Goal: Task Accomplishment & Management: Manage account settings

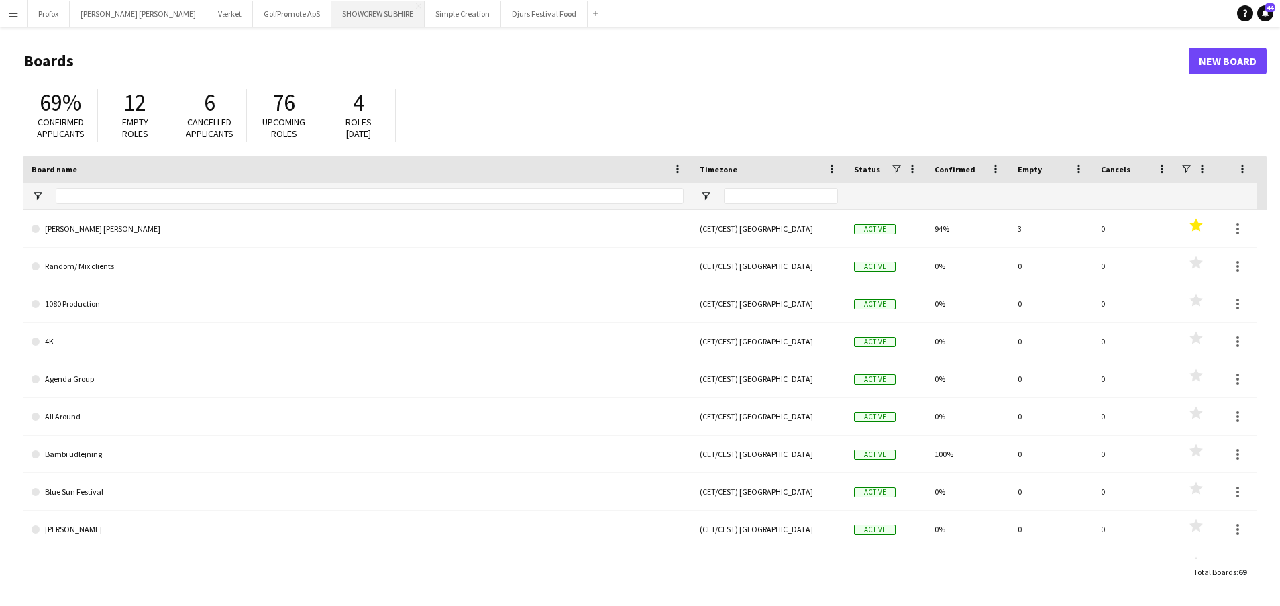
click at [353, 13] on button "SHOWCREW SUBHIRE Close" at bounding box center [377, 14] width 93 height 26
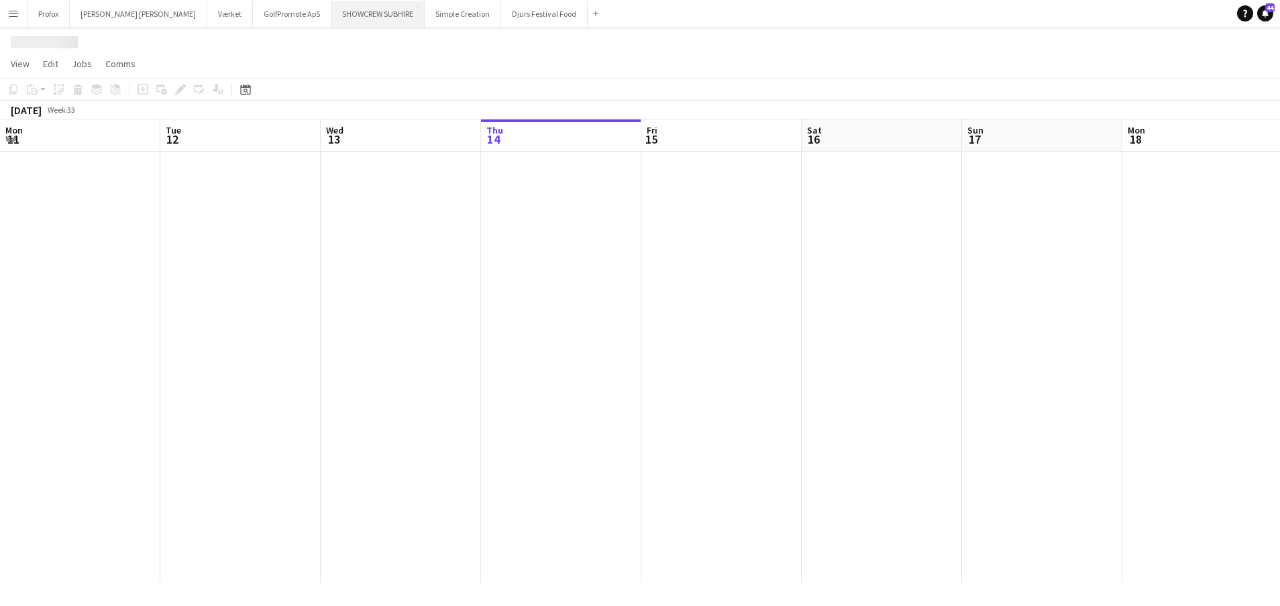
scroll to position [0, 321]
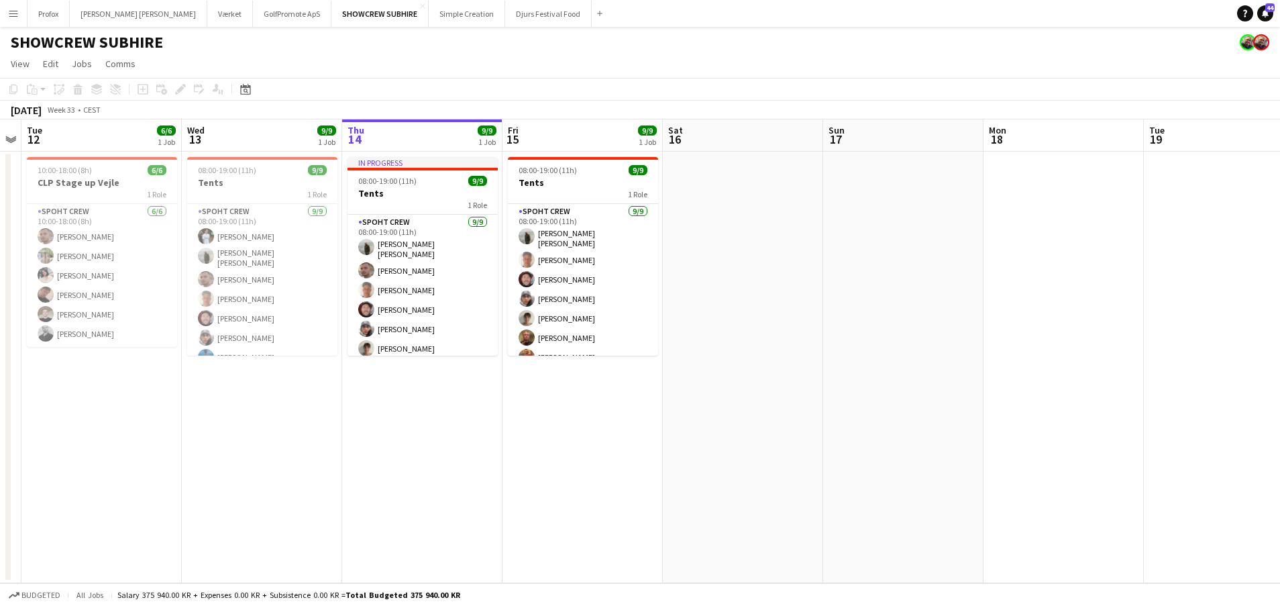
drag, startPoint x: 352, startPoint y: 136, endPoint x: 531, endPoint y: 139, distance: 179.1
click at [534, 139] on app-calendar-viewport "Sun 10 Mon 11 Tue 12 6/6 1 Job Wed 13 9/9 1 Job Thu 14 9/9 1 Job Fri 15 9/9 1 J…" at bounding box center [640, 351] width 1280 height 464
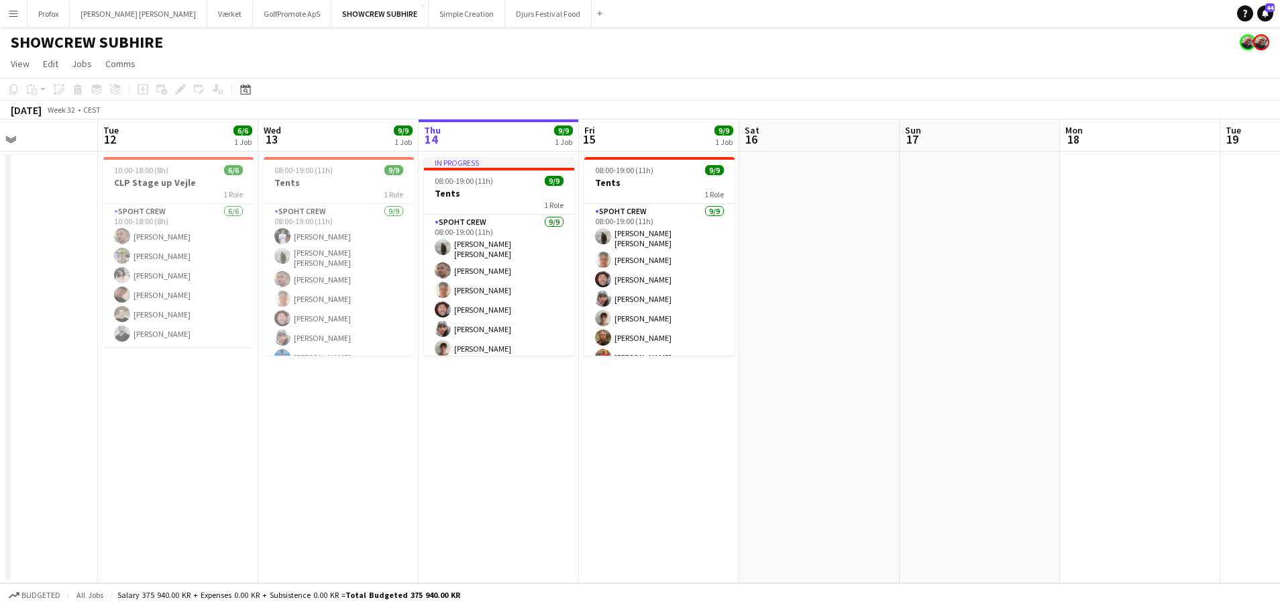
drag, startPoint x: 274, startPoint y: 140, endPoint x: 515, endPoint y: 142, distance: 240.8
click at [515, 142] on app-calendar-viewport "Sat 9 Sun 10 Mon 11 Tue 12 6/6 1 Job Wed 13 9/9 1 Job Thu 14 9/9 1 Job Fri 15 9…" at bounding box center [640, 351] width 1280 height 464
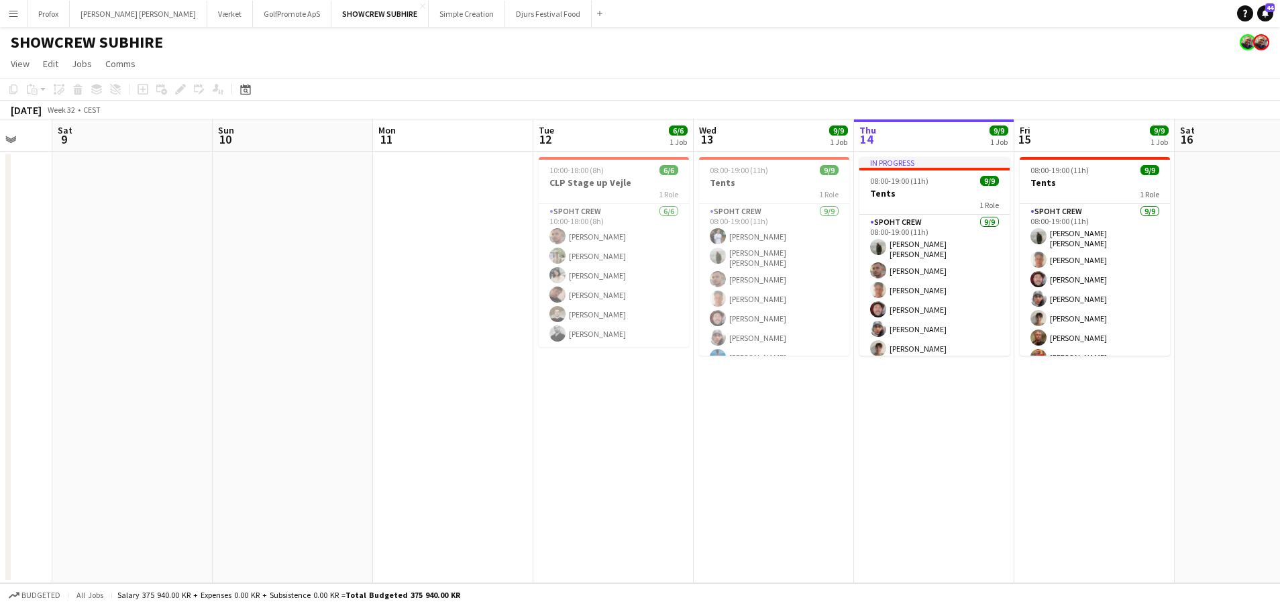
drag, startPoint x: 335, startPoint y: 141, endPoint x: 574, endPoint y: 143, distance: 238.8
click at [588, 139] on app-calendar-viewport "Wed 6 Thu 7 Fri 8 Sat 9 Sun 10 Mon 11 Tue 12 6/6 1 Job Wed 13 9/9 1 Job Thu 14 …" at bounding box center [640, 351] width 1280 height 464
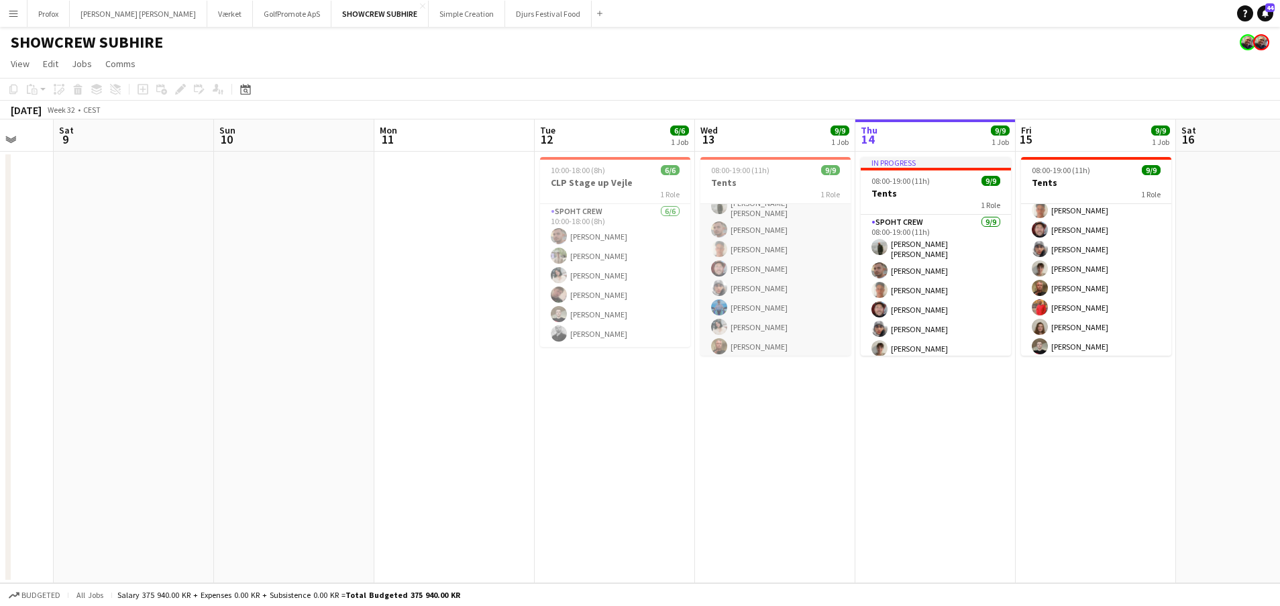
scroll to position [0, 0]
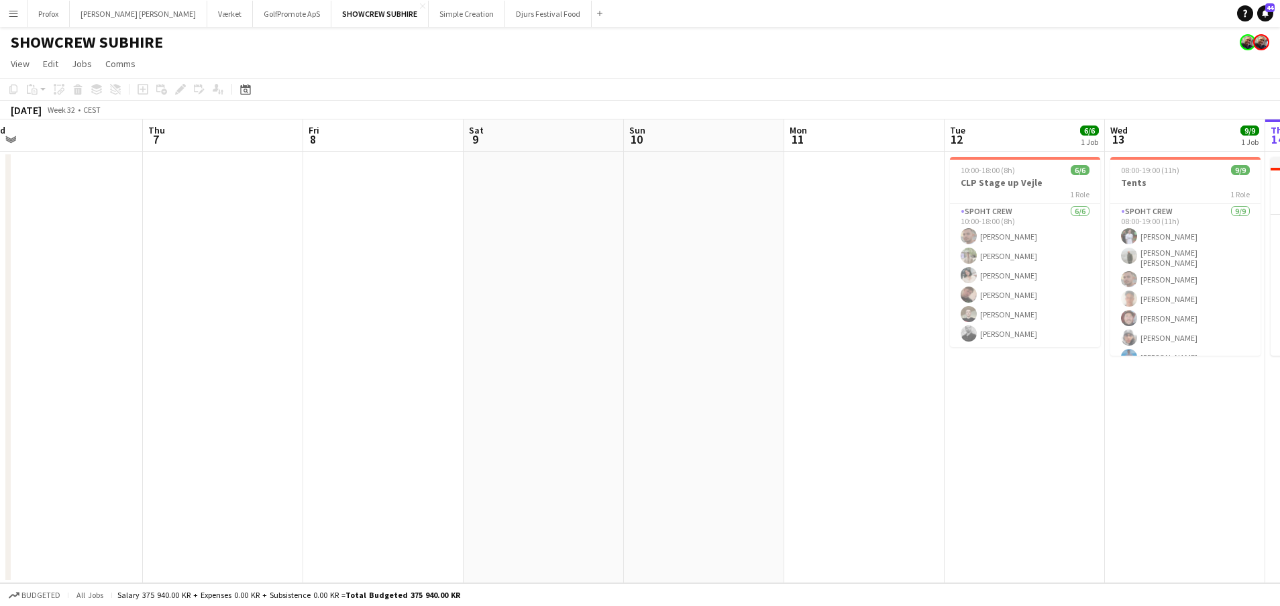
drag, startPoint x: 152, startPoint y: 134, endPoint x: 556, endPoint y: 125, distance: 404.6
click at [561, 125] on app-calendar-viewport "Mon 4 Tue 5 Wed 6 Thu 7 Fri 8 Sat 9 Sun 10 Mon 11 Tue 12 6/6 1 Job Wed 13 9/9 1…" at bounding box center [640, 351] width 1280 height 464
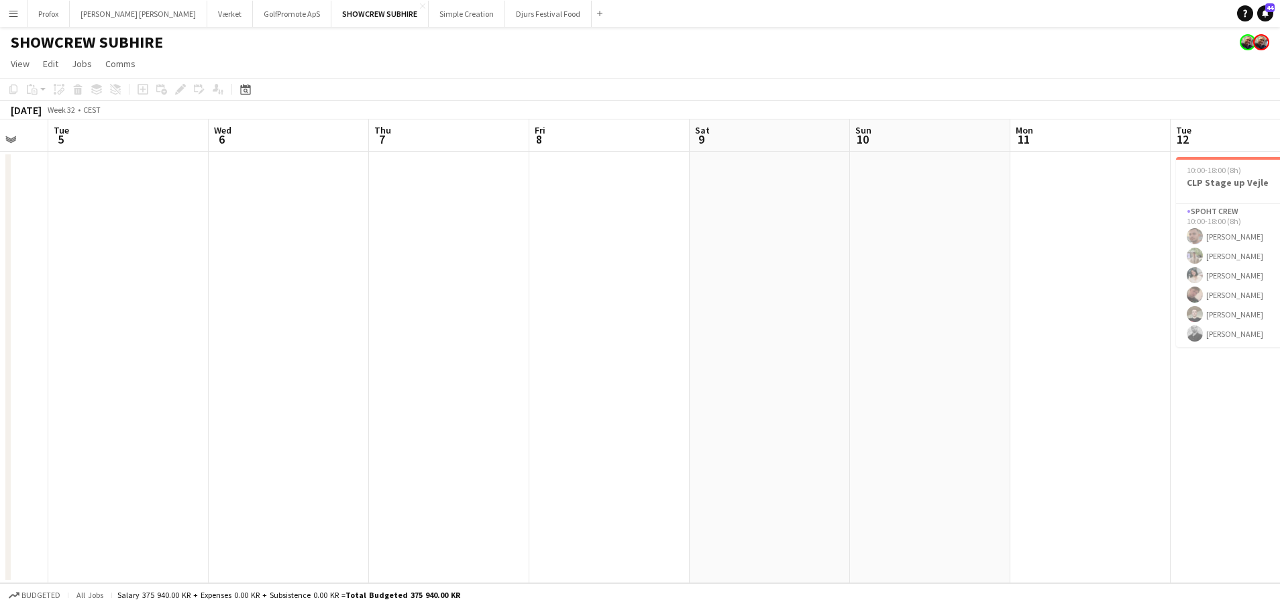
drag, startPoint x: 264, startPoint y: 138, endPoint x: 388, endPoint y: 123, distance: 124.2
click at [591, 111] on app-calendar "Copy Paste Paste Command V Paste with crew Command Shift V Paste linked Job [GE…" at bounding box center [640, 330] width 1280 height 505
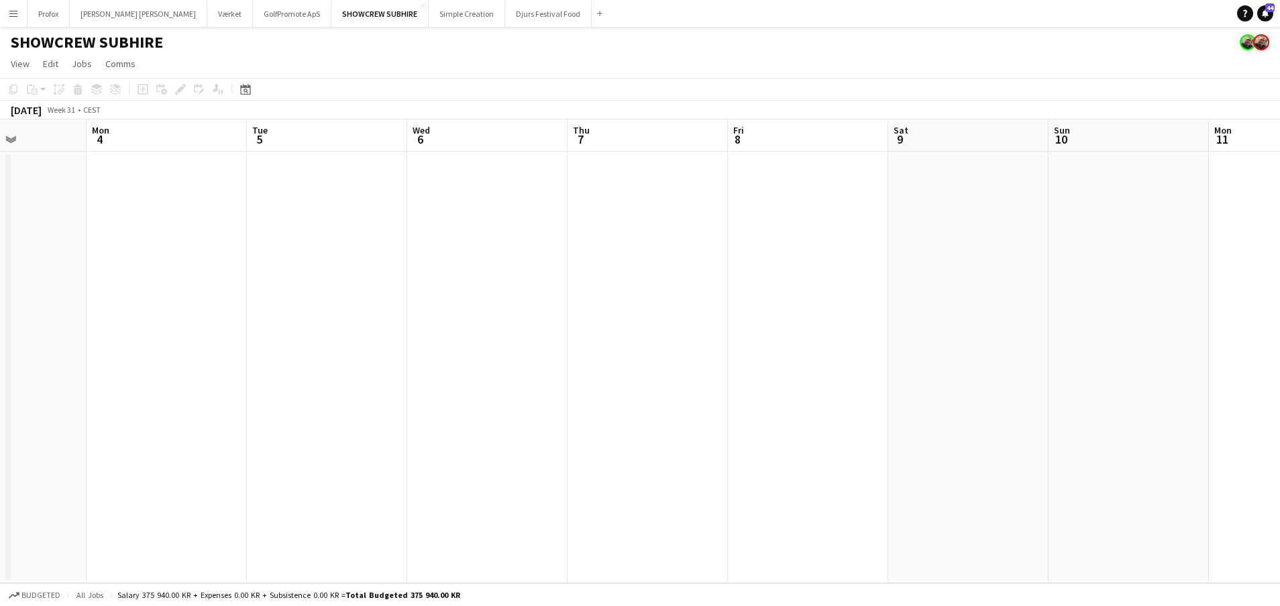
drag, startPoint x: 343, startPoint y: 127, endPoint x: 653, endPoint y: 108, distance: 310.5
click at [672, 106] on app-calendar "Copy Paste Paste Command V Paste with crew Command Shift V Paste linked Job [GE…" at bounding box center [640, 330] width 1280 height 505
drag, startPoint x: 529, startPoint y: 137, endPoint x: 452, endPoint y: 133, distance: 76.6
click at [761, 109] on app-calendar "Copy Paste Paste Command V Paste with crew Command Shift V Paste linked Job [GE…" at bounding box center [640, 330] width 1280 height 505
drag, startPoint x: 348, startPoint y: 146, endPoint x: 572, endPoint y: 131, distance: 224.5
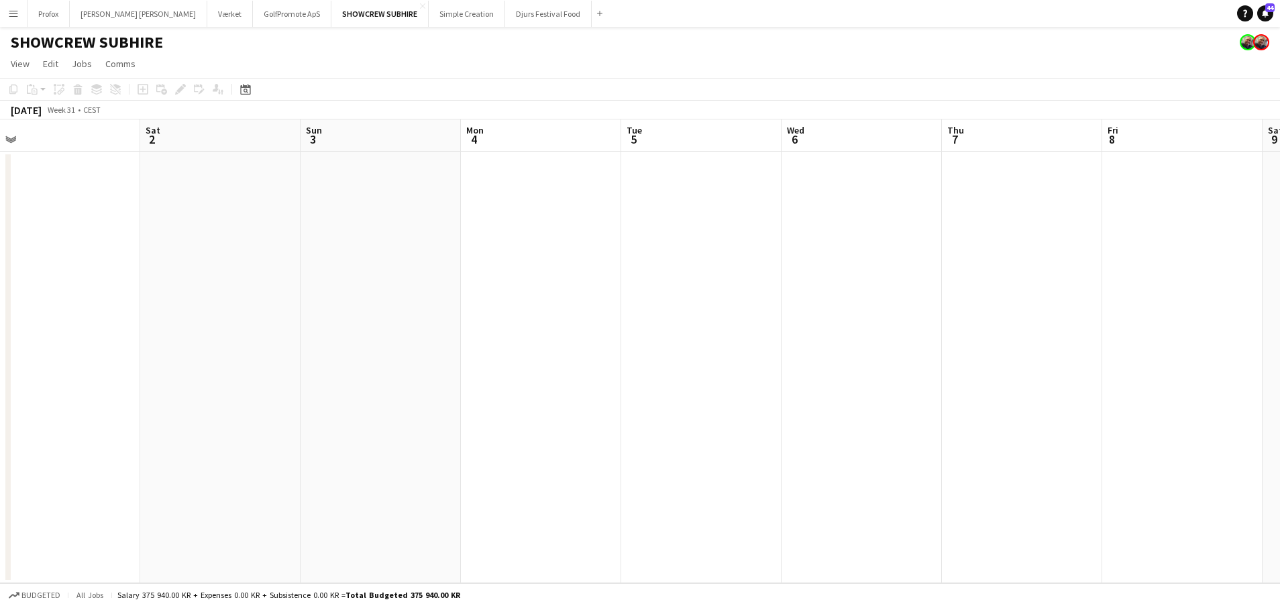
click at [760, 123] on app-calendar-viewport "Wed 30 Thu 31 Fri 1 Sat 2 Sun 3 Mon 4 Tue 5 Wed 6 Thu 7 Fri 8 Sat 9 Sun 10 Mon …" at bounding box center [640, 351] width 1280 height 464
drag, startPoint x: 541, startPoint y: 150, endPoint x: 719, endPoint y: 125, distance: 179.5
click at [786, 125] on app-calendar-viewport "Sun 27 Mon 28 Tue 29 Wed 30 Thu 31 Fri 1 Sat 2 Sun 3 Mon 4 Tue 5 Wed 6 Thu 7 Fr…" at bounding box center [640, 351] width 1280 height 464
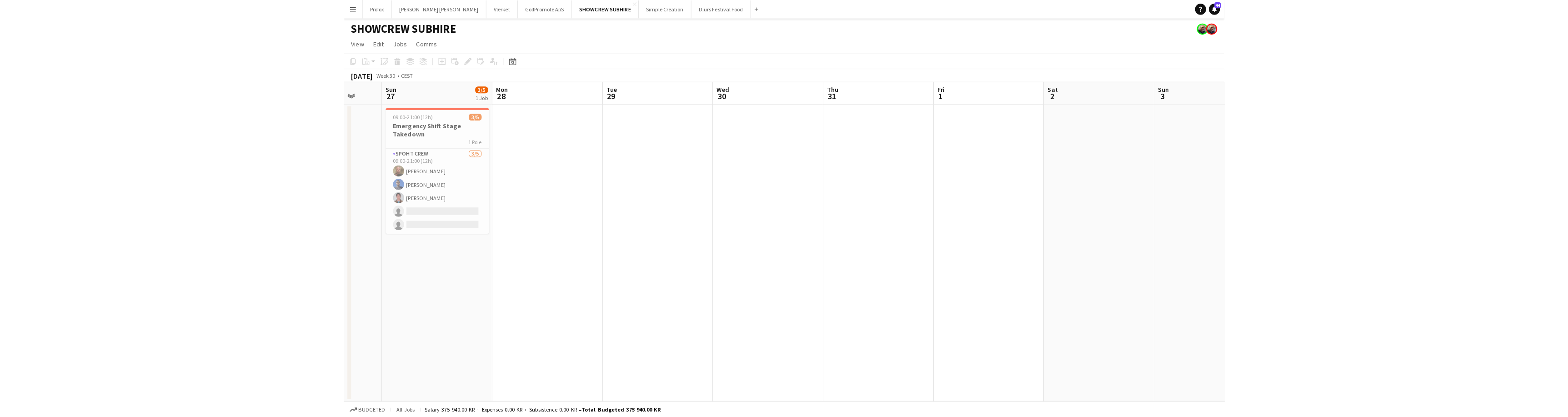
scroll to position [0, 189]
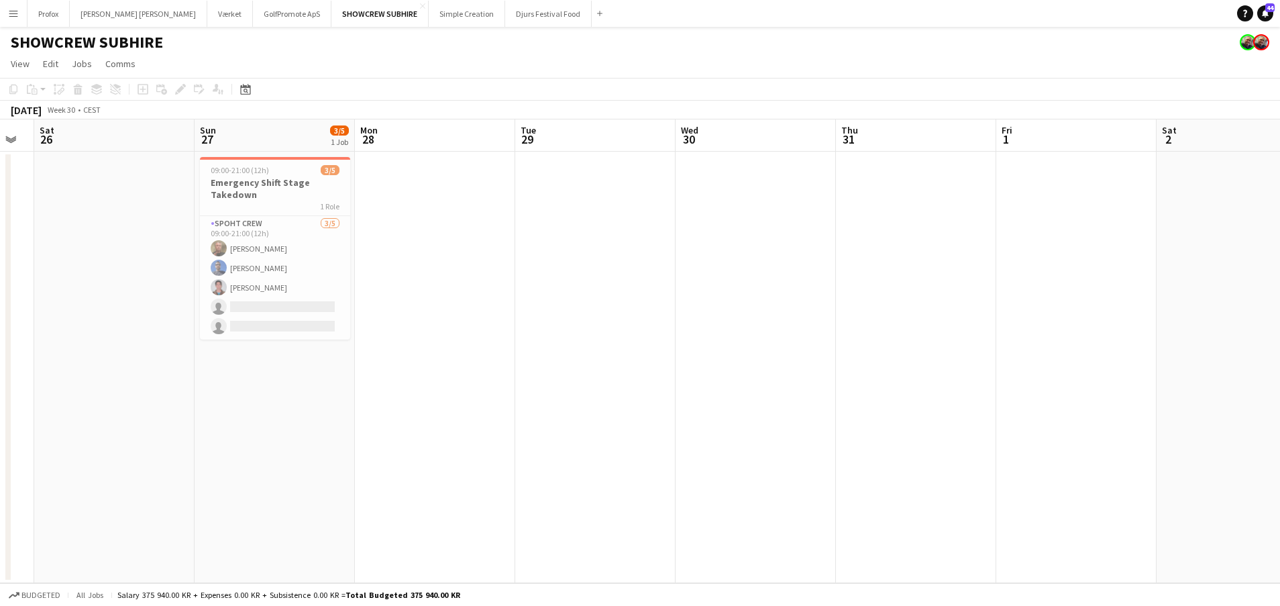
drag, startPoint x: 584, startPoint y: 139, endPoint x: 643, endPoint y: 127, distance: 60.1
click at [667, 127] on app-calendar-viewport "Thu 24 Fri 25 Sat 26 Sun 27 3/5 1 Job Mon 28 Tue 29 Wed 30 Thu 31 Fri 1 Sat 2 S…" at bounding box center [640, 351] width 1280 height 464
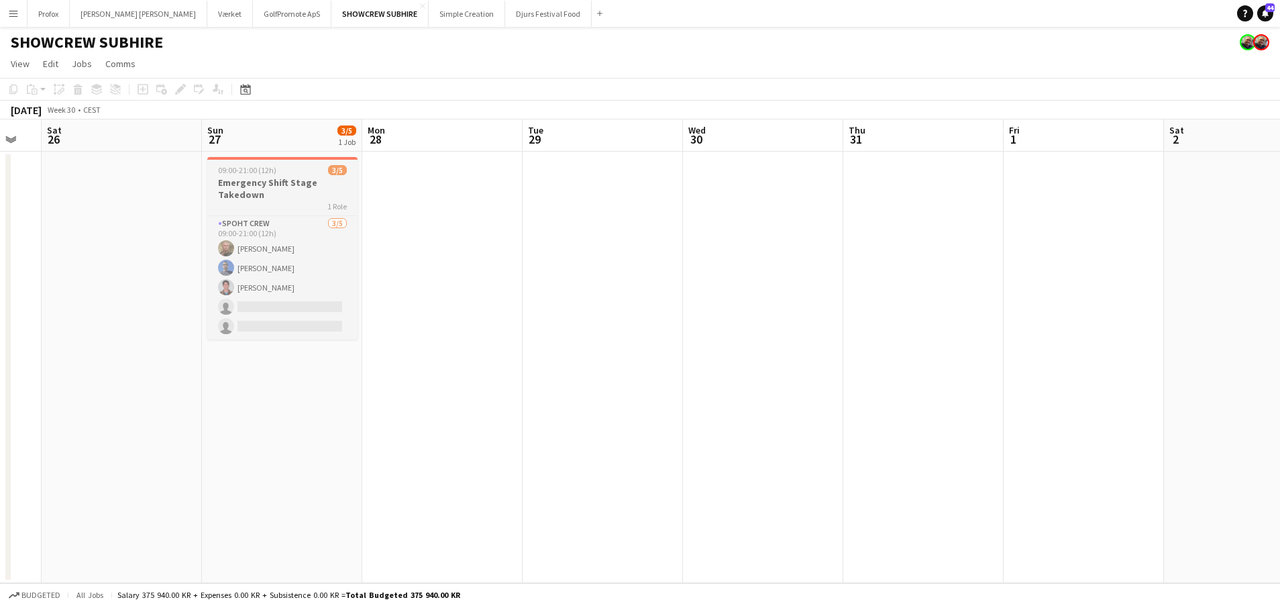
click at [294, 203] on div "1 Role" at bounding box center [282, 206] width 150 height 11
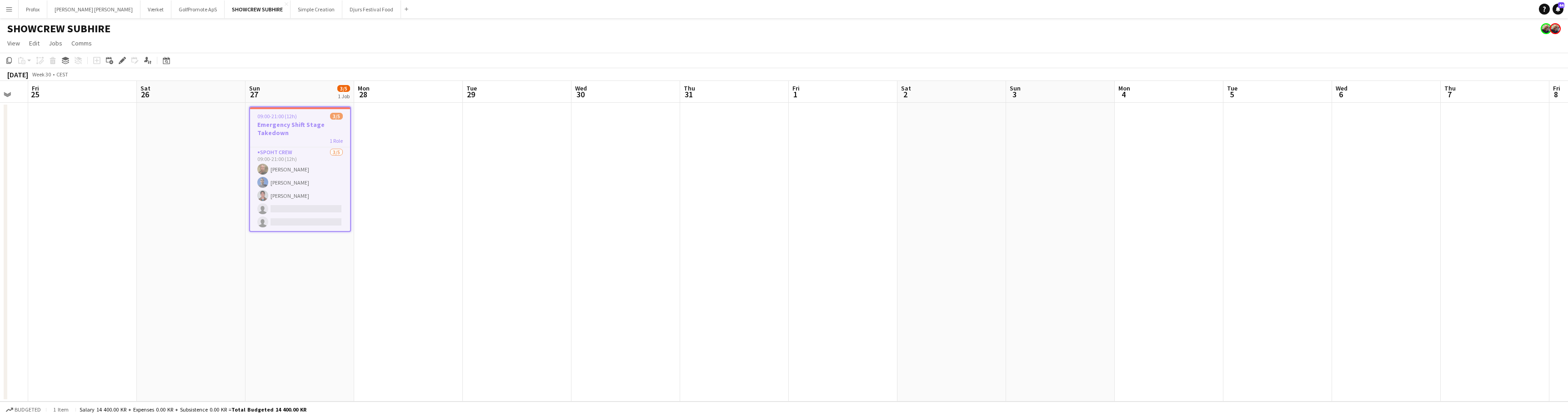
click at [11, 10] on app-icon "Menu" at bounding box center [9, 9] width 7 height 7
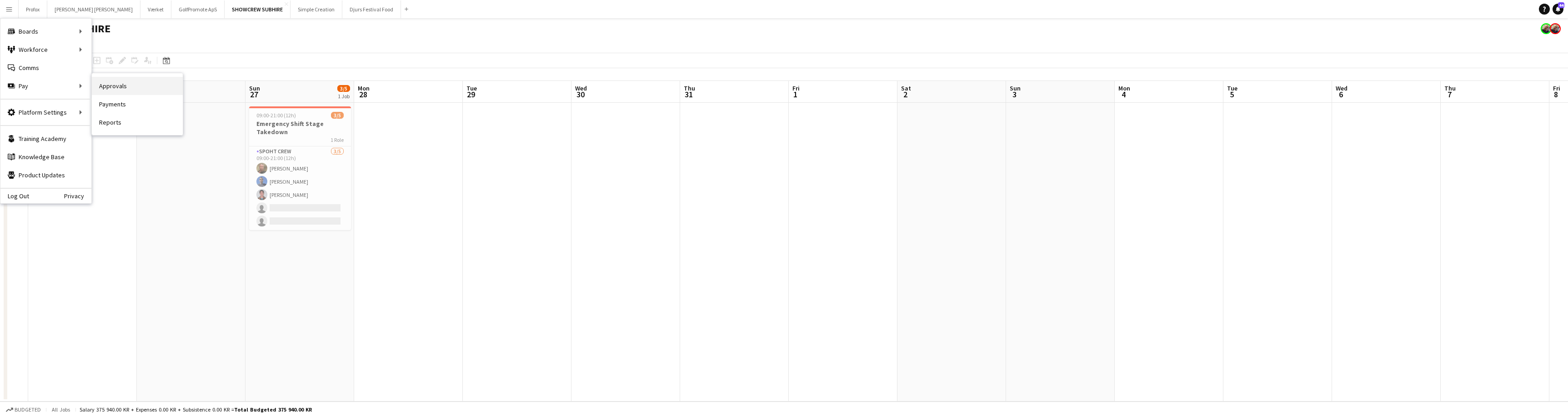
click at [116, 88] on link "Approvals" at bounding box center [138, 85] width 91 height 18
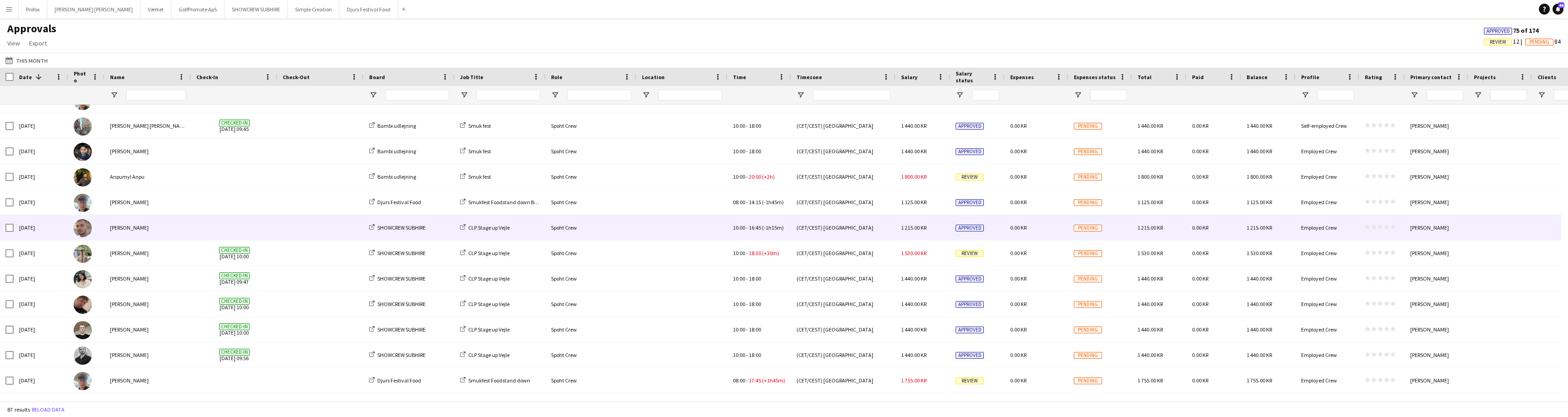
drag, startPoint x: 1336, startPoint y: 229, endPoint x: 1443, endPoint y: 100, distance: 167.6
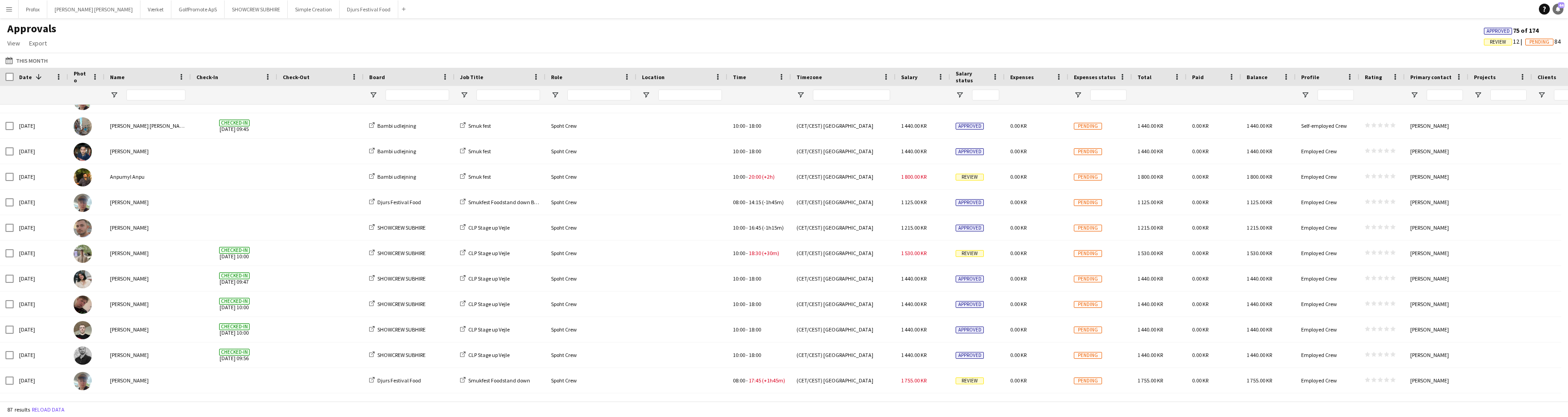
click at [1561, 9] on link "Notifications 44" at bounding box center [1558, 9] width 11 height 11
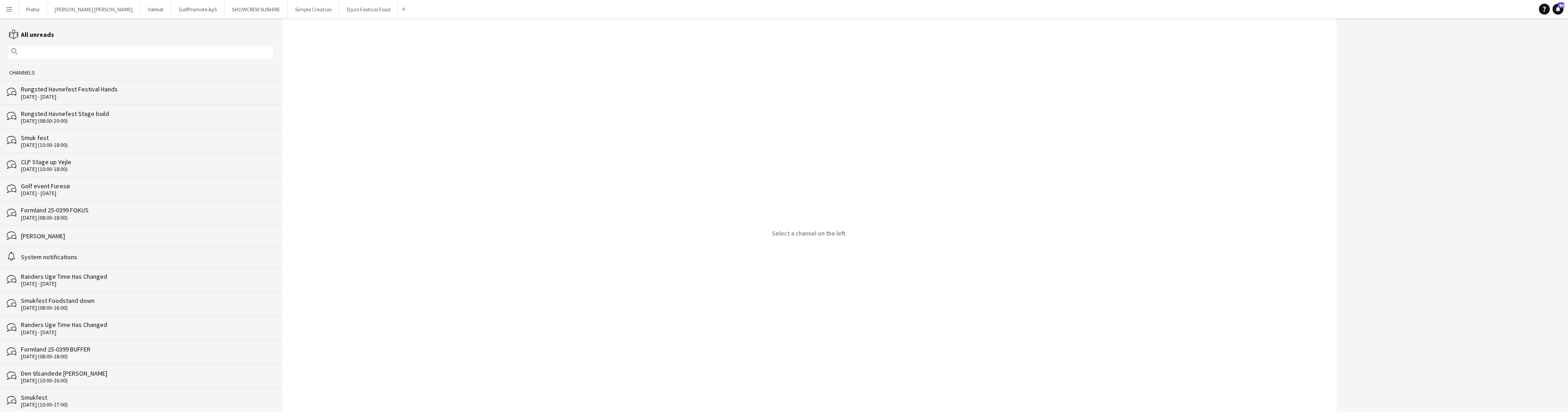
click at [78, 162] on div "CLP Stage up Vejle" at bounding box center [147, 162] width 252 height 8
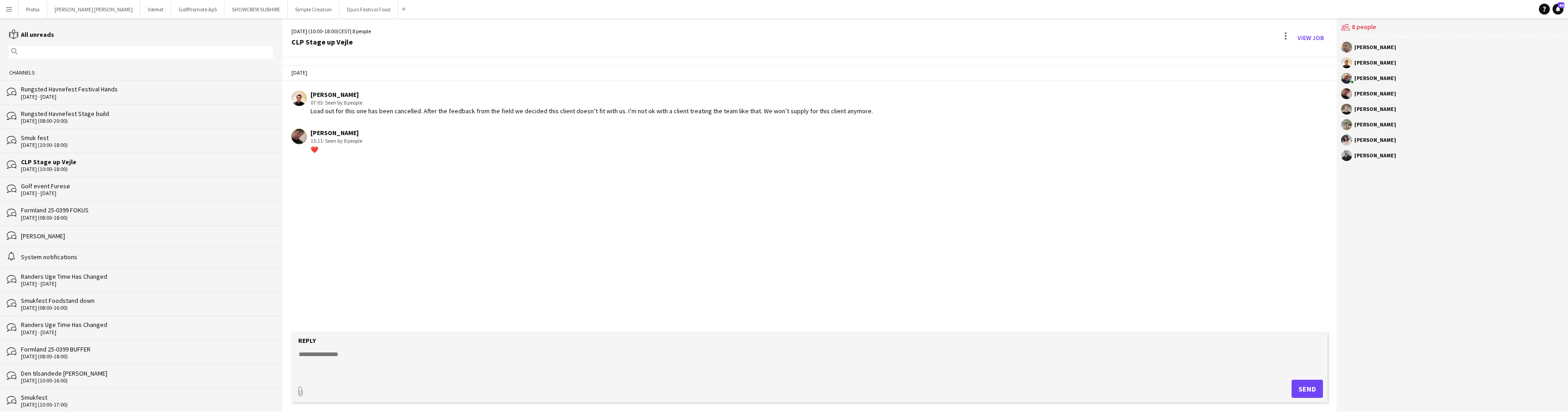
scroll to position [143, 0]
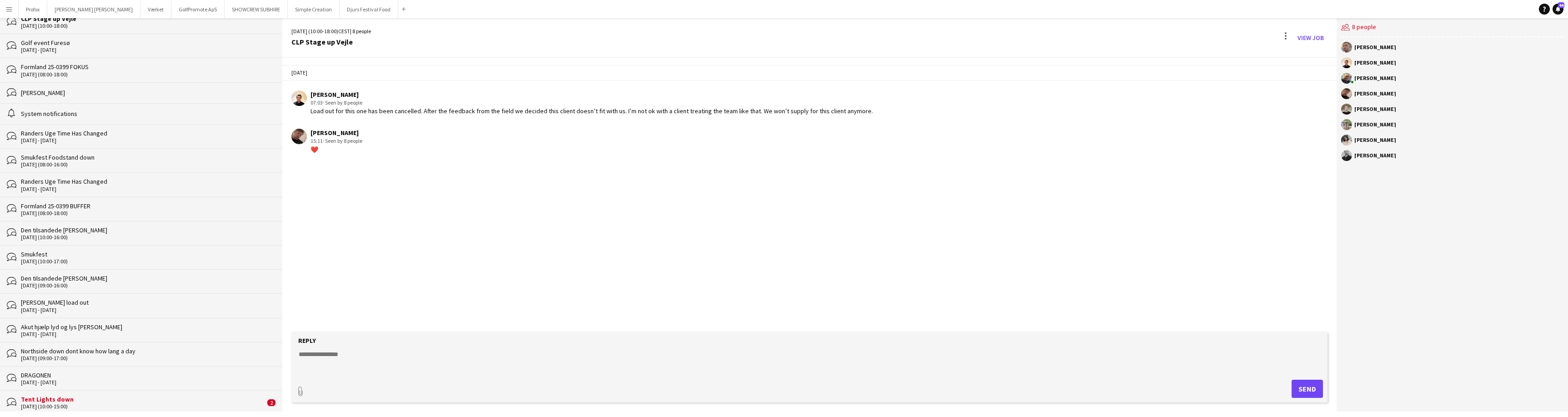
click at [67, 115] on div "System notifications" at bounding box center [147, 114] width 252 height 8
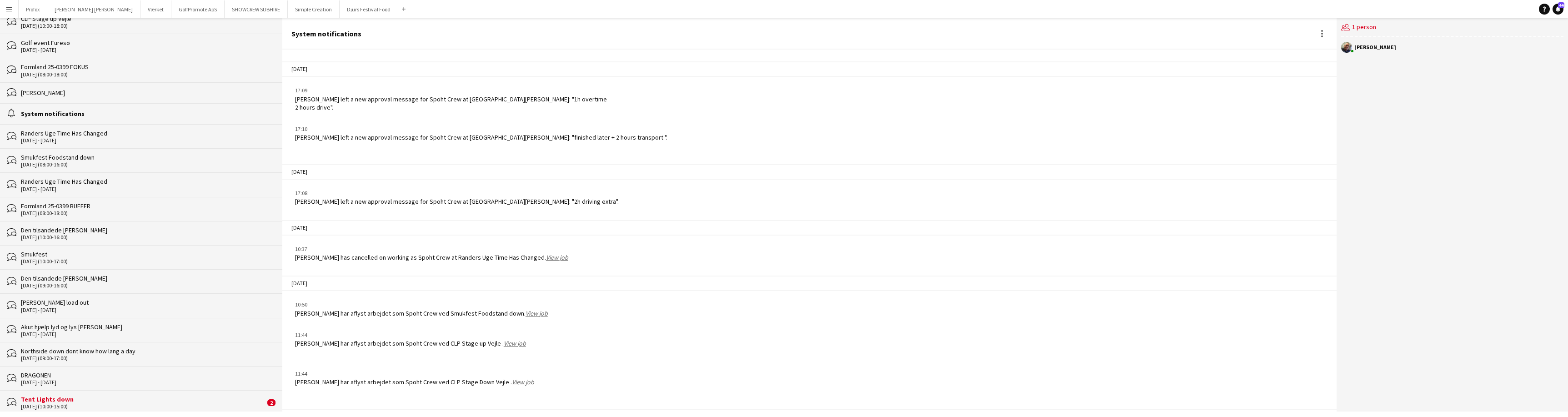
scroll to position [1130, 0]
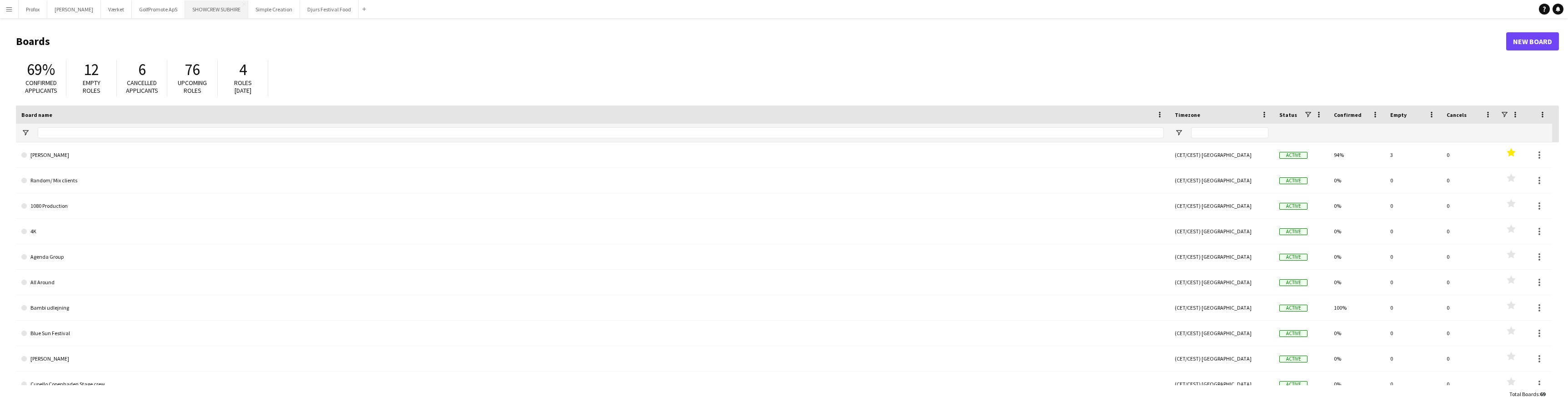
click at [228, 7] on button "SHOWCREW SUBHIRE Close" at bounding box center [216, 9] width 63 height 18
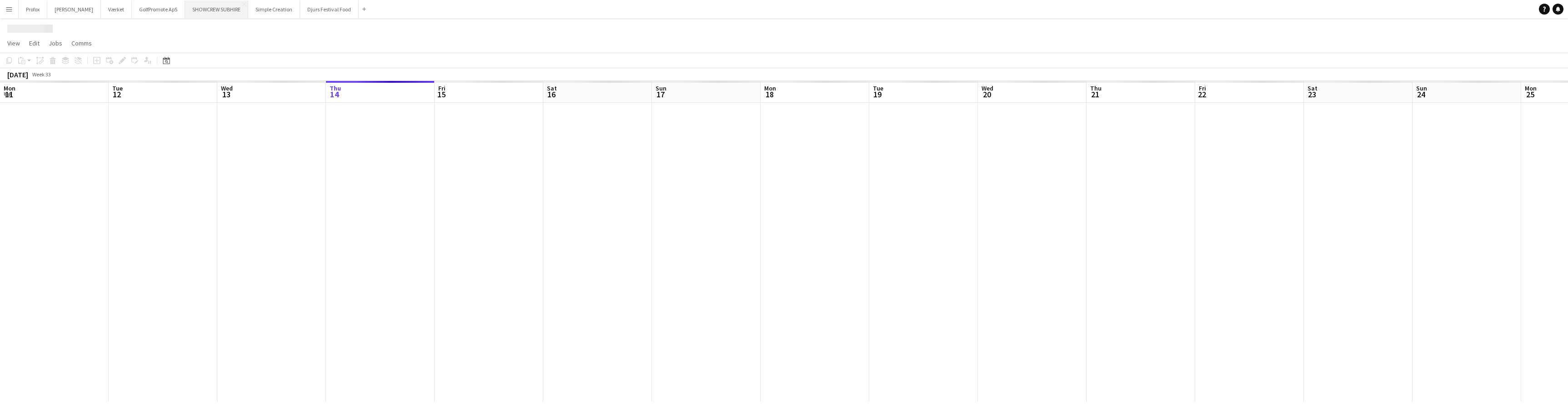
scroll to position [0, 218]
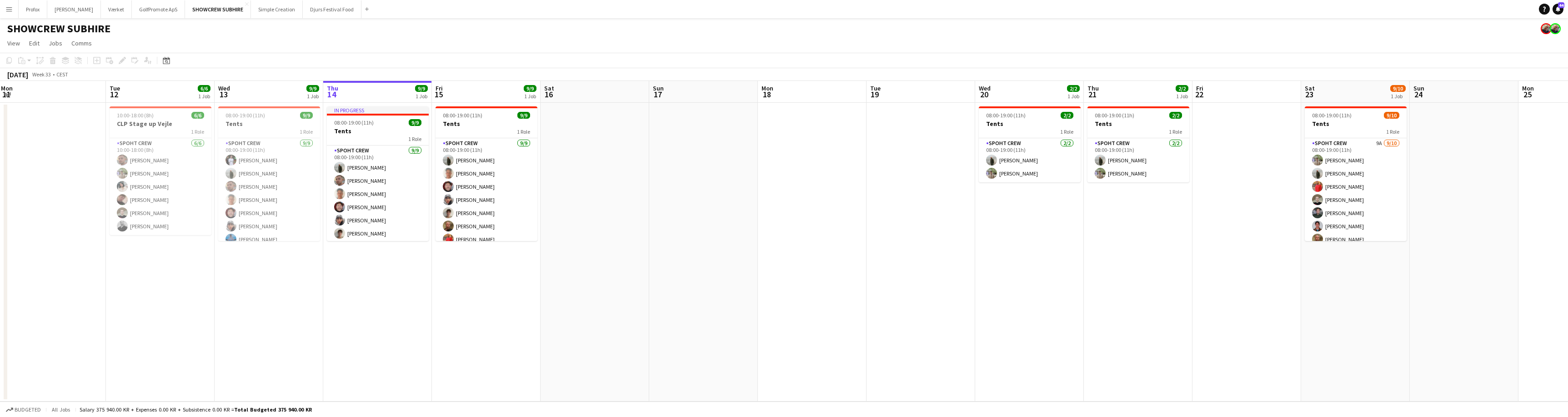
drag, startPoint x: 745, startPoint y: 241, endPoint x: 962, endPoint y: 229, distance: 217.3
click at [960, 229] on app-calendar-viewport "Sat 9 Sun 10 Mon 11 Tue 12 6/6 1 Job Wed 13 9/9 1 Job Thu 14 9/9 1 Job Fri 15 9…" at bounding box center [784, 241] width 1568 height 321
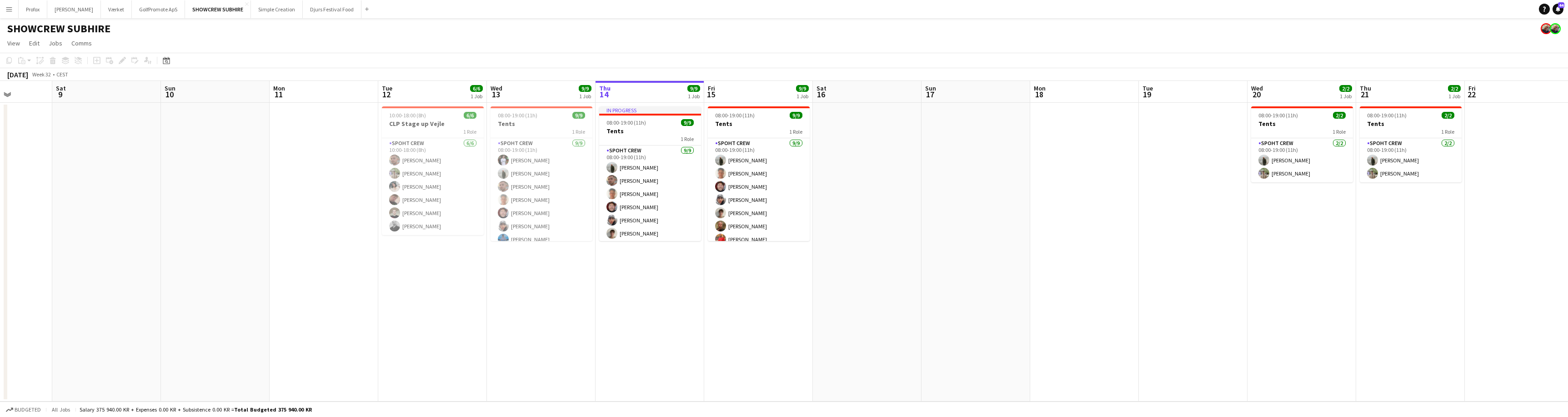
scroll to position [0, 276]
drag, startPoint x: 869, startPoint y: 240, endPoint x: 885, endPoint y: 255, distance: 21.9
click at [1023, 230] on app-calendar-viewport "Wed 6 Thu 7 Fri 8 Sat 9 Sun 10 Mon 11 Tue 12 6/6 1 Job Wed 13 9/9 1 Job Thu 14 …" at bounding box center [784, 241] width 1568 height 321
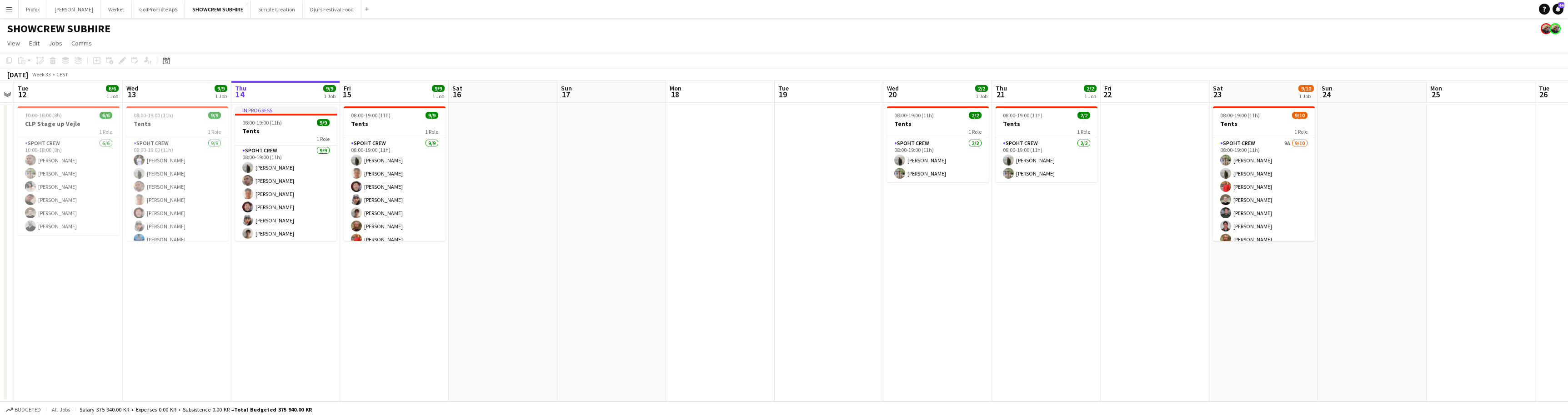
drag, startPoint x: 939, startPoint y: 266, endPoint x: 613, endPoint y: 250, distance: 326.4
click at [599, 250] on app-calendar-viewport "Fri 8 Sat 9 Sun 10 Mon 11 Tue 12 6/6 1 Job Wed 13 9/9 1 Job Thu 14 9/9 1 Job Fr…" at bounding box center [784, 241] width 1568 height 321
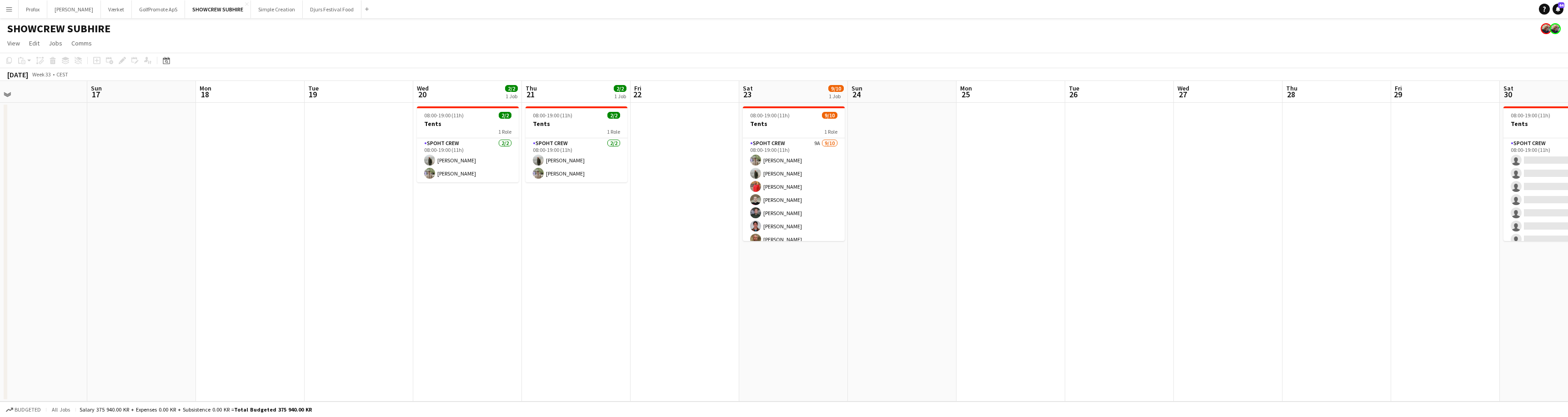
drag, startPoint x: 1019, startPoint y: 297, endPoint x: 682, endPoint y: 285, distance: 337.2
click at [670, 284] on app-calendar-viewport "Thu 14 9/9 1 Job Fri 15 9/9 1 Job Sat 16 Sun 17 Mon 18 Tue 19 Wed 20 2/2 1 Job …" at bounding box center [784, 241] width 1568 height 321
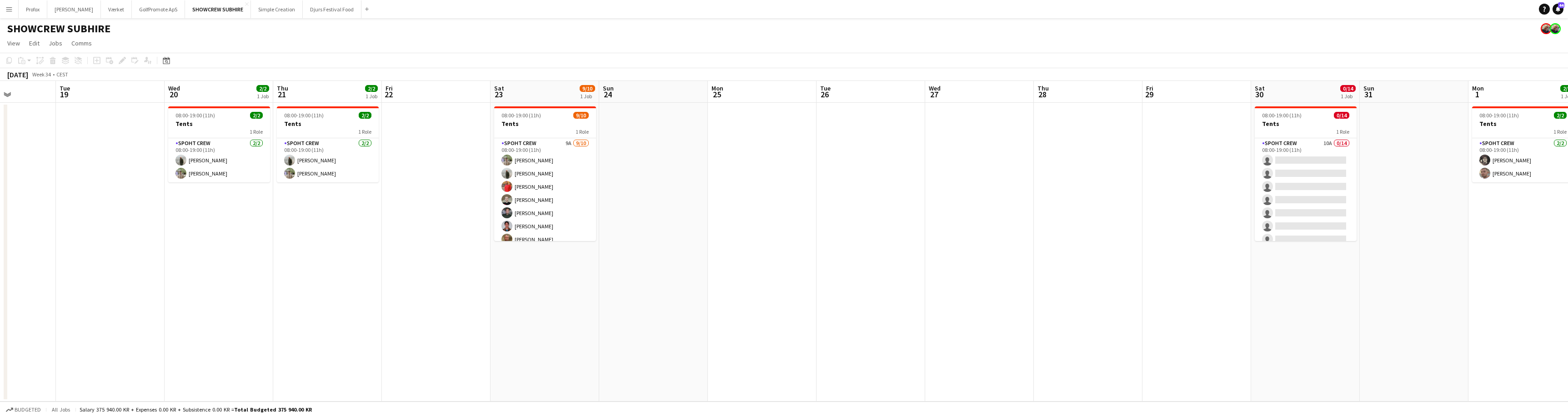
drag, startPoint x: 1257, startPoint y: 316, endPoint x: 1004, endPoint y: 304, distance: 253.3
click at [1004, 304] on app-calendar-viewport "Sat 16 Sun 17 Mon 18 Tue 19 Wed 20 2/2 1 Job Thu 21 2/2 1 Job Fri 22 Sat 23 9/1…" at bounding box center [784, 241] width 1568 height 321
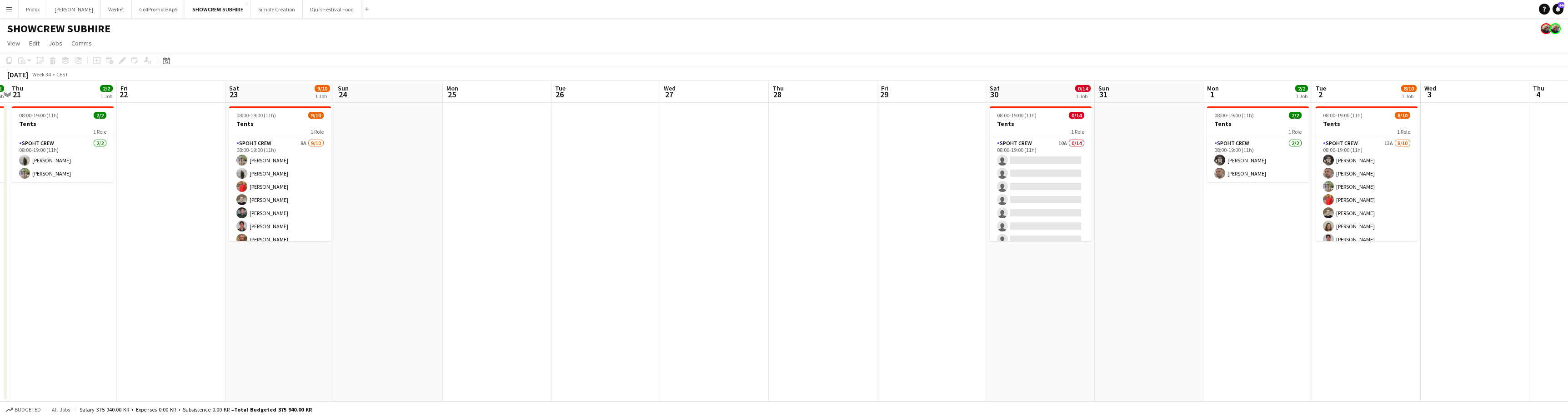
drag, startPoint x: 1461, startPoint y: 361, endPoint x: 1206, endPoint y: 342, distance: 255.7
click at [1206, 342] on app-calendar-viewport "Mon 18 Tue 19 Wed 20 2/2 1 Job Thu 21 2/2 1 Job Fri 22 Sat 23 9/10 1 Job Sun 24…" at bounding box center [784, 241] width 1568 height 321
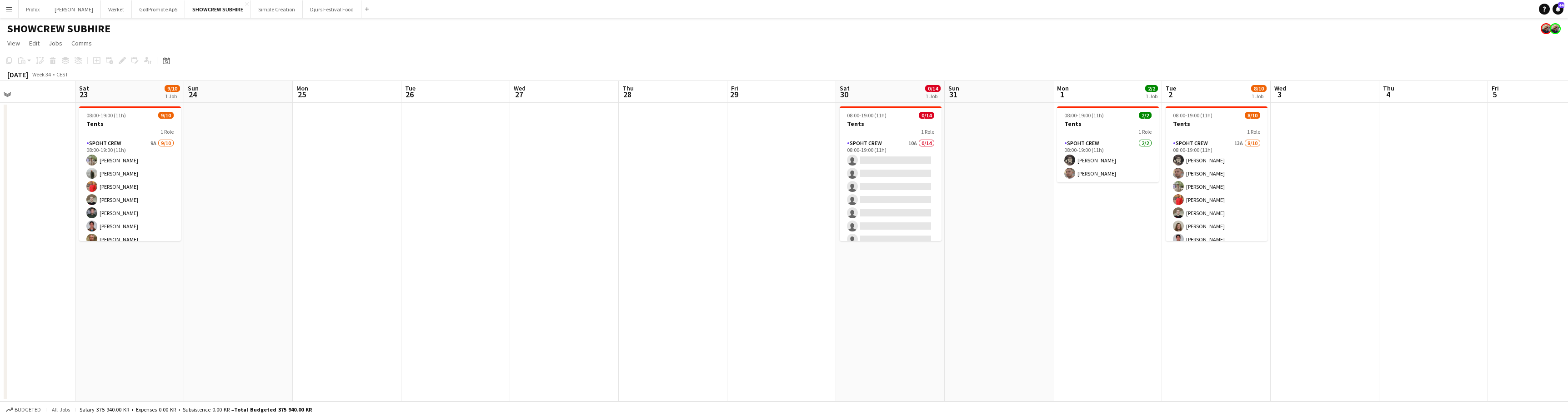
drag, startPoint x: 1300, startPoint y: 310, endPoint x: 1155, endPoint y: 306, distance: 145.1
click at [1153, 308] on app-calendar-viewport "Wed 20 2/2 1 Job Thu 21 2/2 1 Job Fri 22 Sat 23 9/10 1 Job Sun 24 Mon 25 Tue 26…" at bounding box center [784, 241] width 1568 height 321
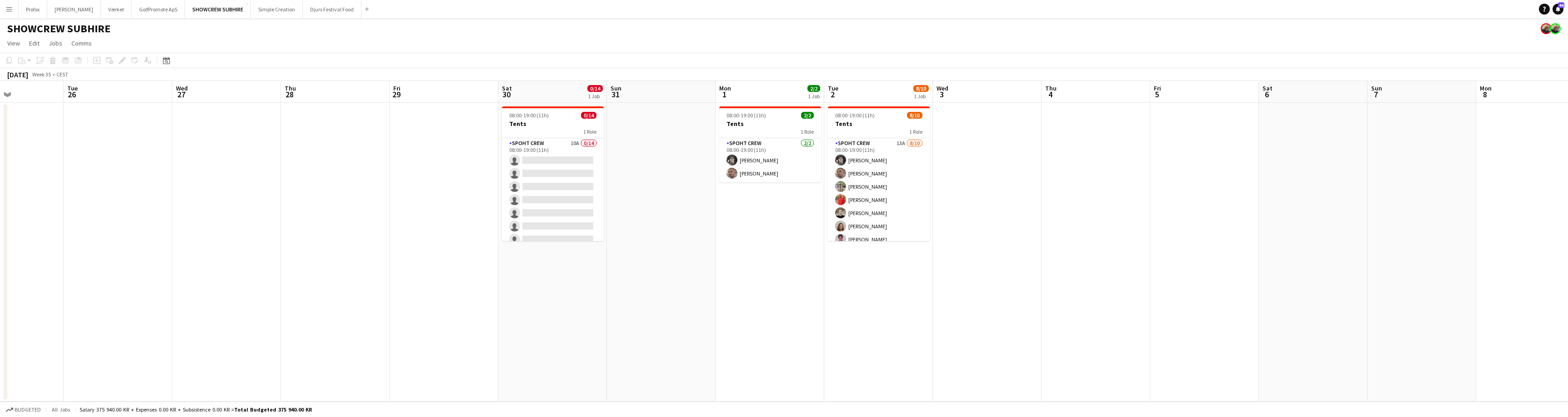
drag, startPoint x: 1407, startPoint y: 288, endPoint x: 1184, endPoint y: 273, distance: 223.5
click at [1064, 292] on app-calendar-viewport "Fri 22 Sat 23 9/10 1 Job Sun 24 Mon 25 Tue 26 Wed 27 Thu 28 Fri 29 Sat 30 0/14 …" at bounding box center [784, 241] width 1568 height 321
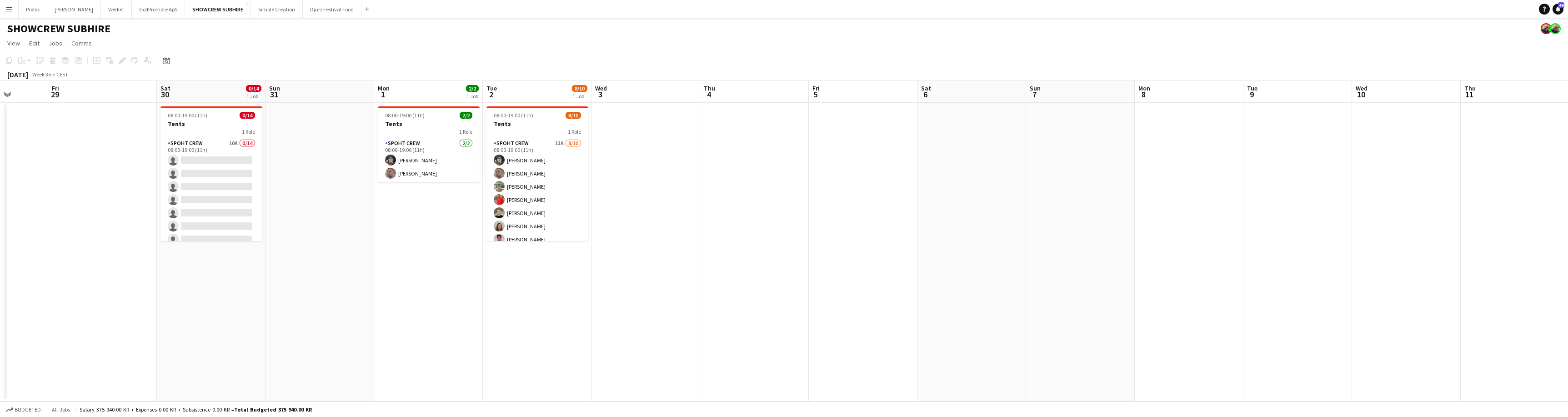
drag, startPoint x: 1319, startPoint y: 283, endPoint x: 1102, endPoint y: 267, distance: 217.6
click at [1089, 273] on app-calendar-viewport "Tue 26 Wed 27 Thu 28 Fri 29 Sat 30 0/14 1 Job Sun 31 Mon 1 2/2 1 Job Tue 2 8/10…" at bounding box center [784, 241] width 1568 height 321
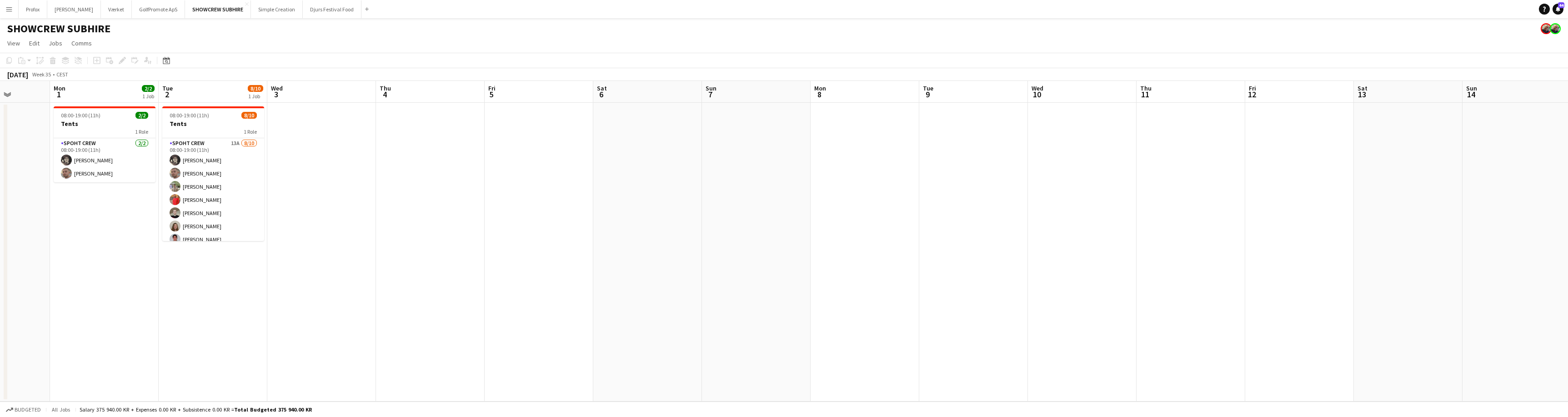
drag, startPoint x: 1208, startPoint y: 254, endPoint x: 1213, endPoint y: 239, distance: 15.8
click at [1123, 245] on app-calendar-viewport "Thu 28 Fri 29 Sat 30 0/14 1 Job Sun 31 Mon 1 2/2 1 Job Tue 2 8/10 1 Job Wed 3 T…" at bounding box center [784, 241] width 1568 height 321
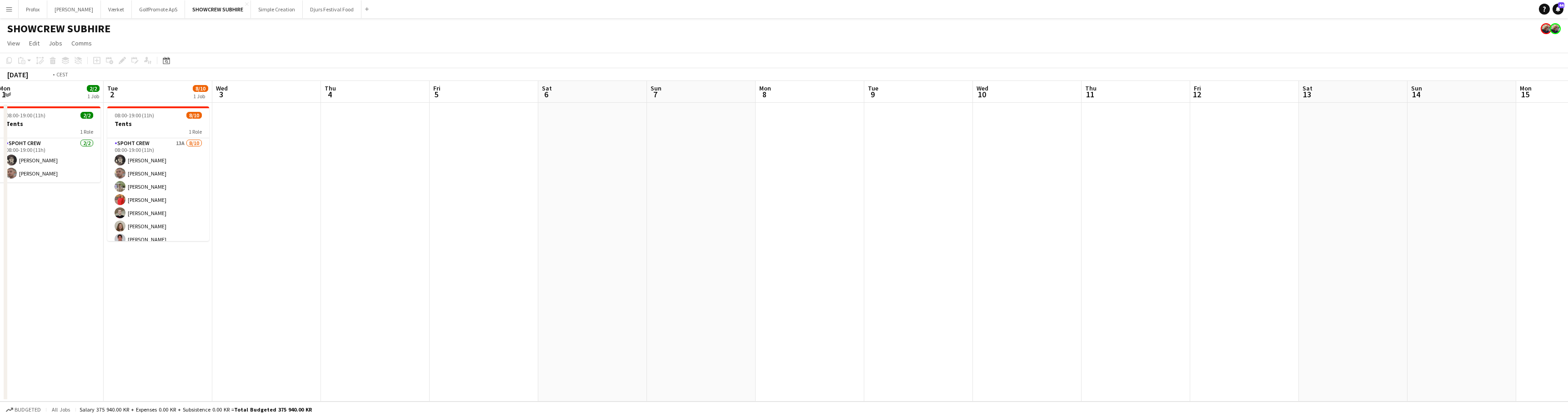
drag, startPoint x: 1332, startPoint y: 243, endPoint x: 1290, endPoint y: 205, distance: 56.6
click at [1369, 198] on app-calendar-viewport "Sat 30 0/14 1 Job Sun 31 Mon 1 2/2 1 Job Tue 2 8/10 1 Job Wed 3 Thu 4 Fri 5 Sat…" at bounding box center [784, 241] width 1568 height 321
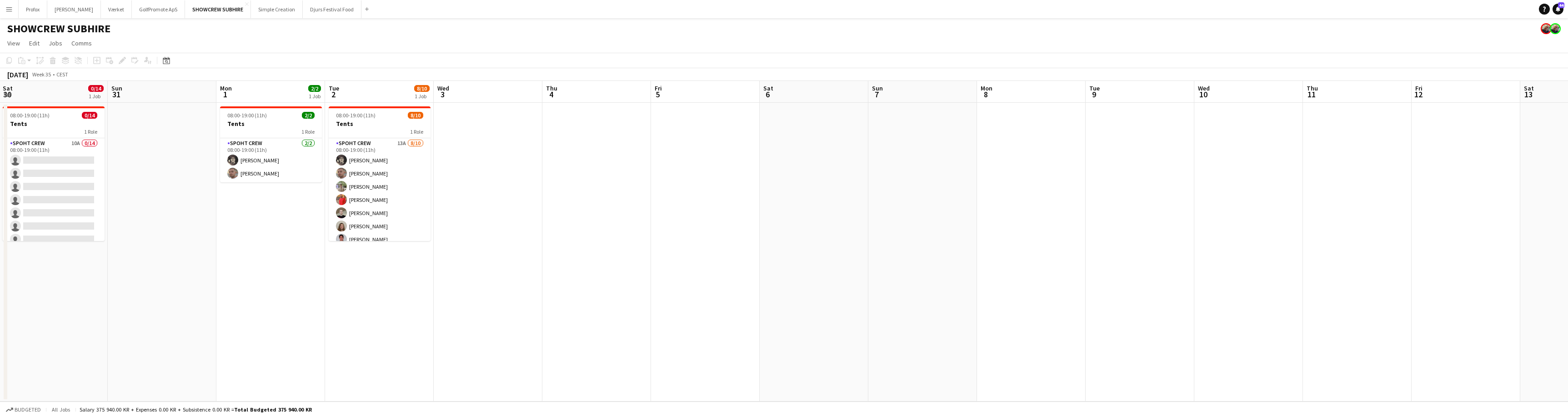
drag, startPoint x: 1147, startPoint y: 206, endPoint x: 1362, endPoint y: 199, distance: 215.1
click at [1390, 197] on app-calendar-viewport "Thu 28 Fri 29 Sat 30 0/14 1 Job Sun 31 Mon 1 2/2 1 Job Tue 2 8/10 1 Job Wed 3 T…" at bounding box center [784, 241] width 1568 height 321
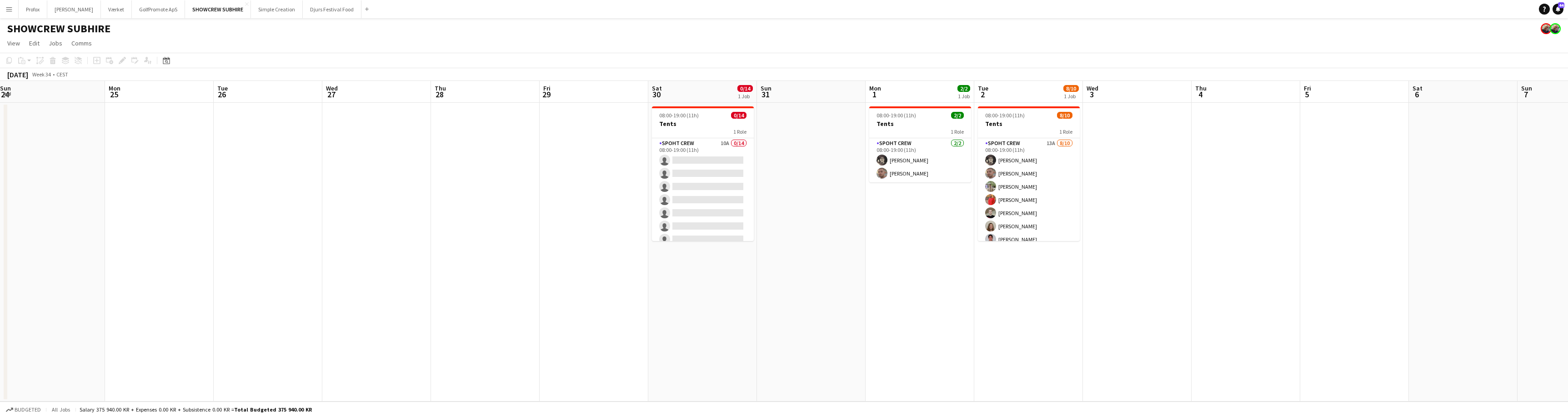
drag, startPoint x: 1062, startPoint y: 206, endPoint x: 1258, endPoint y: 223, distance: 196.7
click at [1392, 210] on app-calendar-viewport "Fri 22 Sat 23 9/10 1 Job Sun 24 Mon 25 Tue 26 Wed 27 Thu 28 Fri 29 Sat 30 0/14 …" at bounding box center [784, 241] width 1568 height 321
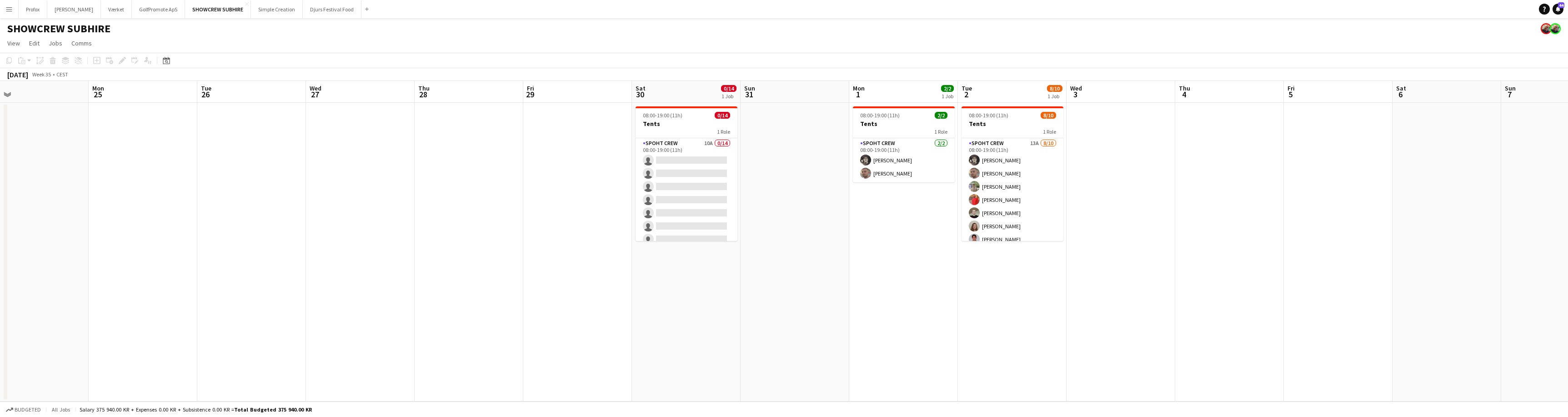
drag, startPoint x: 1253, startPoint y: 238, endPoint x: 1393, endPoint y: 246, distance: 140.2
click at [1397, 243] on app-calendar-viewport "Fri 22 Sat 23 9/10 1 Job Sun 24 Mon 25 Tue 26 Wed 27 Thu 28 Fri 29 Sat 30 0/14 …" at bounding box center [784, 241] width 1568 height 321
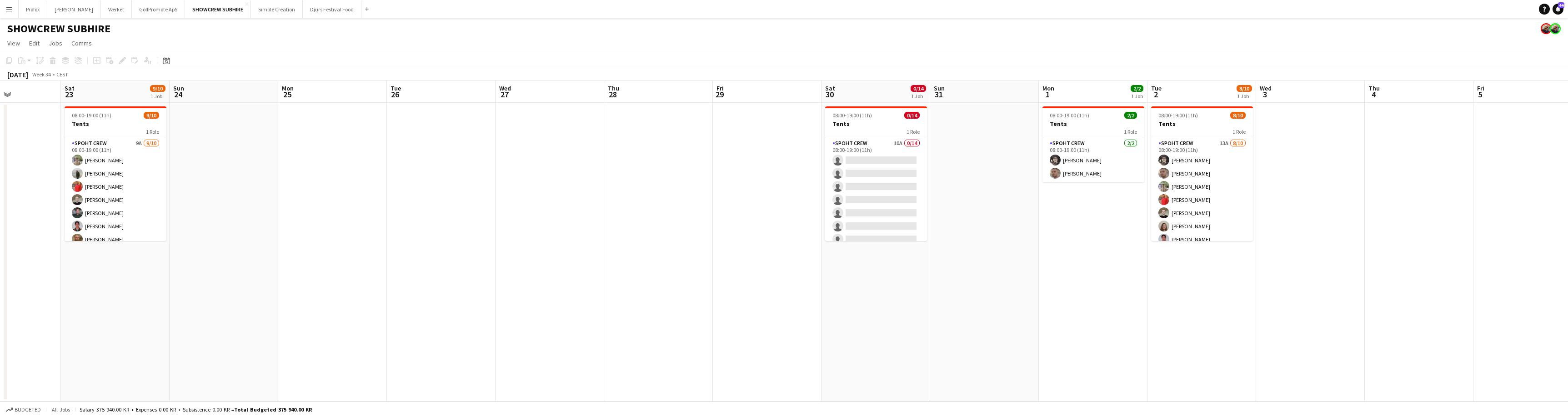
drag, startPoint x: 1002, startPoint y: 285, endPoint x: 991, endPoint y: 294, distance: 14.2
click at [1133, 281] on app-calendar-viewport "Wed 20 2/2 1 Job Thu 21 2/2 1 Job Fri 22 Sat 23 9/10 1 Job Sun 24 Mon 25 Tue 26…" at bounding box center [784, 241] width 1568 height 321
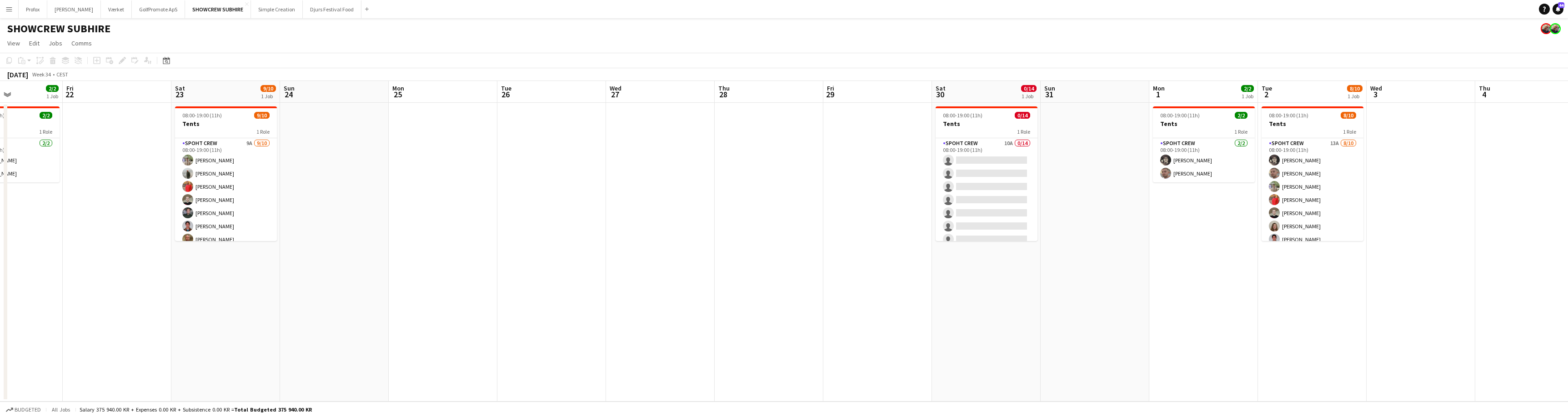
scroll to position [0, 277]
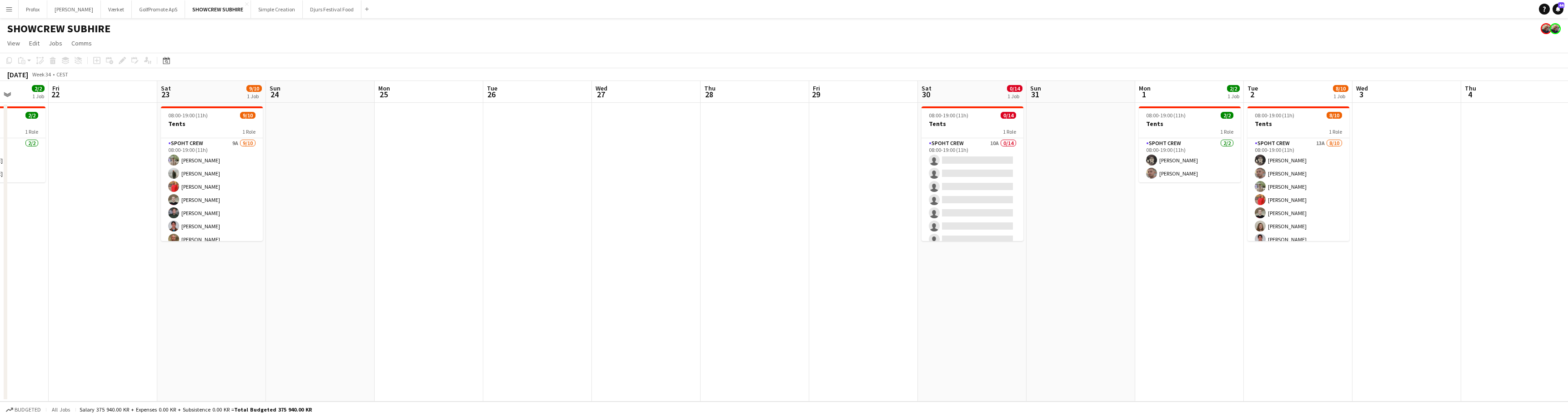
drag, startPoint x: 701, startPoint y: 297, endPoint x: 982, endPoint y: 294, distance: 281.0
click at [983, 294] on app-calendar-viewport "Tue 19 Wed 20 2/2 1 Job Thu 21 2/2 1 Job Fri 22 Sat 23 9/10 1 Job Sun 24 Mon 25…" at bounding box center [784, 241] width 1568 height 321
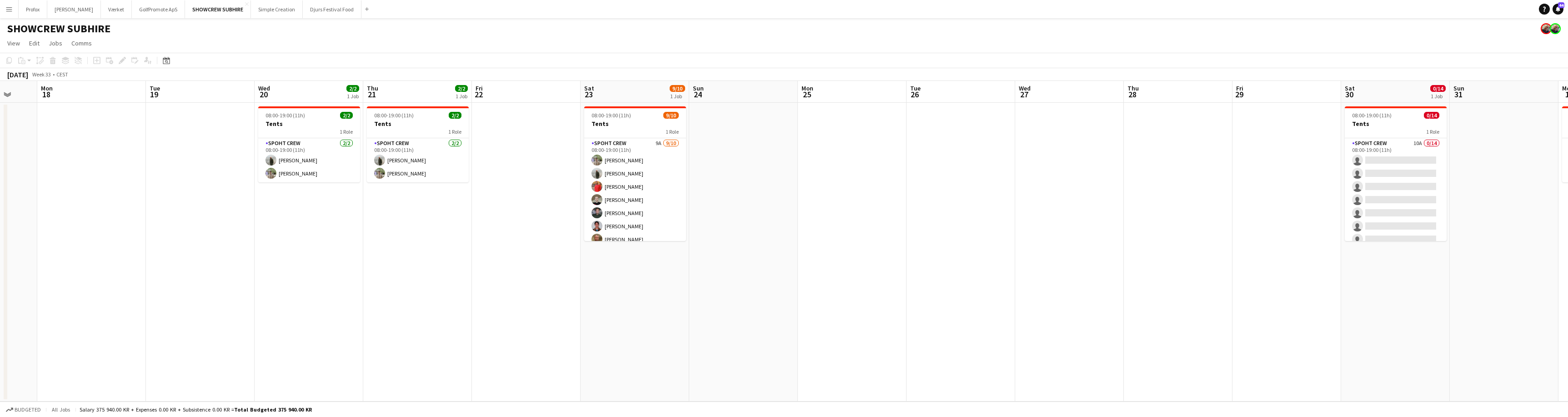
scroll to position [0, 284]
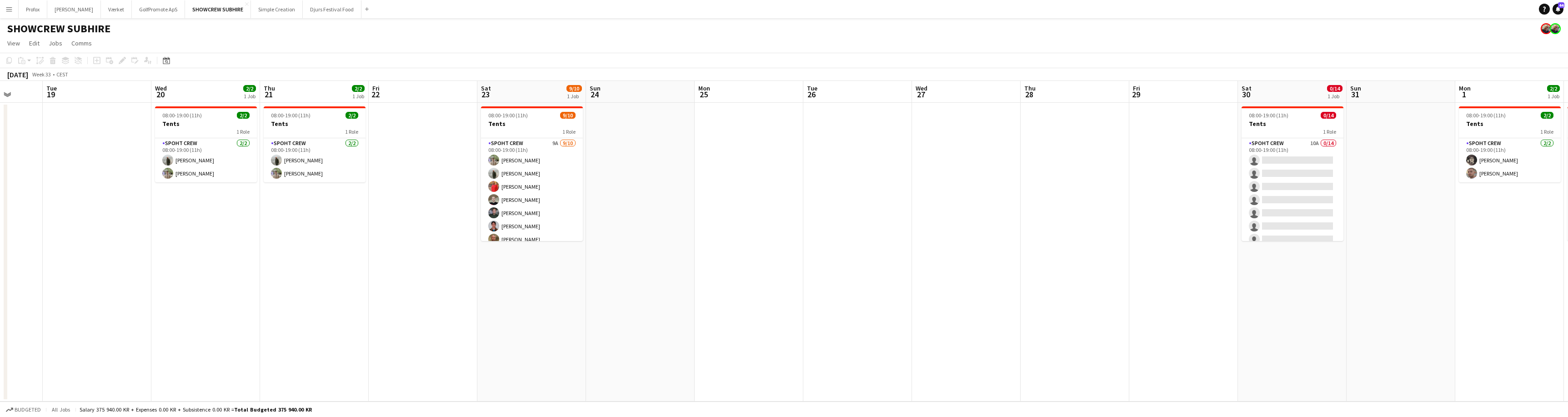
drag, startPoint x: 743, startPoint y: 279, endPoint x: 1031, endPoint y: 279, distance: 288.0
click at [1062, 276] on app-calendar-viewport "Sat 16 Sun 17 Mon 18 Tue 19 Wed 20 2/2 1 Job Thu 21 2/2 1 Job Fri 22 Sat 23 9/1…" at bounding box center [784, 241] width 1568 height 321
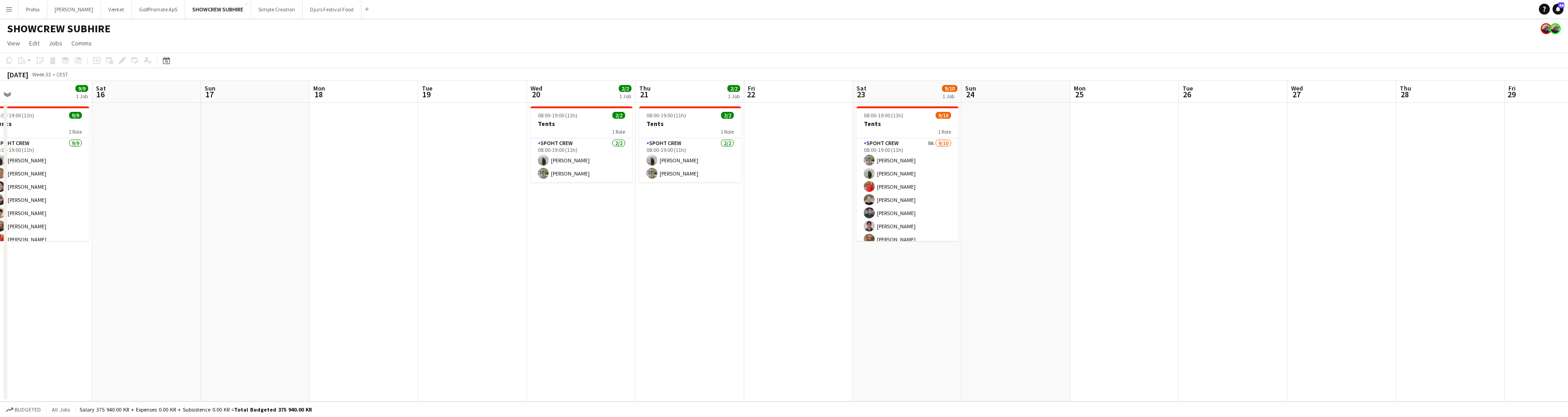
drag, startPoint x: 498, startPoint y: 291, endPoint x: 754, endPoint y: 298, distance: 256.1
click at [754, 298] on app-calendar-viewport "Wed 13 9/9 1 Job Thu 14 9/9 1 Job Fri 15 9/9 1 Job Sat 16 Sun 17 Mon 18 Tue 19 …" at bounding box center [784, 241] width 1568 height 321
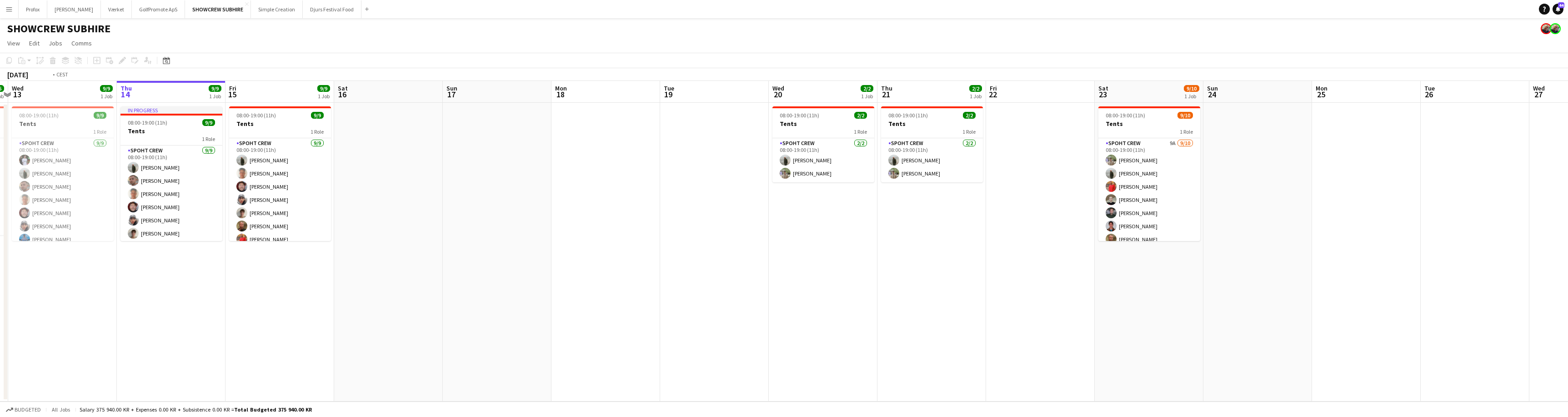
drag, startPoint x: 421, startPoint y: 291, endPoint x: 621, endPoint y: 294, distance: 200.0
click at [666, 287] on app-calendar-viewport "Mon 11 Tue 12 6/6 1 Job Wed 13 9/9 1 Job Thu 14 9/9 1 Job Fri 15 9/9 1 Job Sat …" at bounding box center [784, 241] width 1568 height 321
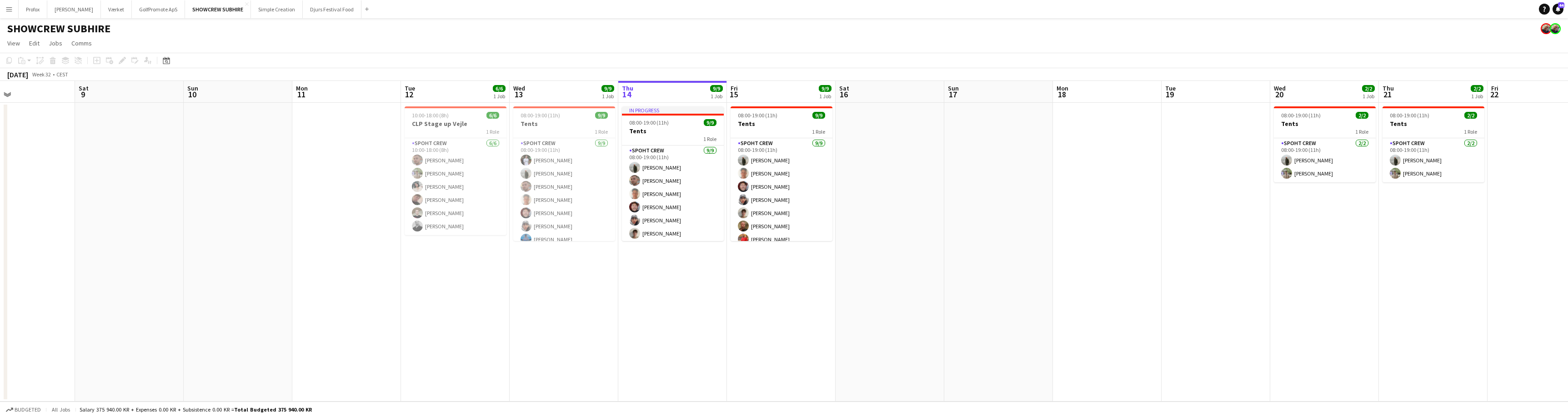
drag, startPoint x: 485, startPoint y: 301, endPoint x: 728, endPoint y: 323, distance: 244.0
click at [728, 323] on app-calendar-viewport "Wed 6 Thu 7 Fri 8 Sat 9 Sun 10 Mon 11 Tue 12 6/6 1 Job Wed 13 9/9 1 Job Thu 14 …" at bounding box center [784, 241] width 1568 height 321
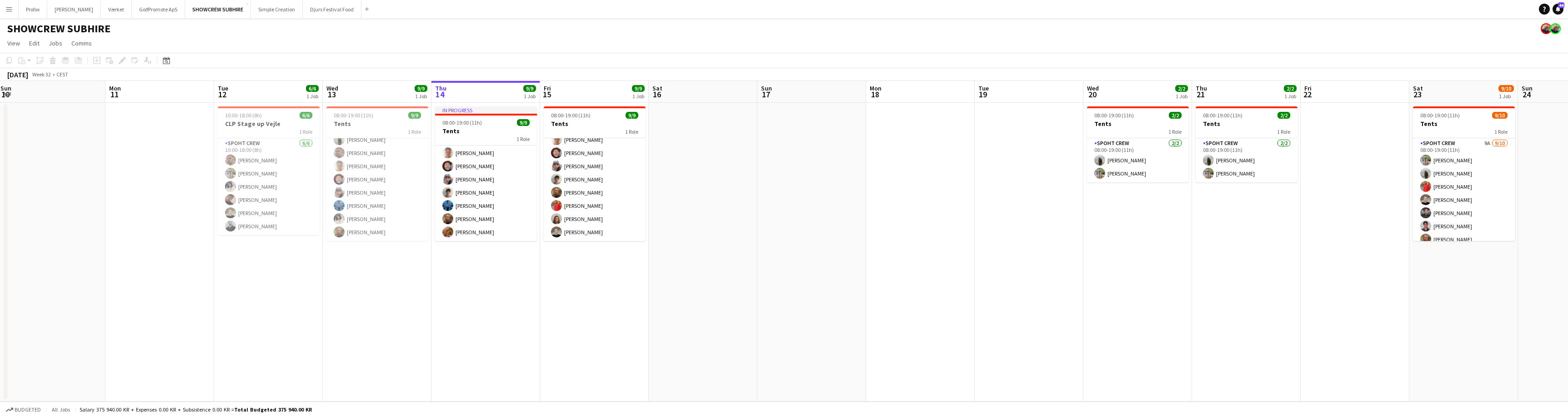
drag, startPoint x: 716, startPoint y: 334, endPoint x: 574, endPoint y: 304, distance: 145.1
click at [530, 311] on app-calendar-viewport "Thu 7 Fri 8 Sat 9 Sun 10 Mon 11 Tue 12 6/6 1 Job Wed 13 9/9 1 Job Thu 14 9/9 1 …" at bounding box center [784, 241] width 1568 height 321
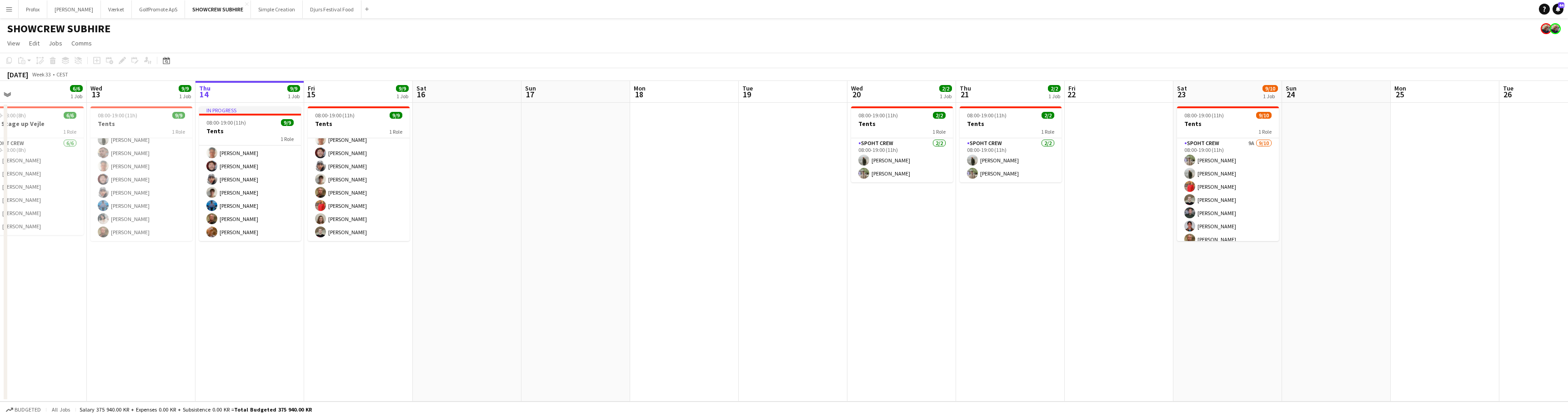
drag, startPoint x: 1013, startPoint y: 290, endPoint x: 763, endPoint y: 291, distance: 250.0
click at [763, 291] on app-calendar-viewport "Sun 10 Mon 11 Tue 12 6/6 1 Job Wed 13 9/9 1 Job Thu 14 9/9 1 Job Fri 15 9/9 1 J…" at bounding box center [784, 241] width 1568 height 321
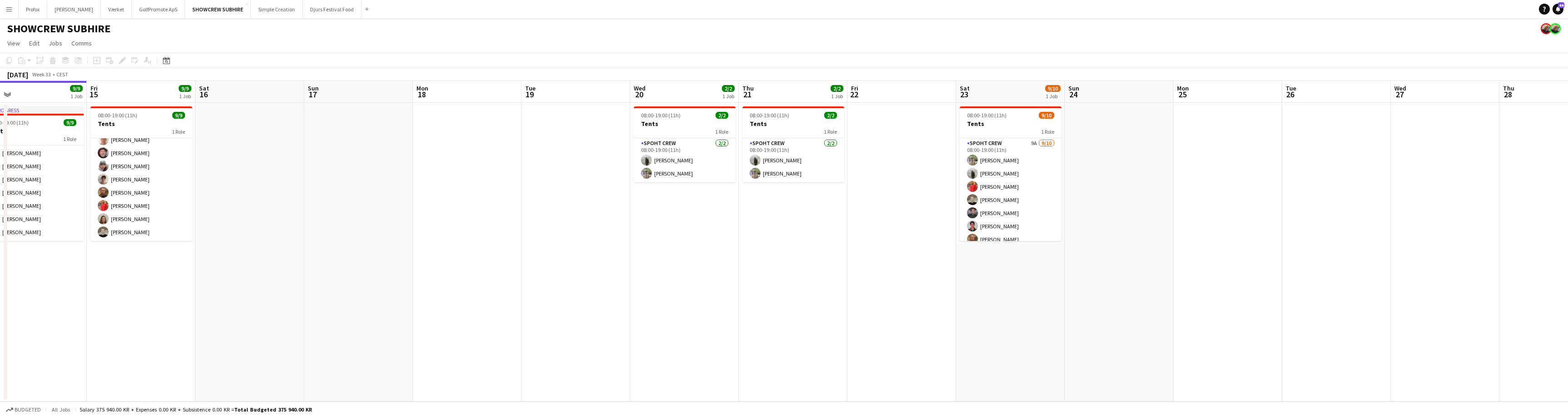
scroll to position [0, 197]
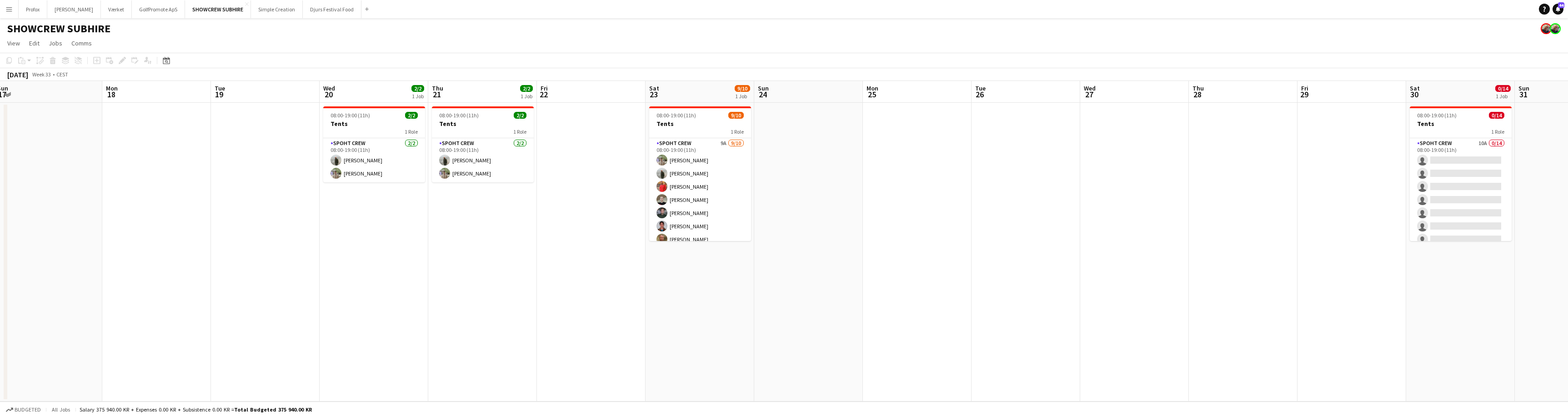
drag, startPoint x: 997, startPoint y: 290, endPoint x: 688, endPoint y: 279, distance: 309.2
click at [646, 277] on app-calendar-viewport "Thu 14 9/9 1 Job Fri 15 9/9 1 Job Sat 16 Sun 17 Mon 18 Tue 19 Wed 20 2/2 1 Job …" at bounding box center [784, 241] width 1568 height 321
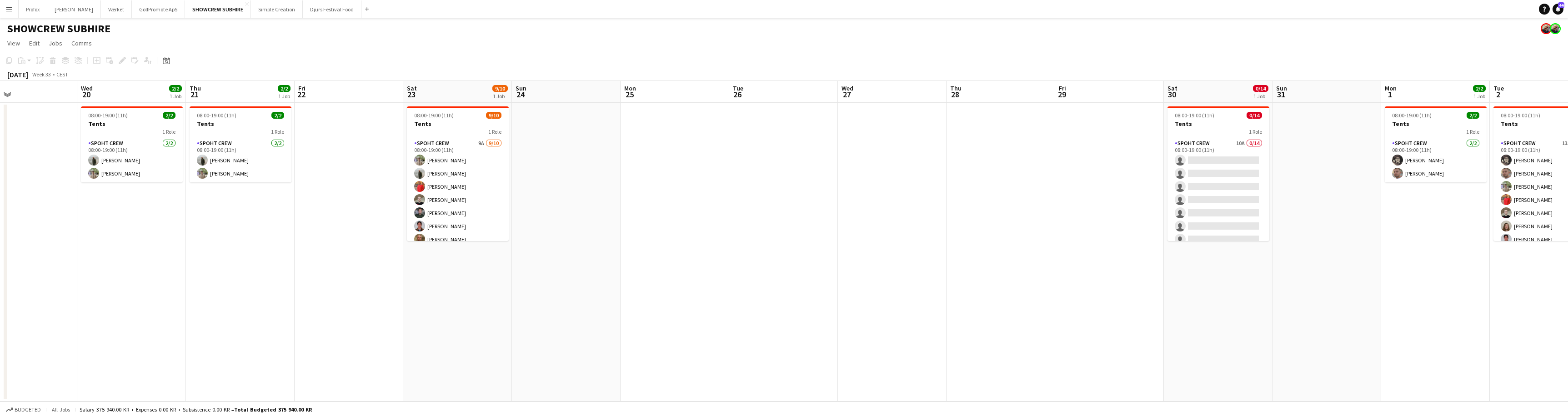
drag, startPoint x: 1102, startPoint y: 290, endPoint x: 718, endPoint y: 267, distance: 384.7
click at [719, 269] on app-calendar-viewport "Sat 16 Sun 17 Mon 18 Tue 19 Wed 20 2/2 1 Job Thu 21 2/2 1 Job Fri 22 Sat 23 9/1…" at bounding box center [784, 241] width 1568 height 321
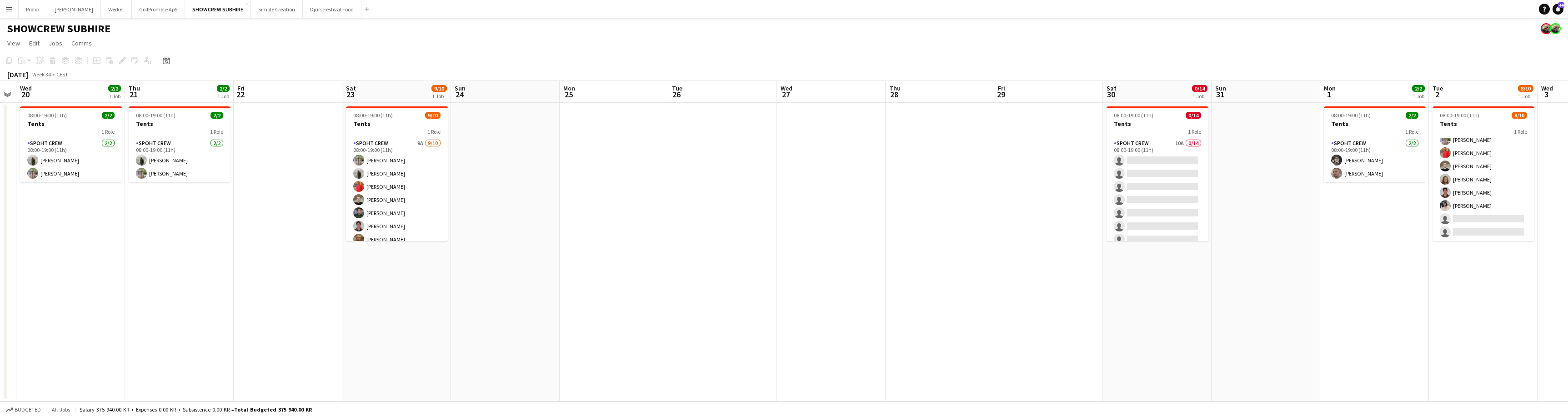
scroll to position [0, 392]
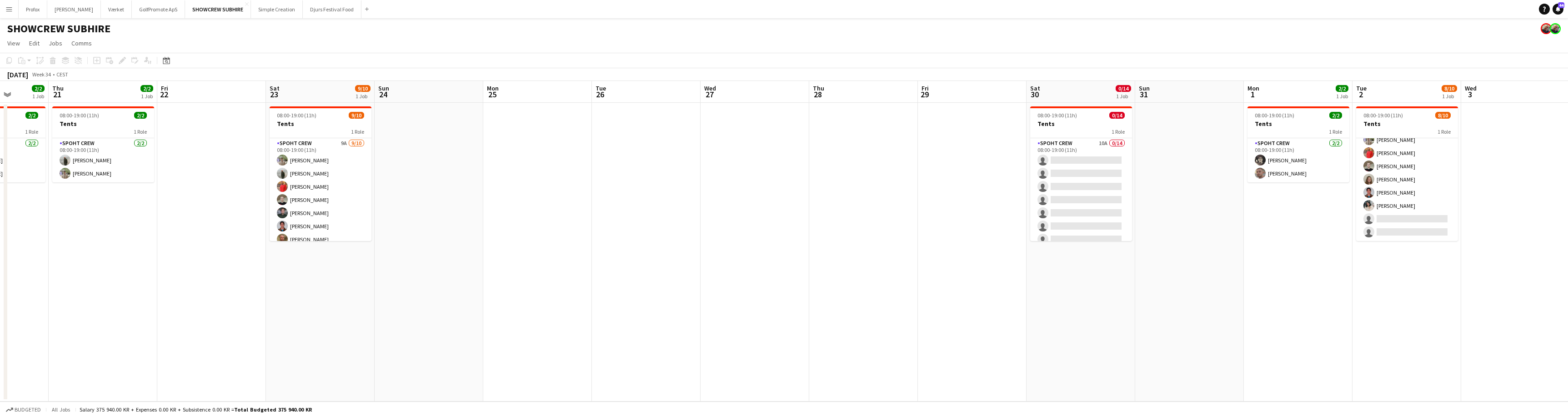
drag, startPoint x: 1358, startPoint y: 285, endPoint x: 1443, endPoint y: 292, distance: 85.3
click at [1567, 290] on html "Menu Boards Boards Boards All jobs Status Workforce Workforce My Workforce Recr…" at bounding box center [784, 208] width 1568 height 417
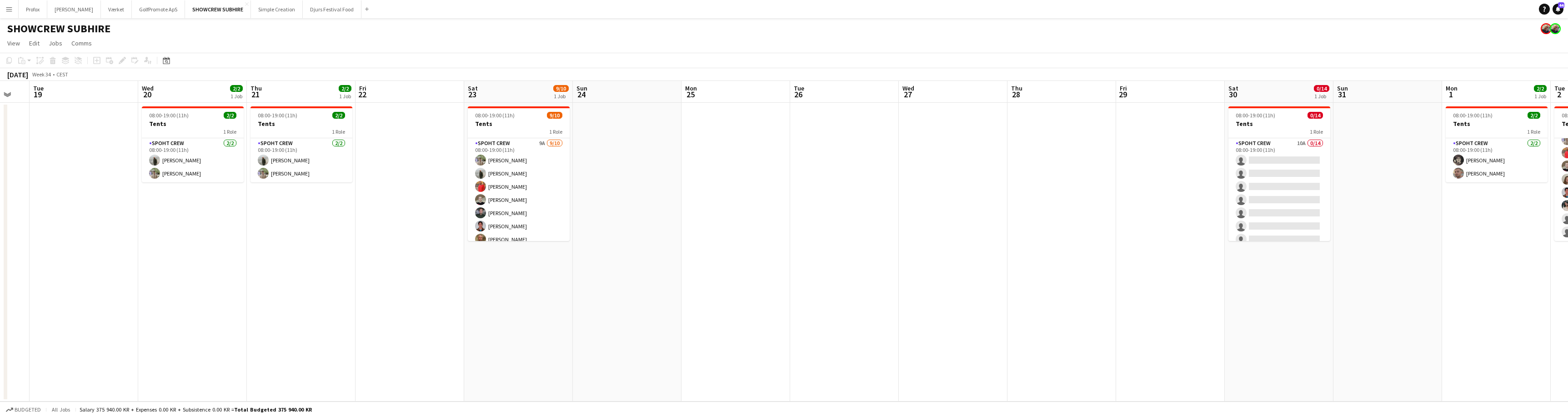
drag, startPoint x: 372, startPoint y: 245, endPoint x: 792, endPoint y: 268, distance: 420.6
click at [792, 268] on app-calendar-viewport "Sun 17 Mon 18 Tue 19 Wed 20 2/2 1 Job Thu 21 2/2 1 Job Fri 22 Sat 23 9/10 1 Job…" at bounding box center [784, 241] width 1568 height 321
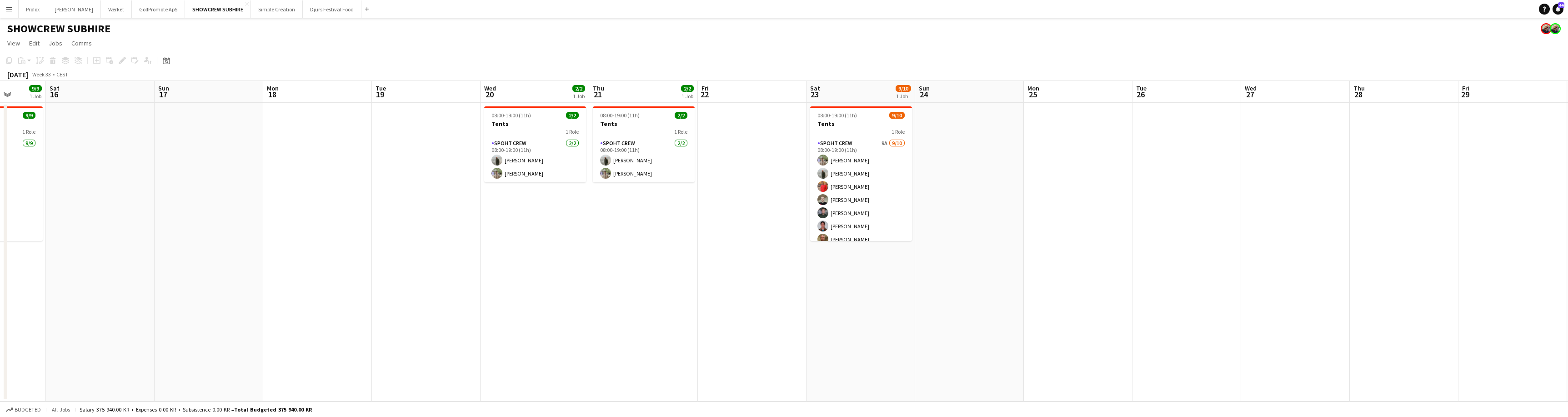
drag, startPoint x: 248, startPoint y: 267, endPoint x: 716, endPoint y: 285, distance: 468.3
click at [709, 285] on app-calendar-viewport "Wed 13 9/9 1 Job Thu 14 9/9 1 Job Fri 15 9/9 1 Job Sat 16 Sun 17 Mon 18 Tue 19 …" at bounding box center [784, 241] width 1568 height 321
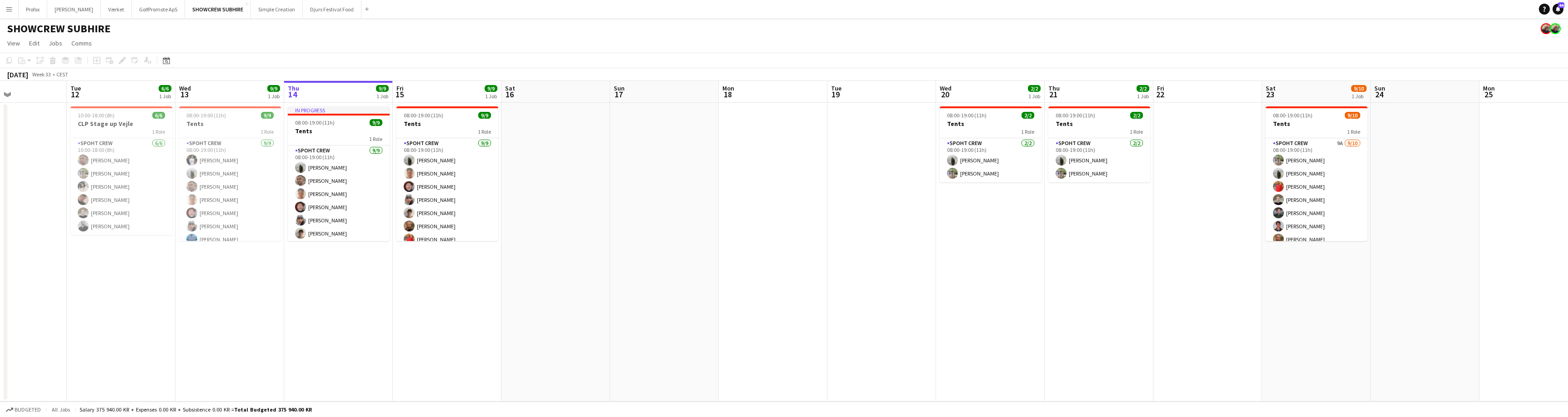
drag, startPoint x: 218, startPoint y: 260, endPoint x: 581, endPoint y: 282, distance: 363.7
click at [579, 276] on app-calendar-viewport "Sat 9 Sun 10 Mon 11 Tue 12 6/6 1 Job Wed 13 9/9 1 Job Thu 14 9/9 1 Job Fri 15 9…" at bounding box center [784, 241] width 1568 height 321
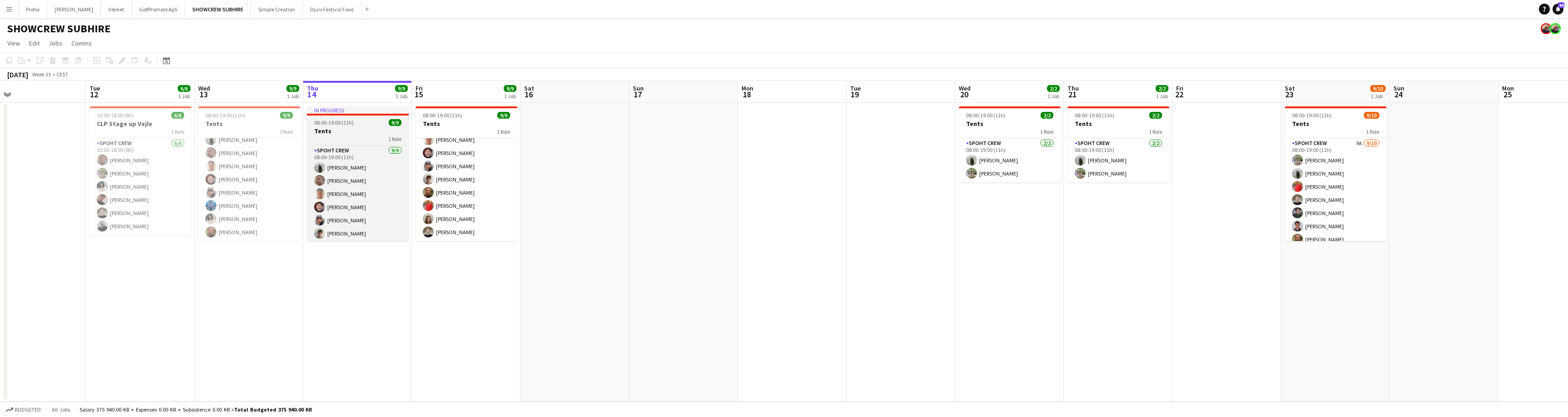
scroll to position [41, 0]
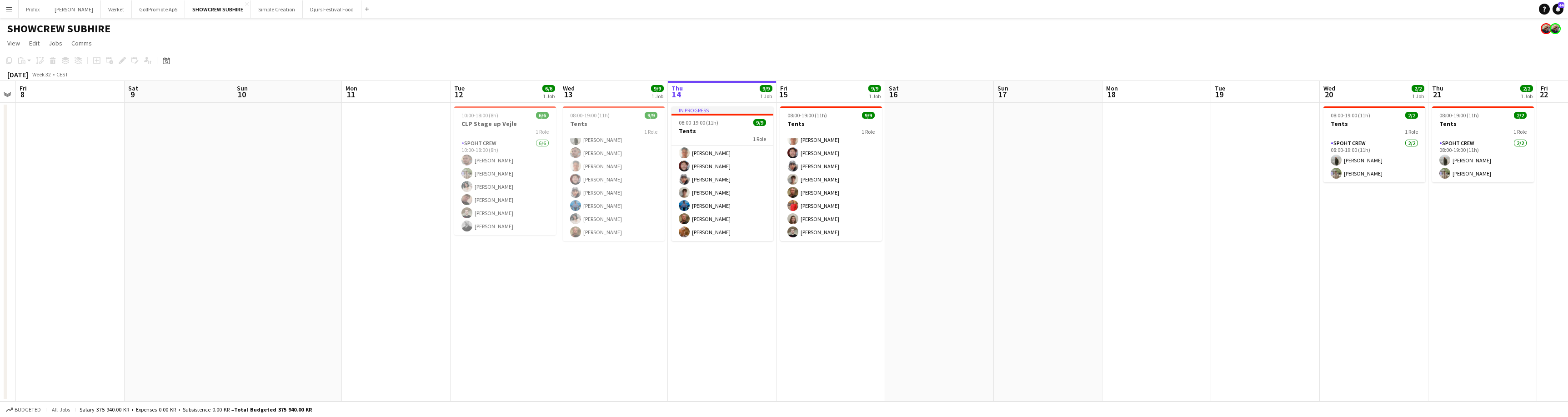
drag, startPoint x: 270, startPoint y: 277, endPoint x: 720, endPoint y: 260, distance: 450.3
click at [715, 261] on app-calendar-viewport "Wed 6 Thu 7 Fri 8 Sat 9 Sun 10 Mon 11 Tue 12 6/6 1 Job Wed 13 9/9 1 Job Thu 14 …" at bounding box center [784, 241] width 1568 height 321
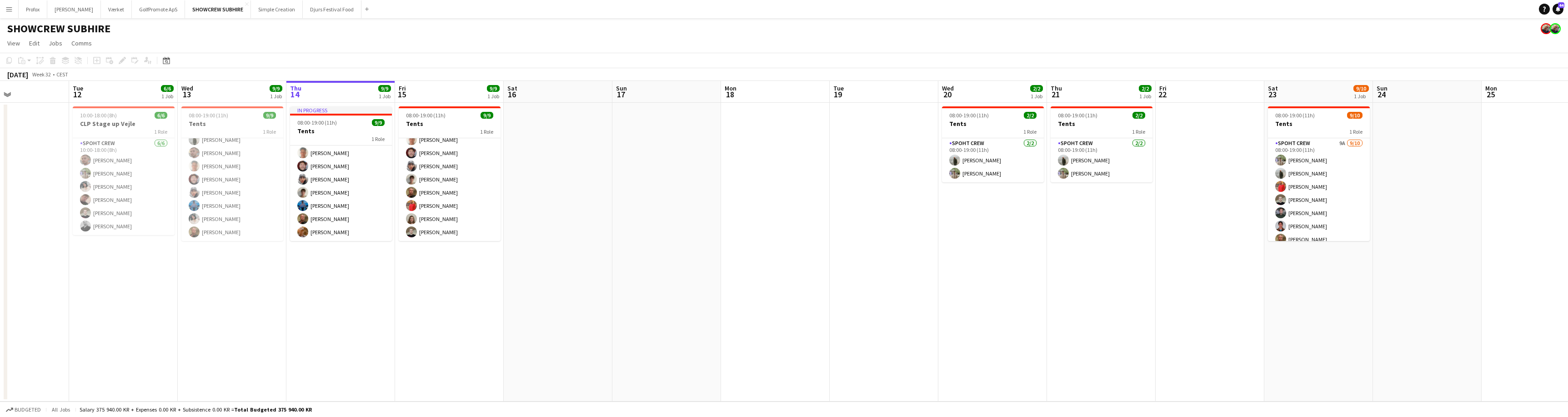
drag, startPoint x: 1012, startPoint y: 306, endPoint x: 556, endPoint y: 279, distance: 456.8
click at [554, 279] on app-calendar-viewport "Sat 9 Sun 10 Mon 11 Tue 12 6/6 1 Job Wed 13 9/9 1 Job Thu 14 9/9 1 Job Fri 15 9…" at bounding box center [784, 241] width 1568 height 321
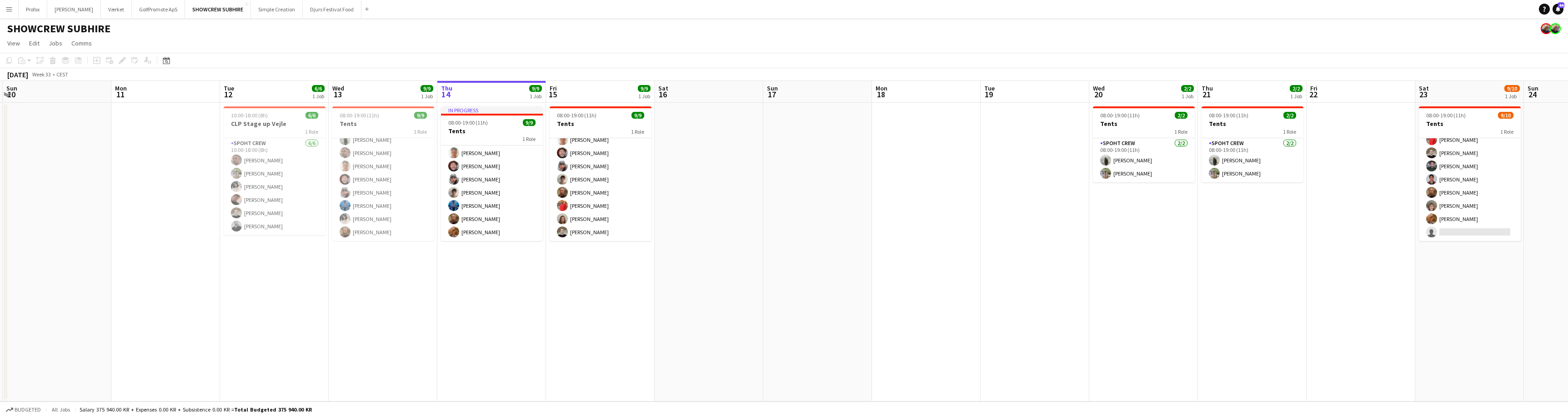
scroll to position [0, 204]
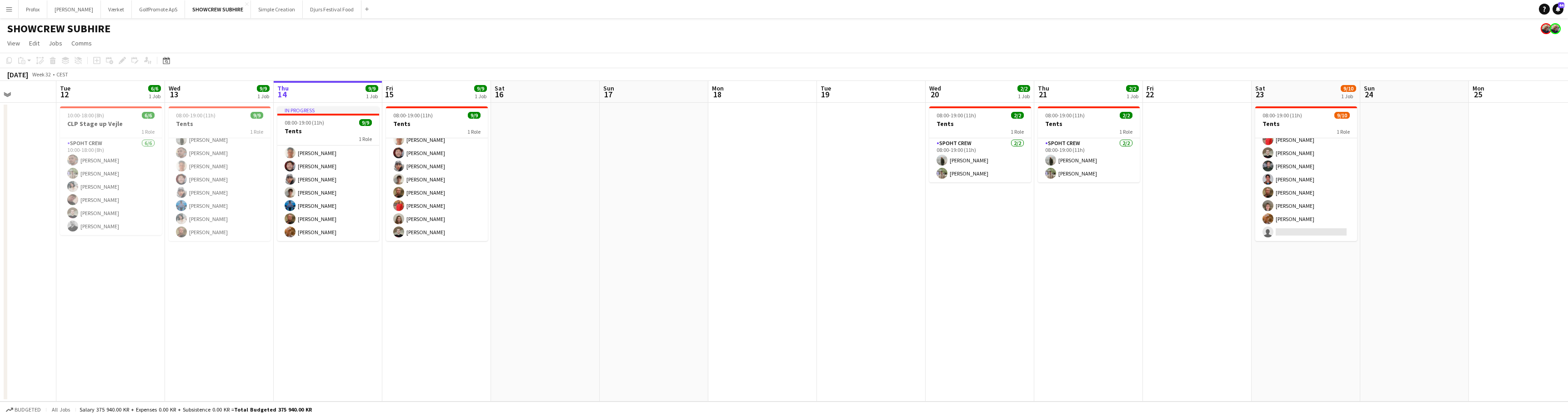
drag, startPoint x: 449, startPoint y: 93, endPoint x: 657, endPoint y: 92, distance: 208.0
click at [436, 94] on app-calendar-viewport "Fri 8 Sat 9 Sun 10 Mon 11 Tue 12 6/6 1 Job Wed 13 9/9 1 Job Thu 14 9/9 1 Job Fr…" at bounding box center [784, 241] width 1568 height 321
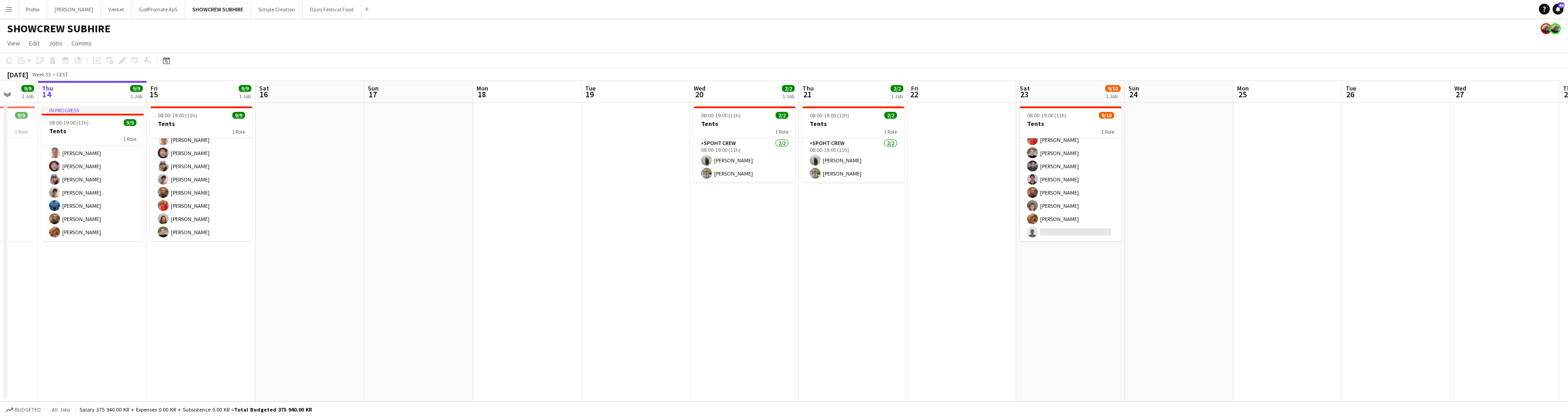
drag, startPoint x: 857, startPoint y: 90, endPoint x: 622, endPoint y: 91, distance: 235.0
click at [621, 92] on app-calendar-viewport "Sun 10 Mon 11 Tue 12 6/6 1 Job Wed 13 9/9 1 Job Thu 14 9/9 1 Job Fri 15 9/9 1 J…" at bounding box center [784, 241] width 1568 height 321
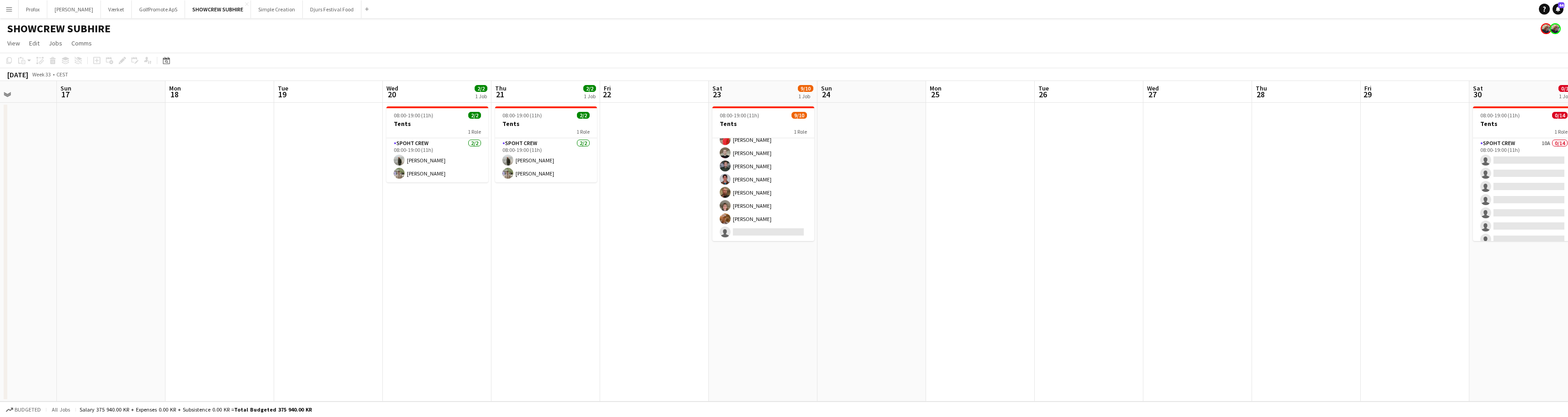
drag, startPoint x: 1348, startPoint y: 96, endPoint x: 1273, endPoint y: 96, distance: 75.0
click at [1050, 93] on app-calendar-viewport "Thu 14 9/9 1 Job Fri 15 9/9 1 Job Sat 16 Sun 17 Mon 18 Tue 19 Wed 20 2/2 1 Job …" at bounding box center [784, 241] width 1568 height 321
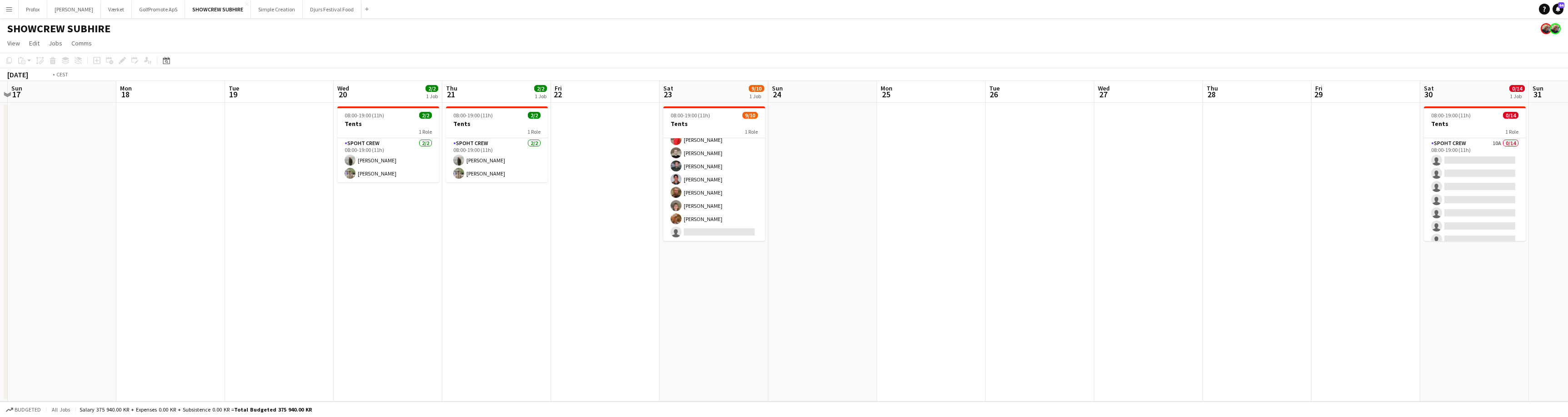
drag, startPoint x: 1243, startPoint y: 97, endPoint x: 1065, endPoint y: 104, distance: 178.1
click at [1050, 106] on app-calendar-viewport "Thu 14 9/9 1 Job Fri 15 9/9 1 Job Sat 16 Sun 17 Mon 18 Tue 19 Wed 20 2/2 1 Job …" at bounding box center [784, 241] width 1568 height 321
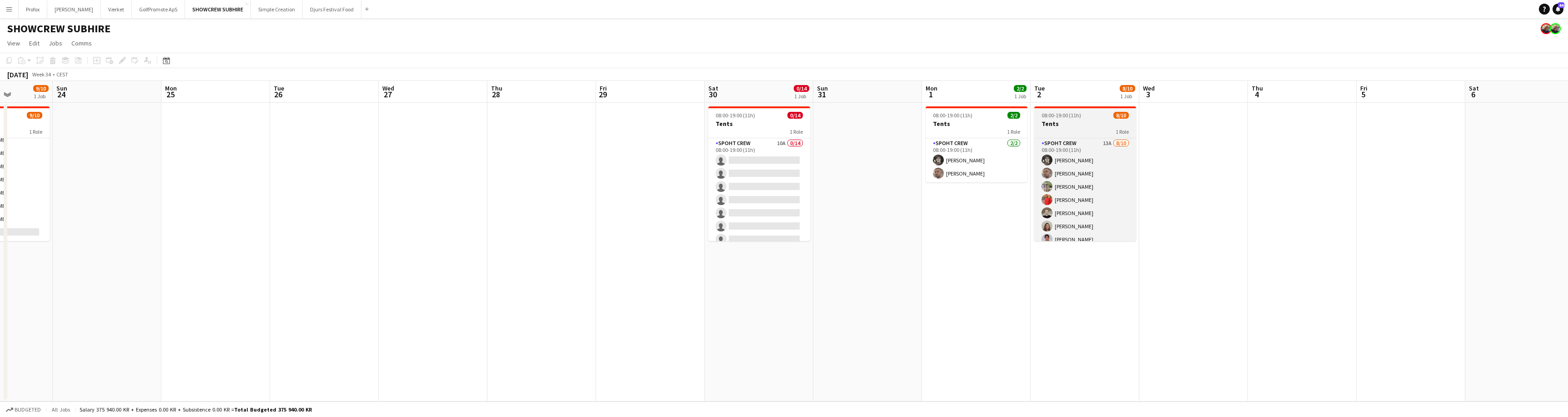
drag, startPoint x: 1363, startPoint y: 98, endPoint x: 1116, endPoint y: 121, distance: 248.1
click at [863, 99] on app-calendar-viewport "Thu 21 2/2 1 Job Fri 22 Sat 23 9/10 1 Job Sun 24 Mon 25 Tue 26 Wed 27 Thu 28 Fr…" at bounding box center [784, 241] width 1568 height 321
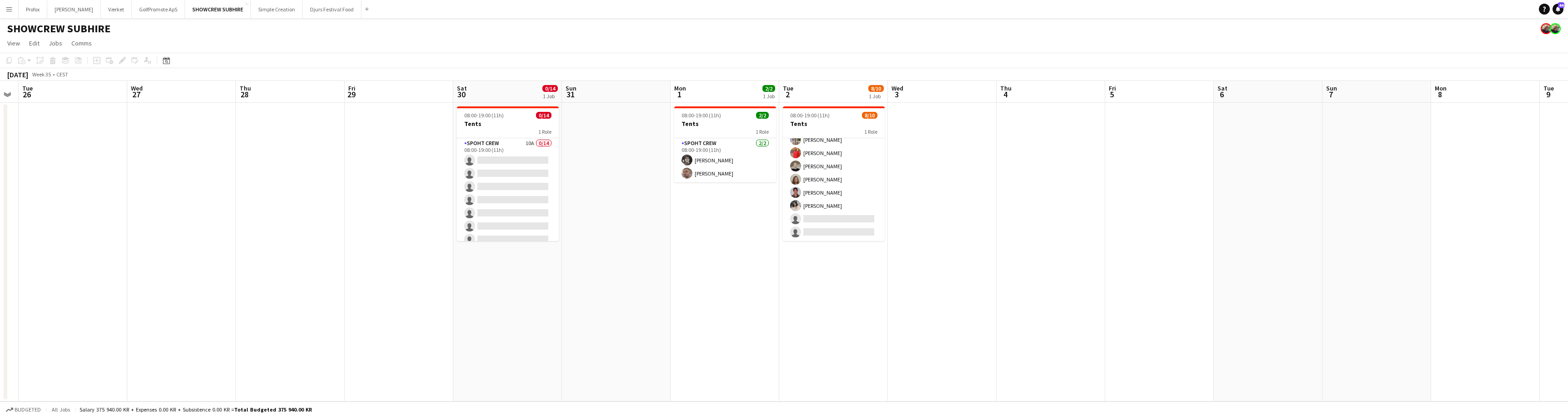
scroll to position [0, 307]
drag, startPoint x: 1296, startPoint y: 95, endPoint x: 1048, endPoint y: 101, distance: 248.1
click at [1048, 104] on app-calendar-viewport "Sat 23 9/10 1 Job Sun 24 Mon 25 Tue 26 Wed 27 Thu 28 Fri 29 Sat 30 0/14 1 Job S…" at bounding box center [784, 241] width 1568 height 321
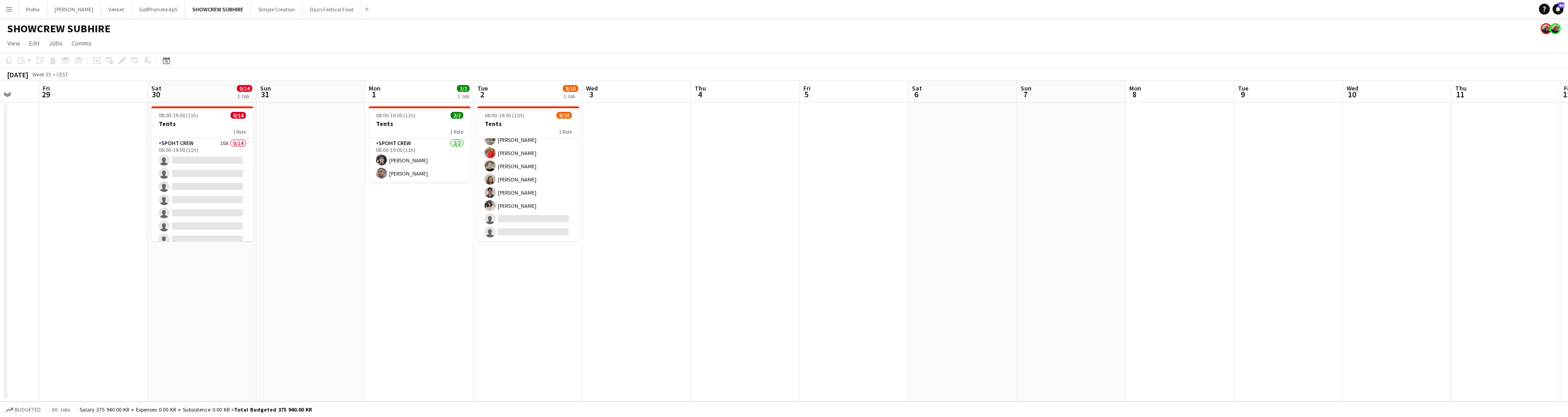
drag, startPoint x: 1290, startPoint y: 94, endPoint x: 1057, endPoint y: 95, distance: 233.0
click at [985, 99] on app-calendar-viewport "Mon 25 Tue 26 Wed 27 Thu 28 Fri 29 Sat 30 0/14 1 Job Sun 31 Mon 1 2/2 1 Job Tue…" at bounding box center [784, 241] width 1568 height 321
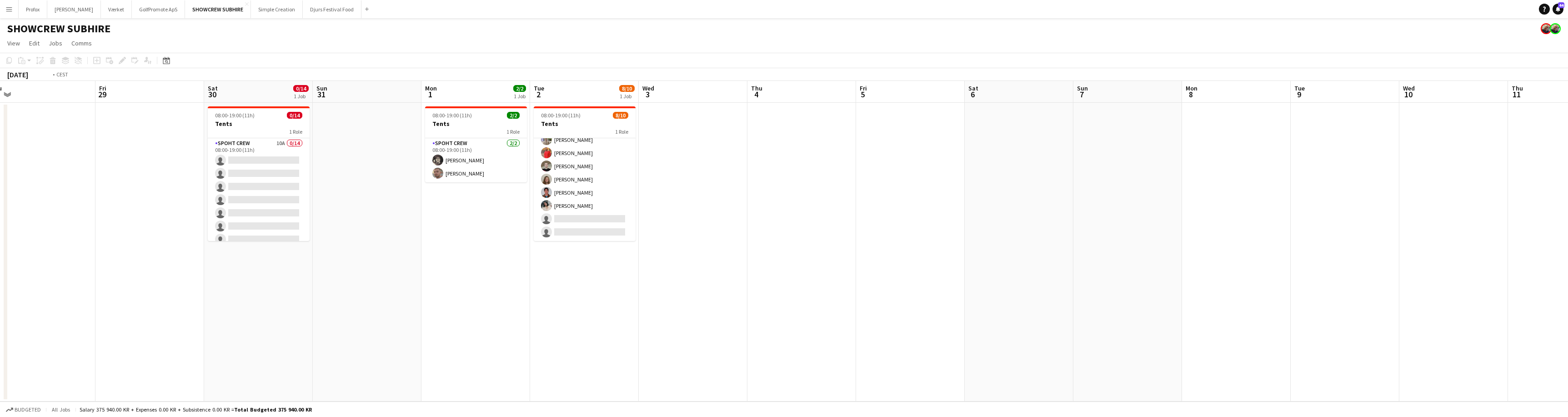
drag, startPoint x: 1245, startPoint y: 96, endPoint x: 930, endPoint y: 100, distance: 315.0
click at [905, 101] on app-calendar-viewport "Tue 26 Wed 27 Thu 28 Fri 29 Sat 30 0/14 1 Job Sun 31 Mon 1 2/2 1 Job Tue 2 8/10…" at bounding box center [784, 241] width 1568 height 321
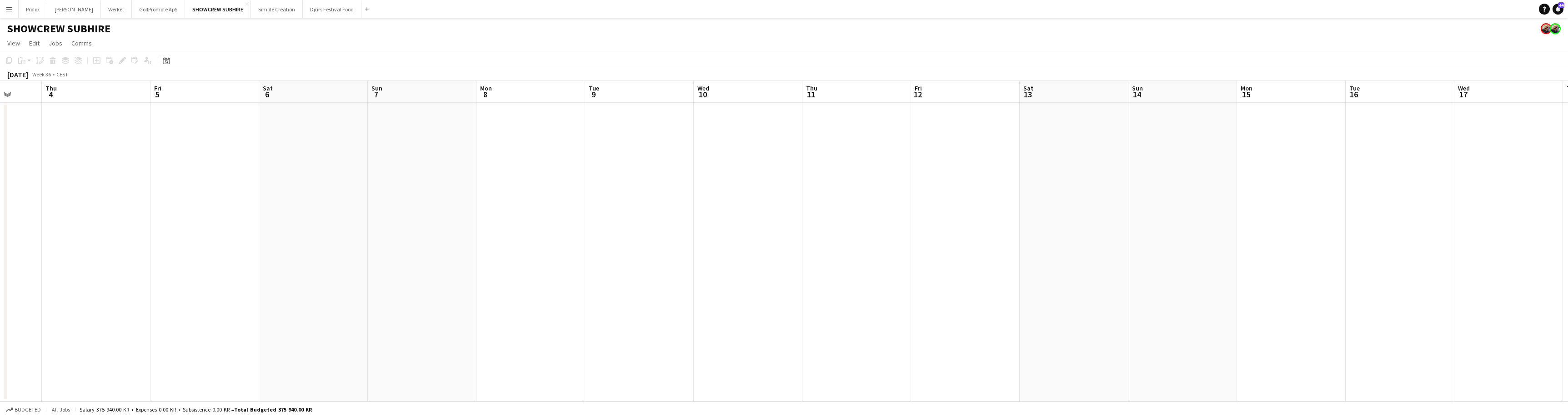
drag, startPoint x: 1231, startPoint y: 98, endPoint x: 1236, endPoint y: 90, distance: 9.4
click at [943, 100] on app-calendar-viewport "Mon 1 2/2 1 Job Tue 2 8/10 1 Job Wed 3 Thu 4 Fri 5 Sat 6 Sun 7 Mon 8 Tue 9 Wed …" at bounding box center [784, 241] width 1568 height 321
drag, startPoint x: 1056, startPoint y: 98, endPoint x: 1184, endPoint y: 87, distance: 128.5
click at [927, 96] on app-calendar-viewport "Wed 3 Thu 4 Fri 5 Sat 6 Sun 7 Mon 8 Tue 9 Wed 10 Thu 11 Fri 12 Sat 13 Sun 14 Mo…" at bounding box center [784, 241] width 1568 height 321
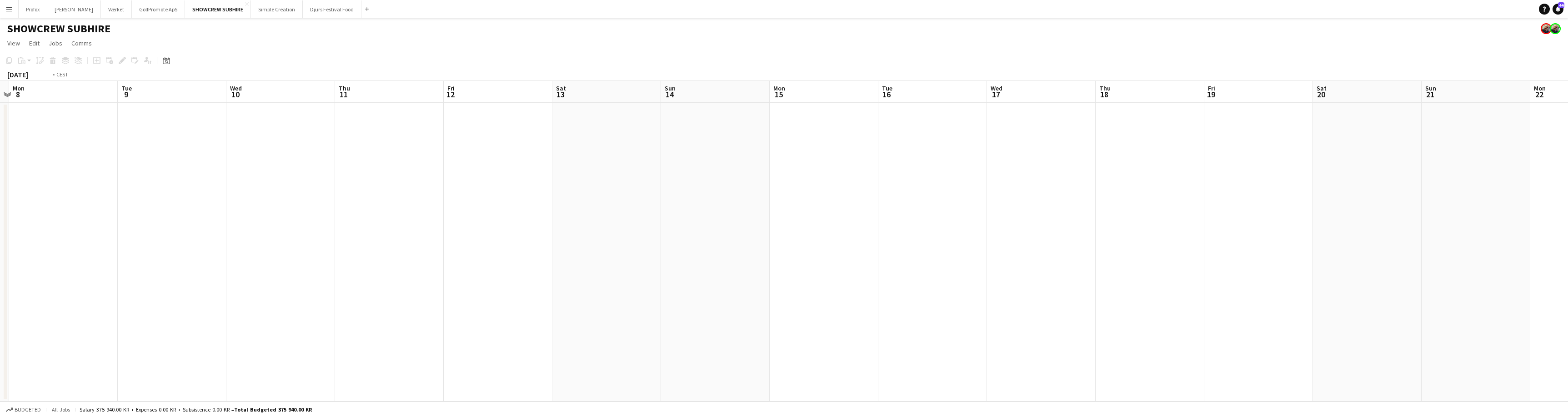
drag, startPoint x: 1212, startPoint y: 94, endPoint x: 1186, endPoint y: 95, distance: 26.0
click at [892, 96] on app-calendar-viewport "Fri 5 Sat 6 Sun 7 Mon 8 Tue 9 Wed 10 Thu 11 Fri 12 Sat 13 Sun 14 Mon 15 Tue 16 …" at bounding box center [784, 241] width 1568 height 321
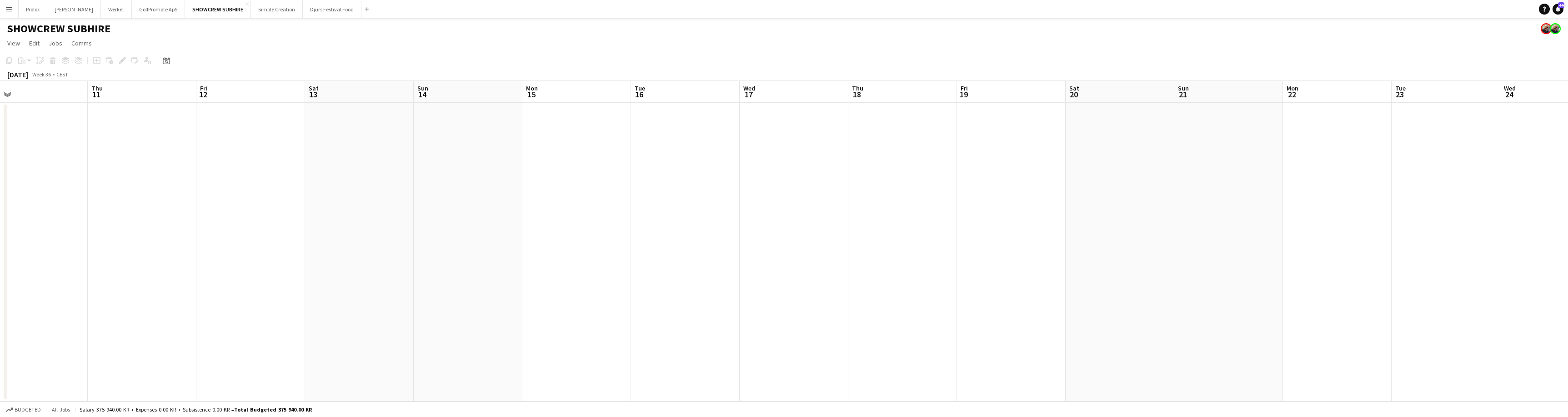
drag, startPoint x: 1239, startPoint y: 96, endPoint x: 995, endPoint y: 91, distance: 244.1
click at [920, 96] on app-calendar-viewport "Sun 7 Mon 8 Tue 9 Wed 10 Thu 11 Fri 12 Sat 13 Sun 14 Mon 15 Tue 16 Wed 17 Thu 1…" at bounding box center [784, 241] width 1568 height 321
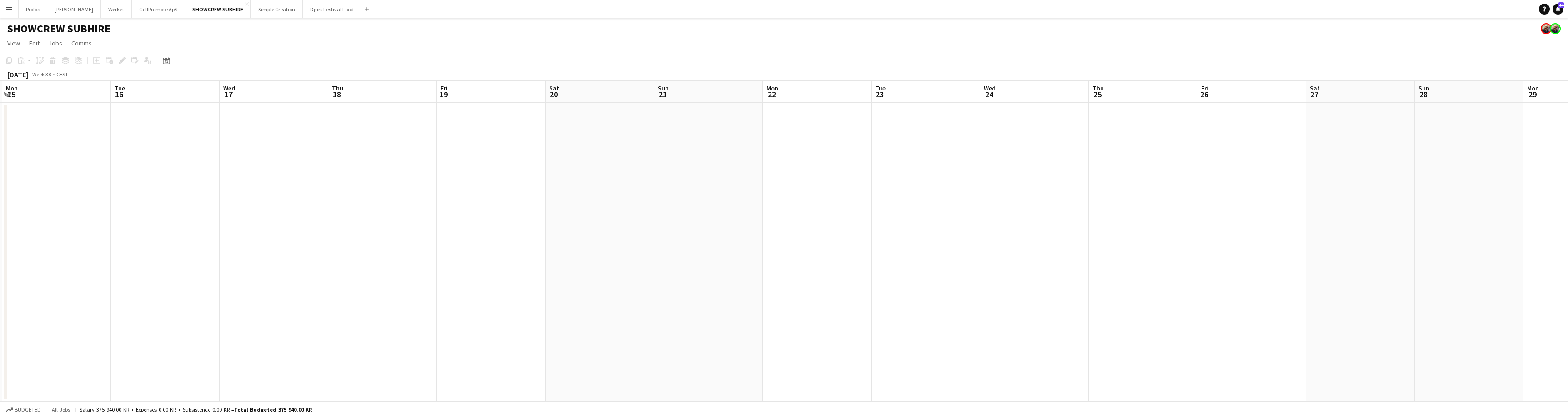
drag, startPoint x: 1168, startPoint y: 95, endPoint x: 1554, endPoint y: 65, distance: 387.2
click at [1554, 65] on app-calendar "Copy Paste Paste Command V Paste with crew Command Shift V Paste linked Job [GE…" at bounding box center [784, 227] width 1568 height 349
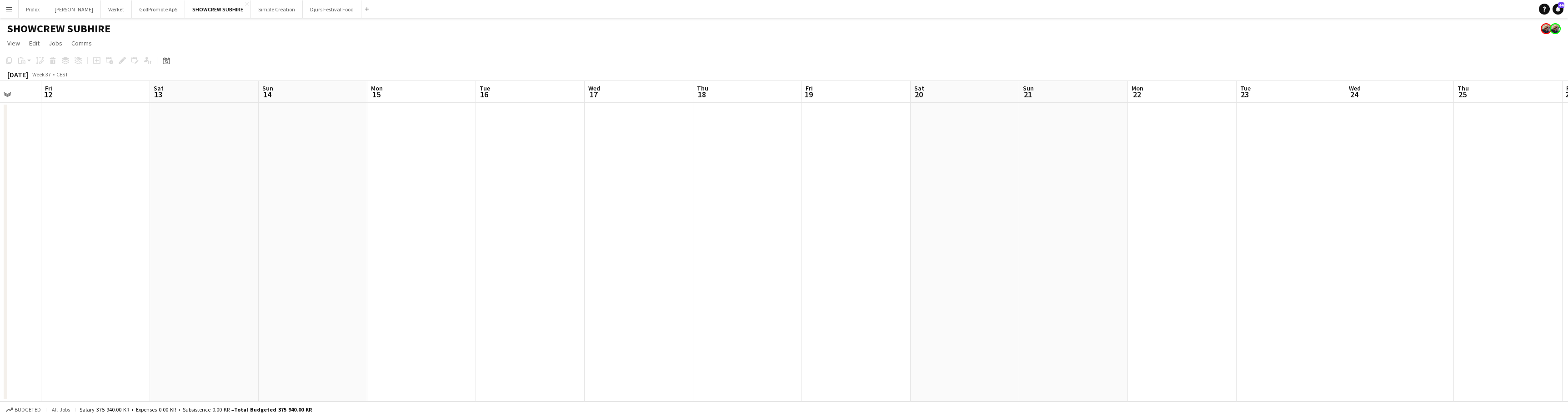
drag, startPoint x: 955, startPoint y: 68, endPoint x: 1376, endPoint y: 59, distance: 421.1
click at [1390, 59] on app-toolbar "Copy Paste Paste Command V Paste with crew Command Shift V Paste linked Job [GE…" at bounding box center [784, 60] width 1568 height 16
click at [274, 10] on button "Simple Creation Close" at bounding box center [276, 9] width 51 height 18
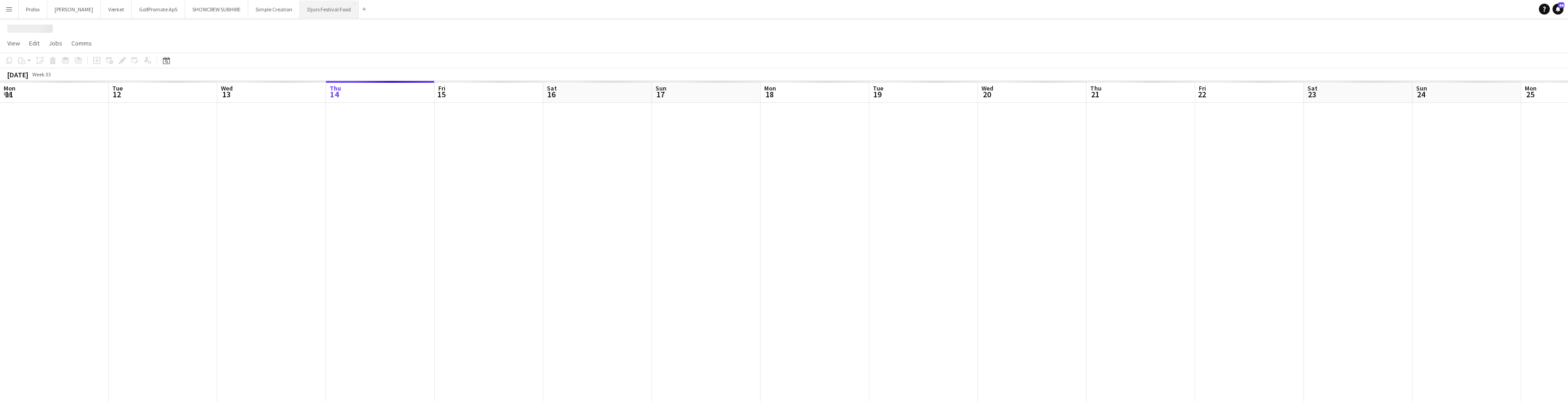
scroll to position [0, 218]
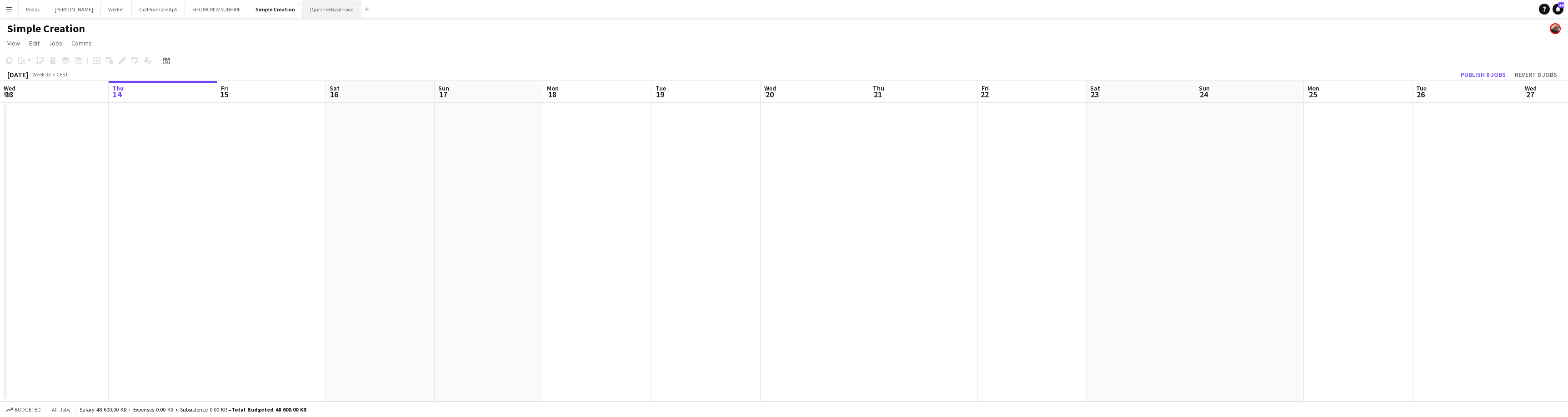
click at [350, 9] on button "Djurs Festival Food Close" at bounding box center [332, 9] width 59 height 18
click at [169, 14] on button "GolfPromote ApS Close" at bounding box center [159, 9] width 53 height 18
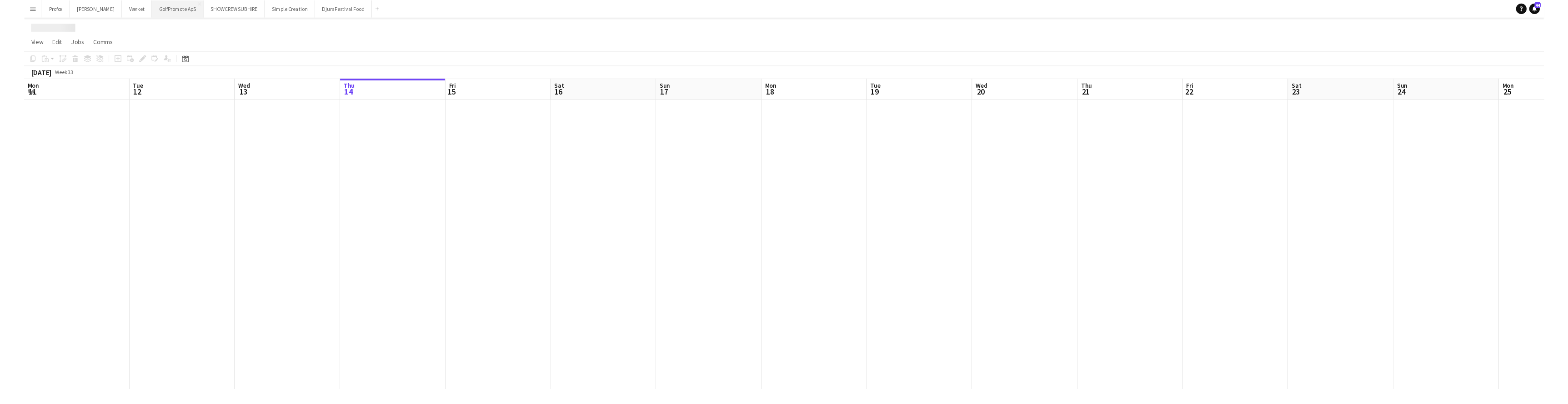
scroll to position [0, 218]
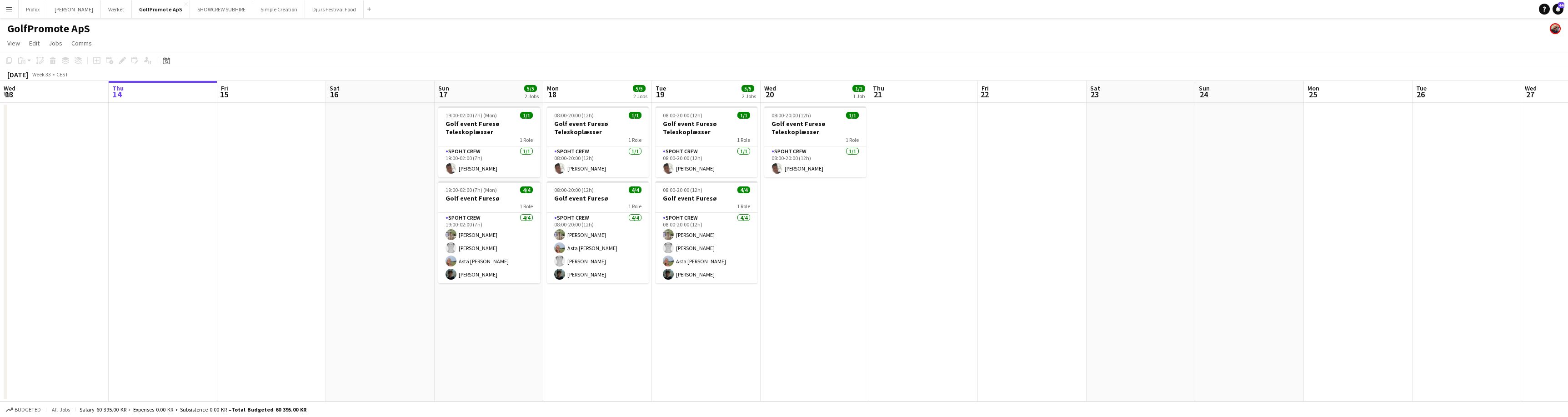
click at [9, 7] on app-icon "Menu" at bounding box center [9, 9] width 7 height 7
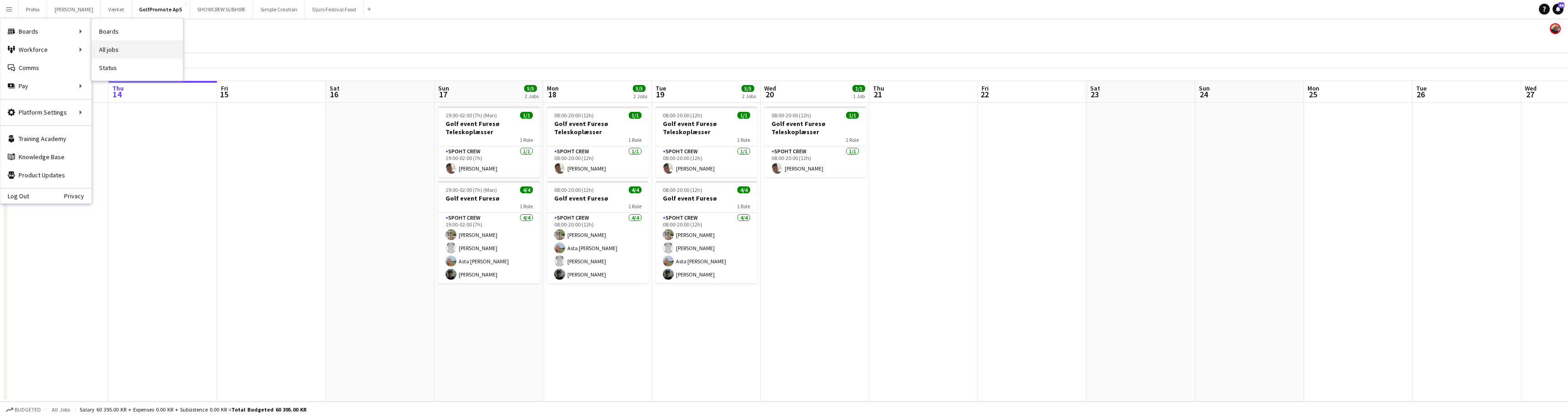
click at [117, 49] on link "All jobs" at bounding box center [138, 49] width 91 height 18
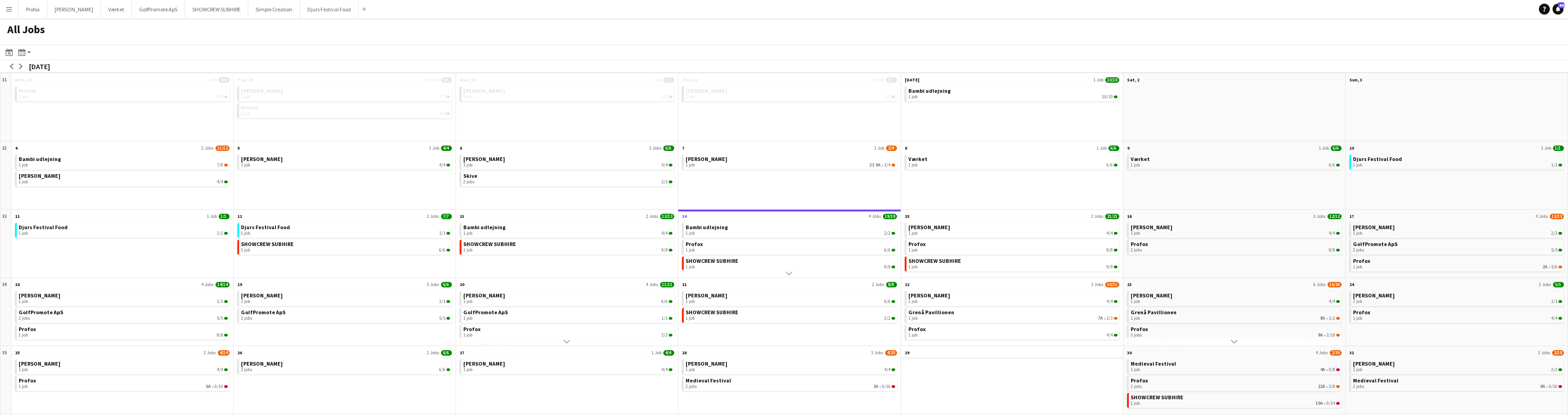
drag, startPoint x: 1042, startPoint y: 374, endPoint x: 1045, endPoint y: 355, distance: 19.2
click at [1045, 355] on div "29 Scroll down" at bounding box center [1012, 380] width 222 height 68
click at [1049, 392] on div at bounding box center [1012, 385] width 222 height 56
click at [1279, 321] on app-month-view-brief-board "Grenå Pavillionen 1 job 8A • 1/2" at bounding box center [1234, 315] width 215 height 15
click at [1251, 317] on div "1 job 8A • 1/2" at bounding box center [1235, 319] width 209 height 5
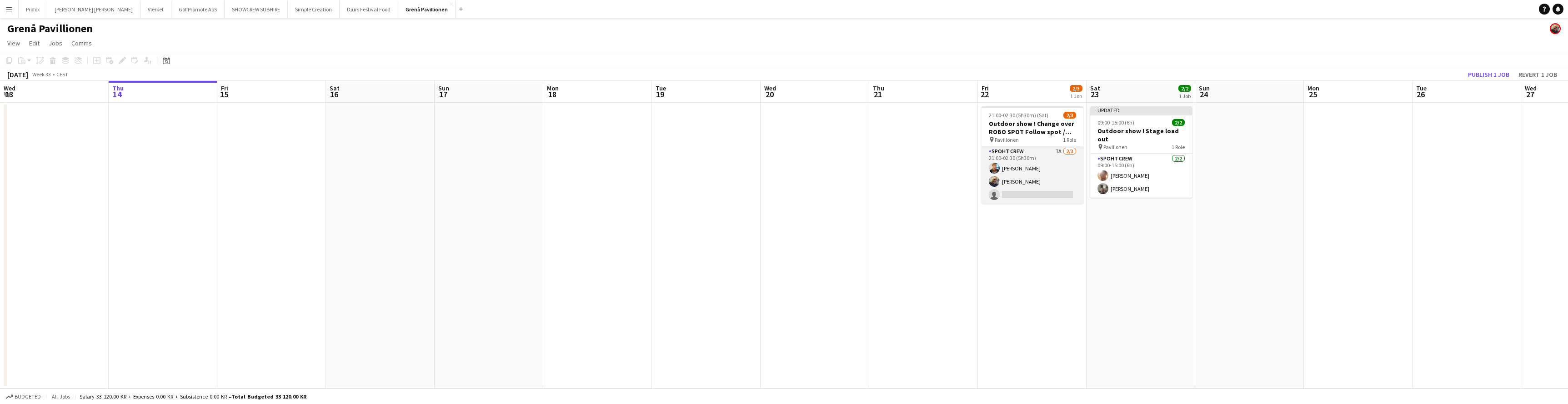
click at [1010, 151] on app-card-role "Spoht Crew 7A 2/3 21:00-02:30 (5h30m) Gustav Fly Danny Tranekær single-neutral-…" at bounding box center [1032, 175] width 102 height 58
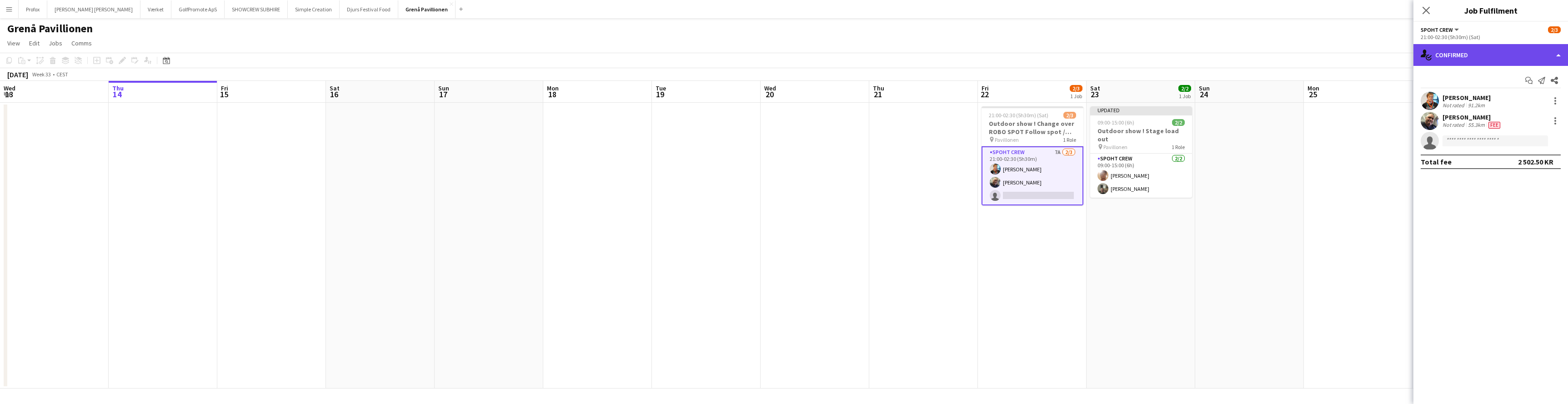
click at [1555, 56] on div "single-neutral-actions-check-2 Confirmed" at bounding box center [1491, 55] width 154 height 22
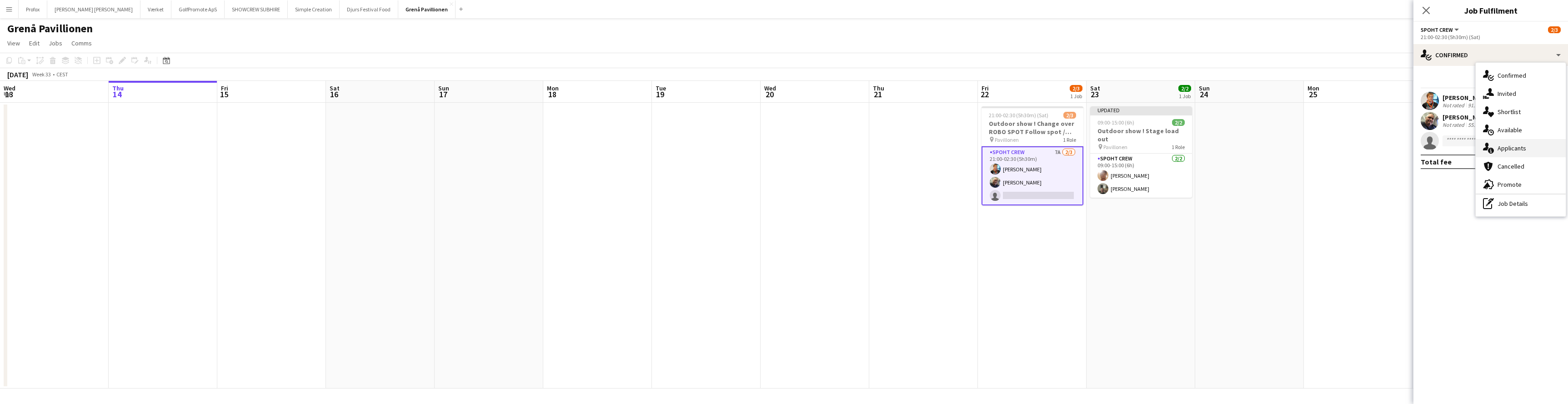
click at [1523, 148] on div "single-neutral-actions-information Applicants" at bounding box center [1521, 148] width 90 height 18
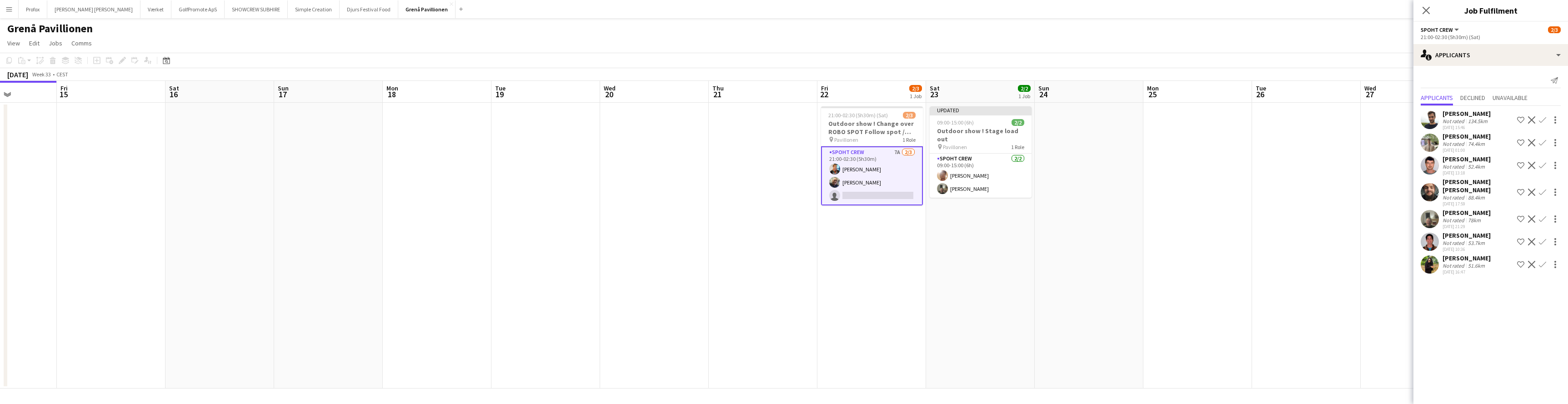
drag, startPoint x: 1272, startPoint y: 95, endPoint x: 1116, endPoint y: 108, distance: 156.5
click at [1114, 109] on app-calendar-viewport "Mon 11 Tue 12 Wed 13 Thu 14 Fri 15 Sat 16 Sun 17 Mon 18 Tue 19 Wed 20 Thu 21 Fr…" at bounding box center [784, 235] width 1568 height 308
click at [1430, 9] on icon "Close pop-in" at bounding box center [1426, 10] width 9 height 9
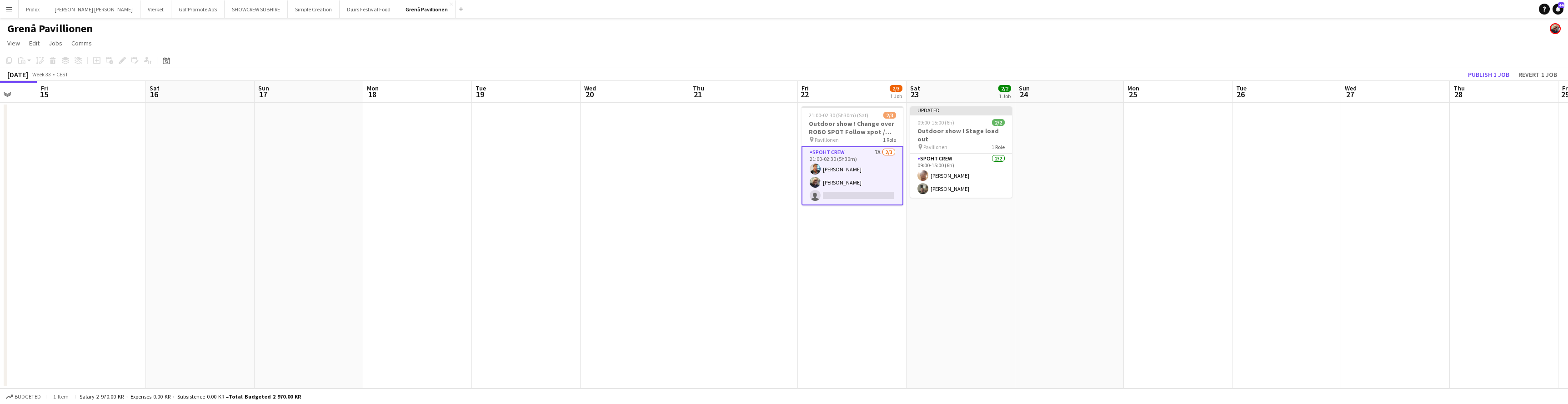
scroll to position [0, 408]
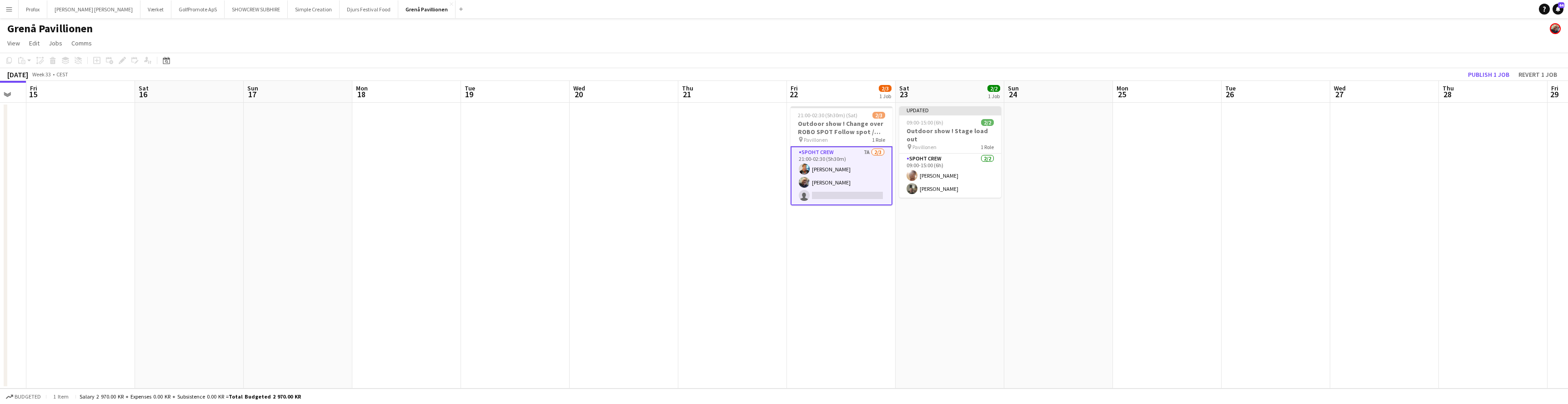
drag, startPoint x: 1432, startPoint y: 94, endPoint x: 1405, endPoint y: 97, distance: 27.2
click at [1401, 98] on app-calendar-viewport "Mon 11 Tue 12 Wed 13 Thu 14 Fri 15 Sat 16 Sun 17 Mon 18 Tue 19 Wed 20 Thu 21 Fr…" at bounding box center [784, 235] width 1568 height 308
click at [1485, 76] on button "Publish 1 job" at bounding box center [1489, 74] width 49 height 12
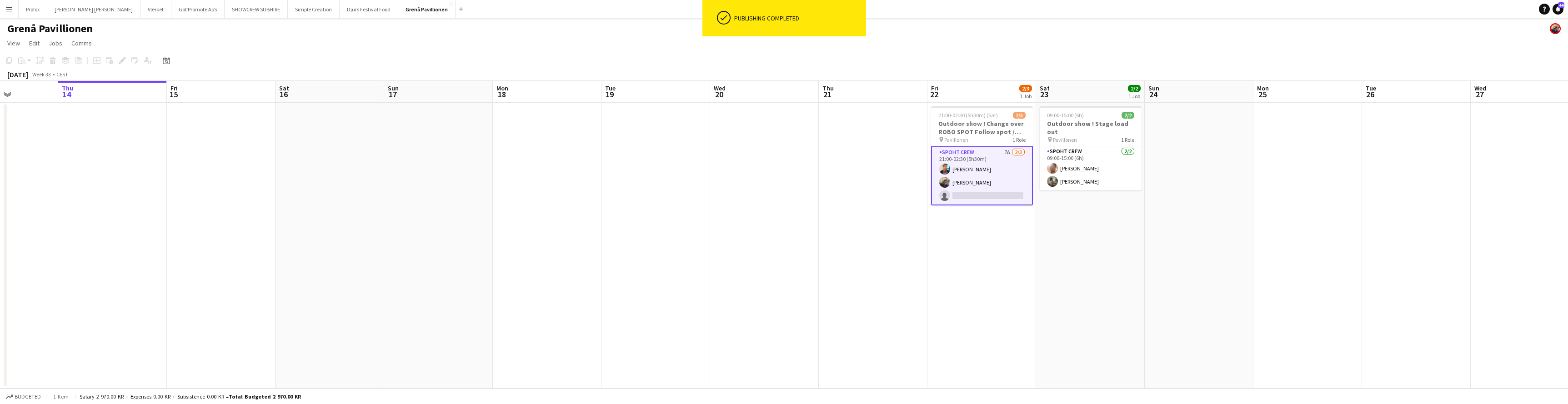
scroll to position [0, 253]
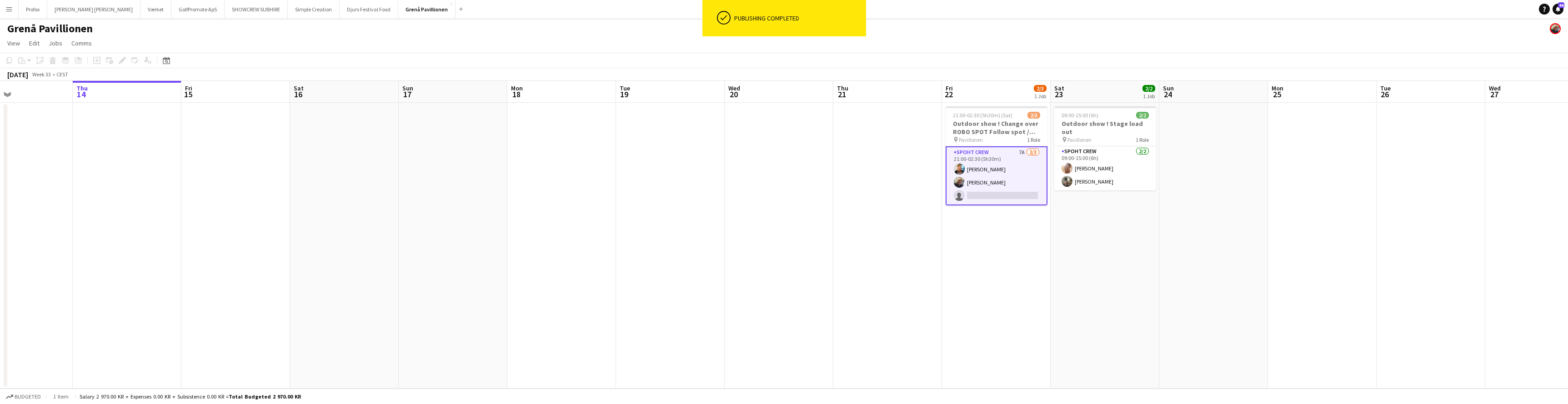
drag, startPoint x: 1054, startPoint y: 96, endPoint x: 1317, endPoint y: 90, distance: 263.1
click at [1317, 90] on app-calendar-viewport "Mon 11 Tue 12 Wed 13 Thu 14 Fri 15 Sat 16 Sun 17 Mon 18 Tue 19 Wed 20 Thu 21 Fr…" at bounding box center [784, 235] width 1568 height 308
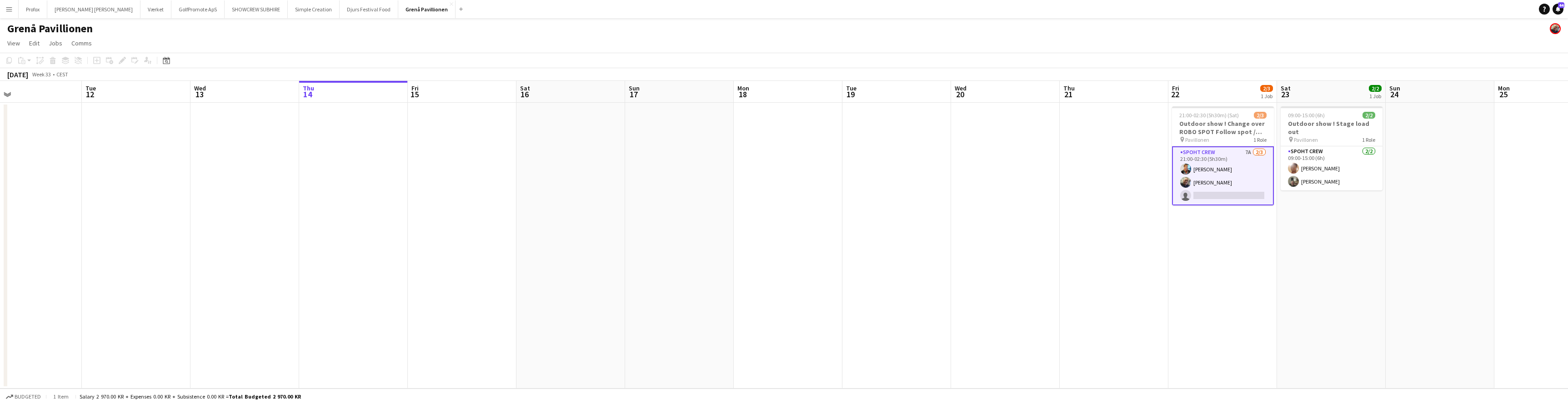
drag, startPoint x: 371, startPoint y: 87, endPoint x: 449, endPoint y: 86, distance: 78.0
click at [489, 81] on app-calendar-viewport "Sat 9 Sun 10 Mon 11 Tue 12 Wed 13 Thu 14 Fri 15 Sat 16 Sun 17 Mon 18 Tue 19 Wed…" at bounding box center [784, 235] width 1568 height 308
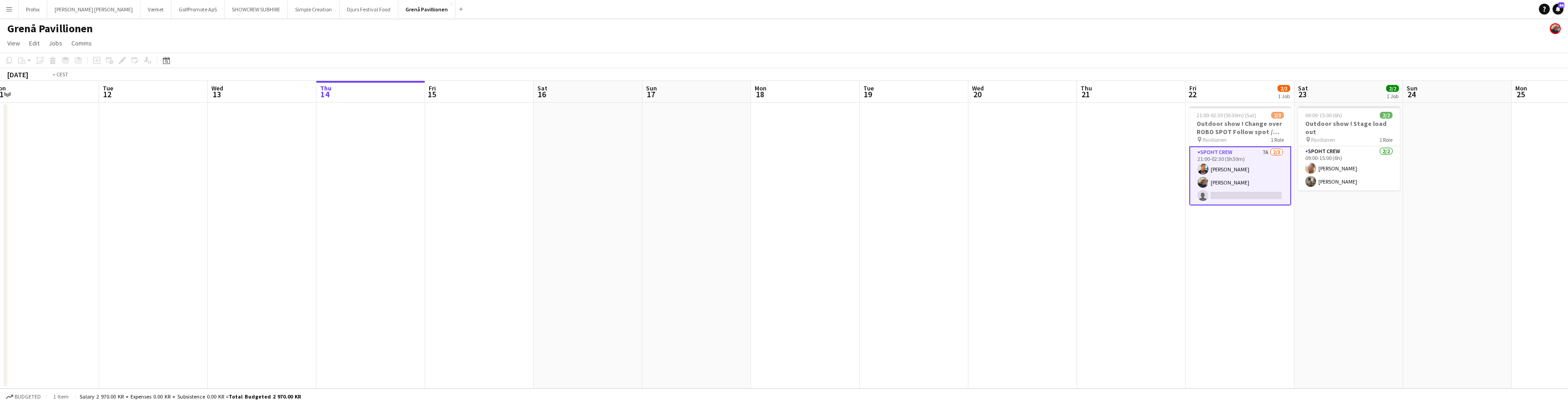
drag, startPoint x: 255, startPoint y: 95, endPoint x: 478, endPoint y: 83, distance: 223.3
click at [497, 81] on app-calendar-viewport "Sat 9 Sun 10 Mon 11 Tue 12 Wed 13 Thu 14 Fri 15 Sat 16 Sun 17 Mon 18 Tue 19 Wed…" at bounding box center [784, 235] width 1568 height 308
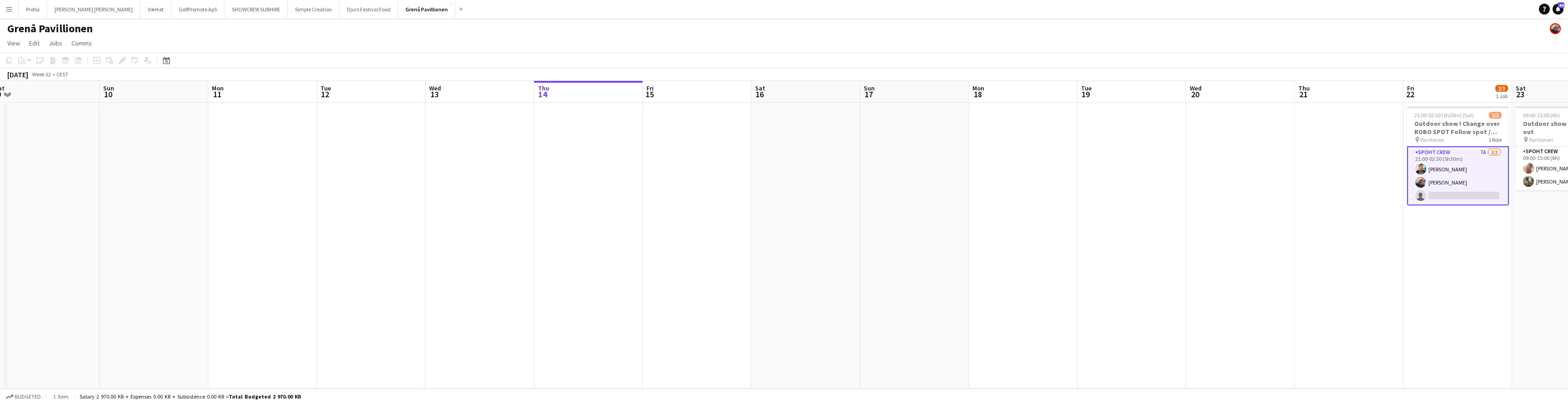
drag, startPoint x: 310, startPoint y: 93, endPoint x: 356, endPoint y: 94, distance: 46.0
click at [411, 85] on app-calendar-viewport "Thu 7 Fri 8 Sat 9 Sun 10 Mon 11 Tue 12 Wed 13 Thu 14 Fri 15 Sat 16 Sun 17 Mon 1…" at bounding box center [784, 235] width 1568 height 308
drag, startPoint x: 590, startPoint y: 94, endPoint x: 259, endPoint y: 106, distance: 331.2
click at [253, 108] on app-calendar-viewport "Wed 6 Thu 7 Fri 8 Sat 9 Sun 10 Mon 11 Tue 12 Wed 13 Thu 14 Fri 15 Sat 16 Sun 17…" at bounding box center [784, 235] width 1568 height 308
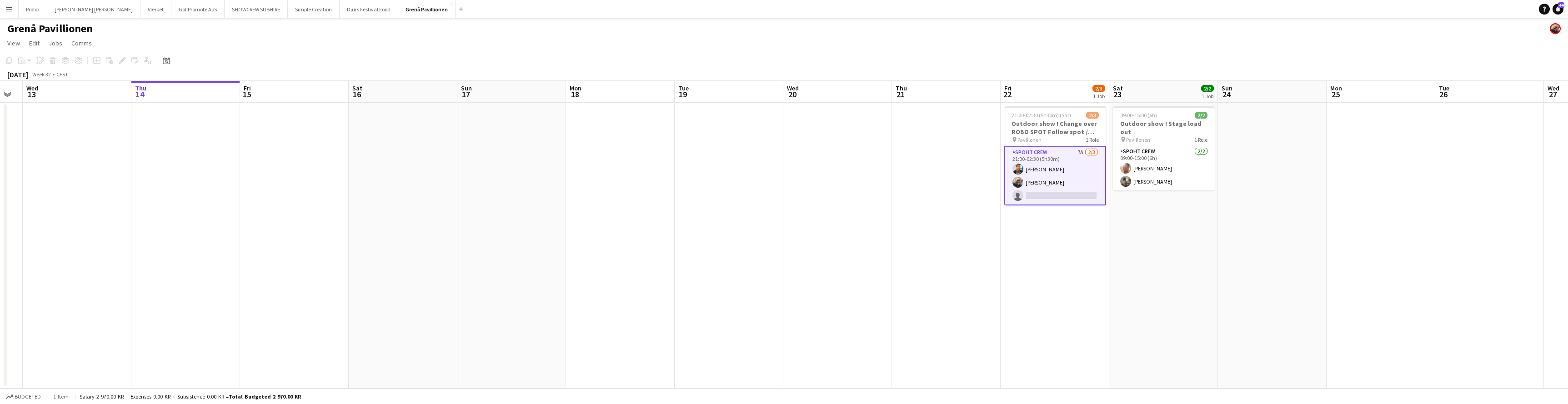
drag, startPoint x: 358, startPoint y: 112, endPoint x: 417, endPoint y: 88, distance: 63.7
click at [214, 110] on app-calendar-viewport "Sun 10 Mon 11 Tue 12 Wed 13 Thu 14 Fri 15 Sat 16 Sun 17 Mon 18 Tue 19 Wed 20 Th…" at bounding box center [784, 235] width 1568 height 308
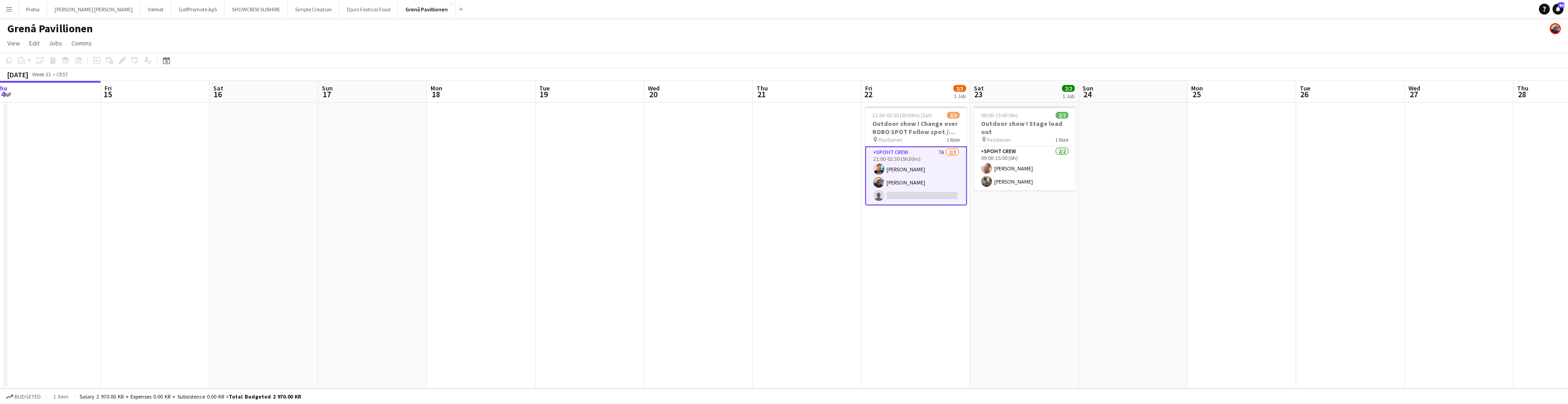
drag, startPoint x: 682, startPoint y: 74, endPoint x: 302, endPoint y: 108, distance: 381.5
click at [277, 109] on app-calendar "Copy Paste Paste Command V Paste with crew Command Shift V Paste linked Job [GE…" at bounding box center [784, 221] width 1568 height 336
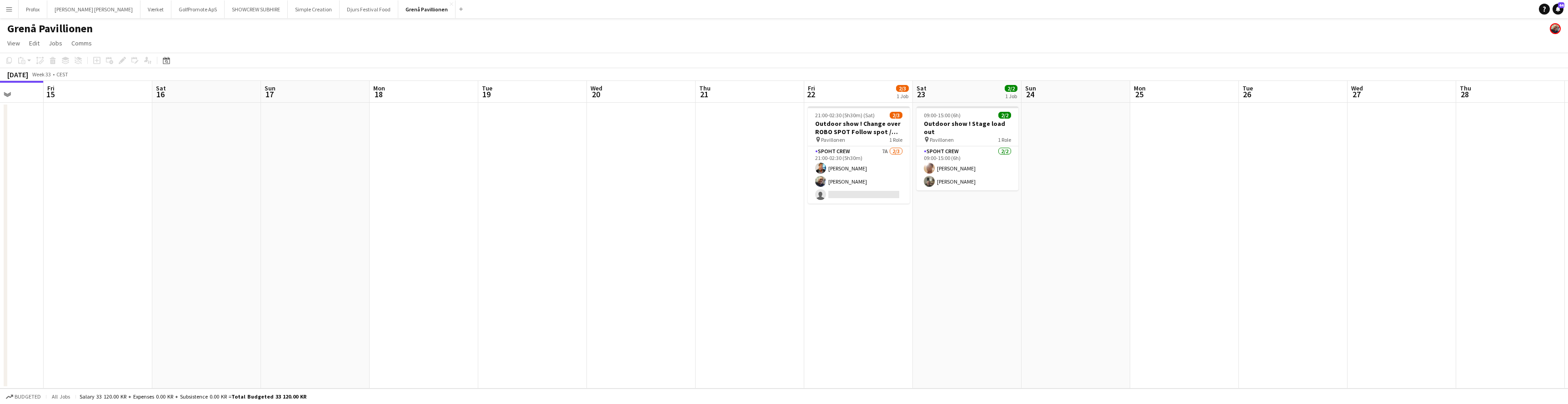
drag, startPoint x: 738, startPoint y: 99, endPoint x: 414, endPoint y: 104, distance: 324.0
click at [374, 108] on app-calendar-viewport "Mon 11 Tue 12 Wed 13 Thu 14 Fri 15 Sat 16 Sun 17 Mon 18 Tue 19 Wed 20 Thu 21 Fr…" at bounding box center [784, 235] width 1568 height 308
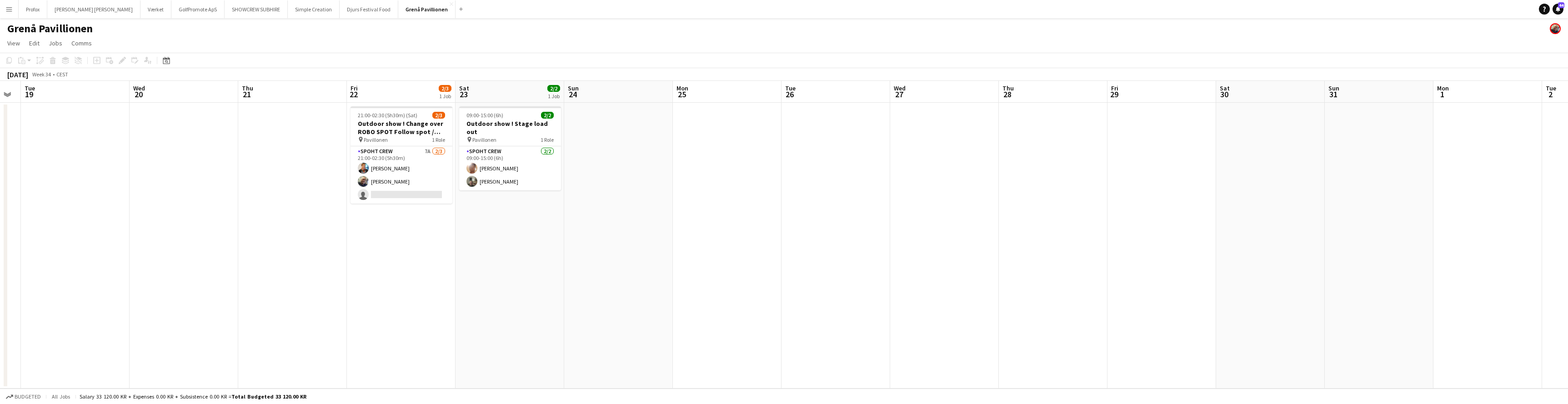
drag, startPoint x: 903, startPoint y: 105, endPoint x: 1036, endPoint y: 85, distance: 134.5
click at [619, 121] on app-calendar-viewport "Sat 16 Sun 17 Mon 18 Tue 19 Wed 20 Thu 21 Fri 22 2/3 1 Job Sat 23 2/2 1 Job Sun…" at bounding box center [784, 235] width 1568 height 308
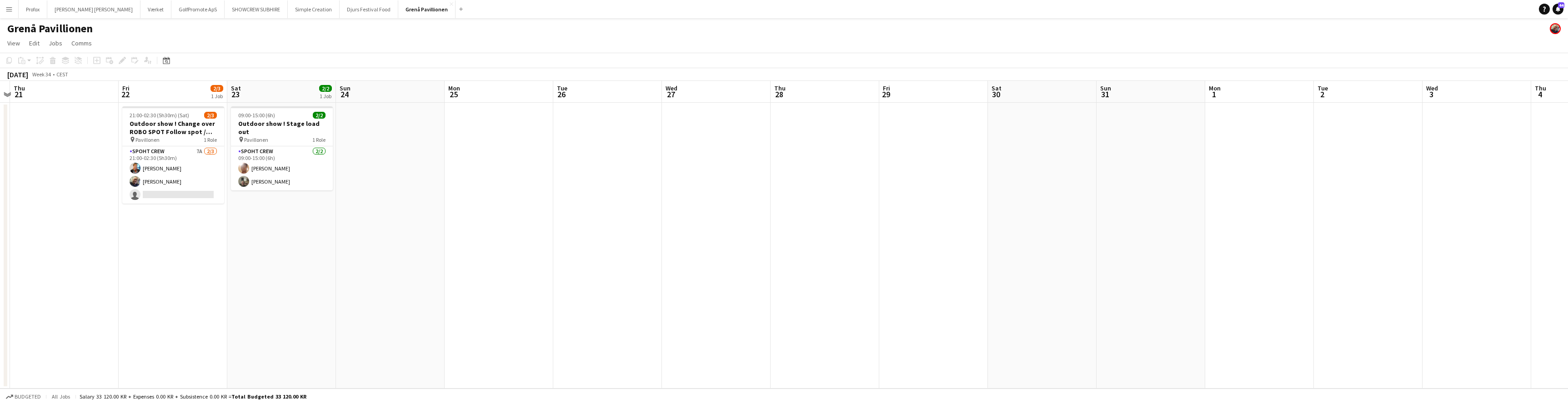
drag, startPoint x: 1136, startPoint y: 95, endPoint x: 810, endPoint y: 104, distance: 326.1
click at [701, 118] on app-calendar-viewport "Mon 18 Tue 19 Wed 20 Thu 21 Fri 22 2/3 1 Job Sat 23 2/2 1 Job Sun 24 Mon 25 Tue…" at bounding box center [784, 235] width 1568 height 308
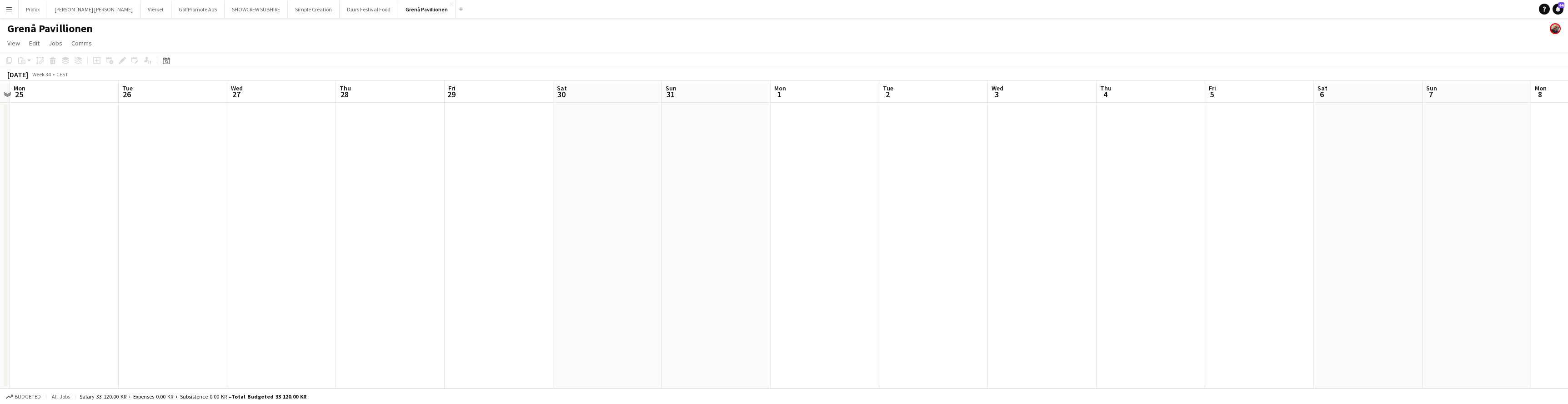
scroll to position [0, 312]
drag, startPoint x: 1207, startPoint y: 97, endPoint x: 1601, endPoint y: 66, distance: 395.2
click at [1567, 66] on html "Menu Boards Boards Boards All jobs Status Workforce Workforce My Workforce Recr…" at bounding box center [784, 202] width 1568 height 404
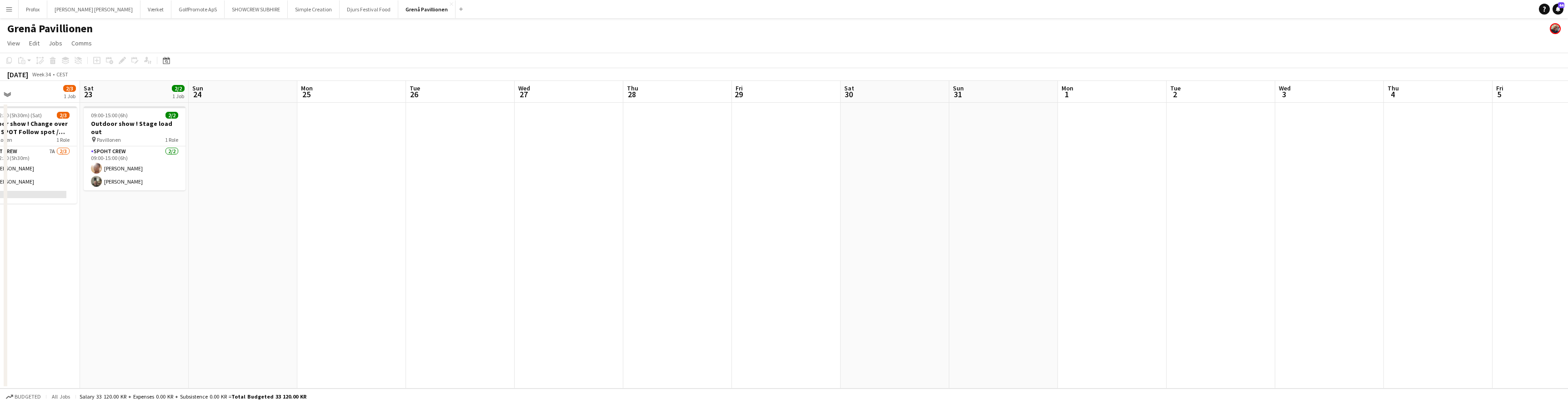
drag, startPoint x: 743, startPoint y: 96, endPoint x: 1104, endPoint y: 86, distance: 361.1
click at [1105, 86] on app-calendar-viewport "Wed 20 Thu 21 Fri 22 2/3 1 Job Sat 23 2/2 1 Job Sun 24 Mon 25 Tue 26 Wed 27 Thu…" at bounding box center [784, 235] width 1568 height 308
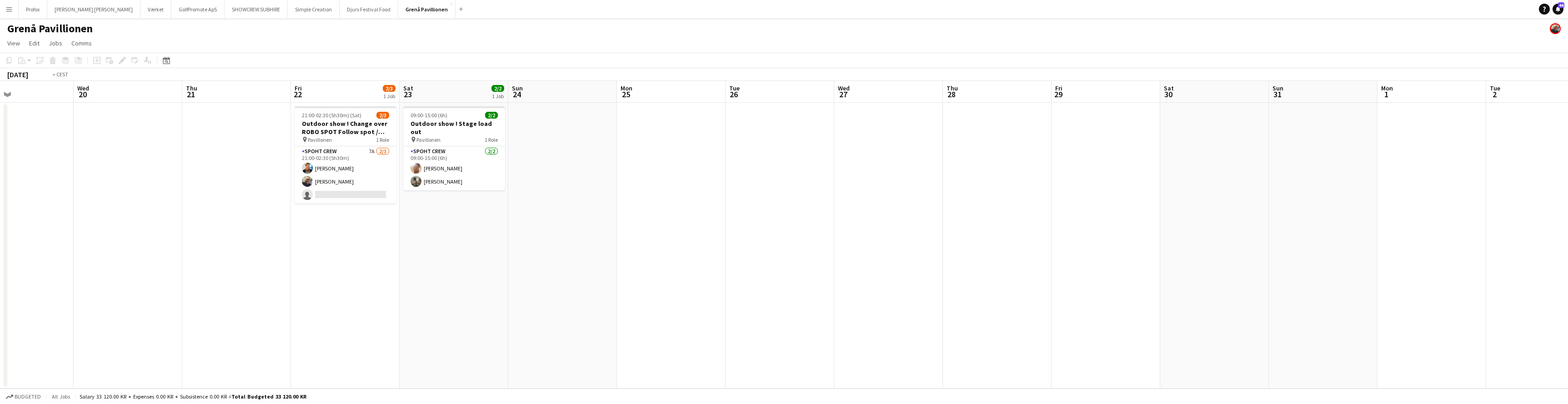
drag, startPoint x: 767, startPoint y: 94, endPoint x: 986, endPoint y: 89, distance: 219.1
click at [985, 89] on app-calendar-viewport "Sun 17 Mon 18 Tue 19 Wed 20 Thu 21 Fri 22 2/3 1 Job Sat 23 2/2 1 Job Sun 24 Mon…" at bounding box center [784, 235] width 1568 height 308
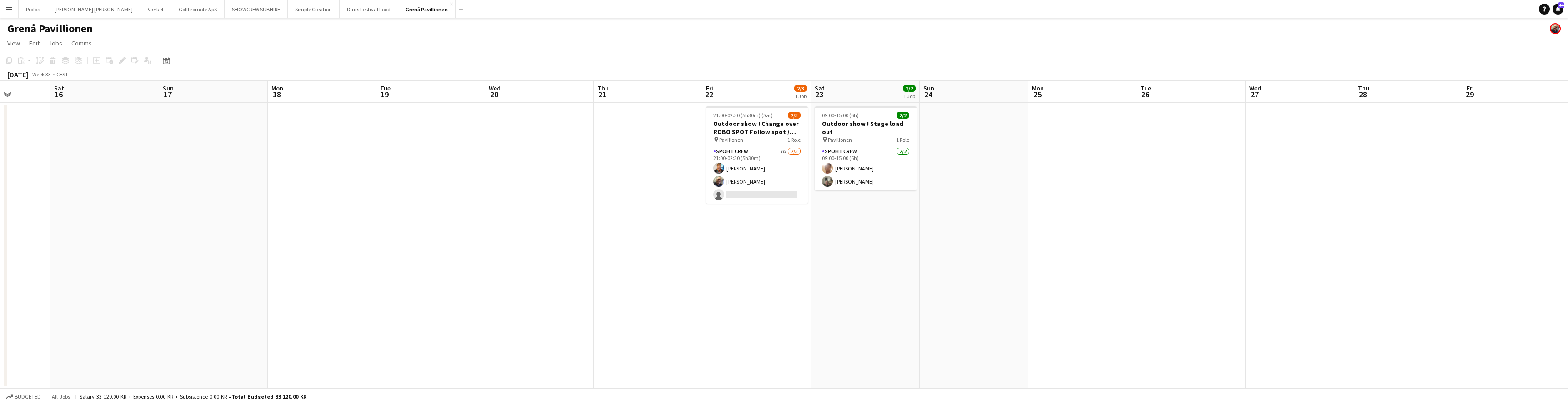
drag, startPoint x: 807, startPoint y: 90, endPoint x: 967, endPoint y: 90, distance: 160.0
click at [1000, 87] on app-calendar-viewport "Wed 13 Thu 14 Fri 15 Sat 16 Sun 17 Mon 18 Tue 19 Wed 20 Thu 21 Fri 22 2/3 1 Job…" at bounding box center [784, 235] width 1568 height 308
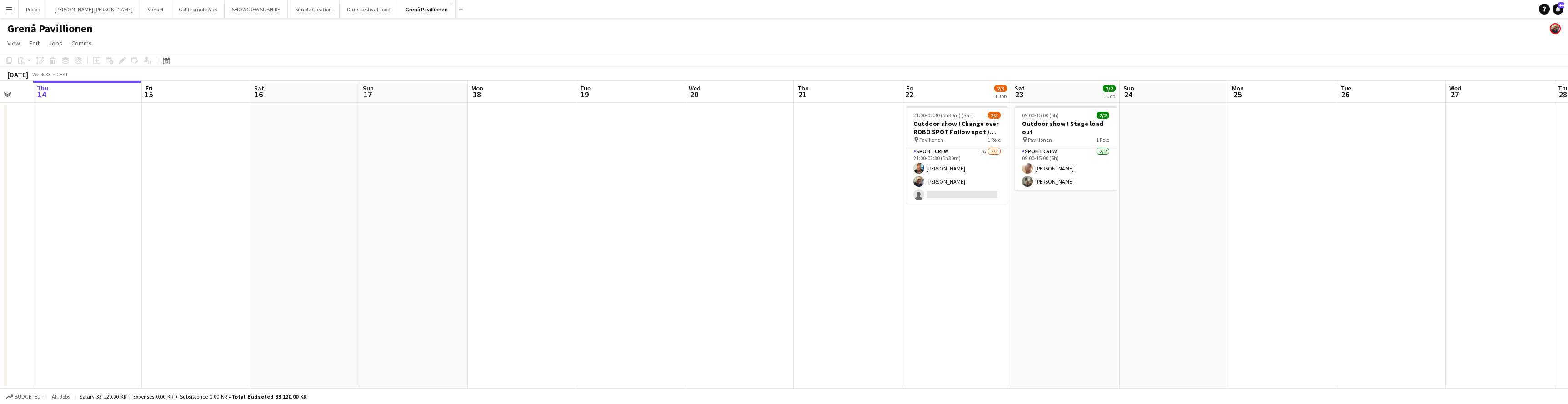
drag, startPoint x: 679, startPoint y: 92, endPoint x: 995, endPoint y: 91, distance: 316.0
click at [1003, 90] on app-calendar-viewport "Tue 12 Wed 13 Thu 14 Fri 15 Sat 16 Sun 17 Mon 18 Tue 19 Wed 20 Thu 21 Fri 22 2/…" at bounding box center [784, 235] width 1568 height 308
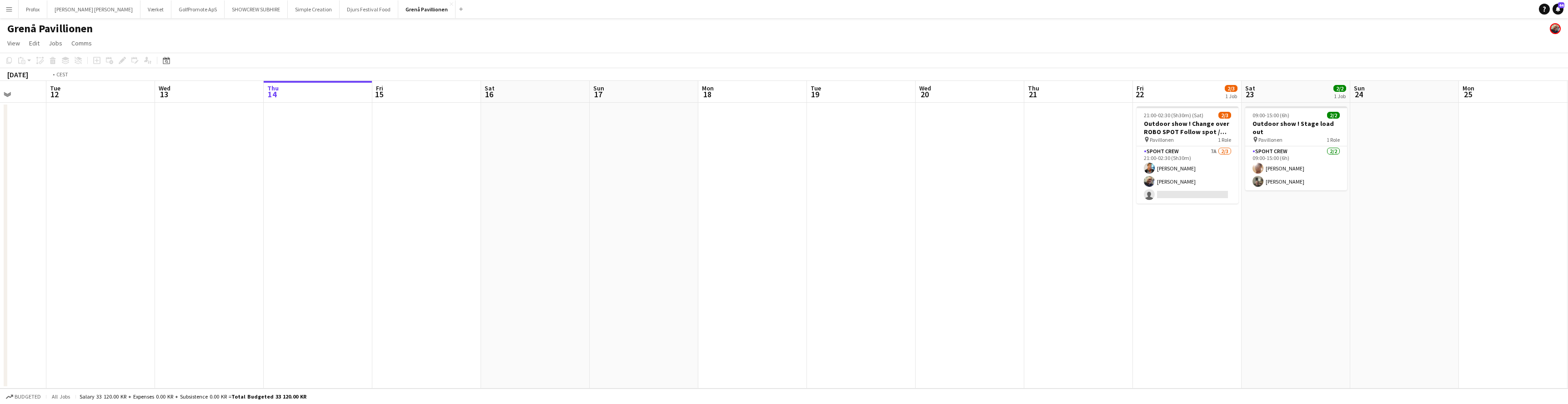
drag, startPoint x: 673, startPoint y: 92, endPoint x: 1014, endPoint y: 102, distance: 341.1
click at [1031, 100] on app-calendar-viewport "Sat 9 Sun 10 Mon 11 Tue 12 Wed 13 Thu 14 Fri 15 Sat 16 Sun 17 Mon 18 Tue 19 Wed…" at bounding box center [784, 235] width 1568 height 308
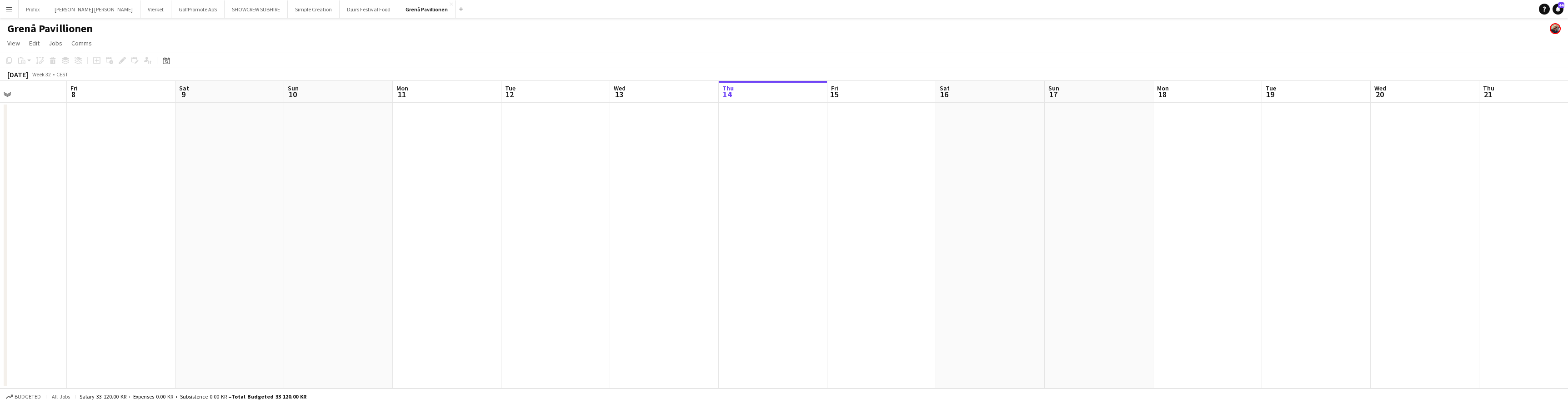
drag, startPoint x: 266, startPoint y: 90, endPoint x: 428, endPoint y: 107, distance: 162.9
click at [449, 106] on app-calendar-viewport "Tue 5 Wed 6 Thu 7 Fri 8 Sat 9 Sun 10 Mon 11 Tue 12 Wed 13 Thu 14 Fri 15 Sat 16 …" at bounding box center [784, 235] width 1568 height 308
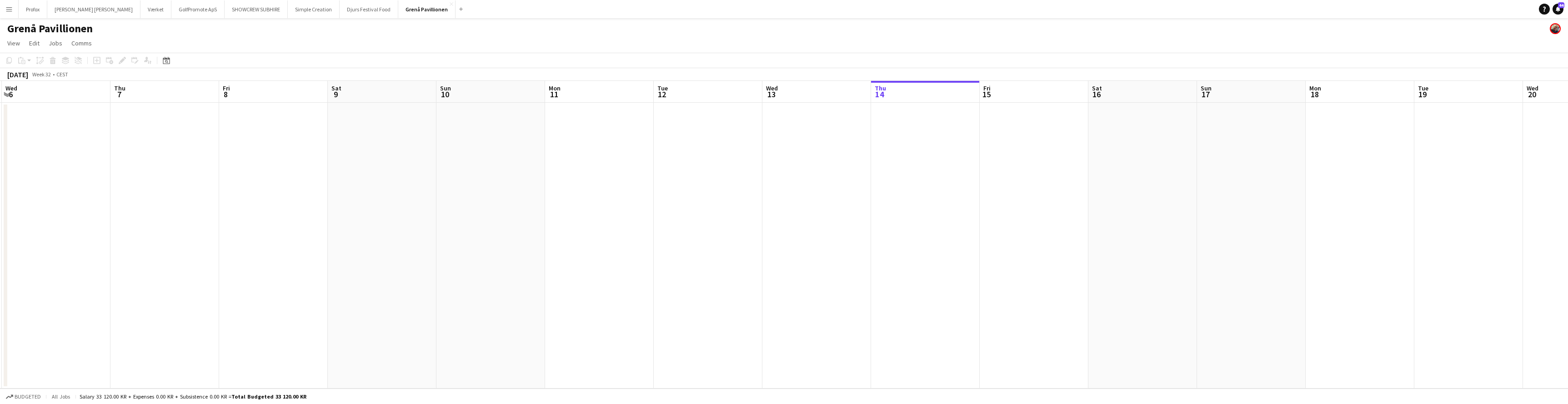
drag, startPoint x: 325, startPoint y: 96, endPoint x: 422, endPoint y: 106, distance: 97.5
click at [491, 107] on app-calendar-viewport "Mon 4 Tue 5 Wed 6 Thu 7 Fri 8 Sat 9 Sun 10 Mon 11 Tue 12 Wed 13 Thu 14 Fri 15 S…" at bounding box center [784, 235] width 1568 height 308
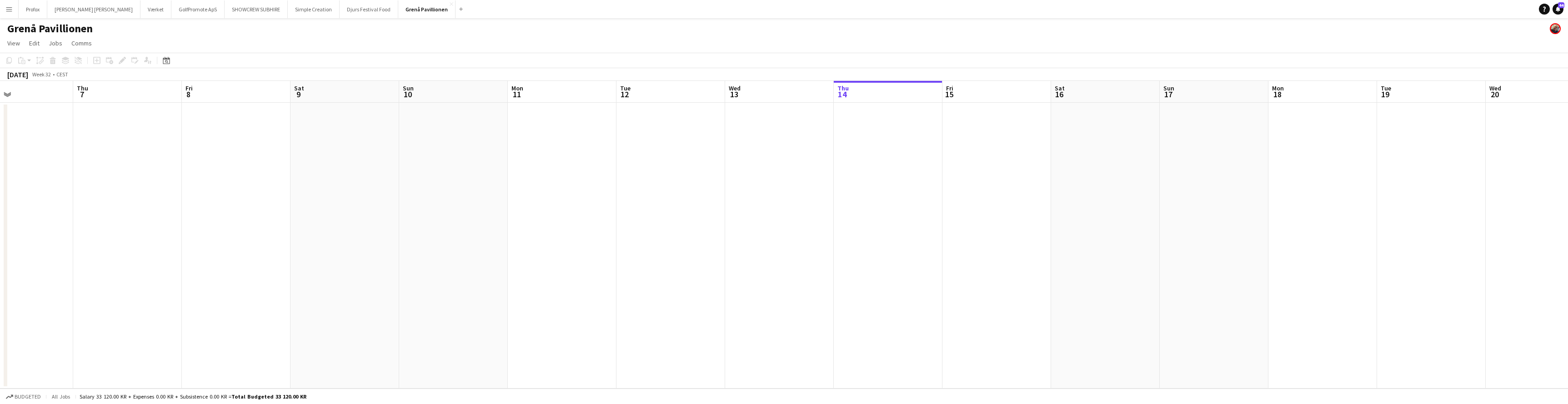
drag, startPoint x: 384, startPoint y: 98, endPoint x: 509, endPoint y: 107, distance: 125.3
click at [534, 104] on app-calendar-viewport "Mon 4 Tue 5 Wed 6 Thu 7 Fri 8 Sat 9 Sun 10 Mon 11 Tue 12 Wed 13 Thu 14 Fri 15 S…" at bounding box center [784, 235] width 1568 height 308
drag, startPoint x: 415, startPoint y: 100, endPoint x: 530, endPoint y: 106, distance: 115.2
click at [531, 105] on app-calendar-viewport "Sat 2 Sun 3 Mon 4 Tue 5 Wed 6 Thu 7 Fri 8 Sat 9 Sun 10 Mon 11 Tue 12 Wed 13 Thu…" at bounding box center [784, 235] width 1568 height 308
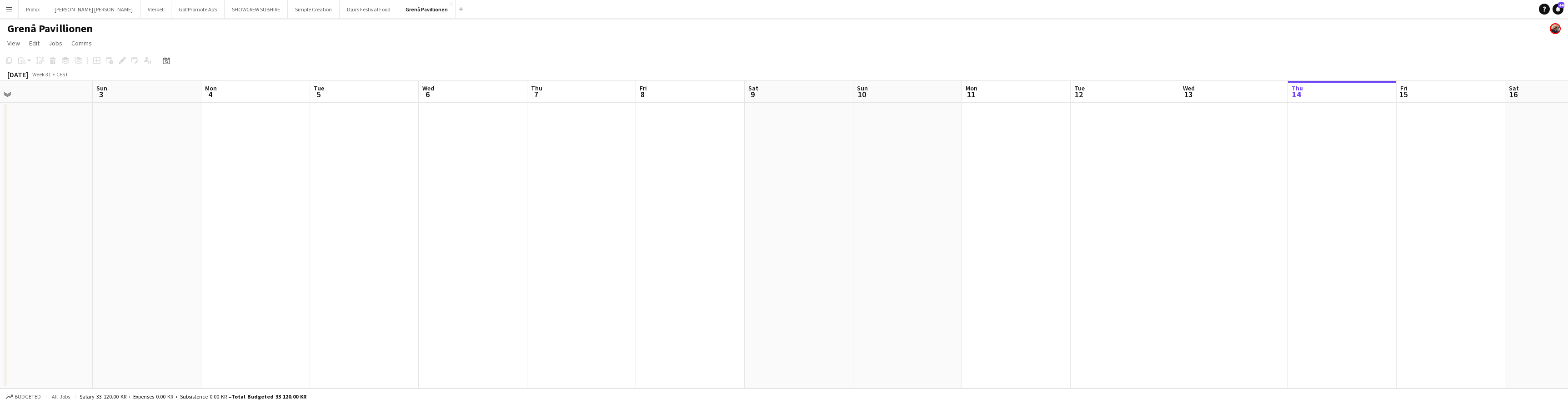
drag, startPoint x: 506, startPoint y: 109, endPoint x: 558, endPoint y: 113, distance: 52.2
click at [575, 113] on app-calendar-viewport "Thu 31 Fri 1 Sat 2 Sun 3 Mon 4 Tue 5 Wed 6 Thu 7 Fri 8 Sat 9 Sun 10 Mon 11 Tue …" at bounding box center [784, 235] width 1568 height 308
drag, startPoint x: 171, startPoint y: 89, endPoint x: 659, endPoint y: 106, distance: 488.3
click at [665, 106] on app-calendar-viewport "Sat 26 Sun 27 Mon 28 Tue 29 Wed 30 Thu 31 Fri 1 Sat 2 Sun 3 Mon 4 Tue 5 Wed 6 T…" at bounding box center [784, 235] width 1568 height 308
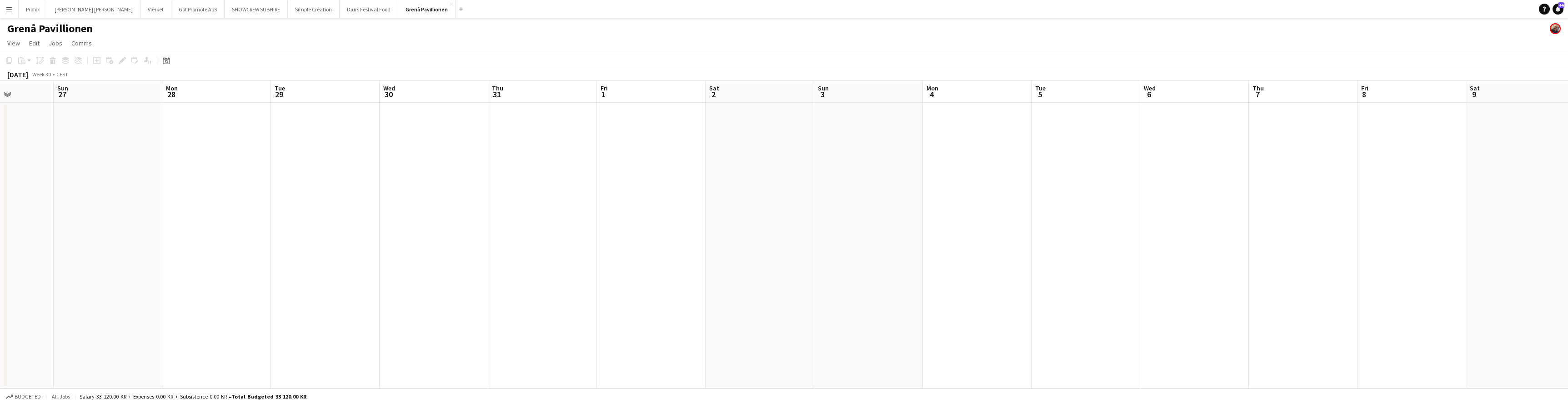
drag, startPoint x: 390, startPoint y: 96, endPoint x: 575, endPoint y: 94, distance: 185.0
click at [572, 95] on app-calendar-viewport "Wed 23 Thu 24 Fri 25 Sat 26 Sun 27 Mon 28 Tue 29 Wed 30 Thu 31 Fri 1 Sat 2 Sun …" at bounding box center [784, 235] width 1568 height 308
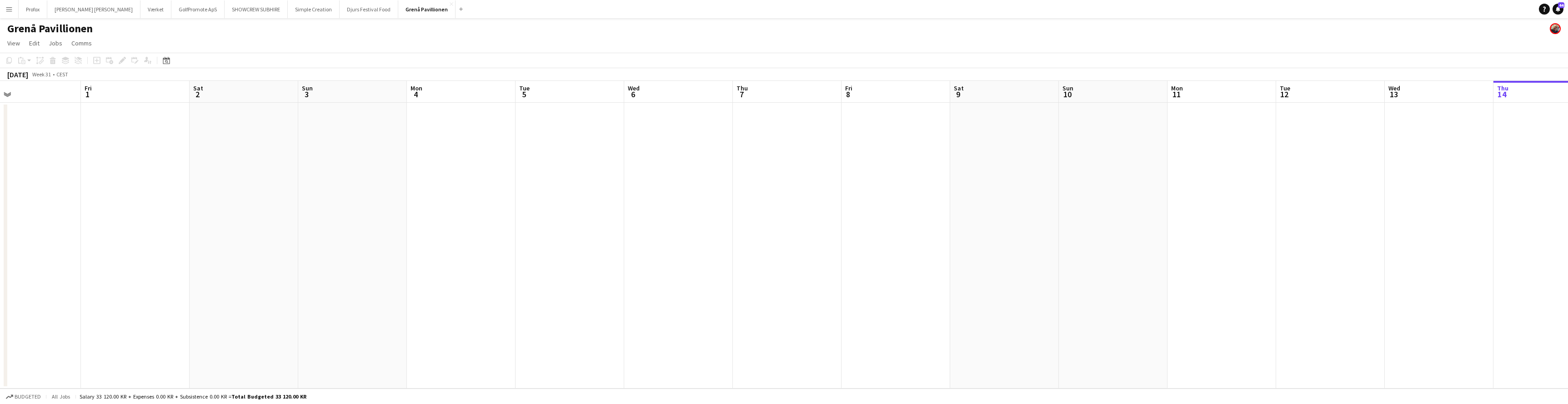
drag, startPoint x: 1071, startPoint y: 96, endPoint x: 606, endPoint y: 109, distance: 465.2
click at [344, 102] on app-calendar-viewport "Mon 28 Tue 29 Wed 30 Thu 31 Fri 1 Sat 2 Sun 3 Mon 4 Tue 5 Wed 6 Thu 7 Fri 8 Sat…" at bounding box center [784, 235] width 1568 height 308
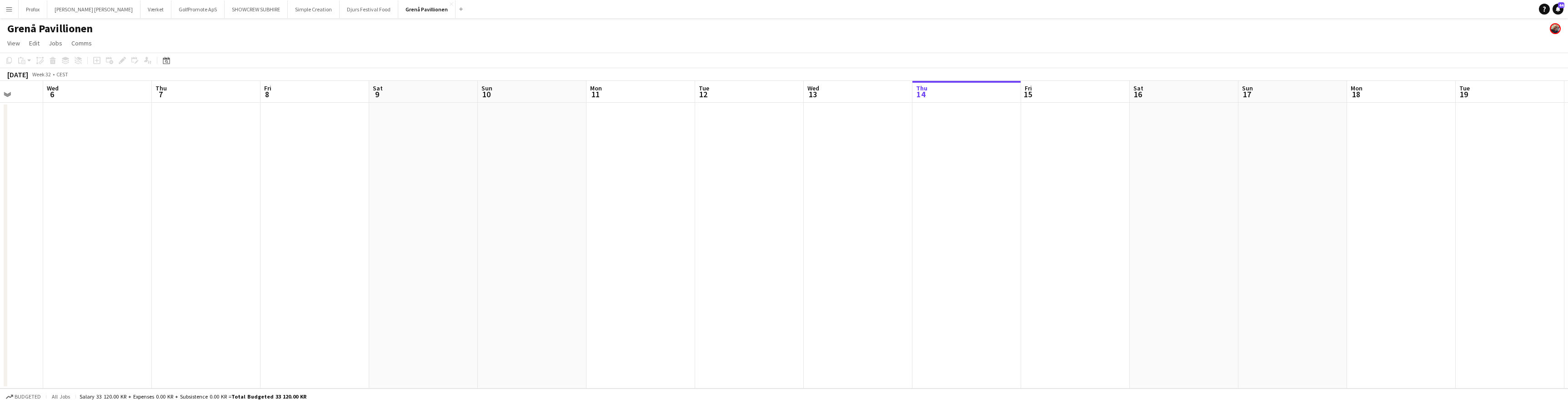
drag, startPoint x: 1034, startPoint y: 113, endPoint x: 733, endPoint y: 136, distance: 301.9
click at [733, 136] on app-calendar-viewport "Sat 2 Sun 3 Mon 4 Tue 5 Wed 6 Thu 7 Fri 8 Sat 9 Sun 10 Mon 11 Tue 12 Wed 13 Thu…" at bounding box center [784, 235] width 1568 height 308
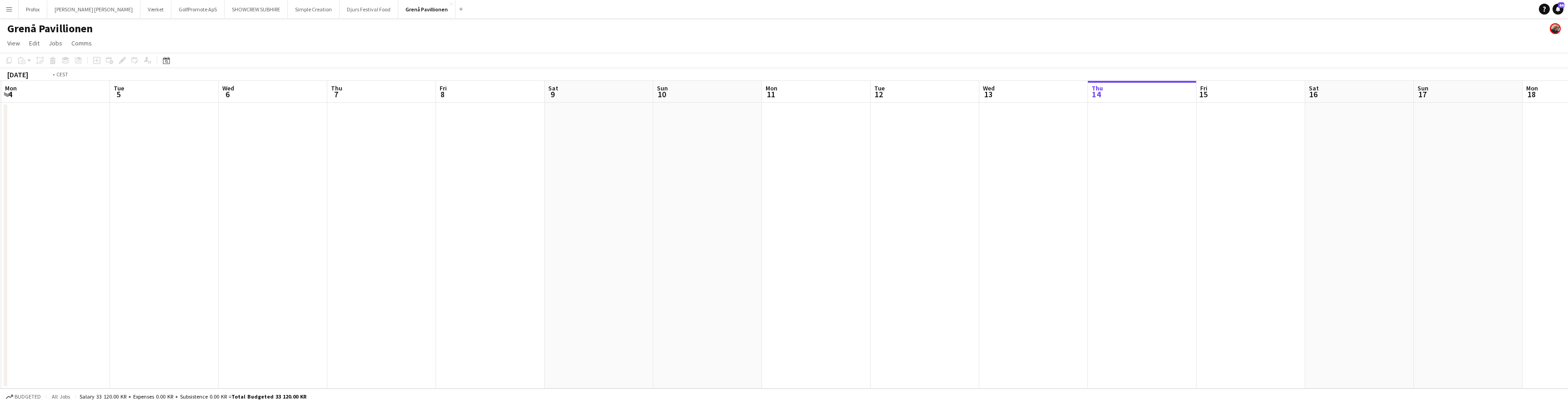
drag, startPoint x: 113, startPoint y: 96, endPoint x: 533, endPoint y: 127, distance: 421.1
click at [535, 127] on app-calendar-viewport "Sat 2 Sun 3 Mon 4 Tue 5 Wed 6 Thu 7 Fri 8 Sat 9 Sun 10 Mon 11 Tue 12 Wed 13 Thu…" at bounding box center [784, 235] width 1568 height 308
drag, startPoint x: 129, startPoint y: 98, endPoint x: 416, endPoint y: 106, distance: 287.1
click at [416, 106] on app-calendar-viewport "Thu 31 Fri 1 Sat 2 Sun 3 Mon 4 Tue 5 Wed 6 Thu 7 Fri 8 Sat 9 Sun 10 Mon 11 Tue …" at bounding box center [784, 235] width 1568 height 308
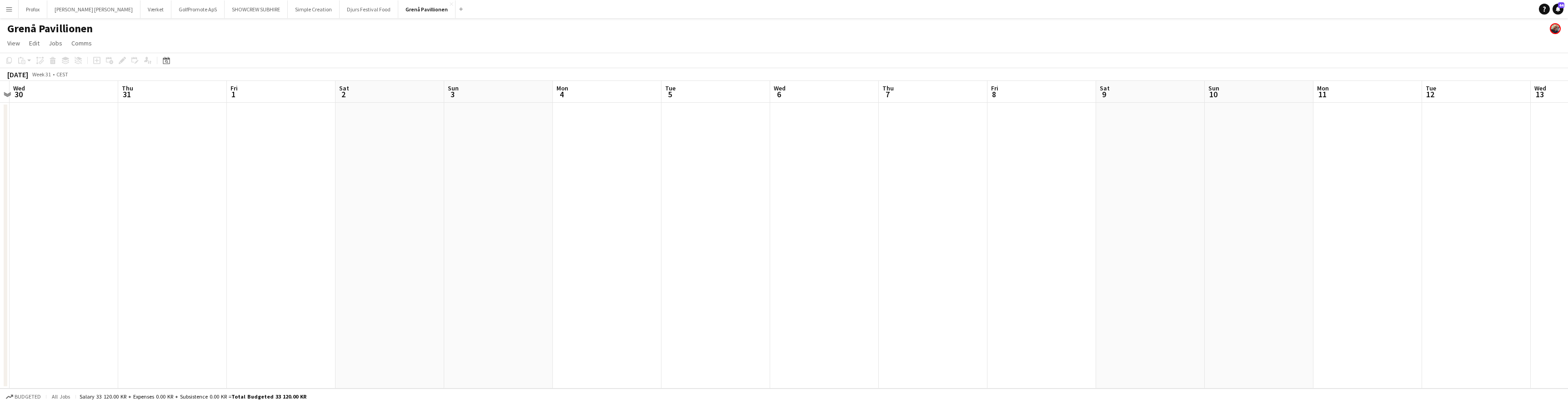
drag, startPoint x: 192, startPoint y: 89, endPoint x: 207, endPoint y: 89, distance: 15.0
click at [207, 89] on app-calendar-viewport "Mon 28 Tue 29 Wed 30 Thu 31 Fri 1 Sat 2 Sun 3 Mon 4 Tue 5 Wed 6 Thu 7 Fri 8 Sat…" at bounding box center [784, 235] width 1568 height 308
click at [9, 8] on app-icon "Menu" at bounding box center [9, 9] width 7 height 7
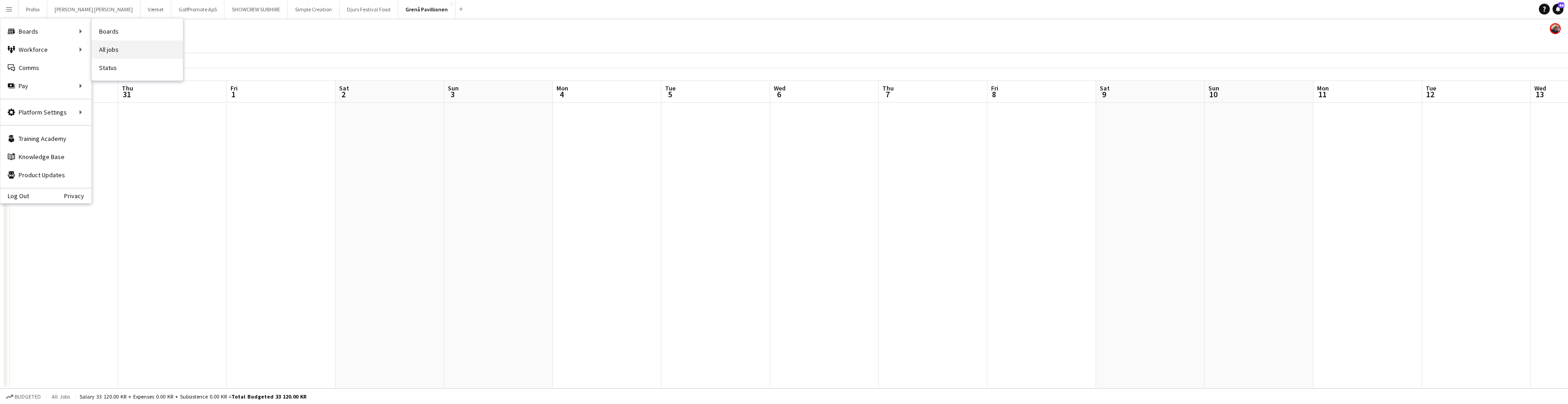
click at [121, 50] on link "All jobs" at bounding box center [138, 49] width 91 height 18
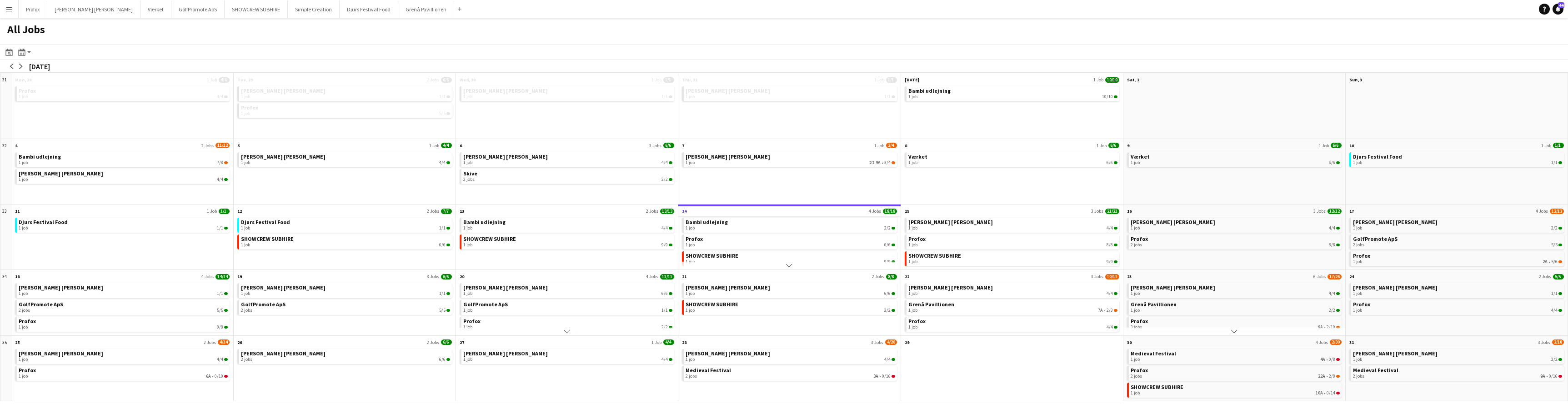
scroll to position [24, 0]
drag, startPoint x: 257, startPoint y: 385, endPoint x: 572, endPoint y: 380, distance: 315.0
click at [573, 381] on div "31 Scroll down Mon, 28 1 Job 4/4 Profox 1 job 4/4 Scroll down Tue, 29 2 Jobs 6/…" at bounding box center [784, 237] width 1568 height 329
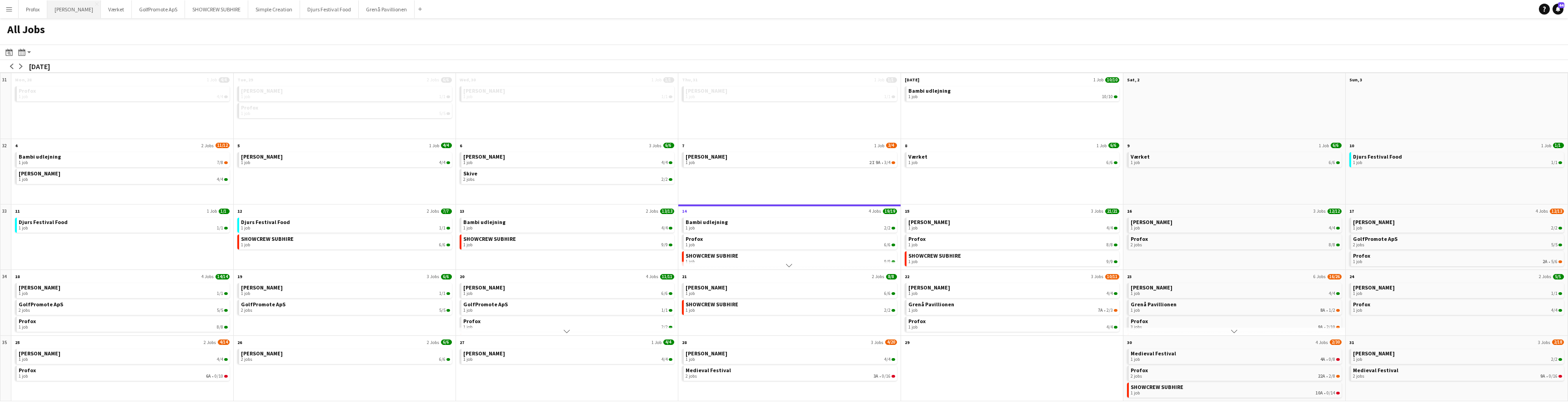
click at [87, 9] on button "[PERSON_NAME] Close" at bounding box center [74, 9] width 54 height 18
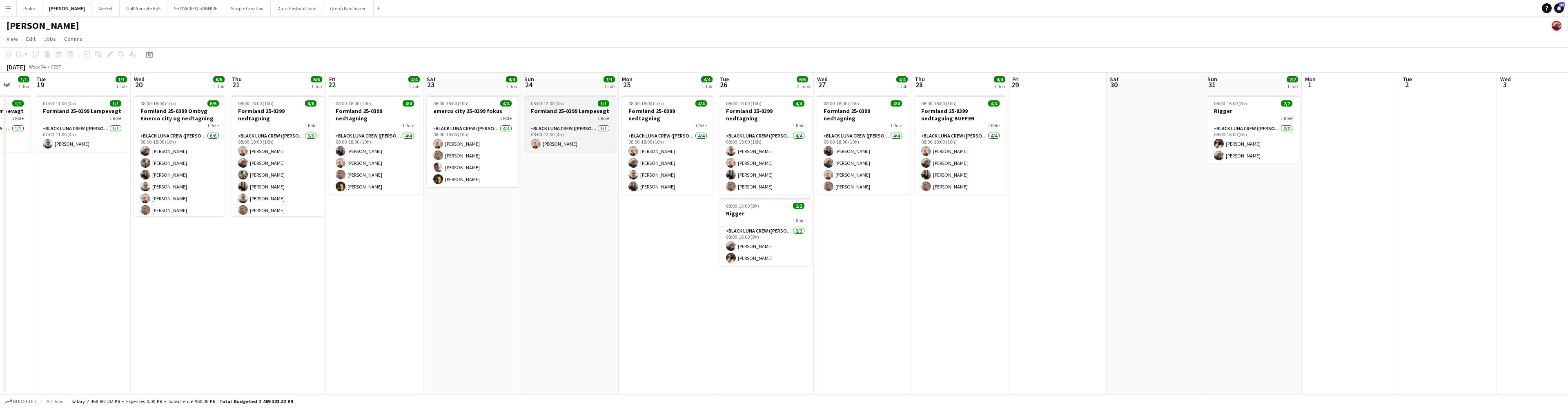
scroll to position [0, 356]
drag, startPoint x: 1023, startPoint y: 87, endPoint x: 539, endPoint y: 106, distance: 484.4
click at [473, 107] on app-calendar-viewport "Fri 15 4/4 1 Job Sat 16 4/4 1 Job Sun 17 2/2 1 Job Mon 18 1/1 1 Job Tue 19 1/1 …" at bounding box center [784, 233] width 1568 height 322
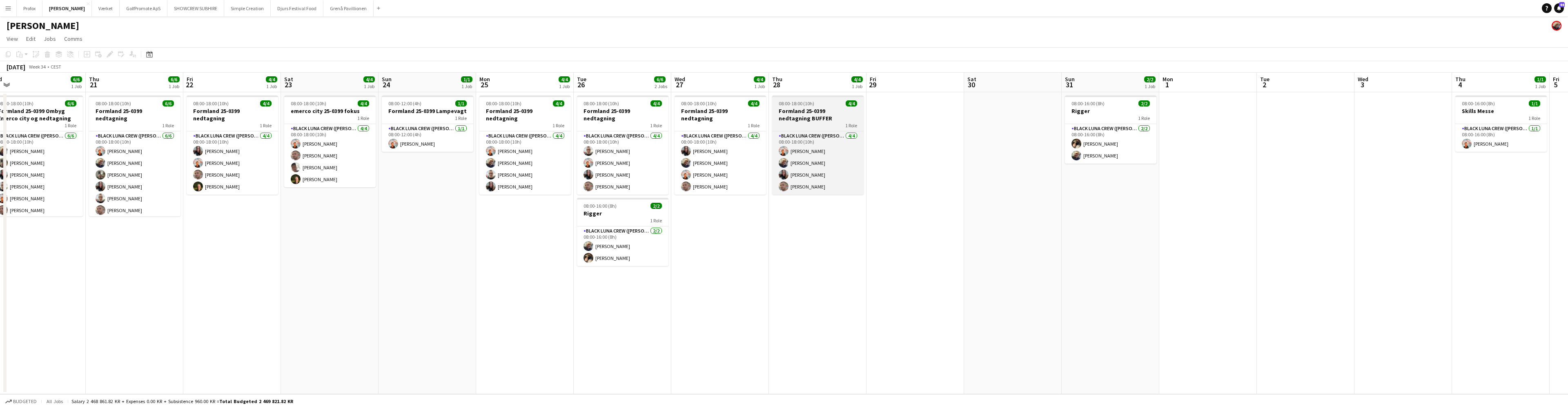
drag, startPoint x: 953, startPoint y: 88, endPoint x: 435, endPoint y: 114, distance: 518.7
click at [426, 116] on app-calendar-viewport "Sun 17 2/2 1 Job Mon 18 1/1 1 Job Tue 19 1/1 1 Job Wed 20 6/6 1 Job Thu 21 6/6 …" at bounding box center [784, 233] width 1568 height 322
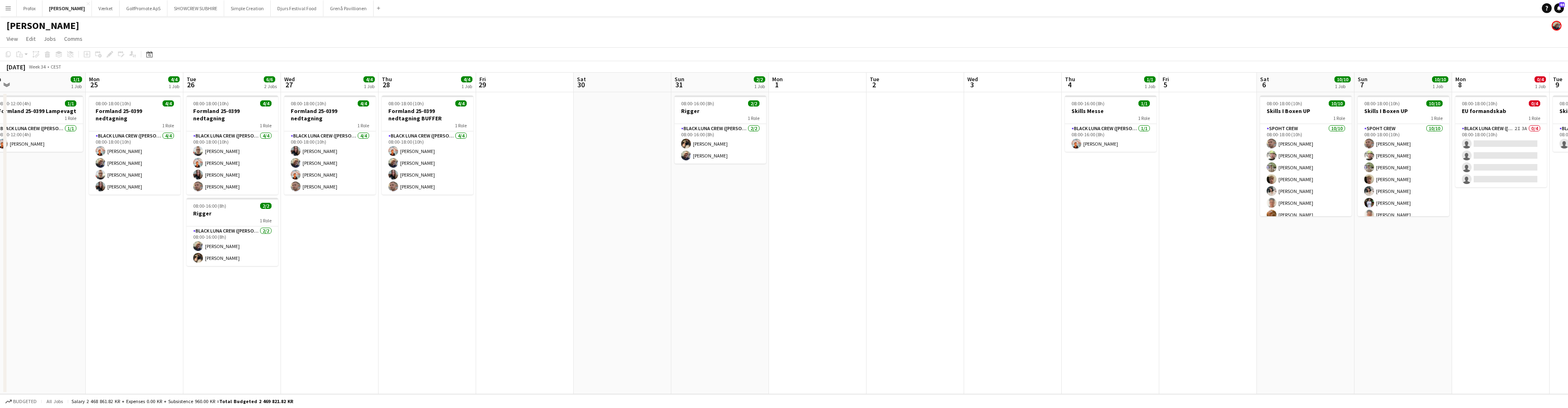
scroll to position [0, 301]
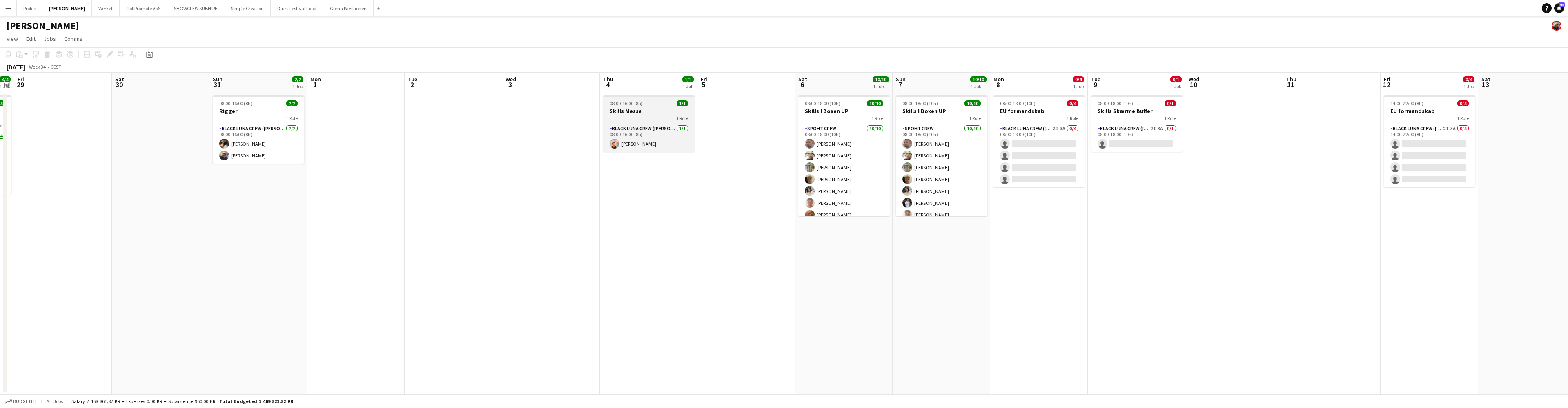
drag, startPoint x: 1104, startPoint y: 92, endPoint x: 660, endPoint y: 116, distance: 444.6
click at [652, 119] on app-calendar-viewport "Mon 25 4/4 1 Job Tue 26 6/6 2 Jobs Wed 27 4/4 1 Job Thu 28 4/4 1 Job Fri 29 Sat…" at bounding box center [784, 233] width 1568 height 322
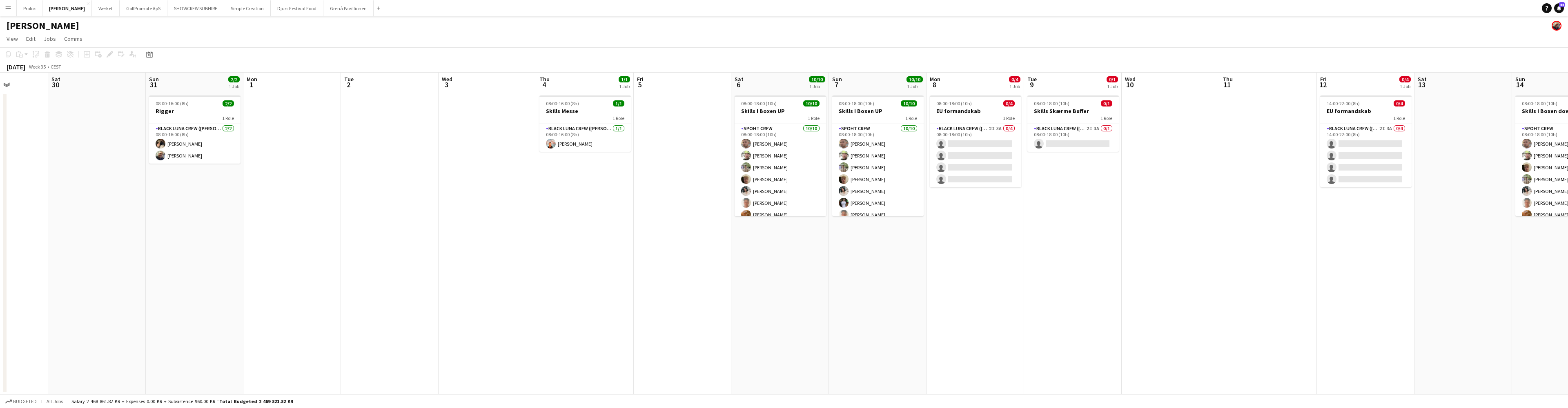
scroll to position [0, 309]
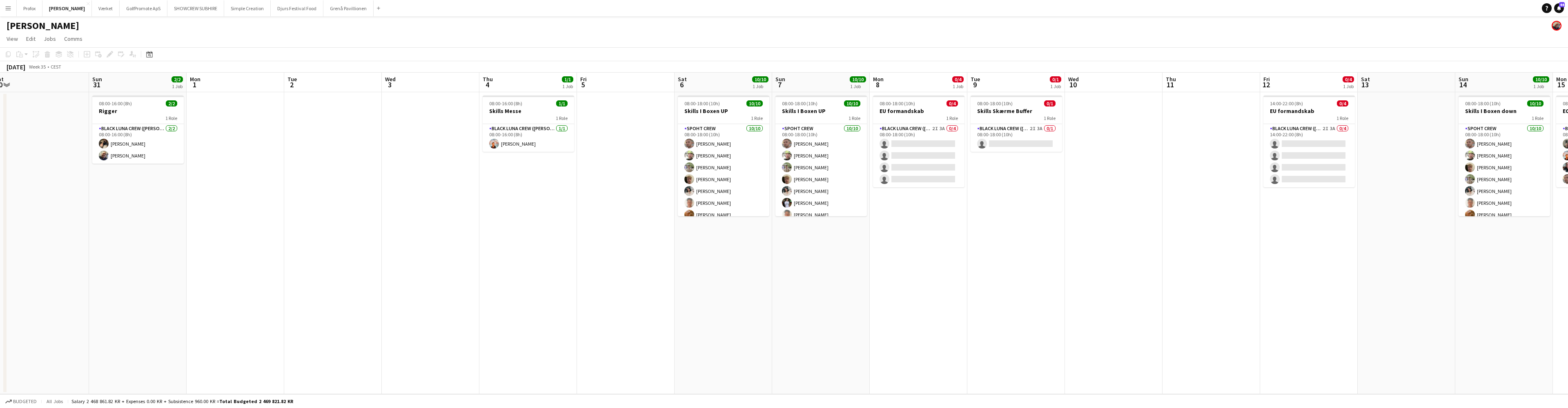
drag, startPoint x: 1259, startPoint y: 85, endPoint x: 1104, endPoint y: 98, distance: 155.5
click at [1131, 91] on app-calendar-viewport "Wed 27 4/4 1 Job Thu 28 4/4 1 Job Fri 29 Sat 30 Sun 31 2/2 1 Job Mon 1 Tue 2 We…" at bounding box center [784, 233] width 1568 height 322
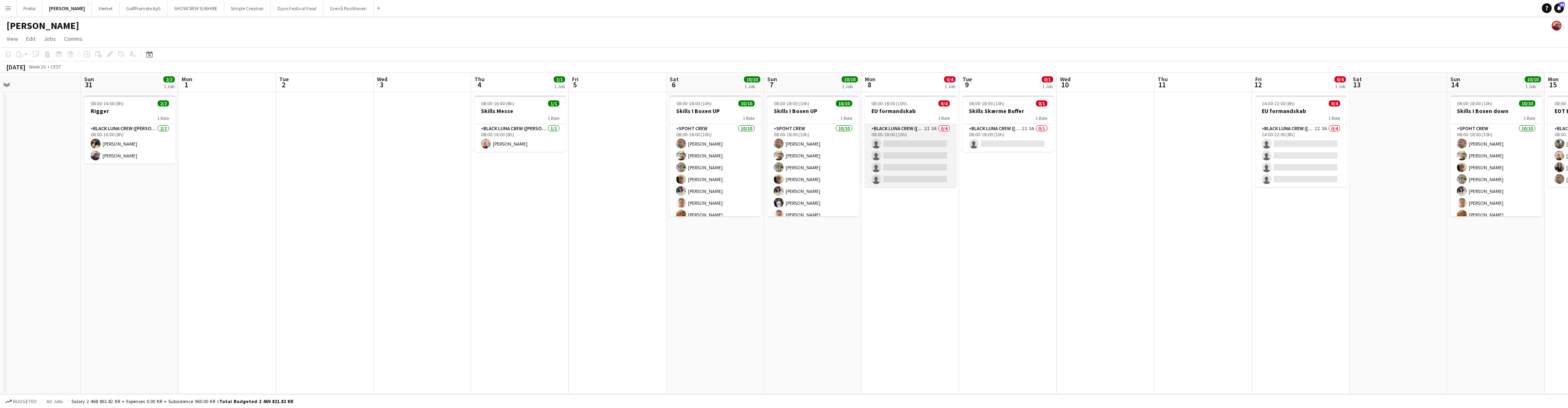
click at [925, 127] on app-card-role "Black Luna Crew ([PERSON_NAME]) 2I 3A 0/4 08:00-18:00 (10h) single-neutral-acti…" at bounding box center [911, 156] width 91 height 63
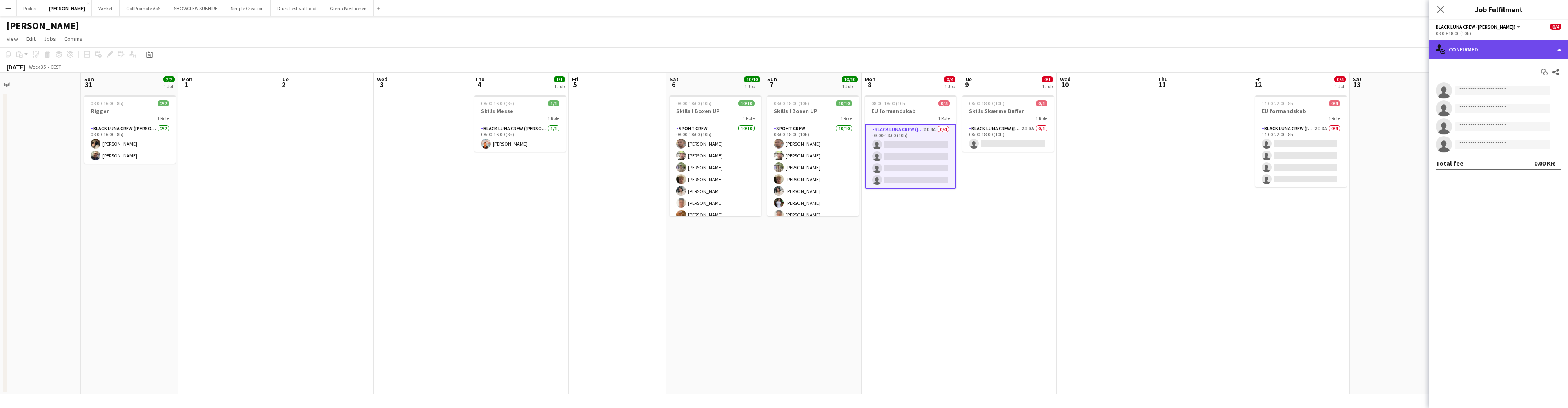
click at [1408, 50] on div "single-neutral-actions-check-2 Confirmed" at bounding box center [1499, 49] width 139 height 19
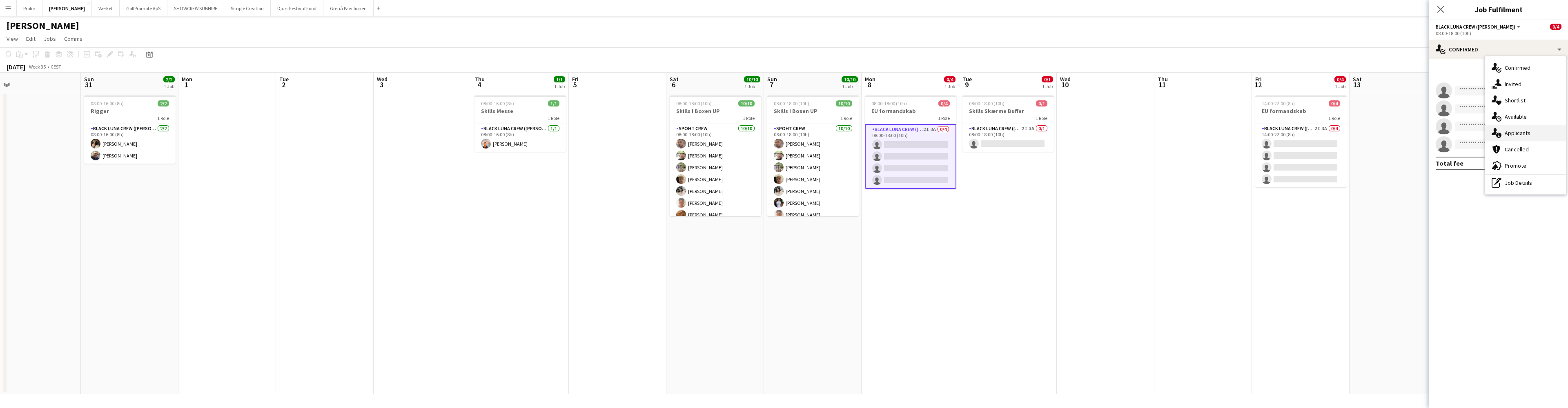
click at [1408, 132] on div "single-neutral-actions-information Applicants" at bounding box center [1525, 133] width 81 height 16
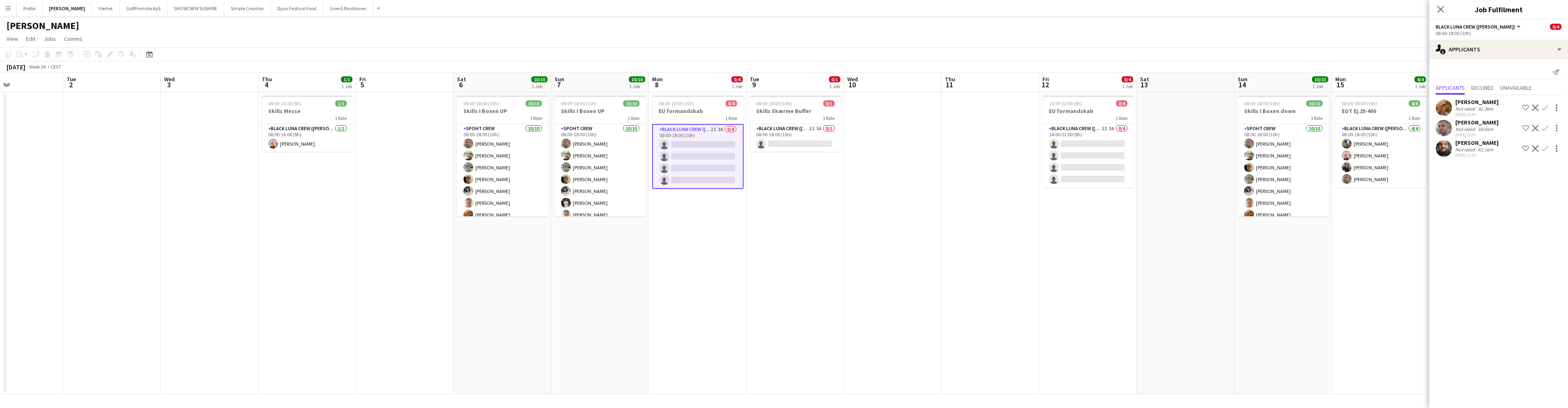
drag, startPoint x: 1143, startPoint y: 276, endPoint x: 1015, endPoint y: 241, distance: 132.7
click at [934, 275] on app-calendar-viewport "Fri 29 Sat 30 Sun 31 2/2 1 Job Mon 1 Tue 2 Wed 3 Thu 4 1/1 1 Job Fri 5 Sat 6 10…" at bounding box center [784, 233] width 1568 height 322
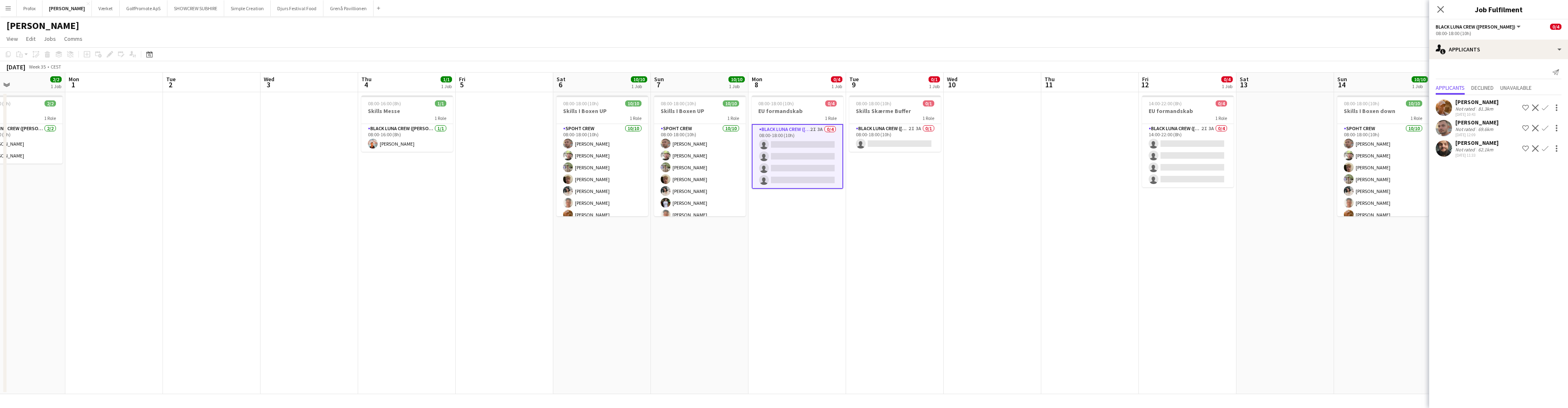
drag, startPoint x: 694, startPoint y: 87, endPoint x: 788, endPoint y: 92, distance: 94.1
click at [791, 91] on app-calendar-viewport "Fri 29 Sat 30 Sun 31 2/2 1 Job Mon 1 Tue 2 Wed 3 Thu 4 1/1 1 Job Fri 5 Sat 6 10…" at bounding box center [784, 233] width 1568 height 322
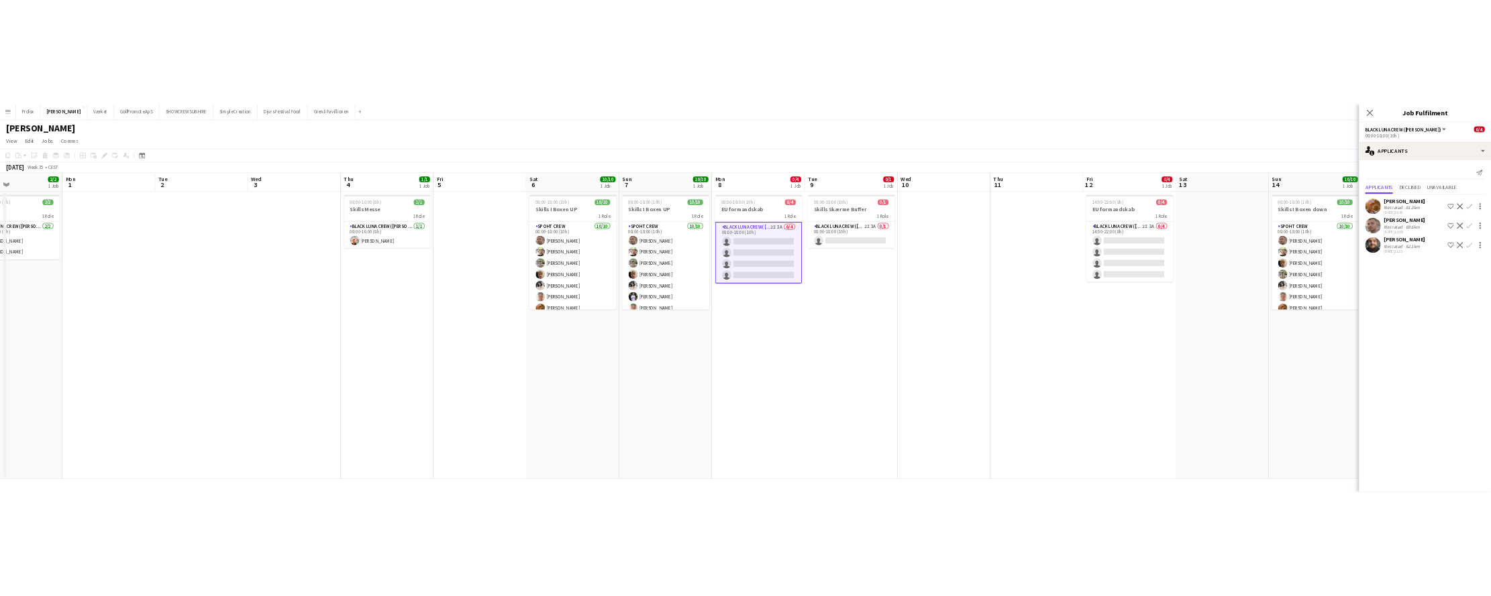
scroll to position [0, 374]
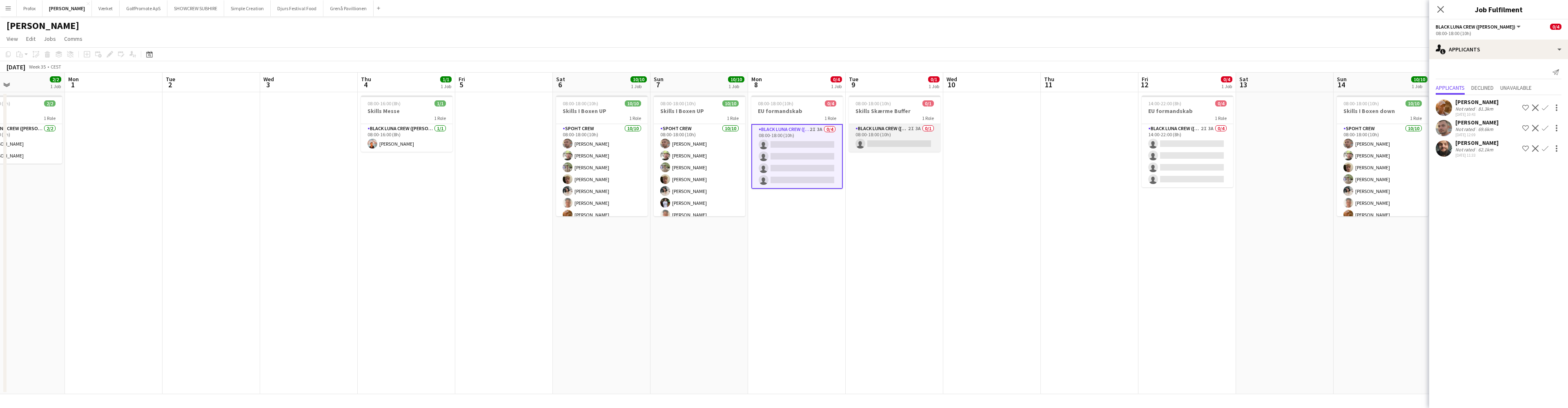
click at [908, 127] on app-card-role "Black Luna Crew ([PERSON_NAME]) 2I 3A 0/1 08:00-18:00 (10h) single-neutral-acti…" at bounding box center [895, 138] width 91 height 28
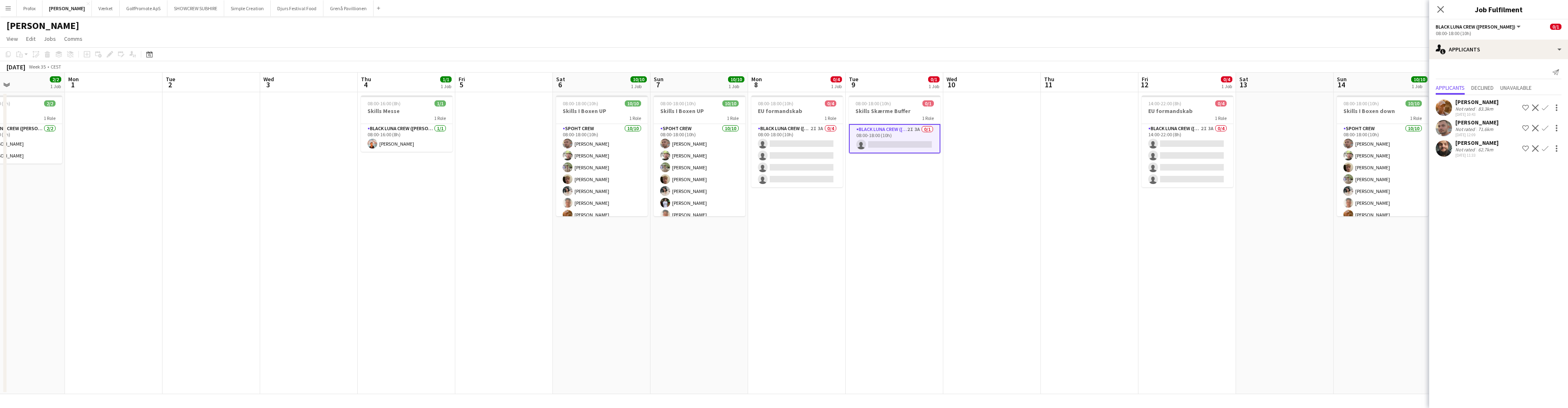
click at [1408, 127] on app-icon "Confirm" at bounding box center [1545, 128] width 7 height 7
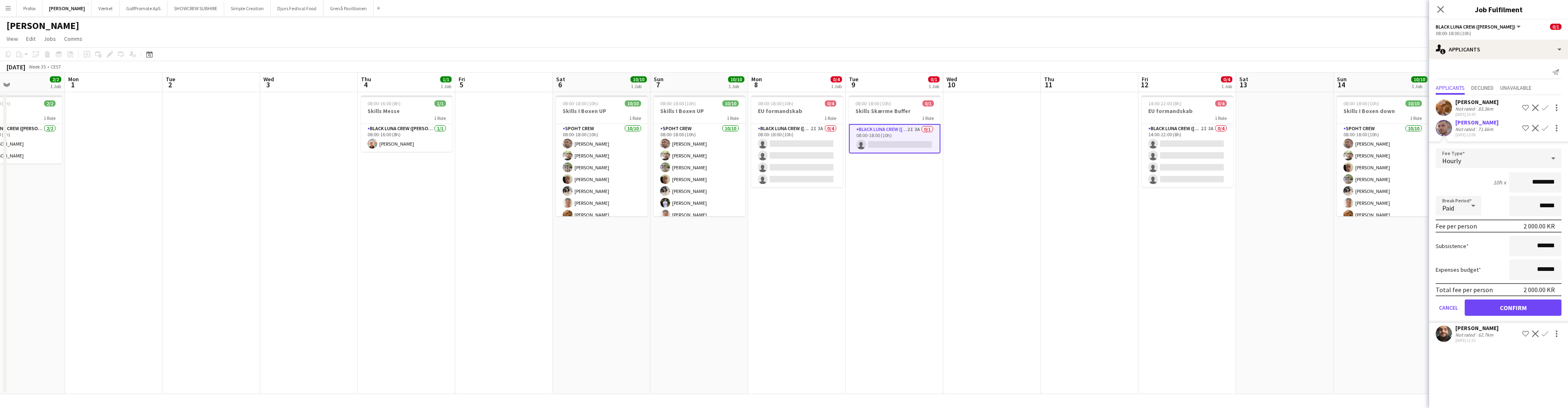
drag, startPoint x: 1538, startPoint y: 182, endPoint x: 1520, endPoint y: 185, distance: 18.2
click at [1408, 185] on input "*********" at bounding box center [1535, 182] width 52 height 21
type input "*********"
click at [1408, 308] on button "Confirm" at bounding box center [1513, 307] width 97 height 16
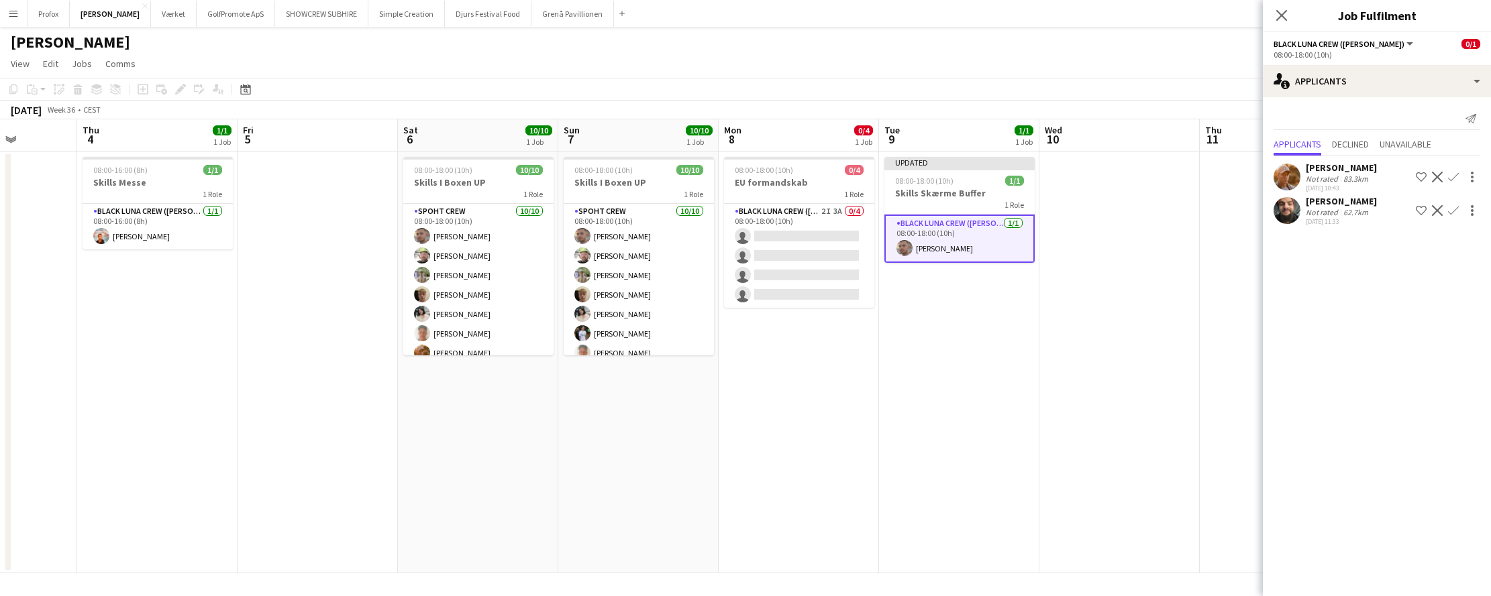
drag, startPoint x: 964, startPoint y: 136, endPoint x: 457, endPoint y: 127, distance: 507.2
click at [457, 127] on app-calendar-viewport "Sun 31 2/2 1 Job Mon 1 Tue 2 Wed 3 Thu 4 1/1 1 Job Fri 5 Sat 6 10/10 1 Job Sun …" at bounding box center [745, 346] width 1491 height 454
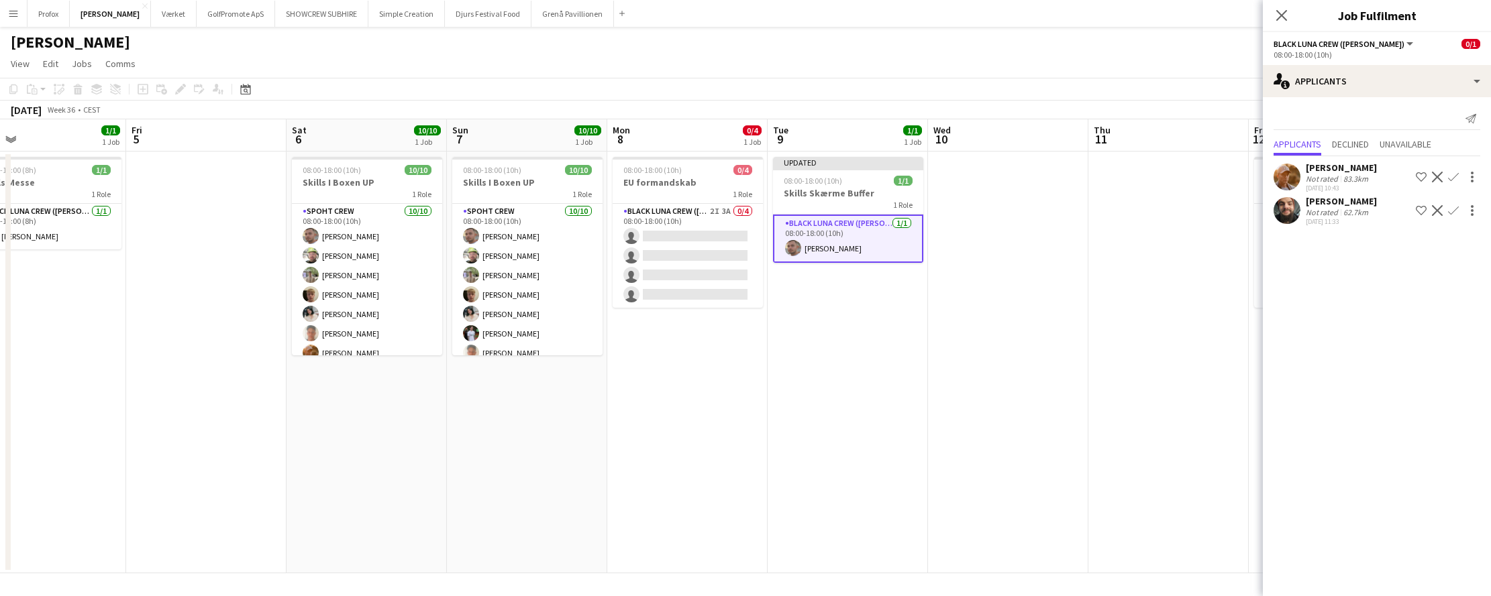
drag, startPoint x: 810, startPoint y: 138, endPoint x: 719, endPoint y: 134, distance: 90.6
click at [720, 135] on app-calendar-viewport "Tue 2 Wed 3 Thu 4 1/1 1 Job Fri 5 Sat 6 10/10 1 Job Sun 7 10/10 1 Job Mon 8 0/4…" at bounding box center [745, 346] width 1491 height 454
click at [688, 135] on app-board-header-date "Mon 8 0/4 1 Job" at bounding box center [686, 135] width 160 height 32
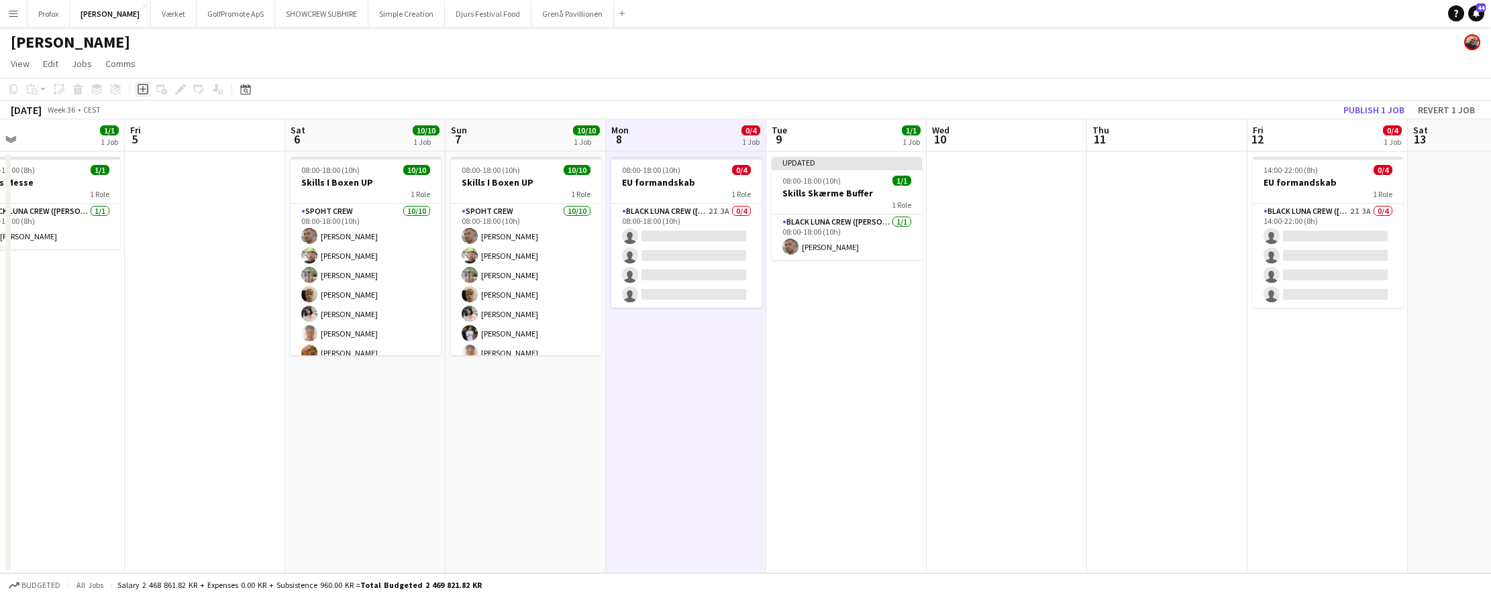
click at [143, 89] on icon at bounding box center [143, 90] width 6 height 6
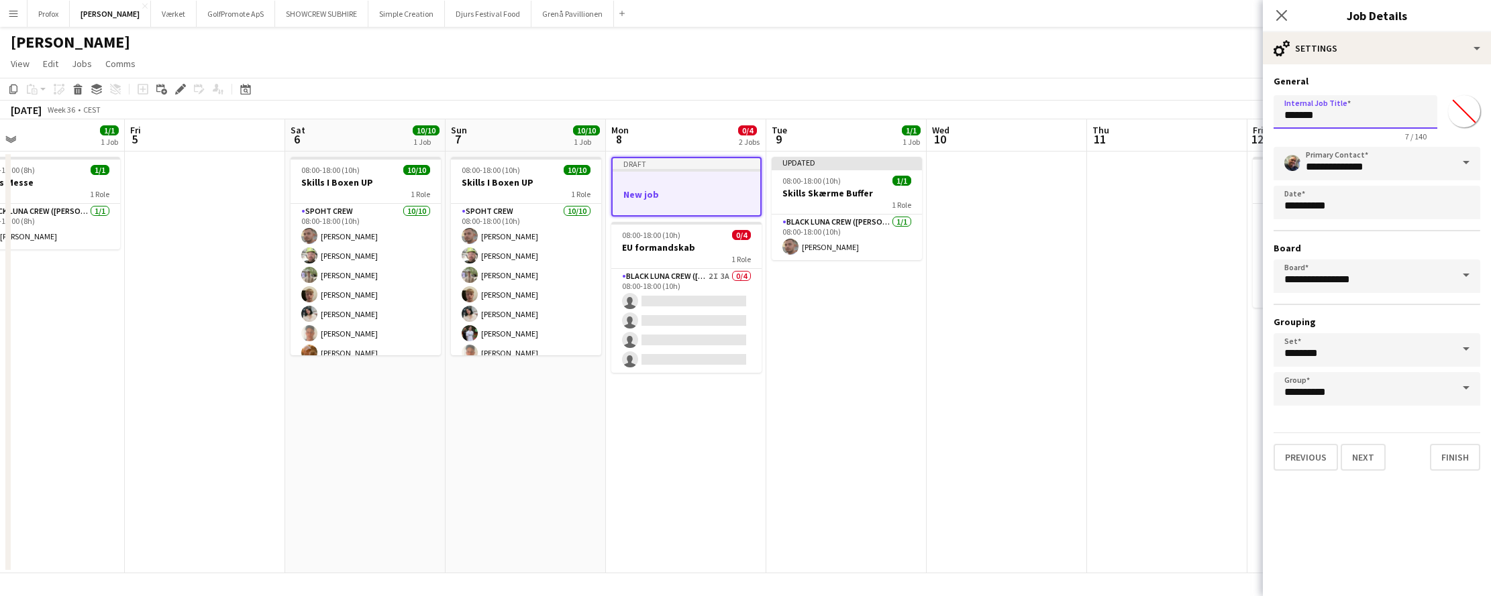
drag, startPoint x: 1358, startPoint y: 120, endPoint x: 1234, endPoint y: 108, distance: 124.7
click at [1234, 108] on body "Menu Boards Boards Boards All jobs Status Workforce Workforce My Workforce Recr…" at bounding box center [745, 298] width 1491 height 596
type input "**********"
click at [1366, 459] on button "Next" at bounding box center [1362, 457] width 45 height 27
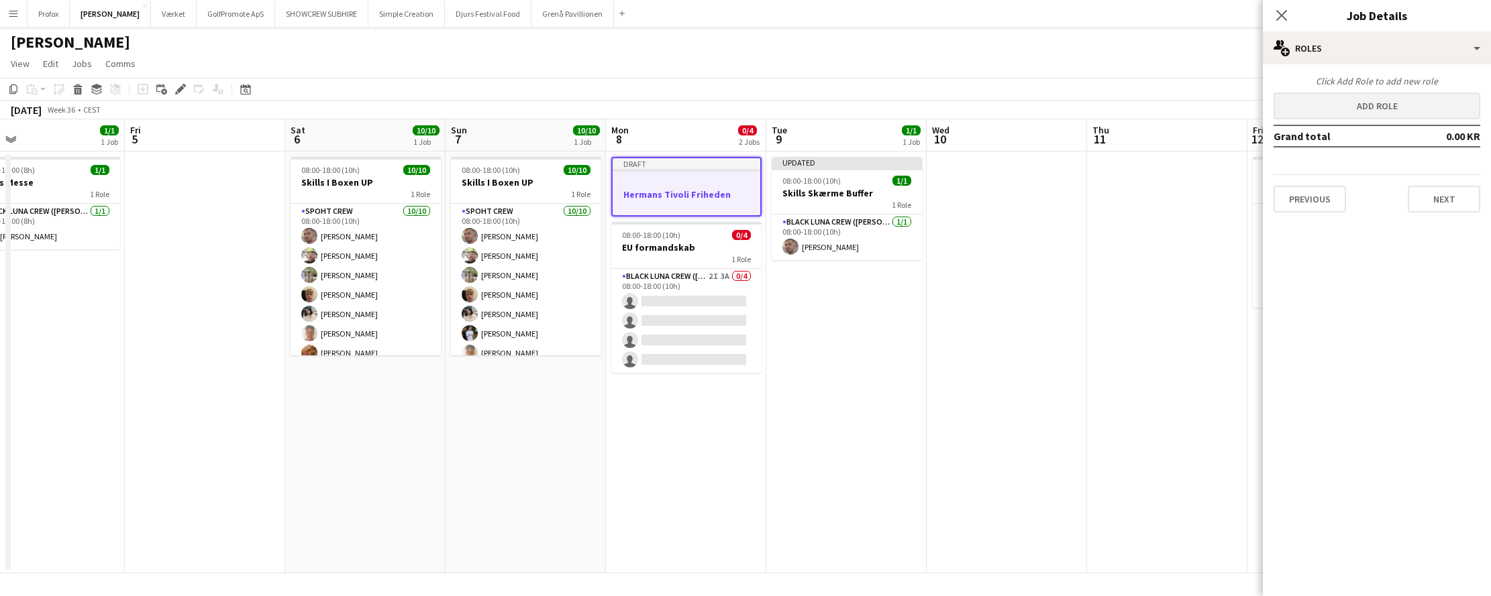
click at [1434, 113] on button "Add role" at bounding box center [1376, 106] width 207 height 27
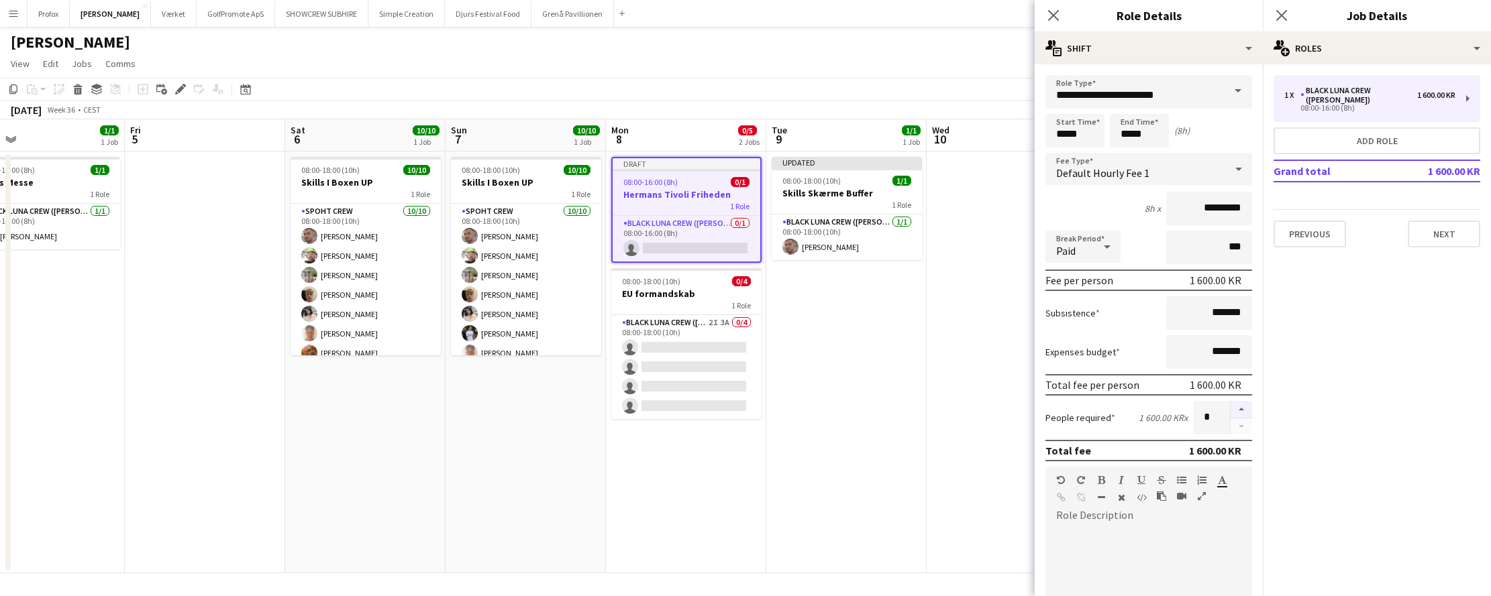
click at [1232, 413] on button "button" at bounding box center [1240, 409] width 21 height 17
click at [1233, 413] on button "button" at bounding box center [1240, 409] width 21 height 17
click at [1233, 427] on button "button" at bounding box center [1240, 427] width 21 height 17
type input "*"
click at [1450, 223] on button "Next" at bounding box center [1443, 234] width 72 height 27
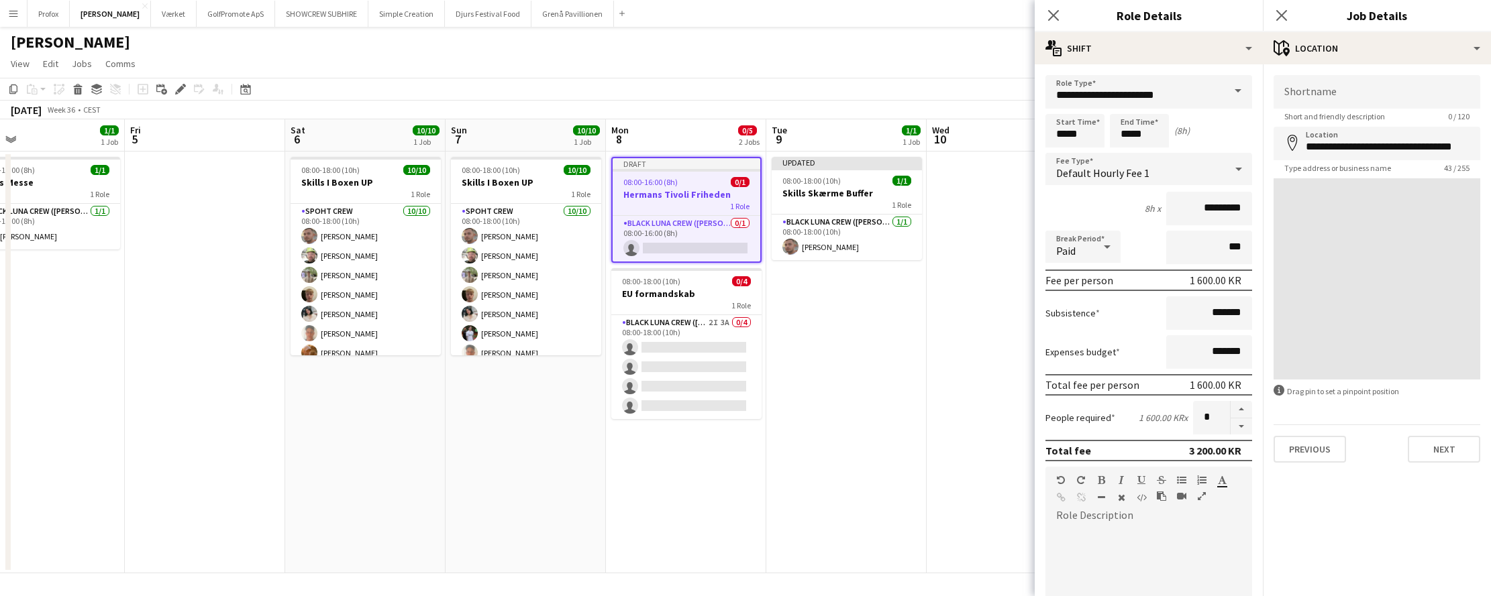
type input "**********"
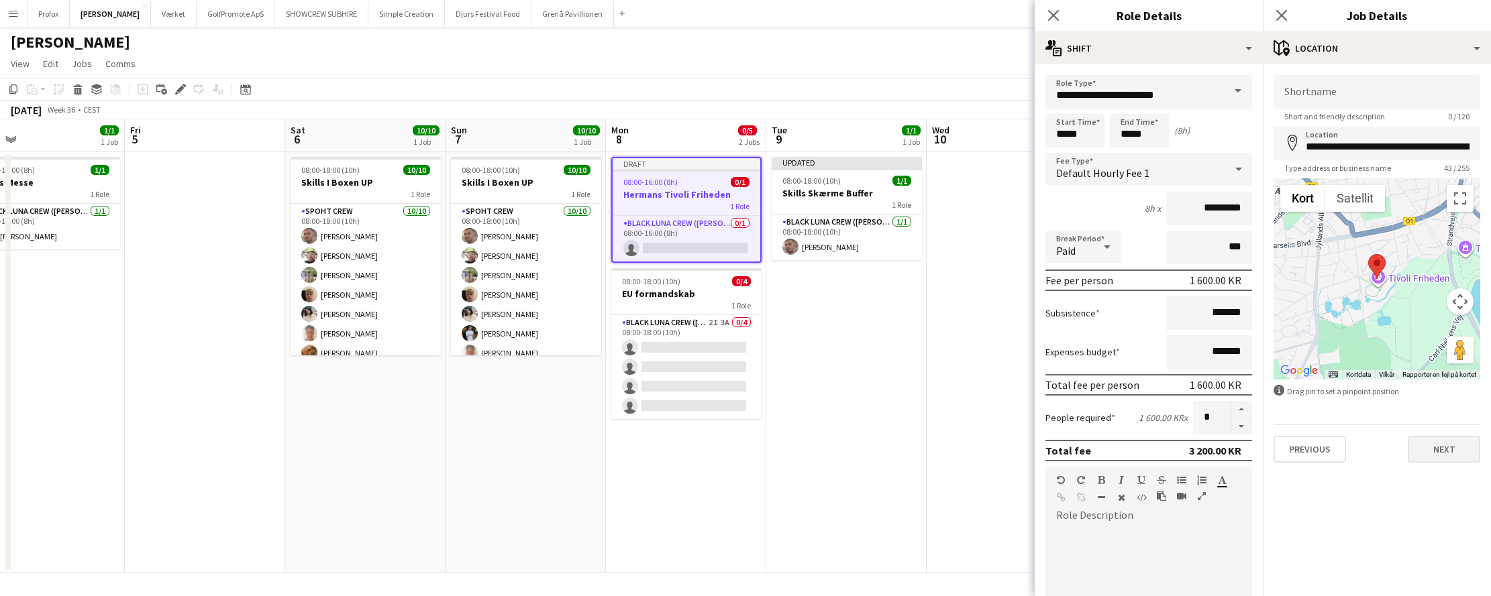
click at [1444, 452] on button "Next" at bounding box center [1443, 449] width 72 height 27
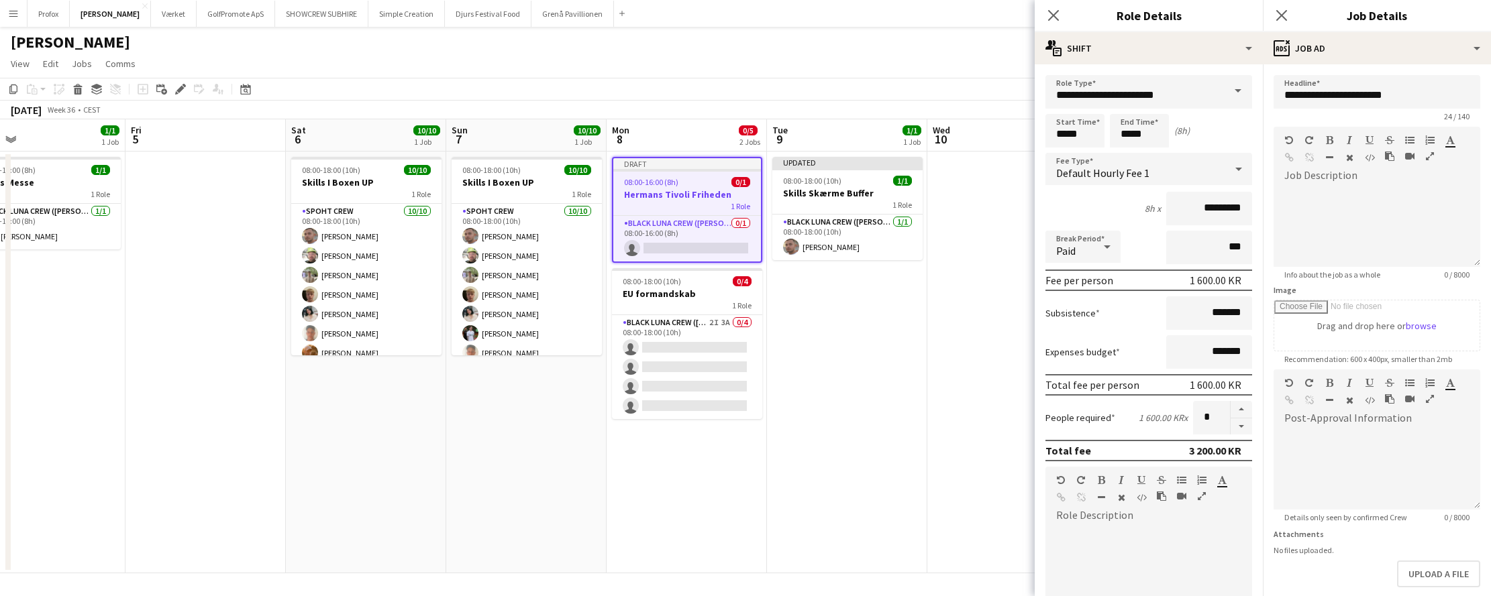
click at [987, 376] on app-date-cell at bounding box center [1007, 363] width 160 height 422
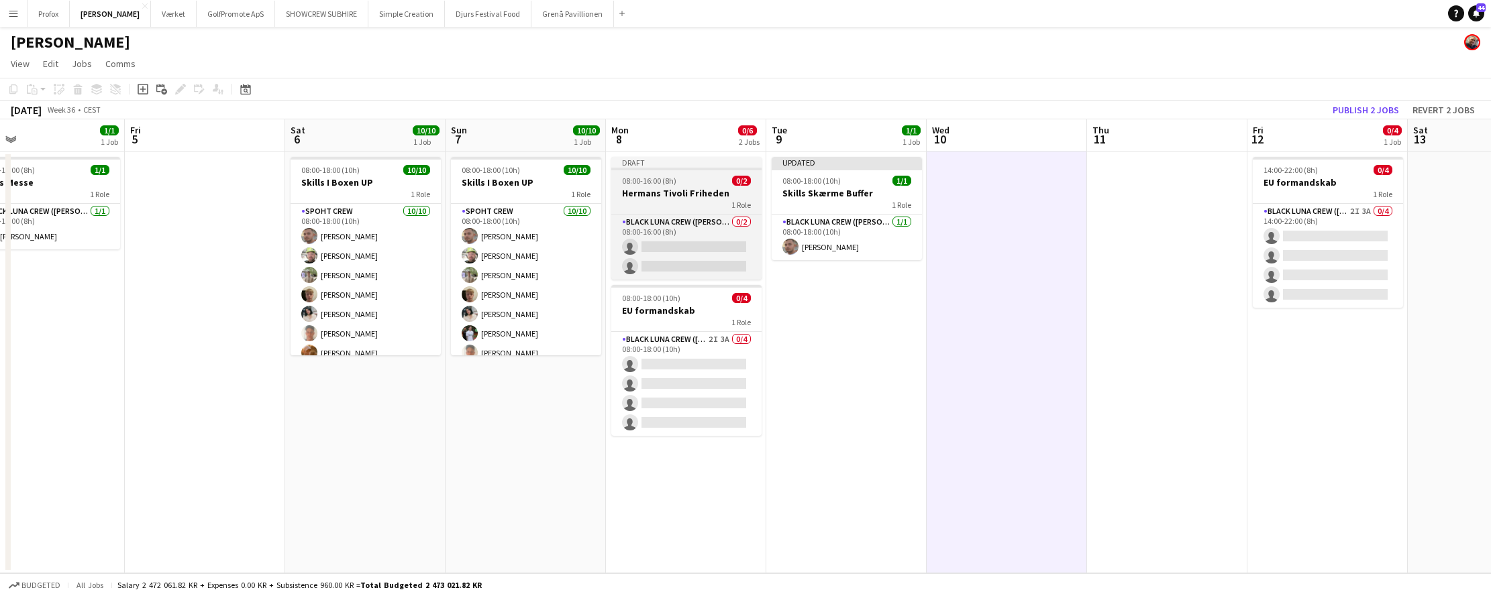
click at [729, 191] on h3 "Hermans Tivoli Friheden" at bounding box center [686, 193] width 150 height 12
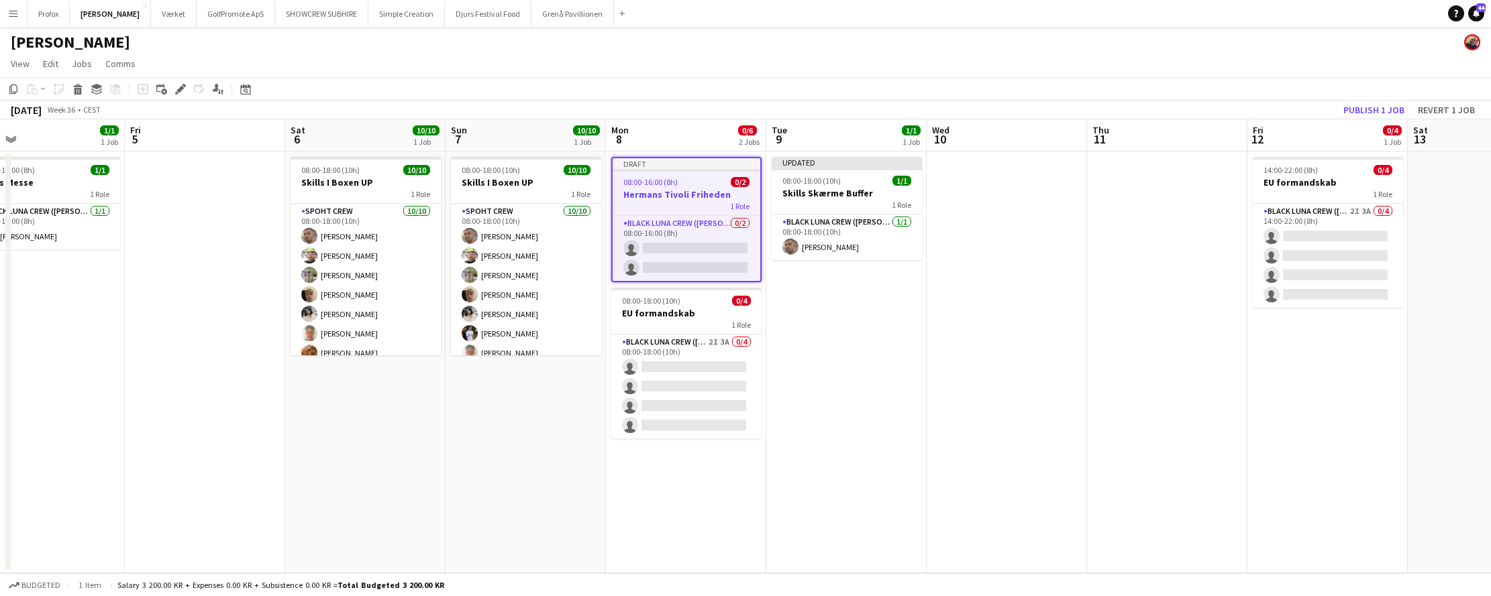
click at [716, 202] on div "1 Role" at bounding box center [686, 206] width 148 height 11
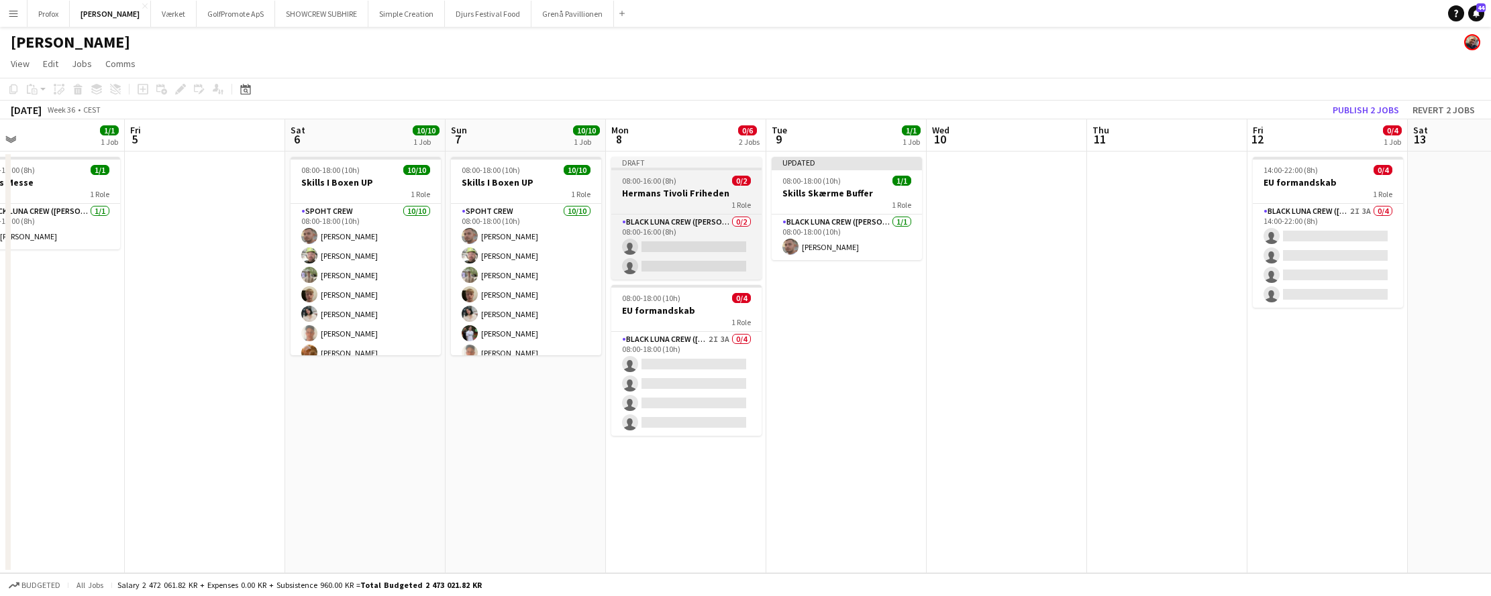
click at [716, 202] on div "1 Role" at bounding box center [686, 204] width 150 height 11
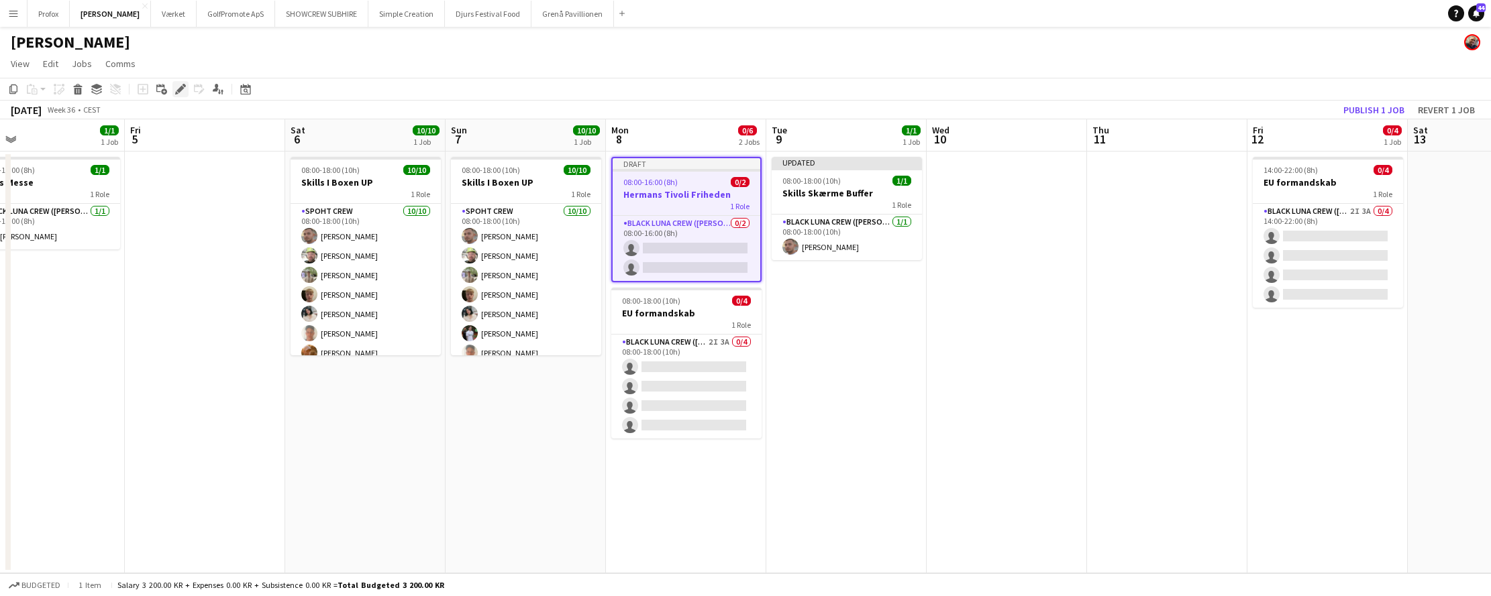
click at [182, 87] on icon at bounding box center [179, 89] width 7 height 7
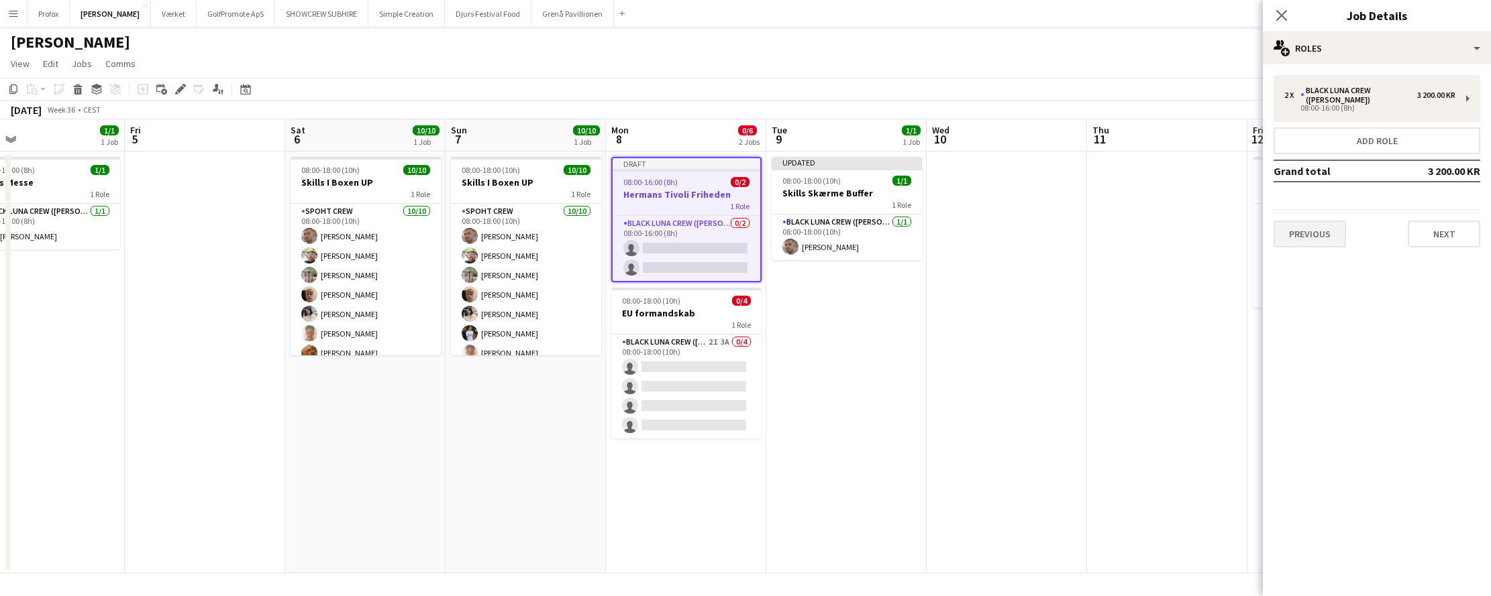
click at [1317, 225] on button "Previous" at bounding box center [1309, 234] width 72 height 27
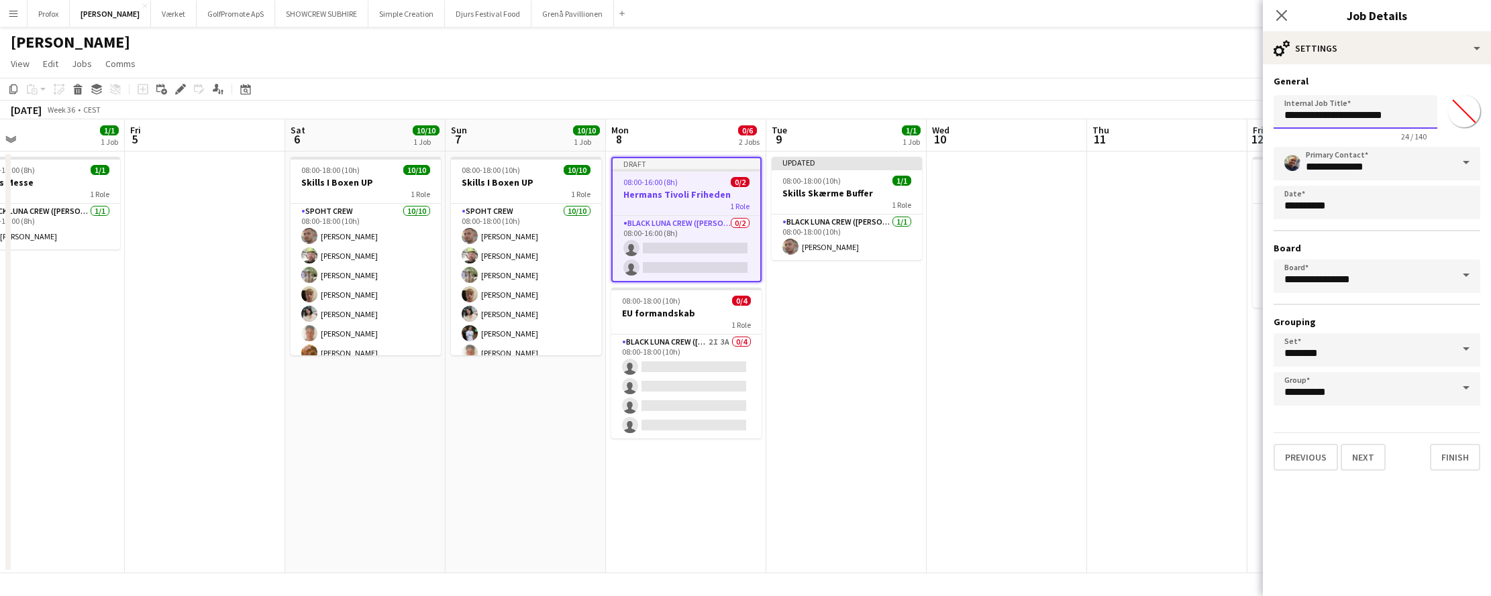
click at [1411, 121] on input "**********" at bounding box center [1355, 112] width 164 height 34
type input "**********"
click at [1453, 458] on button "Finish" at bounding box center [1455, 457] width 50 height 27
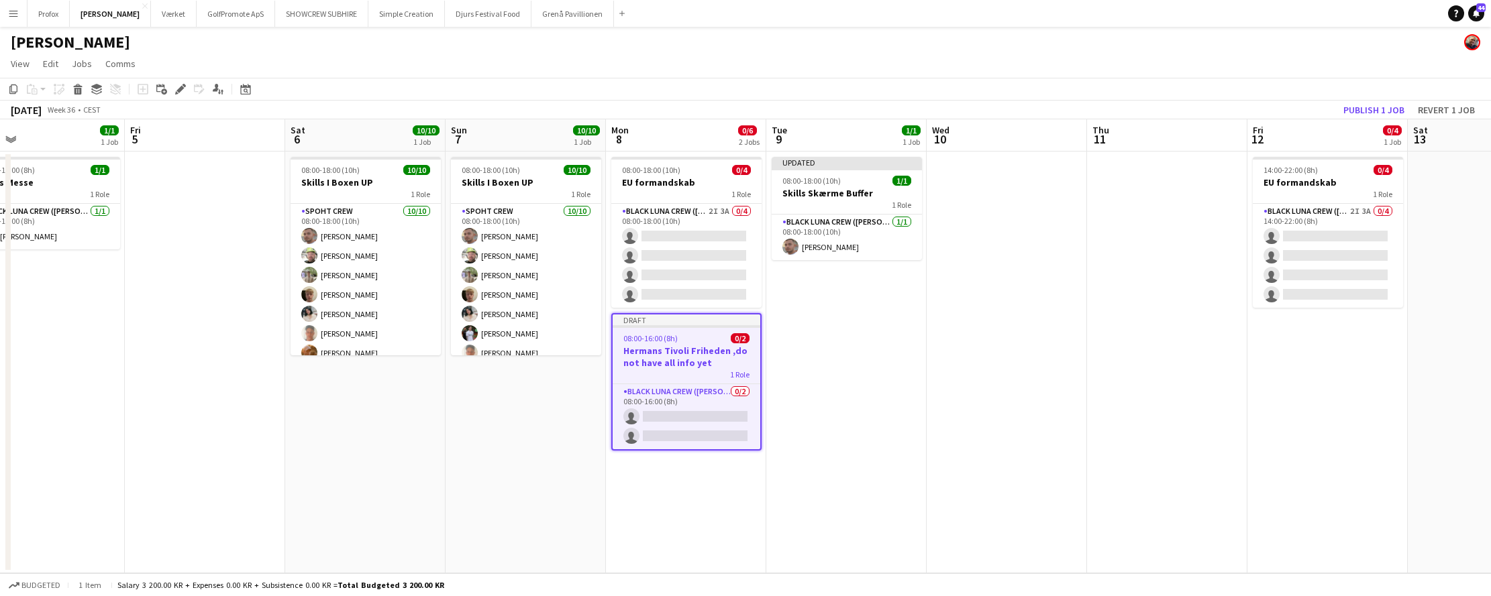
drag, startPoint x: 301, startPoint y: 97, endPoint x: 329, endPoint y: 91, distance: 29.5
click at [329, 91] on app-toolbar "Copy Paste Paste Command V Paste with crew Command Shift V Paste linked Job [GE…" at bounding box center [745, 89] width 1491 height 23
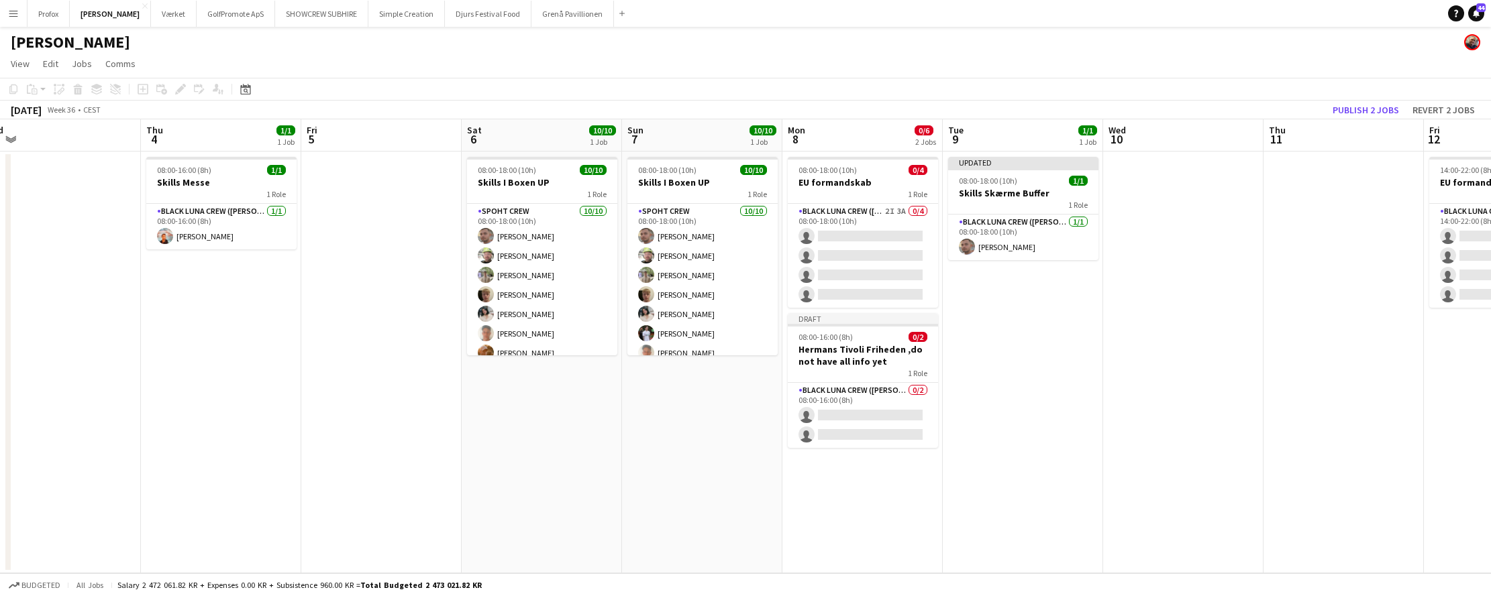
scroll to position [0, 337]
drag, startPoint x: 212, startPoint y: 133, endPoint x: 386, endPoint y: 131, distance: 174.4
click at [391, 126] on app-calendar-viewport "Mon 1 Tue 2 Wed 3 Thu 4 1/1 1 Job Fri 5 Sat 6 10/10 1 Job Sun 7 10/10 1 Job Mon…" at bounding box center [745, 346] width 1491 height 454
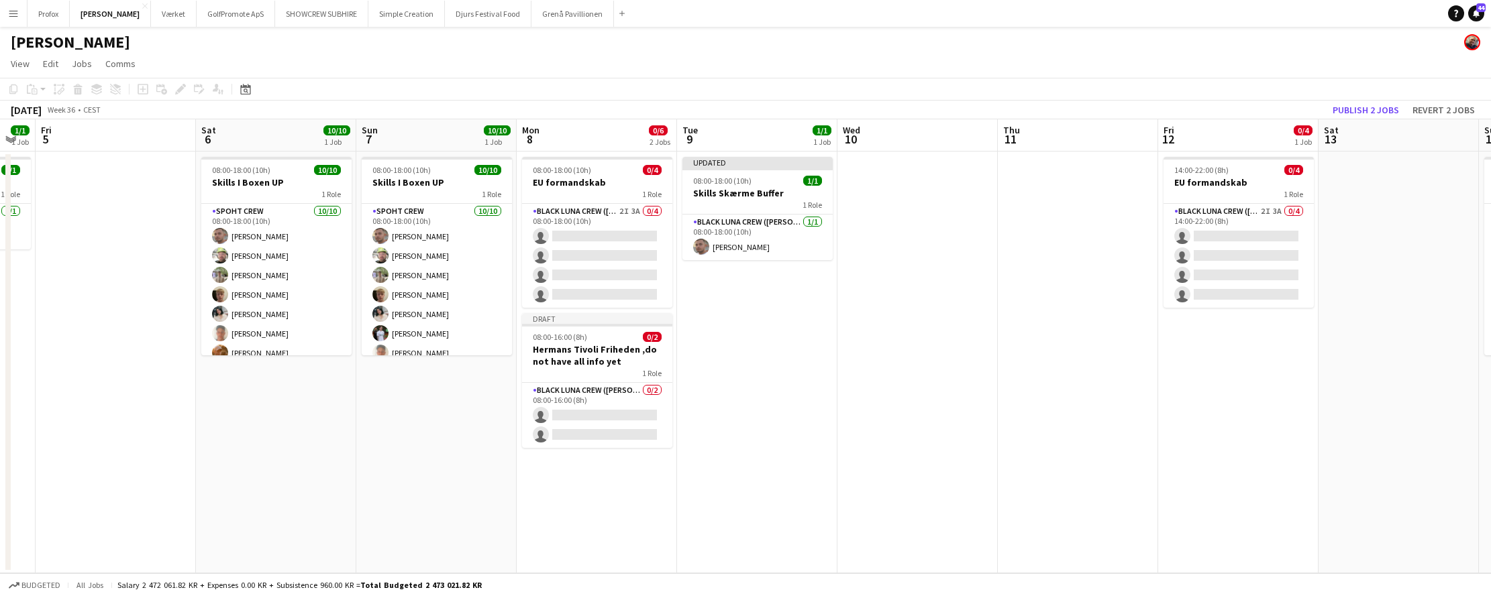
drag, startPoint x: 1165, startPoint y: 351, endPoint x: 927, endPoint y: 364, distance: 237.8
click at [918, 367] on app-calendar-viewport "Mon 1 Tue 2 Wed 3 Thu 4 1/1 1 Job Fri 5 Sat 6 10/10 1 Job Sun 7 10/10 1 Job Mon…" at bounding box center [745, 346] width 1491 height 454
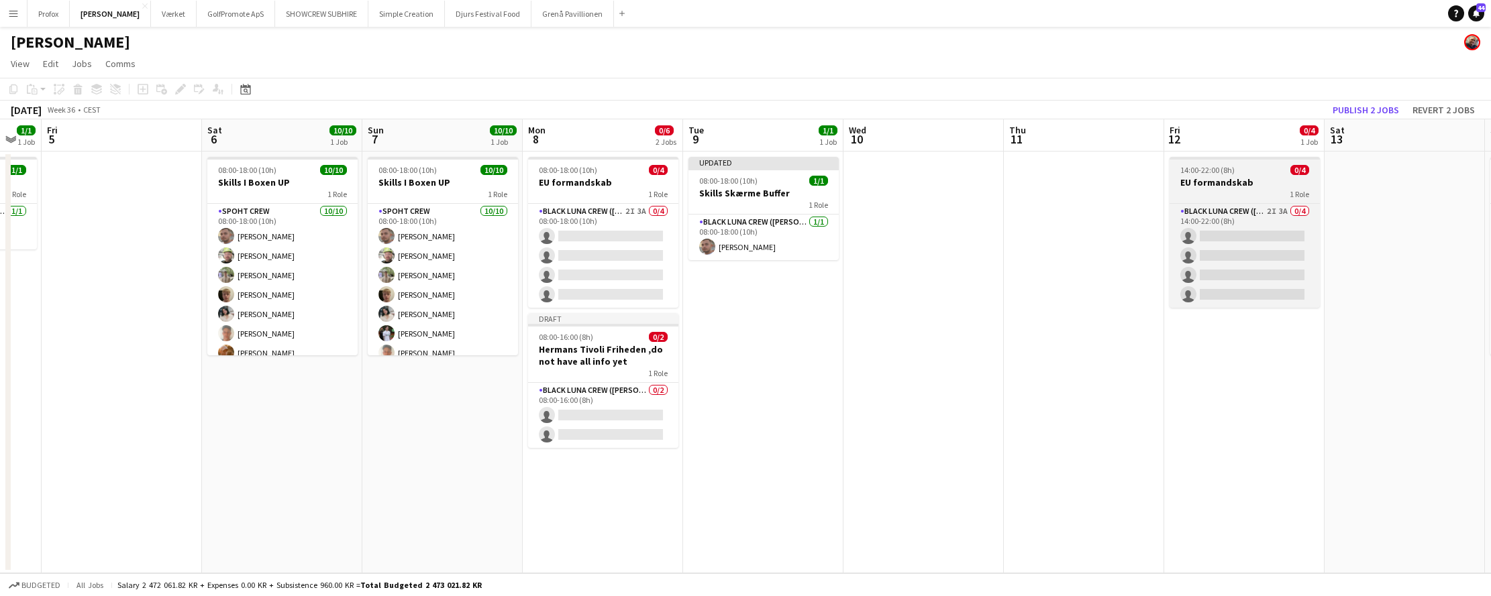
click at [1239, 182] on h3 "EU formandskab" at bounding box center [1244, 182] width 150 height 12
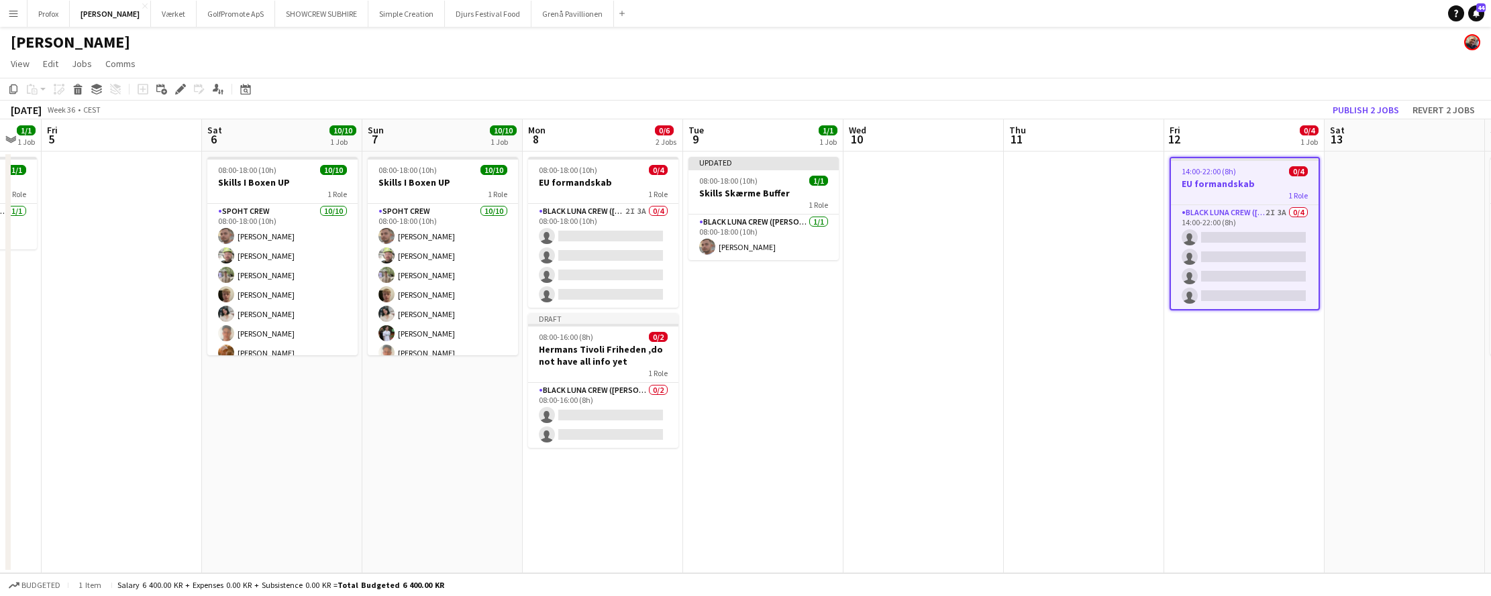
click at [1270, 198] on div "1 Role" at bounding box center [1245, 195] width 148 height 11
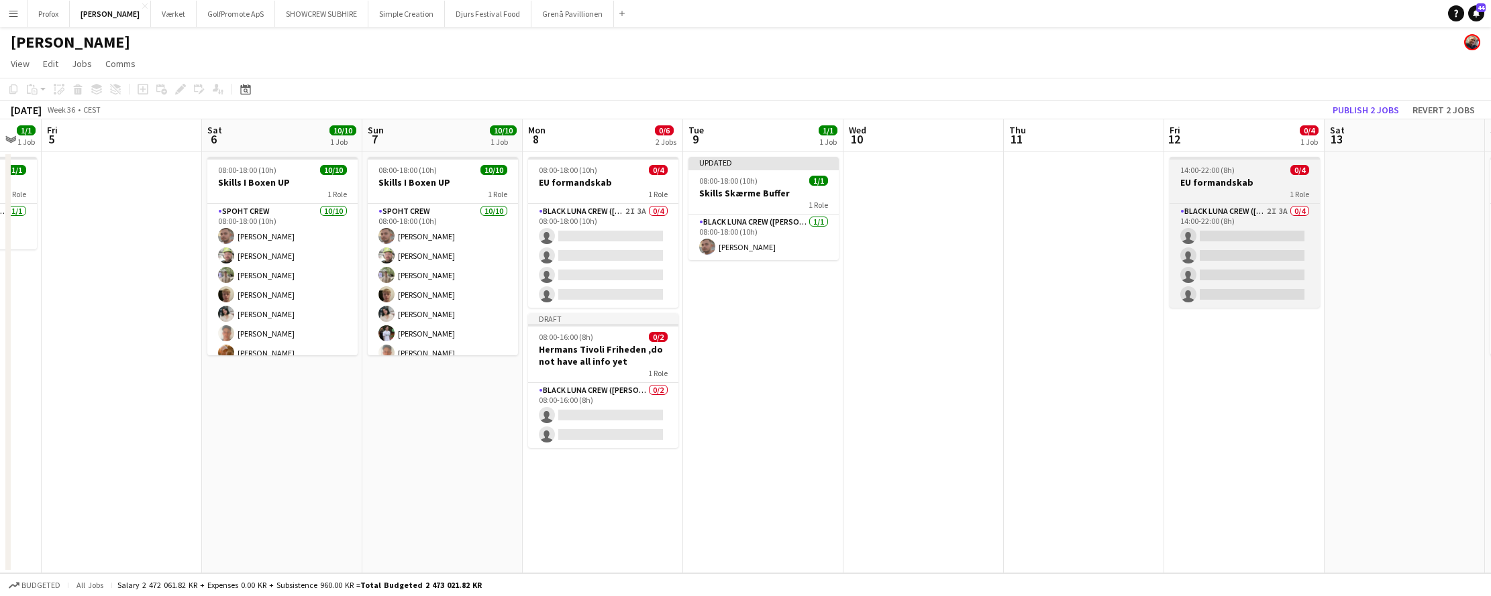
click at [1270, 198] on div "1 Role" at bounding box center [1244, 194] width 150 height 11
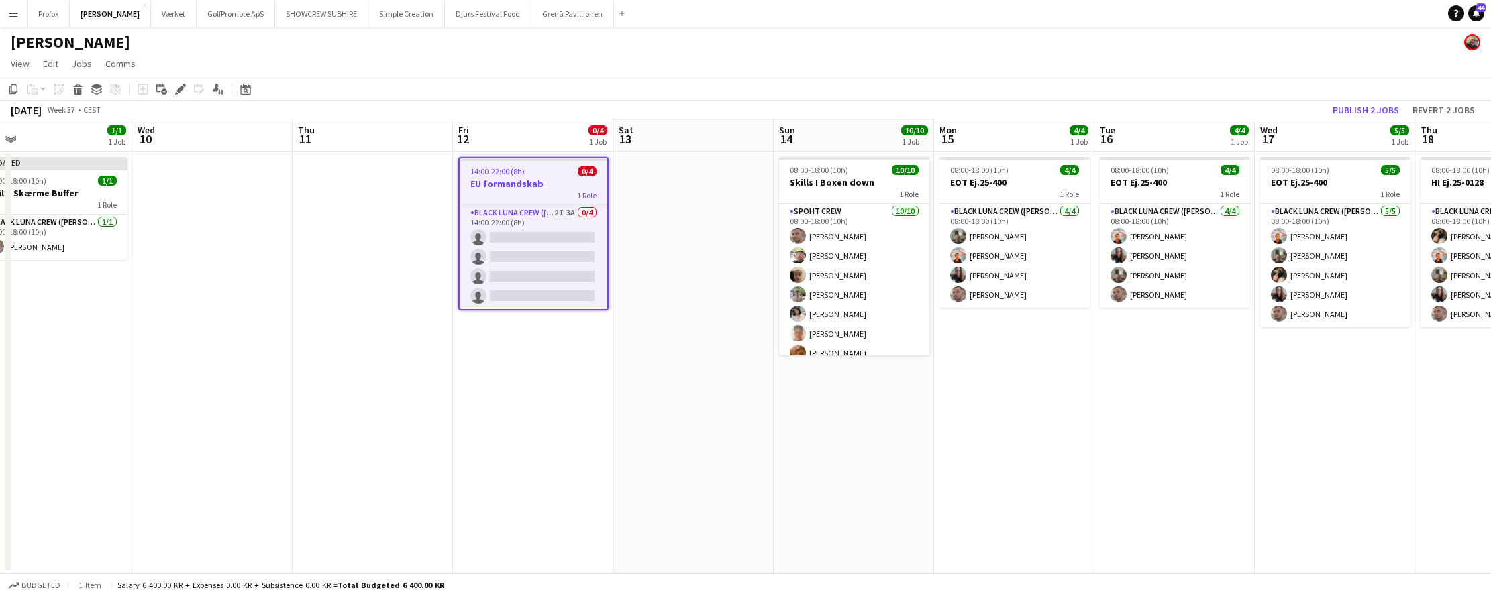
drag, startPoint x: 1083, startPoint y: 376, endPoint x: 364, endPoint y: 380, distance: 719.1
click at [366, 381] on app-calendar-viewport "Sun 7 10/10 1 Job Mon 8 0/6 2 Jobs Tue 9 1/1 1 Job Wed 10 Thu 11 Fri 12 0/4 1 J…" at bounding box center [745, 346] width 1491 height 454
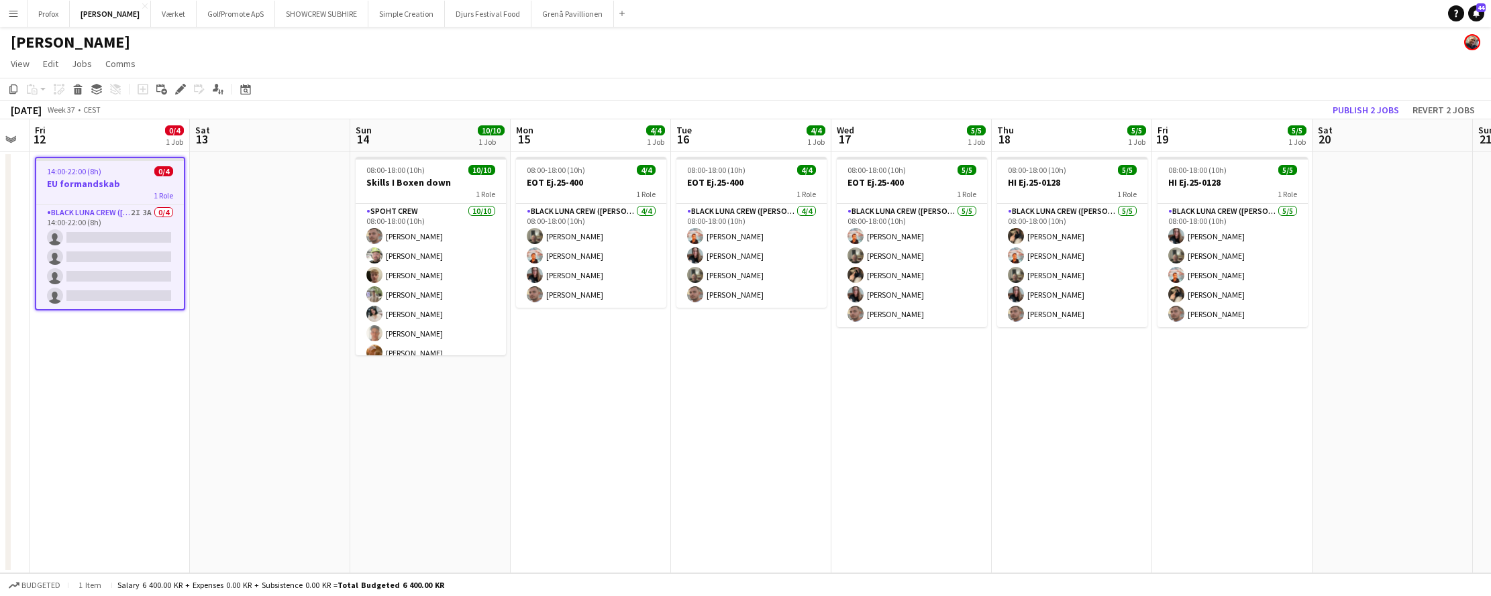
drag, startPoint x: 1215, startPoint y: 404, endPoint x: 841, endPoint y: 427, distance: 374.4
click at [846, 429] on app-calendar-viewport "Tue 9 1/1 1 Job Wed 10 Thu 11 Fri 12 0/4 1 Job Sat 13 Sun 14 10/10 1 Job Mon 15…" at bounding box center [745, 346] width 1491 height 454
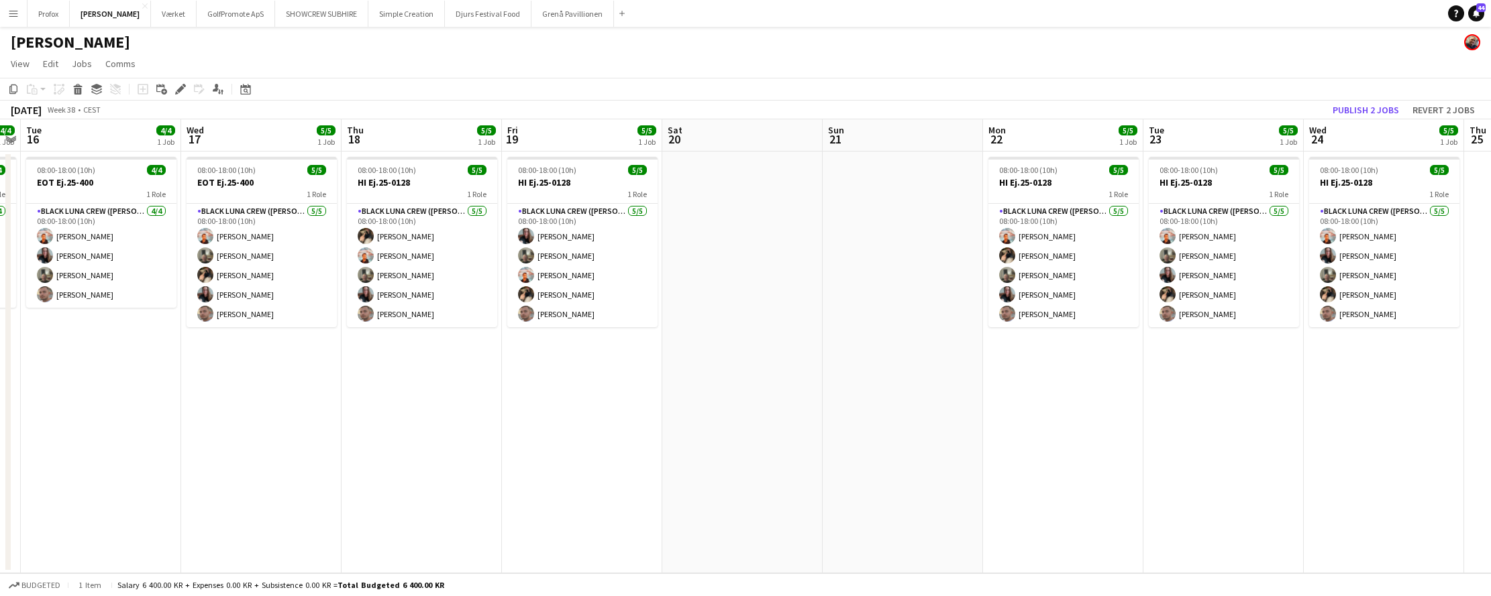
scroll to position [0, 494]
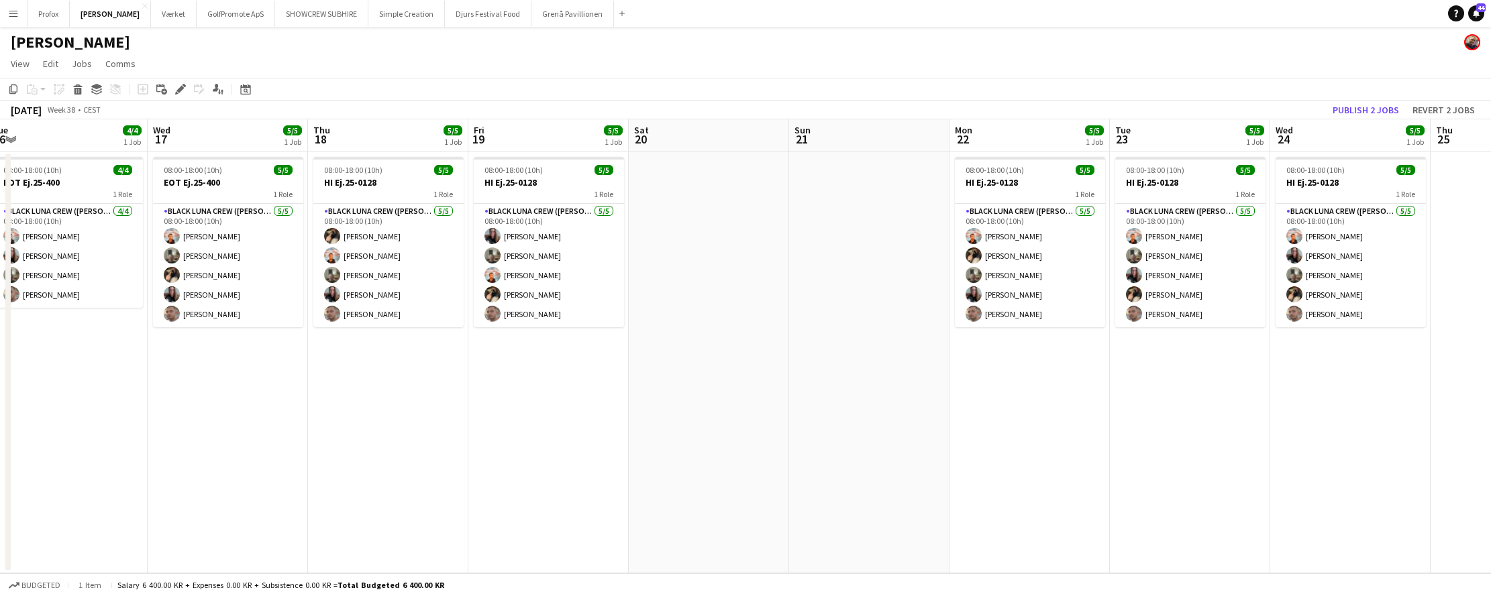
drag, startPoint x: 1061, startPoint y: 386, endPoint x: 403, endPoint y: 354, distance: 658.8
click at [407, 356] on app-calendar-viewport "Sat 13 Sun 14 10/10 1 Job Mon 15 4/4 1 Job Tue 16 4/4 1 Job Wed 17 5/5 1 Job Th…" at bounding box center [745, 346] width 1491 height 454
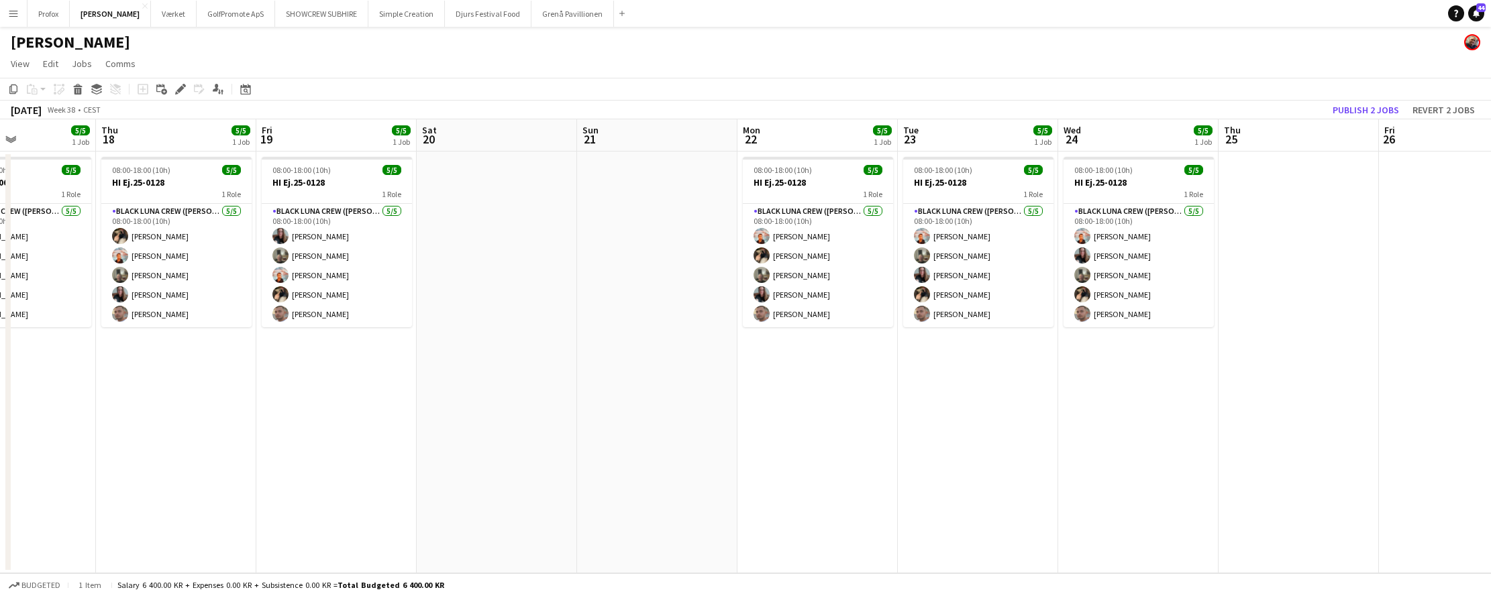
scroll to position [0, 379]
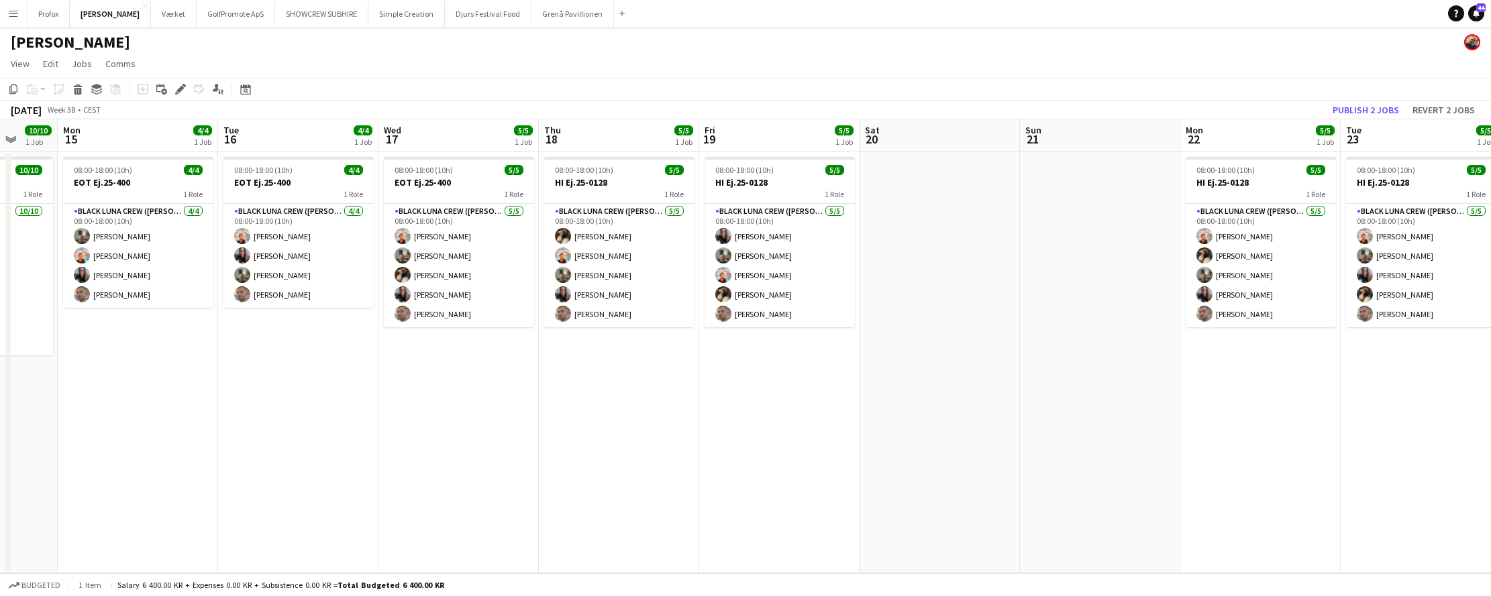
drag, startPoint x: 1255, startPoint y: 465, endPoint x: 1385, endPoint y: 437, distance: 132.4
click at [1490, 426] on app-calendar-viewport "Fri 12 0/4 1 Job Sat 13 Sun 14 10/10 1 Job Mon 15 4/4 1 Job Tue 16 4/4 1 Job We…" at bounding box center [745, 346] width 1491 height 454
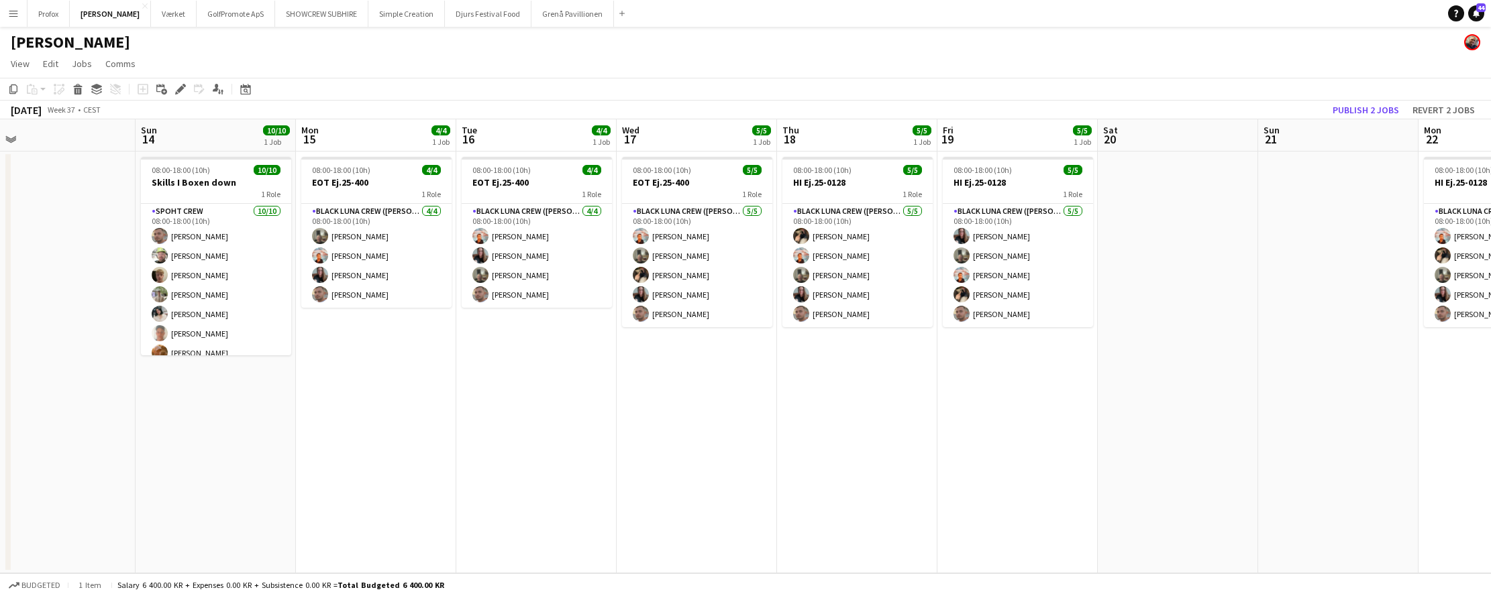
drag, startPoint x: 474, startPoint y: 435, endPoint x: 711, endPoint y: 425, distance: 237.7
click at [707, 436] on app-calendar-viewport "Thu 11 Fri 12 0/4 1 Job Sat 13 Sun 14 10/10 1 Job Mon 15 4/4 1 Job Tue 16 4/4 1…" at bounding box center [745, 346] width 1491 height 454
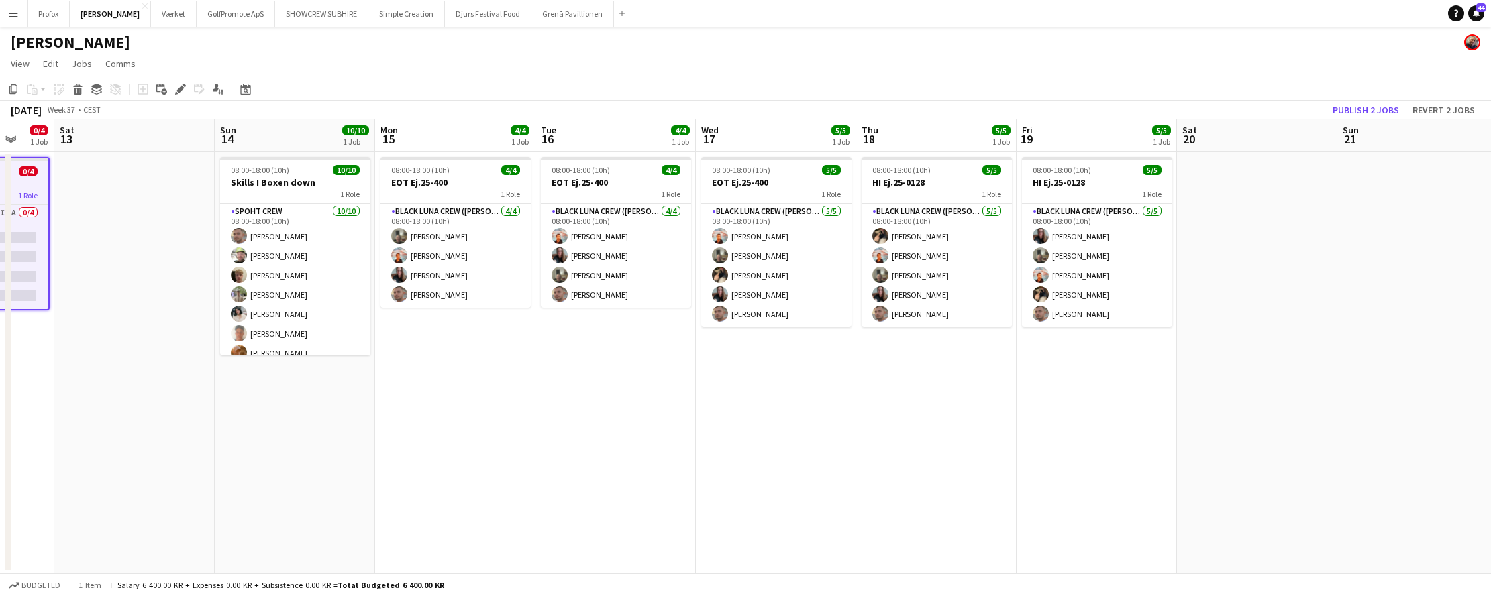
scroll to position [0, 426]
drag, startPoint x: 1375, startPoint y: 140, endPoint x: 1440, endPoint y: 149, distance: 65.7
click at [1454, 150] on app-calendar-viewport "Wed 10 Thu 11 Fri 12 0/4 1 Job Sat 13 Sun 14 10/10 1 Job Mon 15 4/4 1 Job Tue 1…" at bounding box center [745, 346] width 1491 height 454
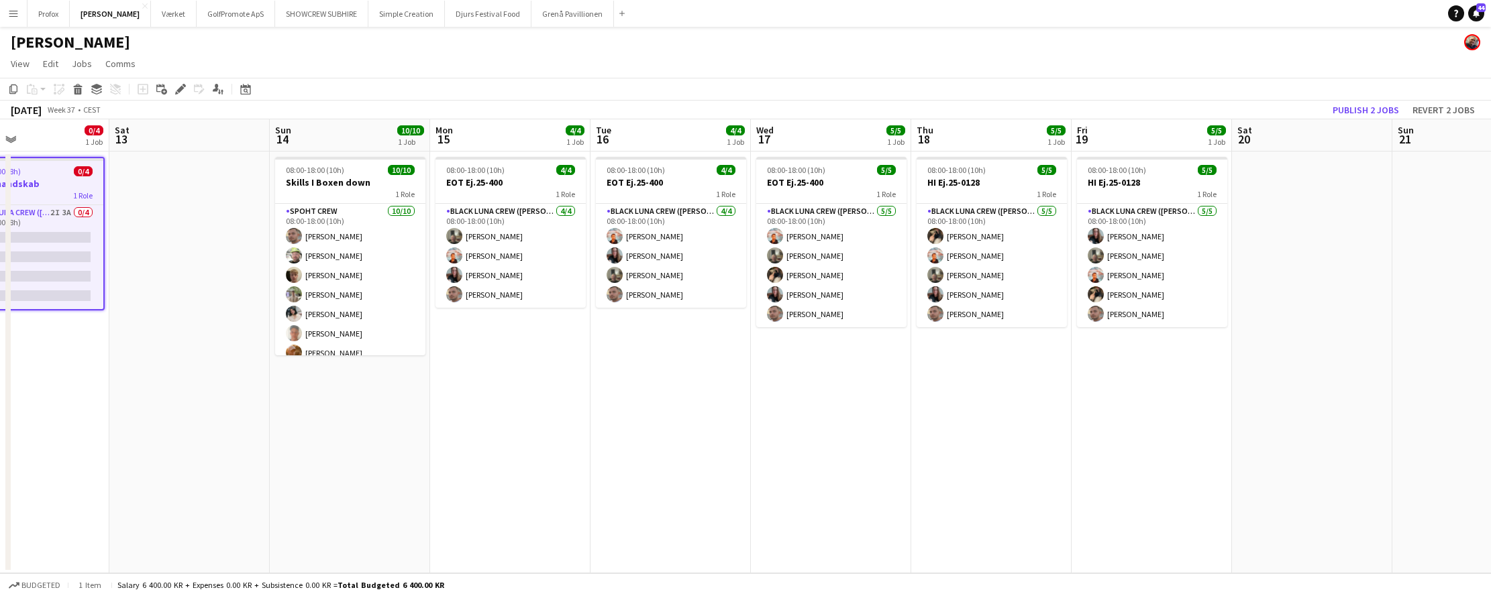
drag, startPoint x: 508, startPoint y: 405, endPoint x: 879, endPoint y: 415, distance: 370.4
click at [879, 415] on app-calendar-viewport "Wed 10 Thu 11 Fri 12 0/4 1 Job Sat 13 Sun 14 10/10 1 Job Mon 15 4/4 1 Job Tue 1…" at bounding box center [745, 346] width 1491 height 454
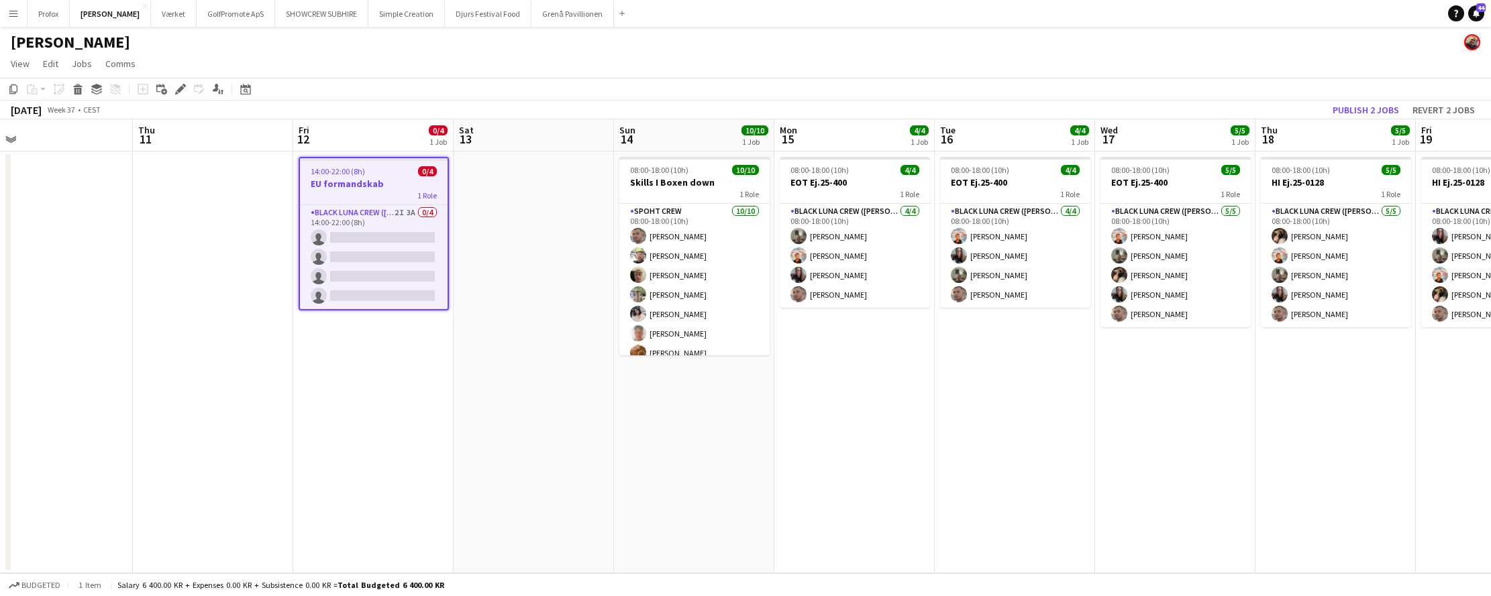
drag, startPoint x: 475, startPoint y: 379, endPoint x: 480, endPoint y: 327, distance: 51.9
click at [494, 376] on app-calendar-viewport "Mon 8 0/6 2 Jobs Tue 9 1/1 1 Job Wed 10 Thu 11 Fri 12 0/4 1 Job Sat 13 Sun 14 1…" at bounding box center [745, 346] width 1491 height 454
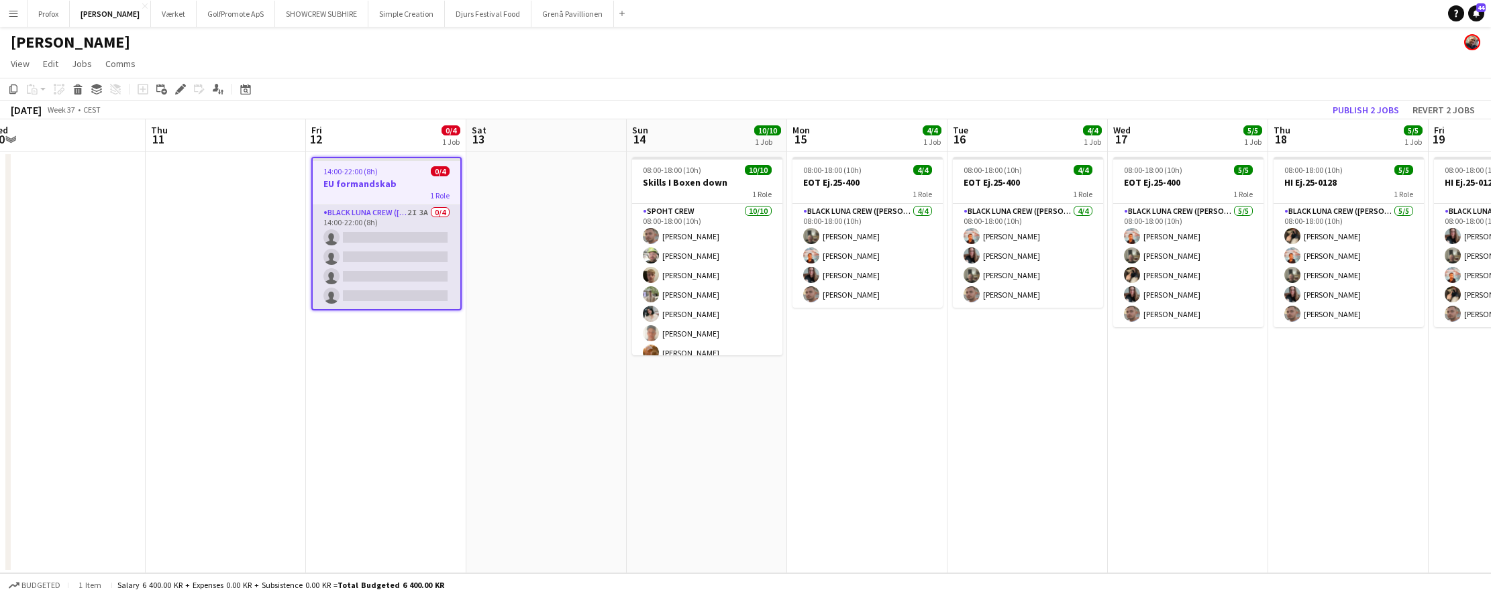
click at [416, 234] on app-card-role "Black Luna Crew ([PERSON_NAME]) 2I 3A 0/4 14:00-22:00 (8h) single-neutral-actio…" at bounding box center [387, 257] width 148 height 104
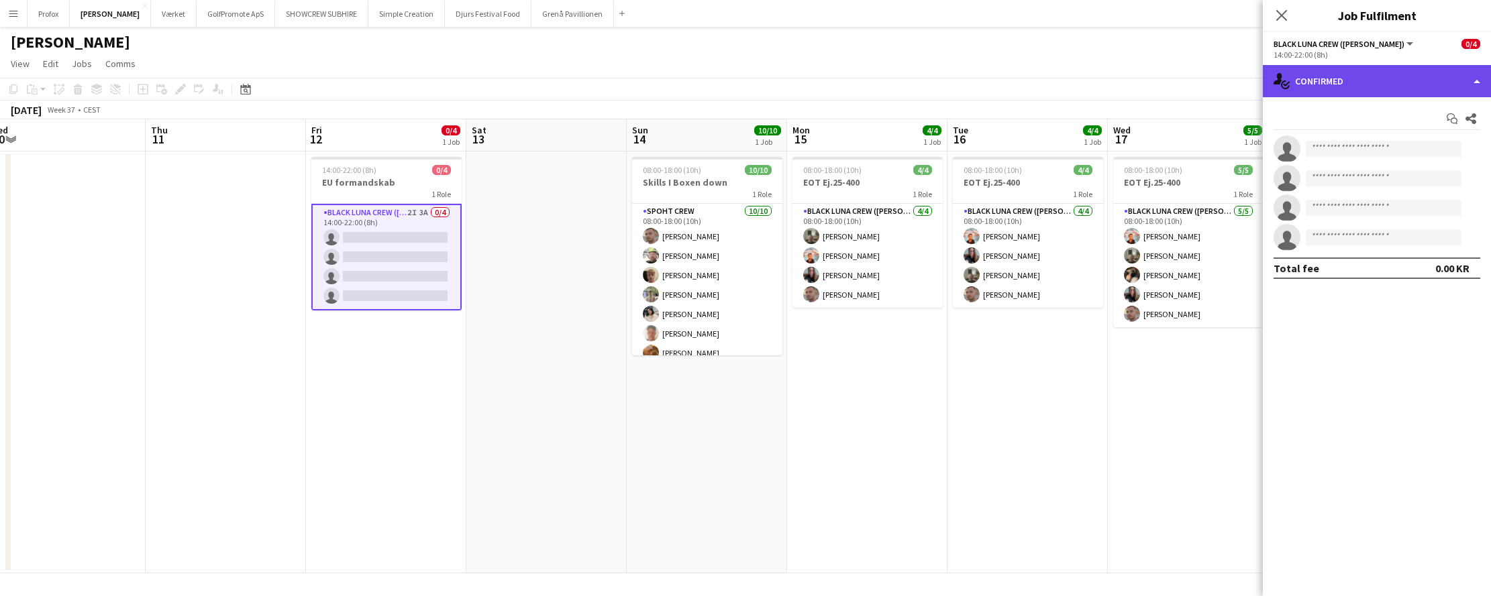
click at [1458, 83] on div "single-neutral-actions-check-2 Confirmed" at bounding box center [1377, 81] width 228 height 32
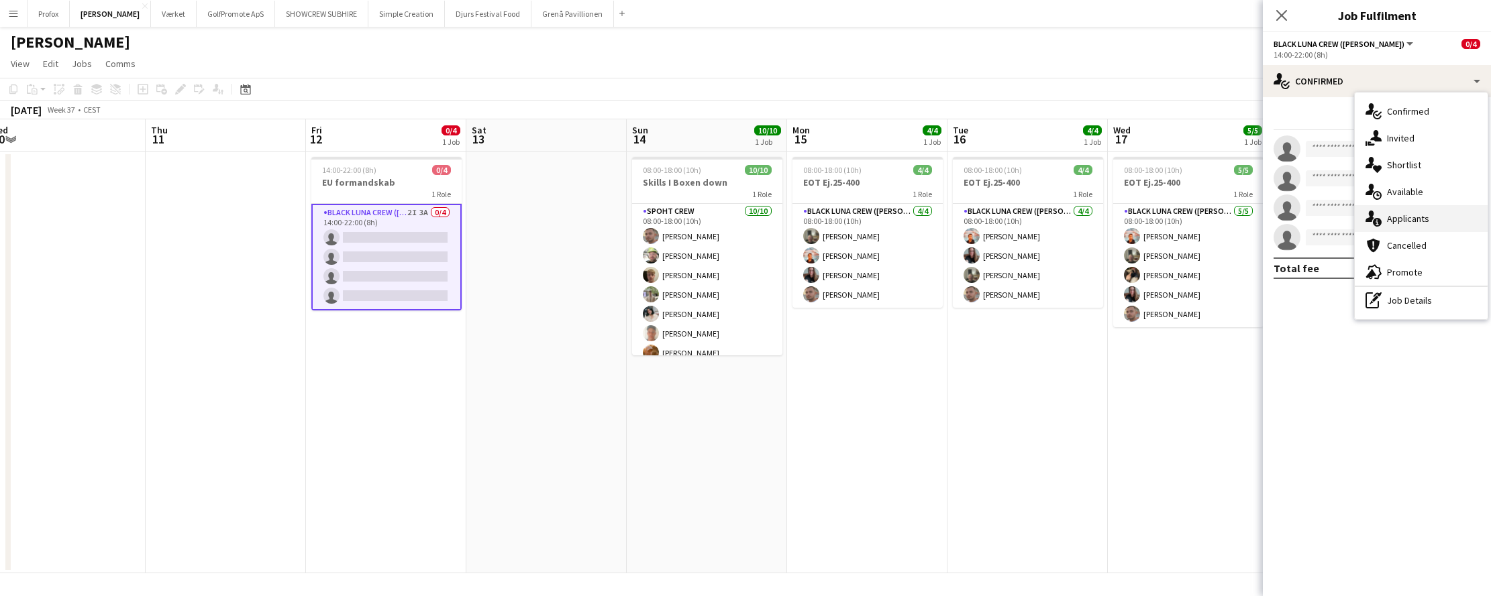
click at [1430, 221] on div "single-neutral-actions-information Applicants" at bounding box center [1420, 218] width 133 height 27
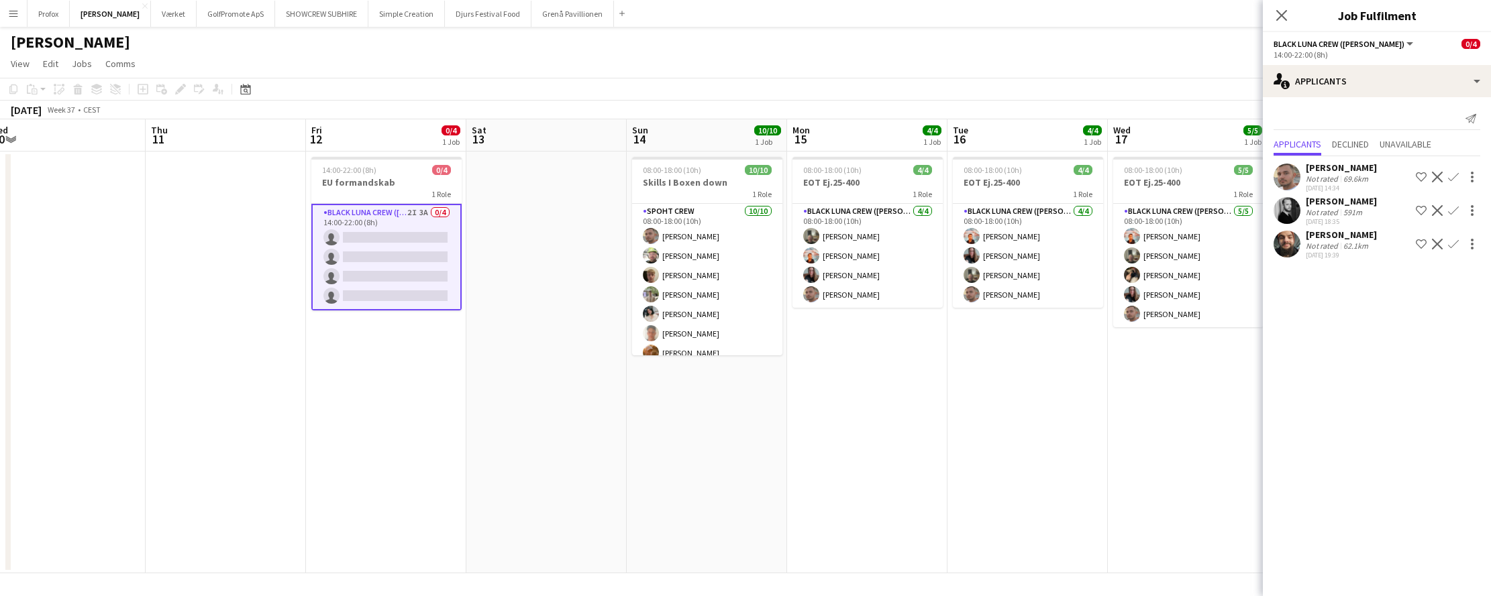
click at [1455, 175] on app-icon "Confirm" at bounding box center [1453, 177] width 11 height 11
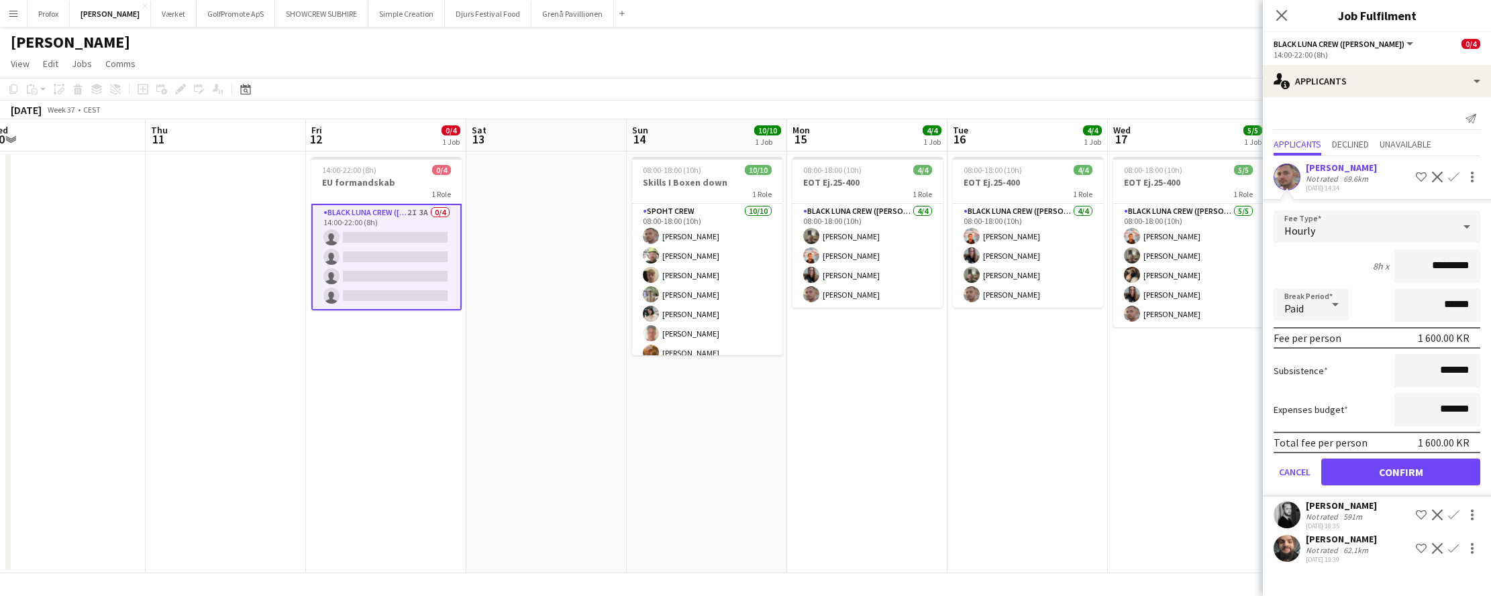
drag, startPoint x: 1432, startPoint y: 266, endPoint x: 1443, endPoint y: 265, distance: 11.5
click at [1443, 265] on input "*********" at bounding box center [1437, 267] width 86 height 34
type input "******"
click at [1429, 466] on button "Confirm" at bounding box center [1400, 472] width 159 height 27
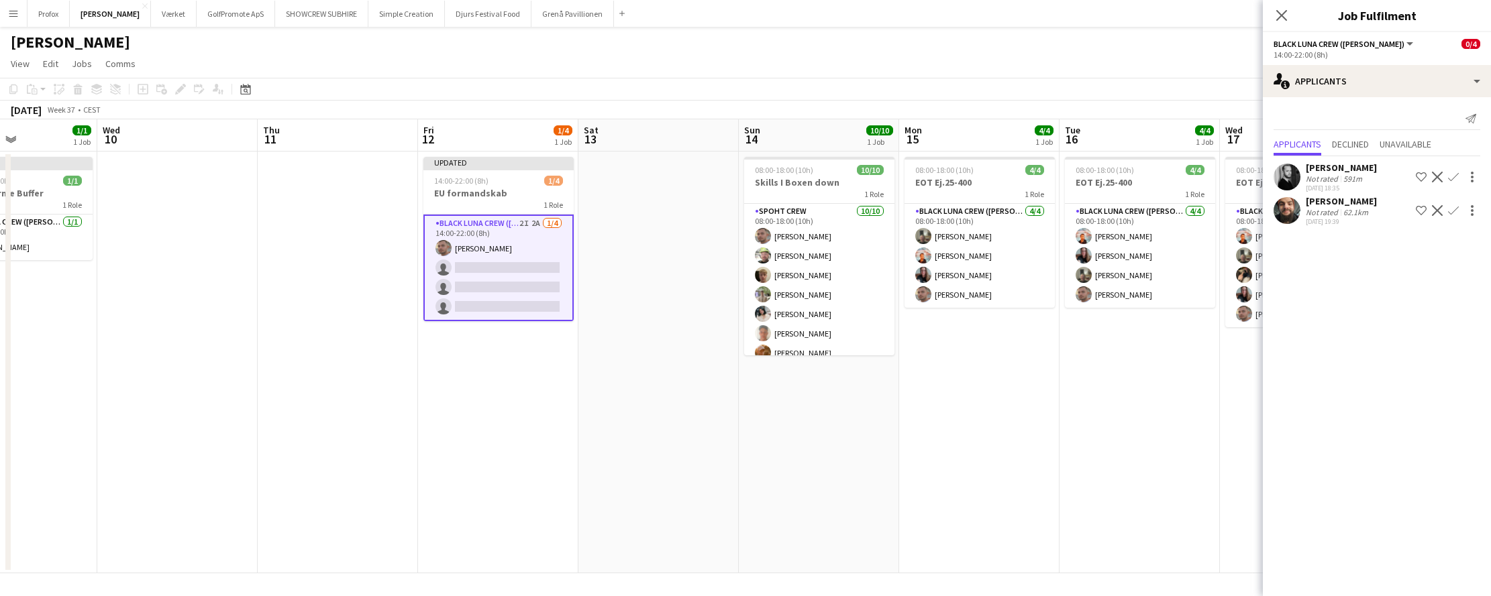
drag, startPoint x: 382, startPoint y: 412, endPoint x: 599, endPoint y: 416, distance: 217.4
click at [606, 416] on app-calendar-viewport "Sun 7 10/10 1 Job Mon 8 0/6 2 Jobs Tue 9 1/1 1 Job Wed 10 Thu 11 Fri 12 1/4 1 J…" at bounding box center [745, 346] width 1491 height 454
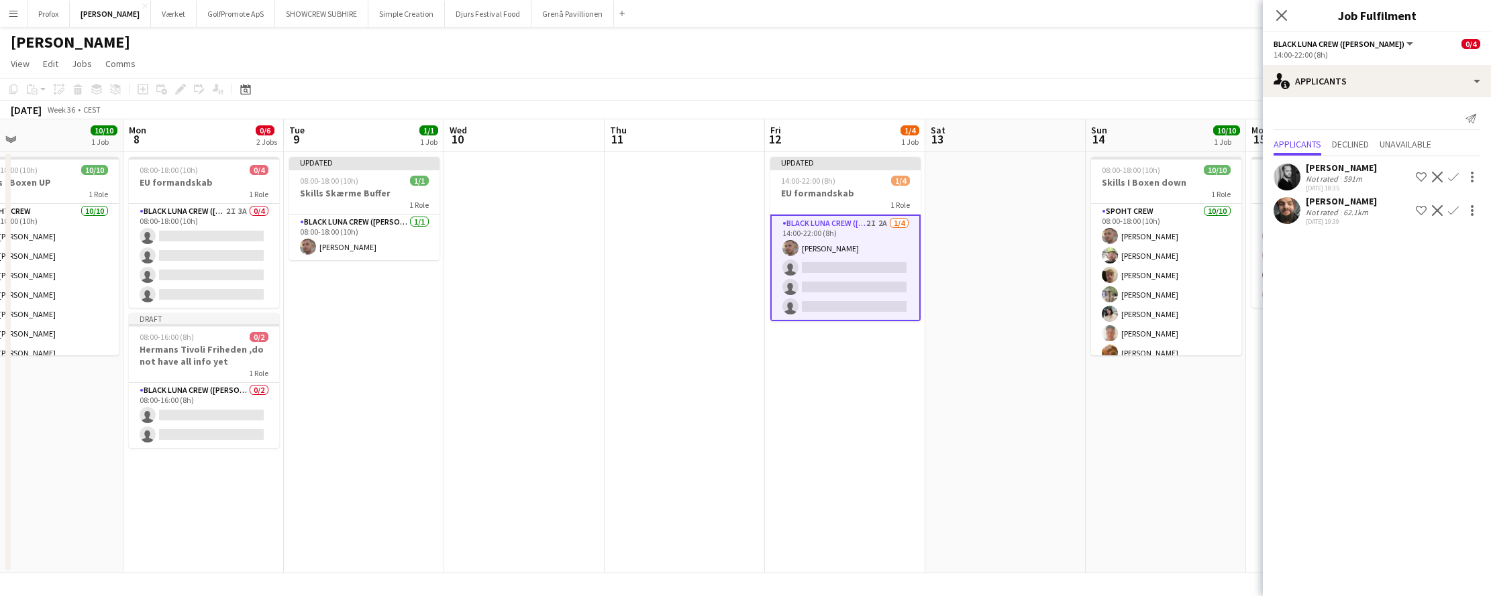
drag, startPoint x: 450, startPoint y: 414, endPoint x: 567, endPoint y: 412, distance: 116.7
click at [578, 410] on app-calendar-viewport "Fri 5 Sat 6 10/10 1 Job Sun 7 10/10 1 Job Mon 8 0/6 2 Jobs Tue 9 1/1 1 Job Wed …" at bounding box center [745, 346] width 1491 height 454
click at [231, 235] on app-card-role "Black Luna Crew ([PERSON_NAME]) 2I 3A 0/4 08:00-18:00 (10h) single-neutral-acti…" at bounding box center [205, 256] width 150 height 104
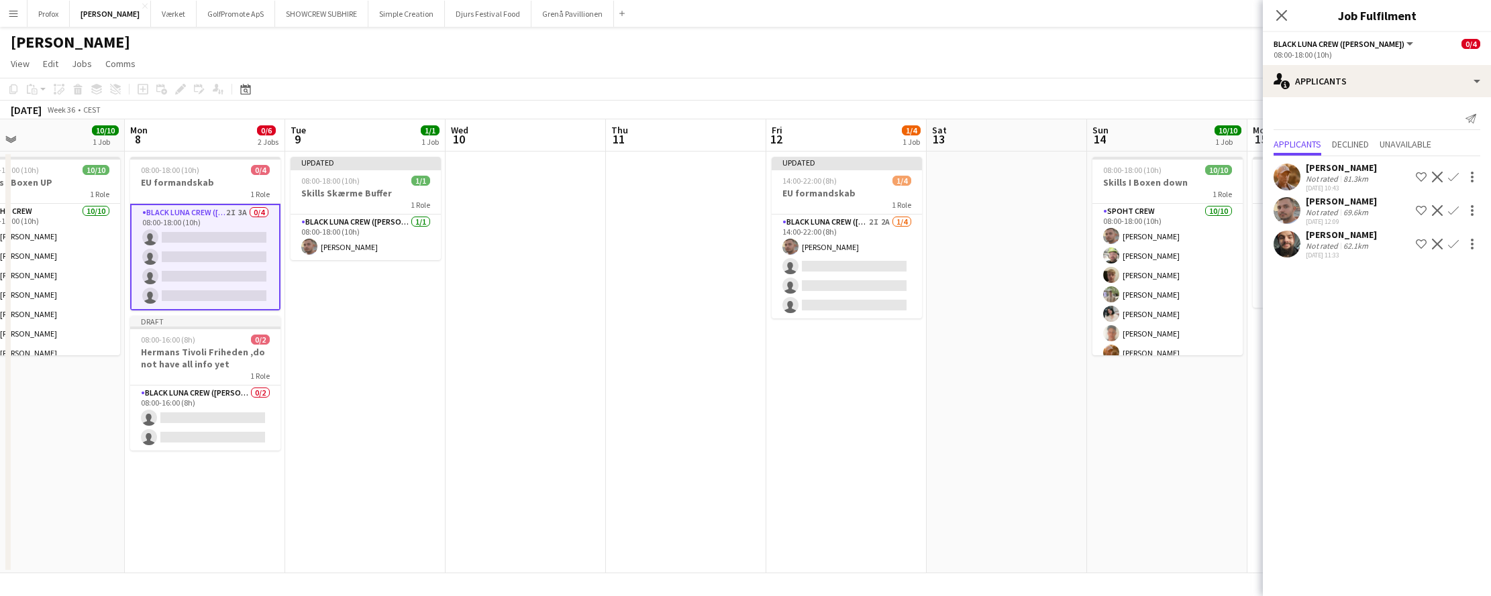
click at [1456, 208] on app-icon "Confirm" at bounding box center [1453, 210] width 11 height 11
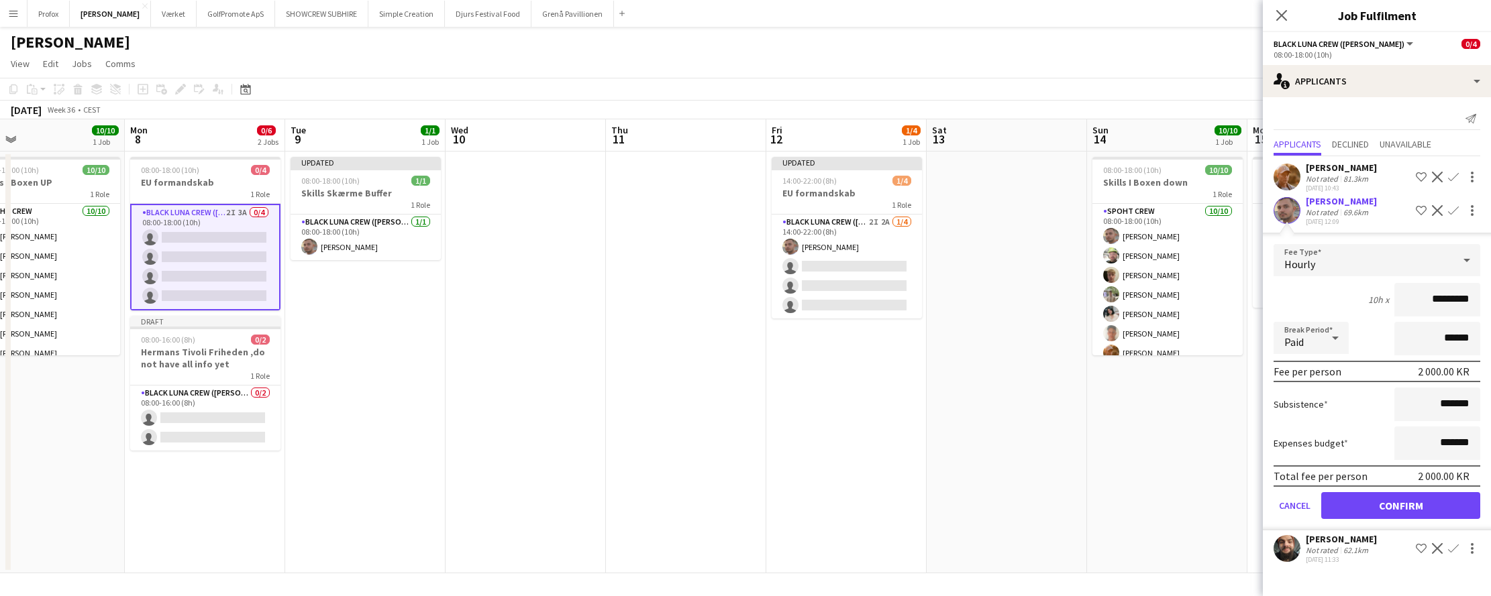
drag, startPoint x: 1432, startPoint y: 301, endPoint x: 1440, endPoint y: 301, distance: 8.0
click at [1440, 301] on input "*********" at bounding box center [1437, 300] width 86 height 34
type input "*********"
click at [1428, 502] on button "Confirm" at bounding box center [1400, 505] width 159 height 27
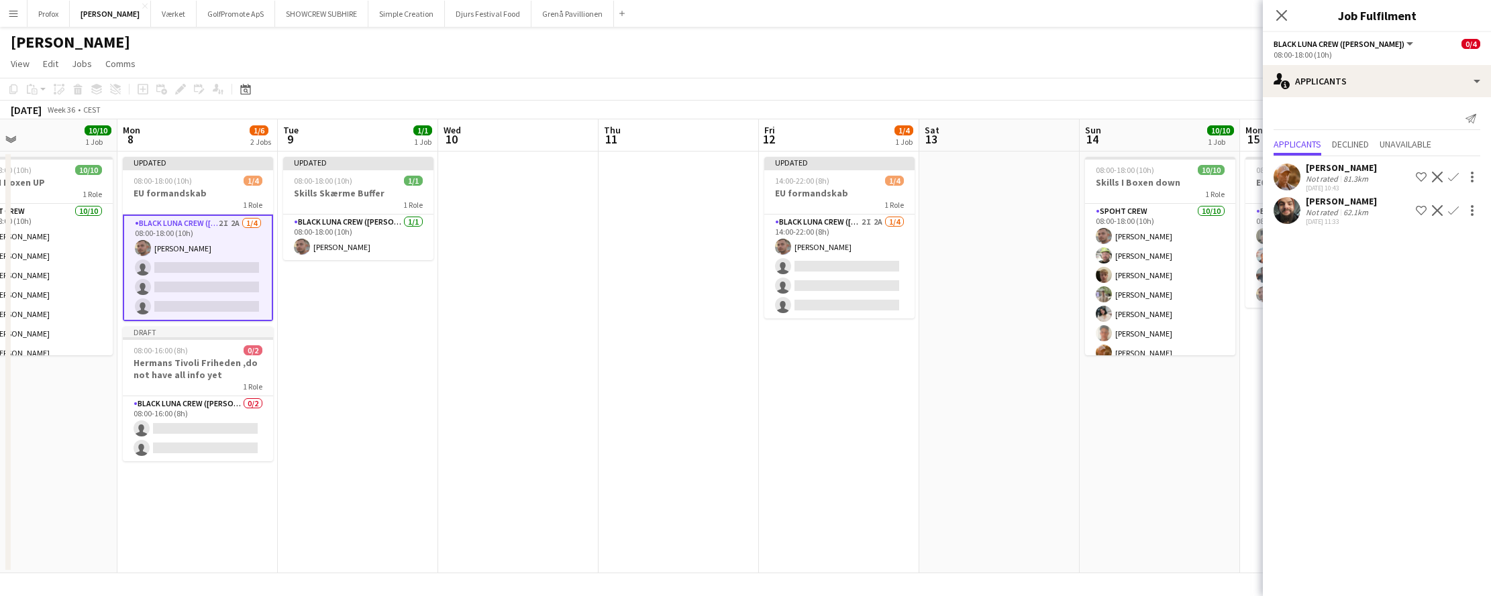
drag, startPoint x: 529, startPoint y: 436, endPoint x: 505, endPoint y: 441, distance: 24.7
click at [520, 445] on app-calendar-viewport "Fri 5 Sat 6 10/10 1 Job Sun 7 10/10 1 Job Mon 8 1/6 2 Jobs Tue 9 1/1 1 Job Wed …" at bounding box center [745, 346] width 1491 height 454
click at [376, 234] on app-card-role "Black Luna Crew ([PERSON_NAME]) [DATE] 08:00-18:00 (10h) [PERSON_NAME]" at bounding box center [356, 238] width 150 height 46
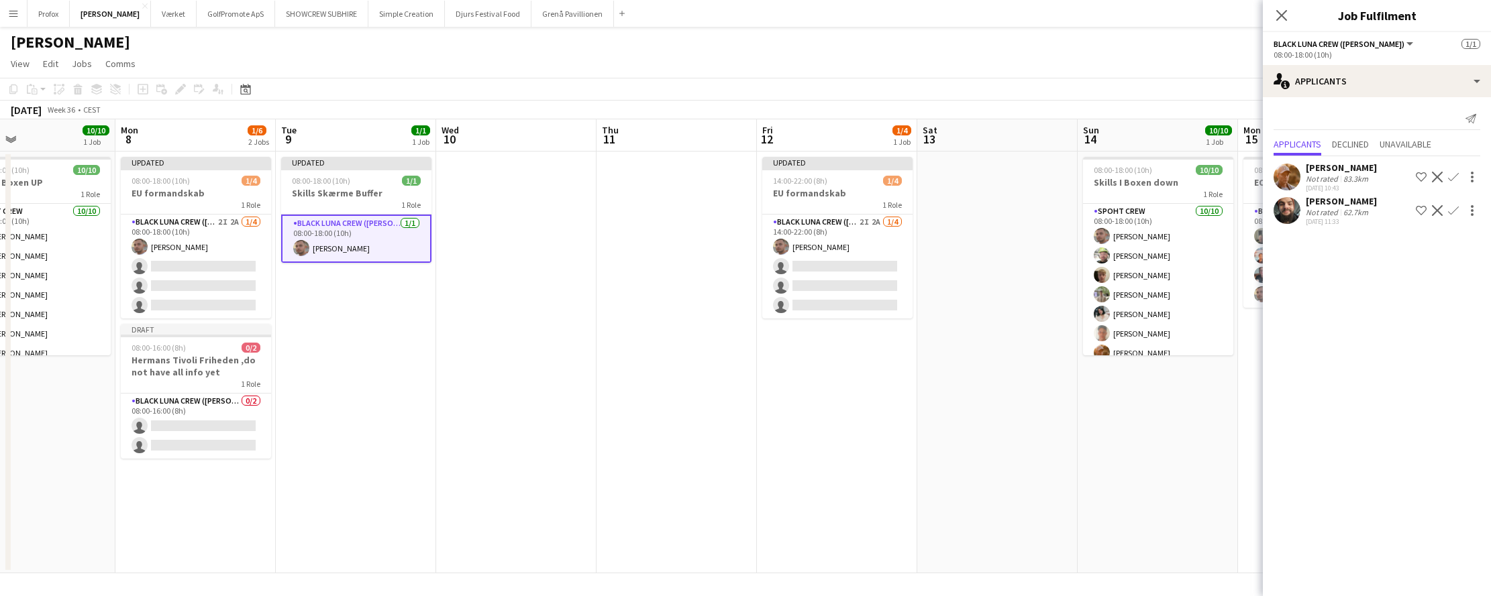
click at [371, 229] on app-card-role "Black Luna Crew ([PERSON_NAME]) [DATE] 08:00-18:00 (10h) [PERSON_NAME]" at bounding box center [356, 239] width 150 height 48
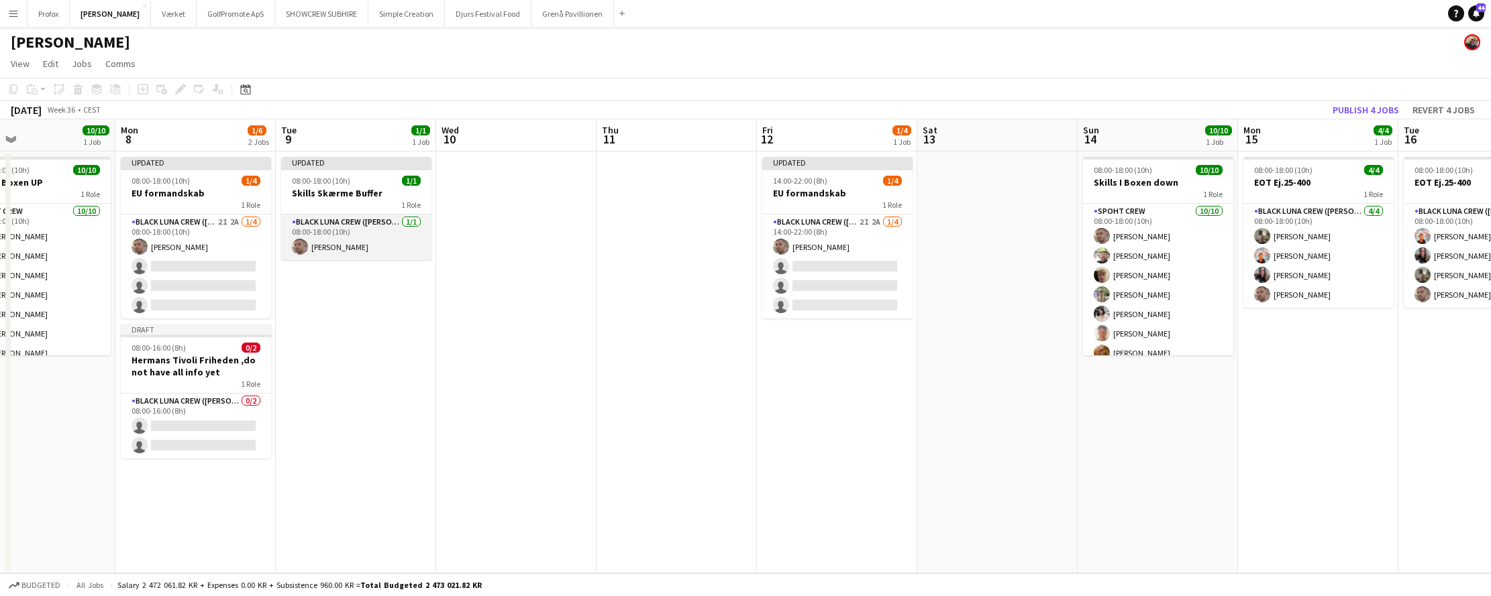
click at [371, 229] on app-card-role "Black Luna Crew ([PERSON_NAME]) [DATE] 08:00-18:00 (10h) [PERSON_NAME]" at bounding box center [356, 238] width 150 height 46
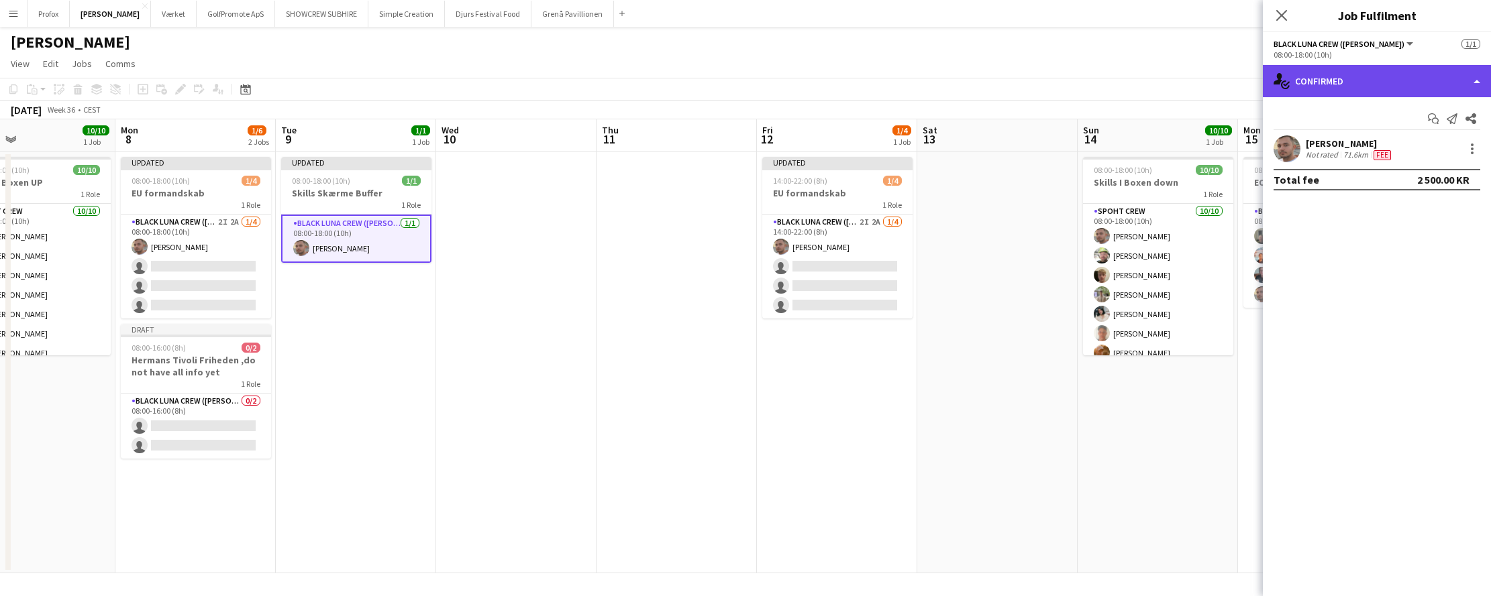
click at [1474, 80] on div "single-neutral-actions-check-2 Confirmed" at bounding box center [1377, 81] width 228 height 32
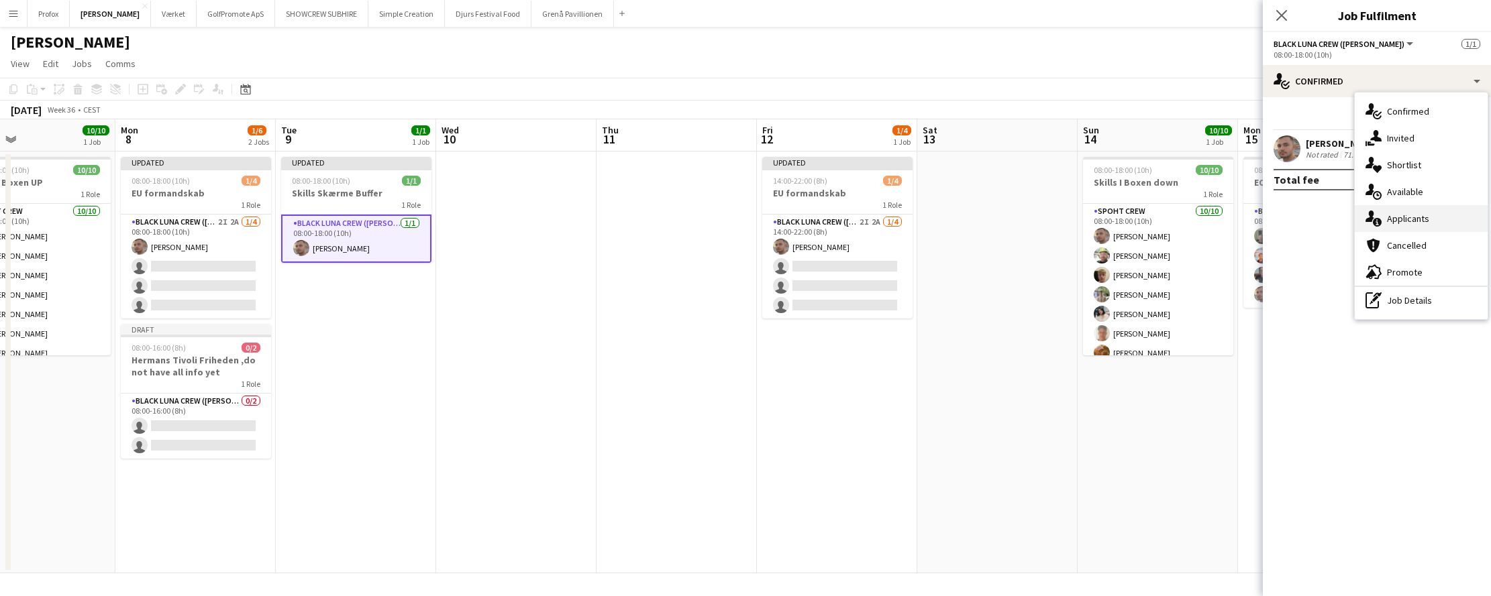
click at [1434, 221] on div "single-neutral-actions-information Applicants" at bounding box center [1420, 218] width 133 height 27
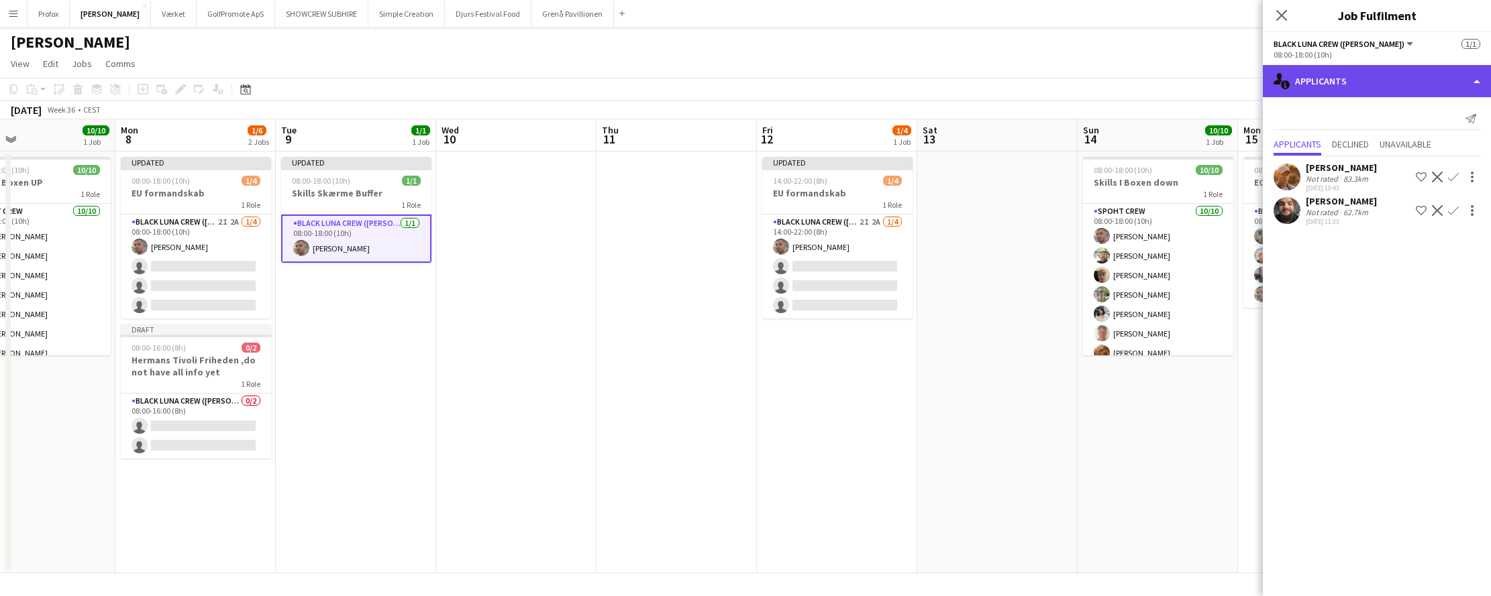
click at [1477, 83] on div "single-neutral-actions-information Applicants" at bounding box center [1377, 81] width 228 height 32
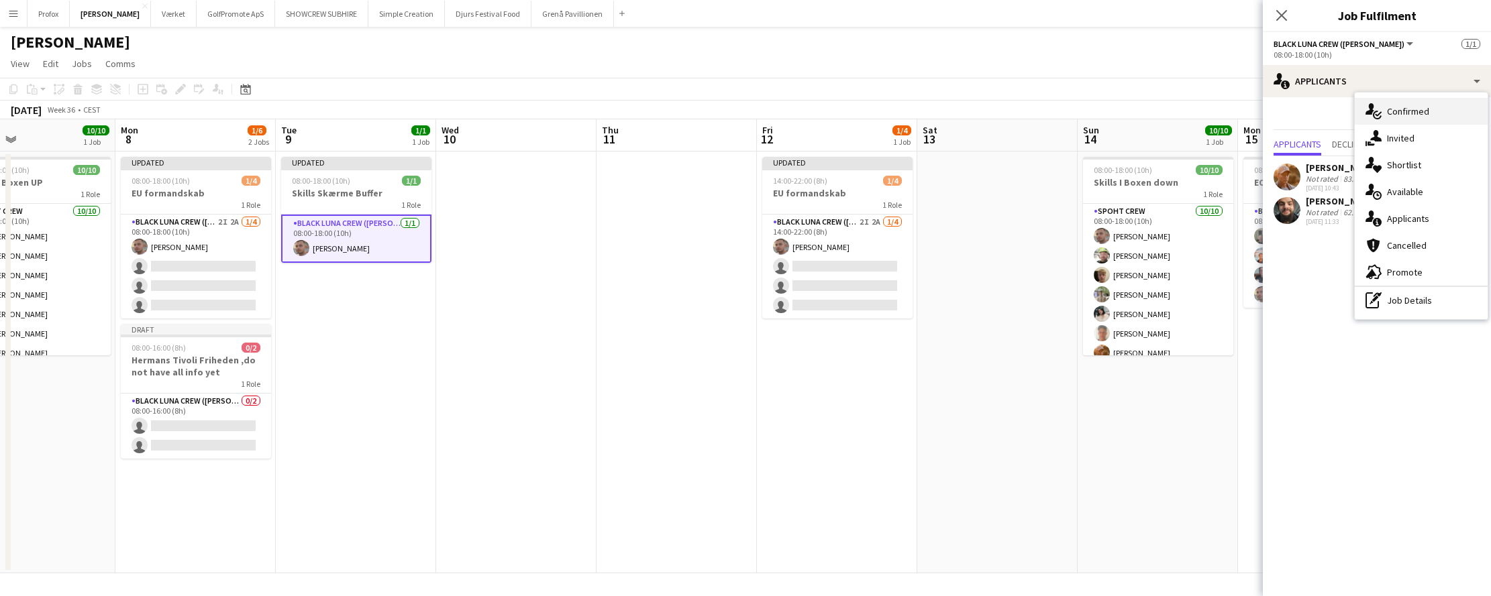
click at [1440, 111] on div "single-neutral-actions-check-2 Confirmed" at bounding box center [1420, 111] width 133 height 27
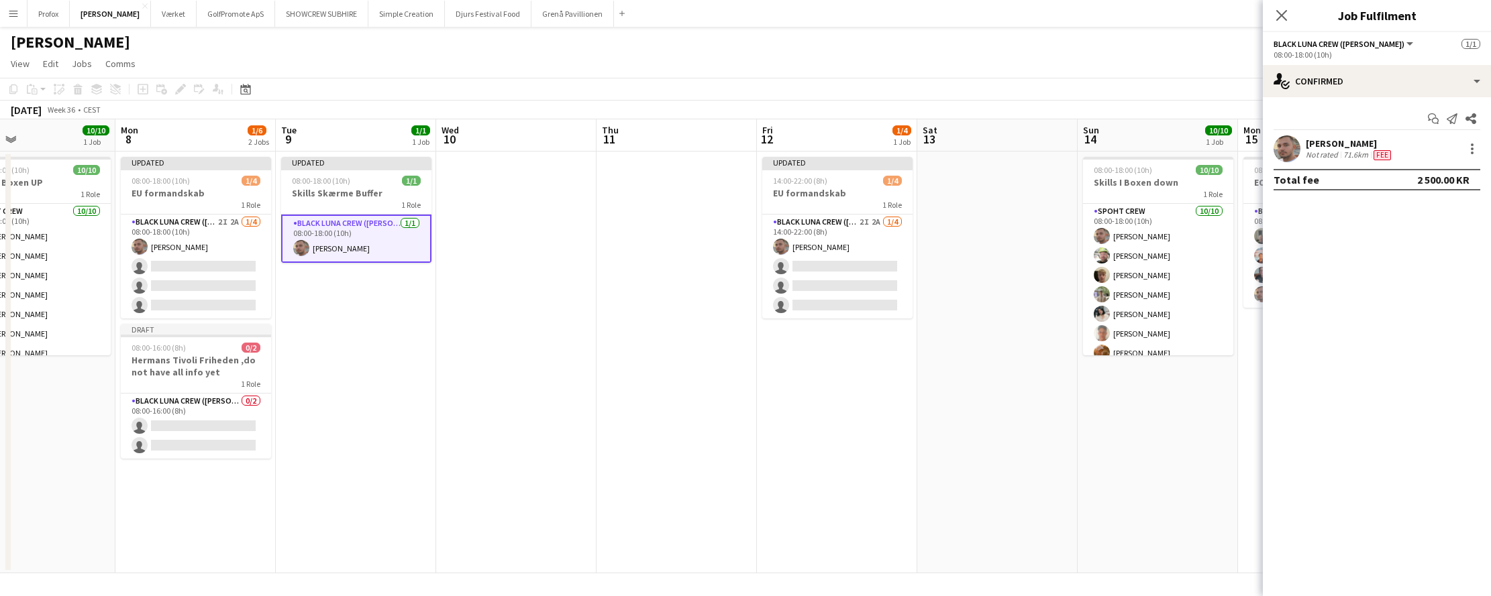
click at [1387, 152] on span "Fee" at bounding box center [1381, 155] width 17 height 10
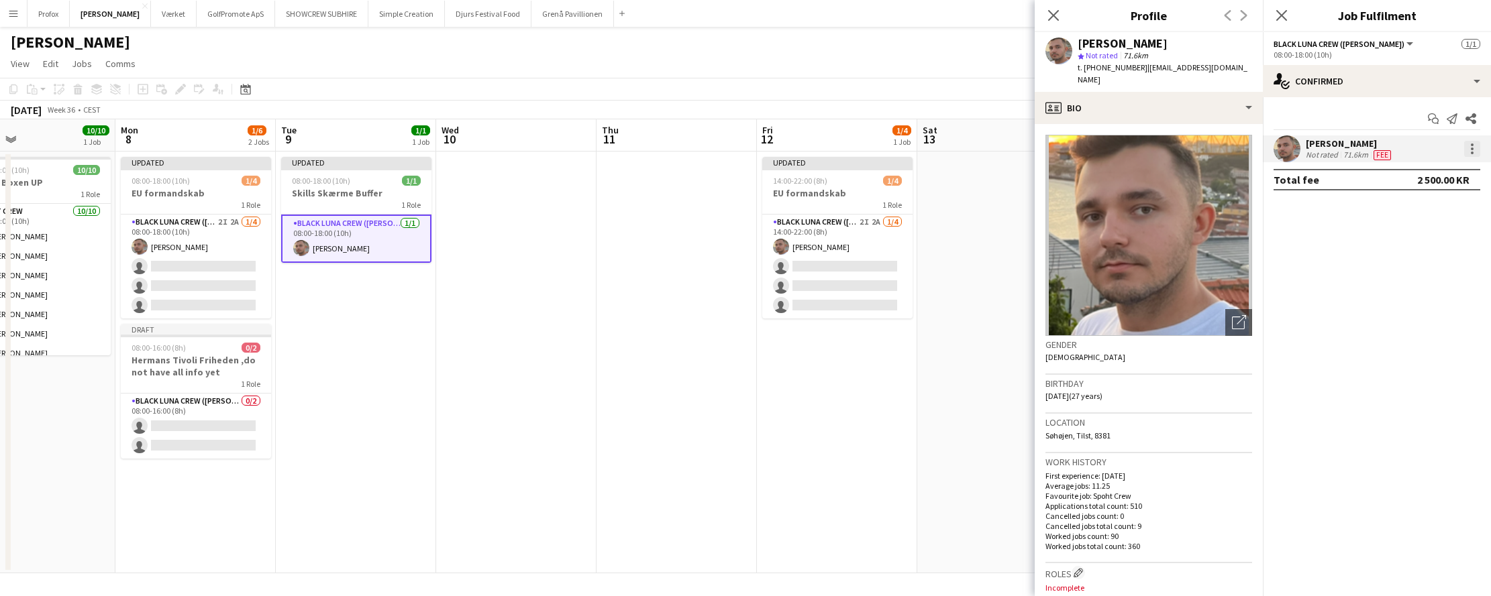
click at [1473, 148] on div at bounding box center [1472, 149] width 16 height 16
click at [1448, 176] on span "Edit fee" at bounding box center [1427, 174] width 83 height 12
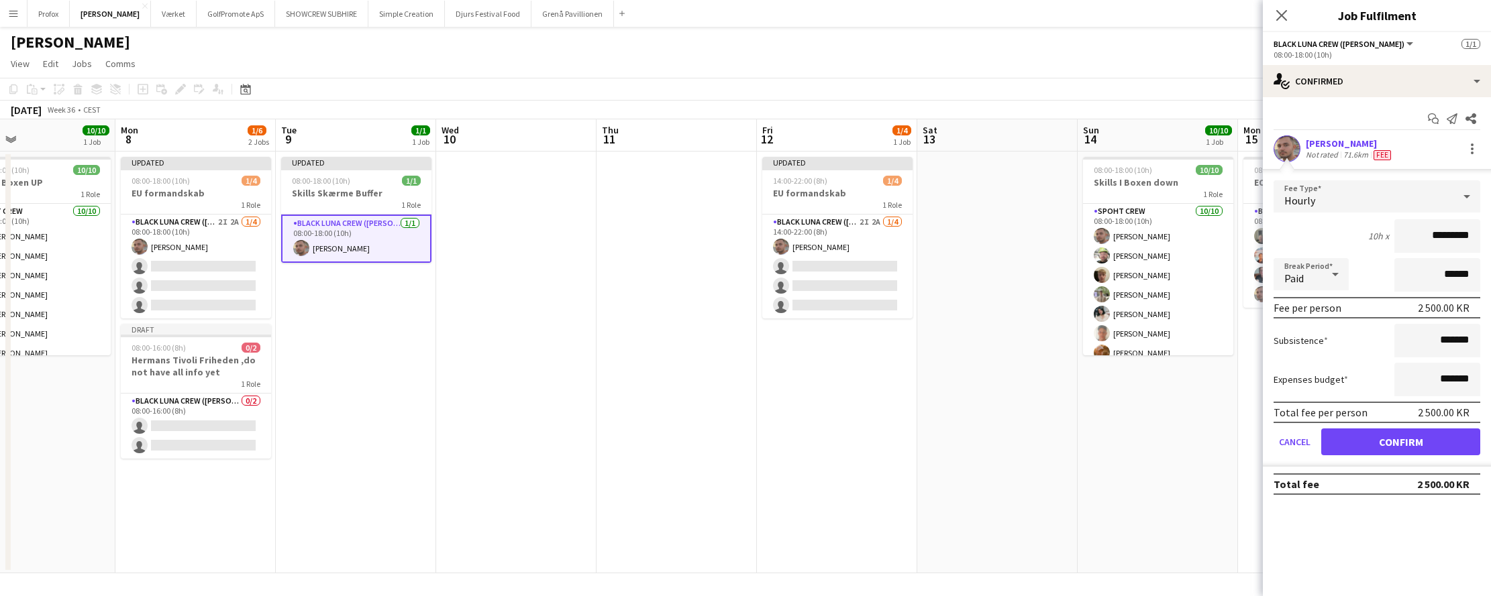
click at [1428, 443] on button "Confirm" at bounding box center [1400, 442] width 159 height 27
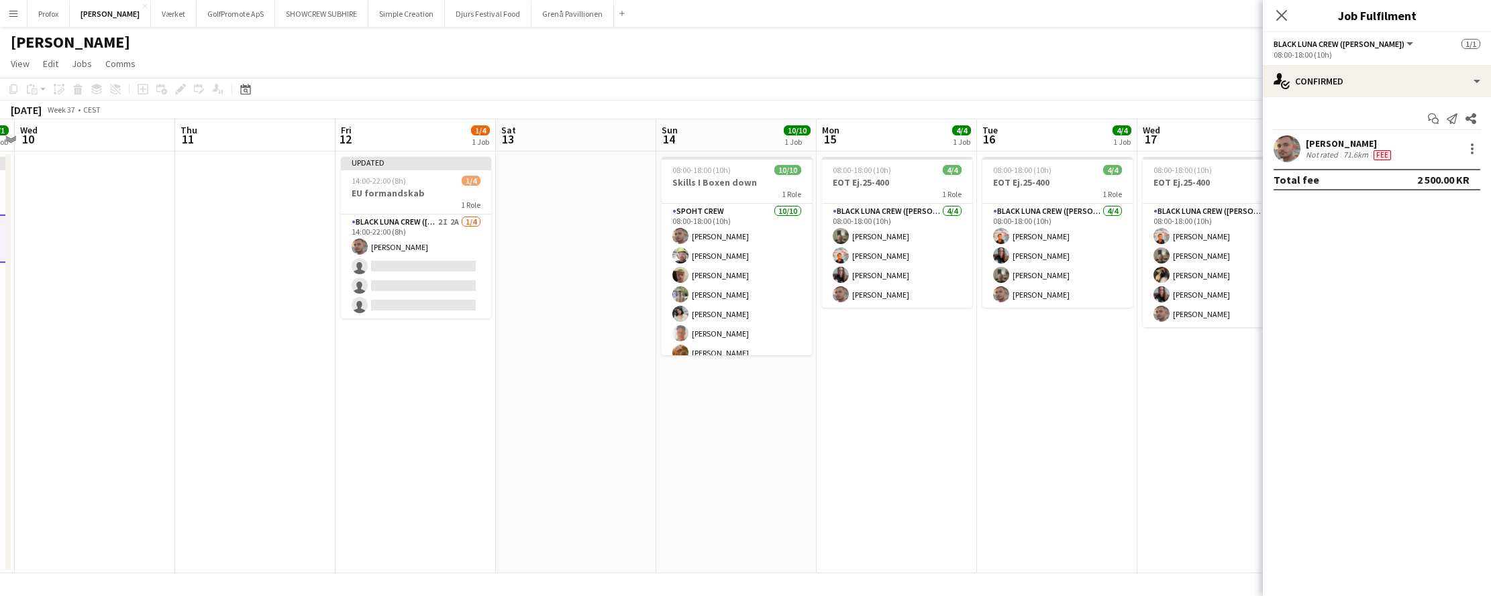
drag, startPoint x: 852, startPoint y: 467, endPoint x: 971, endPoint y: 471, distance: 119.5
click at [564, 474] on app-calendar-viewport "Sun 7 10/10 1 Job Mon 8 1/6 2 Jobs Tue 9 1/1 1 Job Wed 10 Thu 11 Fri 12 1/4 1 J…" at bounding box center [745, 346] width 1491 height 454
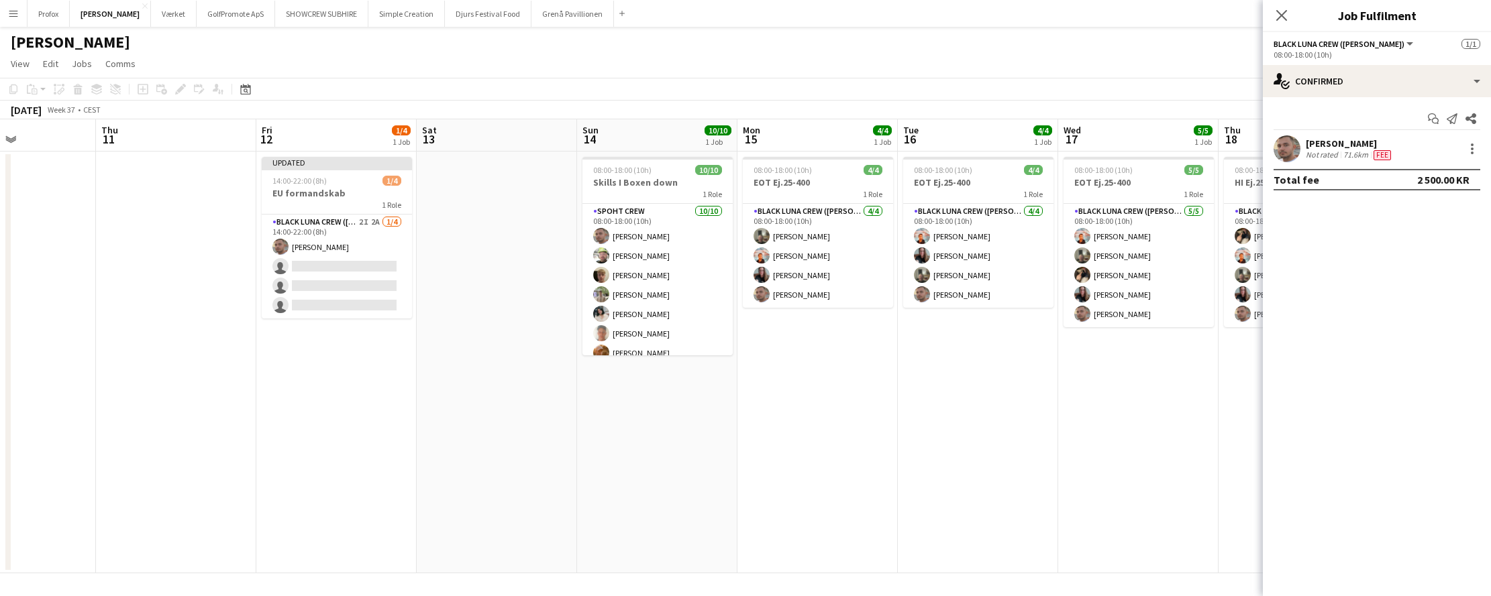
drag, startPoint x: 841, startPoint y: 482, endPoint x: 897, endPoint y: 469, distance: 57.9
click at [614, 478] on app-calendar-viewport "Sun 7 10/10 1 Job Mon 8 1/6 2 Jobs Tue 9 1/1 1 Job Wed 10 Thu 11 Fri 12 1/4 1 J…" at bounding box center [745, 346] width 1491 height 454
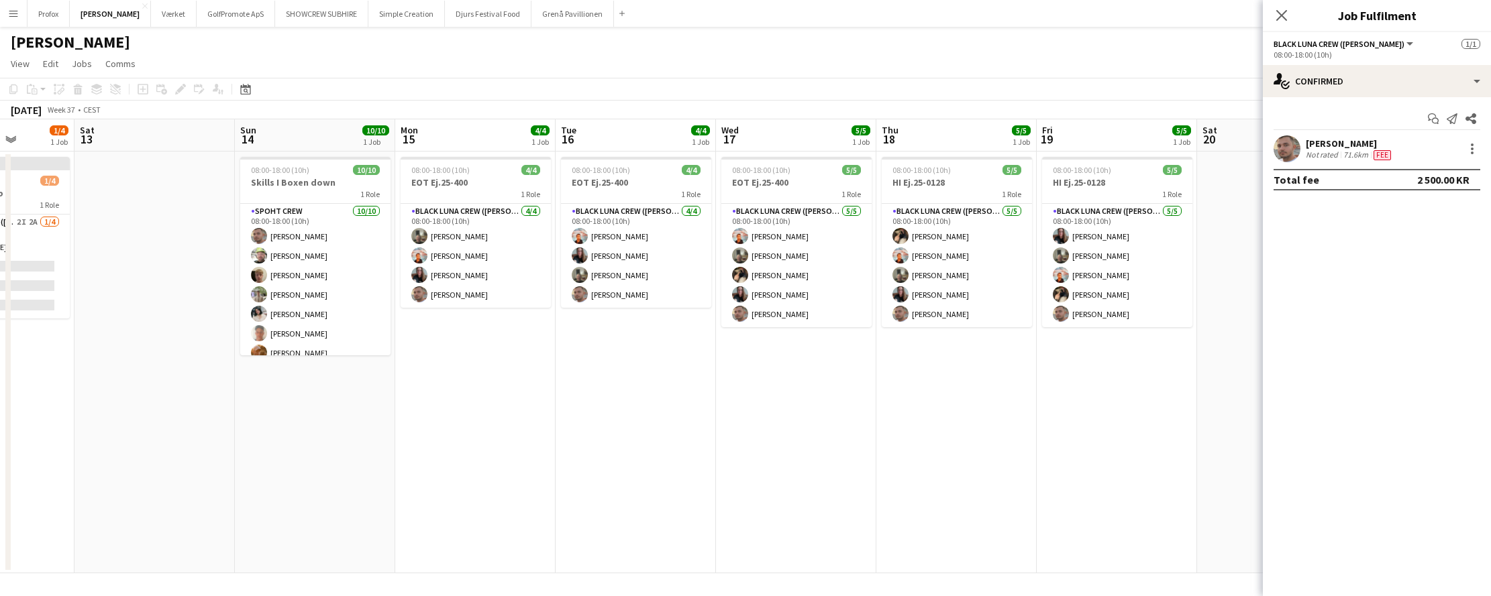
click at [1084, 466] on app-calendar-viewport "Tue 9 1/1 1 Job Wed 10 Thu 11 Fri 12 1/4 1 Job Sat 13 Sun 14 10/10 1 Job Mon 15…" at bounding box center [745, 346] width 1491 height 454
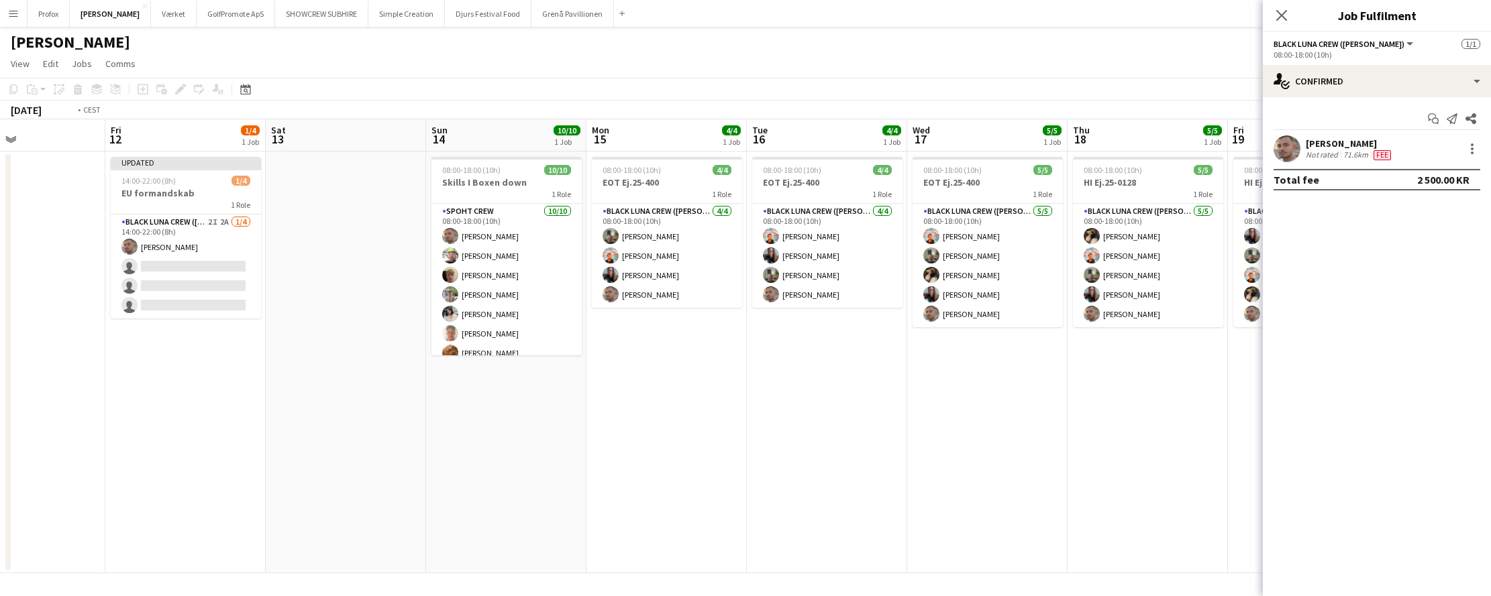
drag, startPoint x: 780, startPoint y: 469, endPoint x: 745, endPoint y: 467, distance: 34.9
click at [650, 468] on app-calendar-viewport "Tue 9 1/1 1 Job Wed 10 Thu 11 Fri 12 1/4 1 Job Sat 13 Sun 14 10/10 1 Job Mon 15…" at bounding box center [745, 346] width 1491 height 454
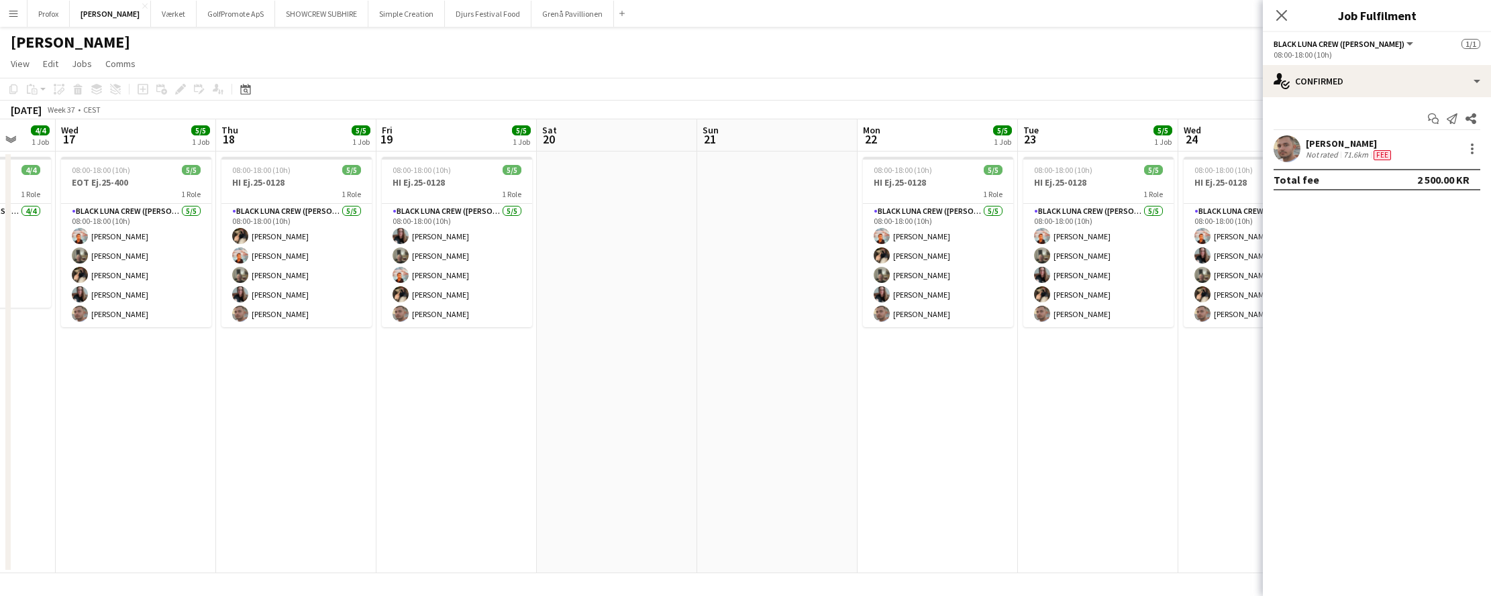
drag, startPoint x: 796, startPoint y: 480, endPoint x: 720, endPoint y: 480, distance: 75.1
click at [718, 480] on app-calendar-viewport "Sat 13 Sun 14 10/10 1 Job Mon 15 4/4 1 Job Tue 16 4/4 1 Job Wed 17 5/5 1 Job Th…" at bounding box center [745, 346] width 1491 height 454
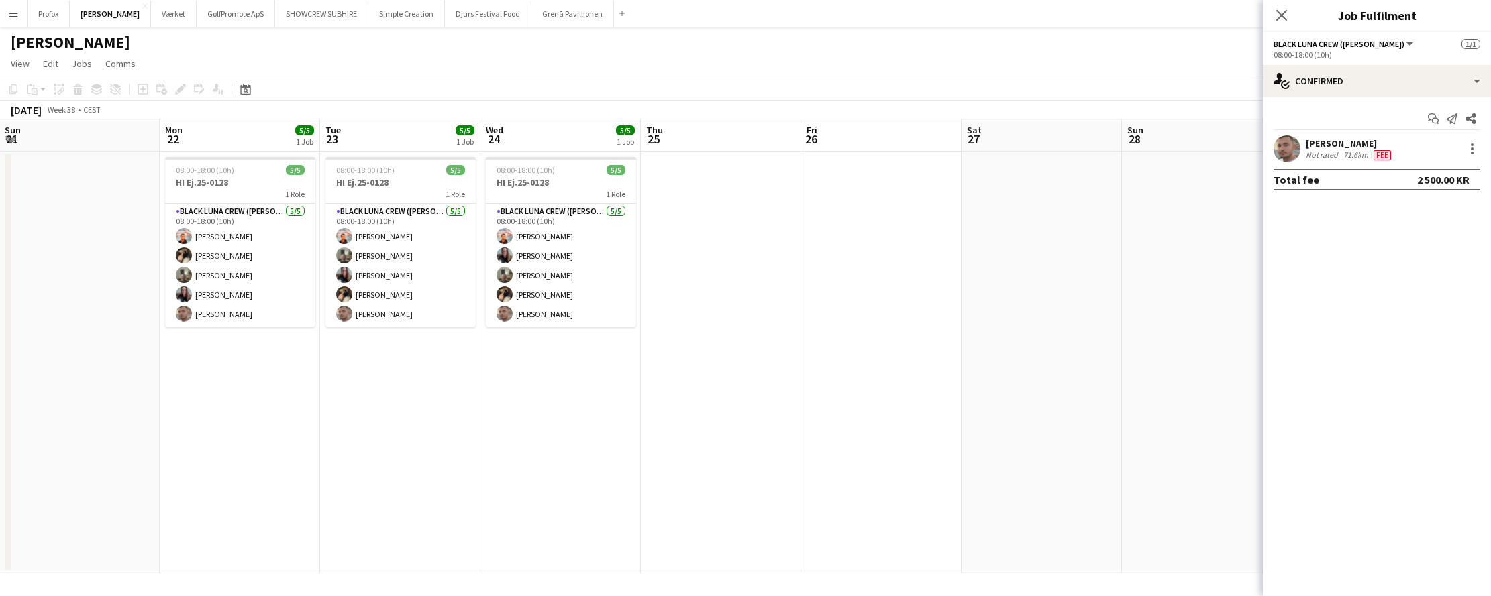
drag, startPoint x: 740, startPoint y: 478, endPoint x: 999, endPoint y: 470, distance: 259.1
click at [735, 480] on app-calendar-viewport "Wed 17 5/5 1 Job Thu 18 5/5 1 Job Fri 19 5/5 1 Job Sat 20 Sun 21 Mon 22 5/5 1 J…" at bounding box center [745, 346] width 1491 height 454
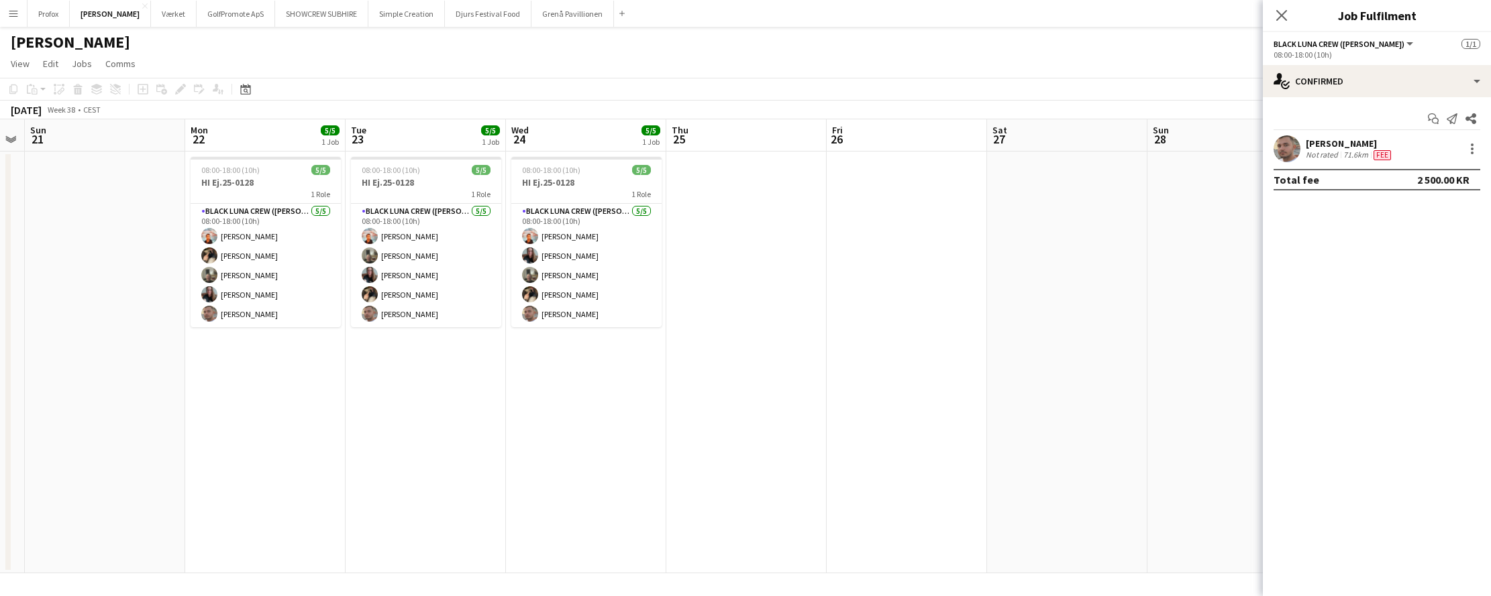
drag, startPoint x: 788, startPoint y: 469, endPoint x: 913, endPoint y: 456, distance: 126.1
click at [730, 469] on app-calendar-viewport "Wed 17 5/5 1 Job Thu 18 5/5 1 Job Fri 19 5/5 1 Job Sat 20 Sun 21 Mon 22 5/5 1 J…" at bounding box center [745, 346] width 1491 height 454
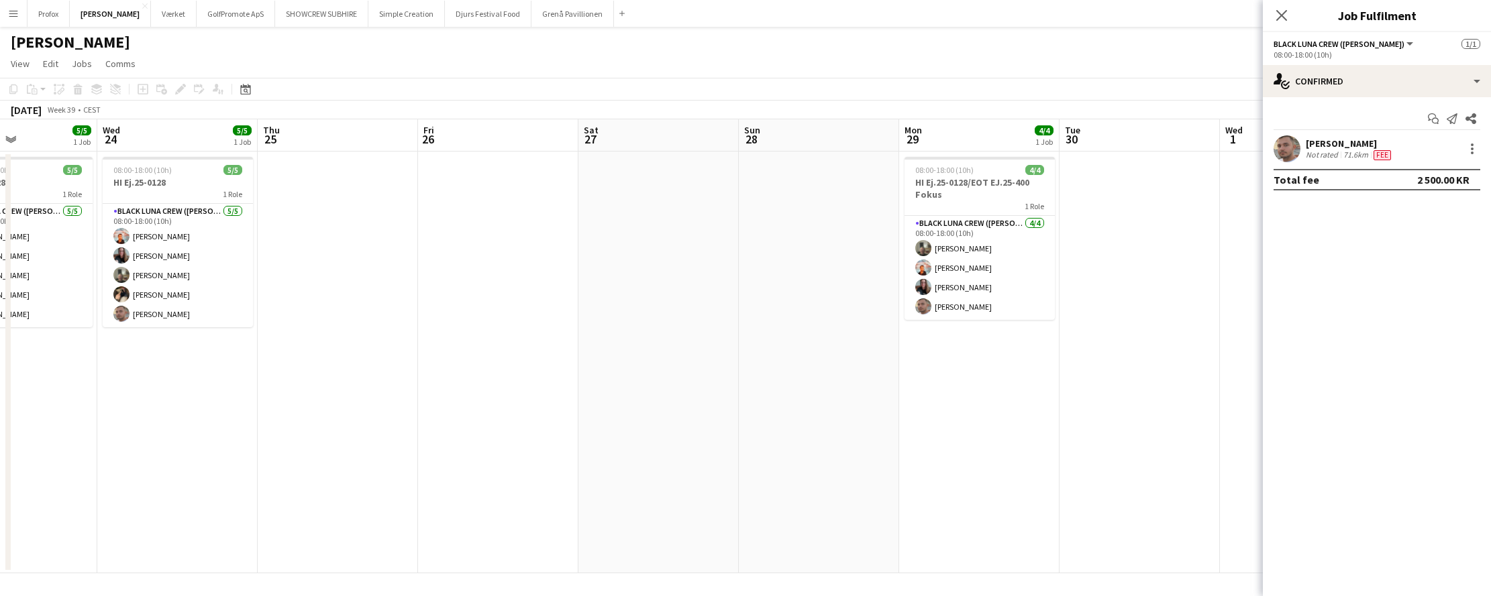
scroll to position [0, 398]
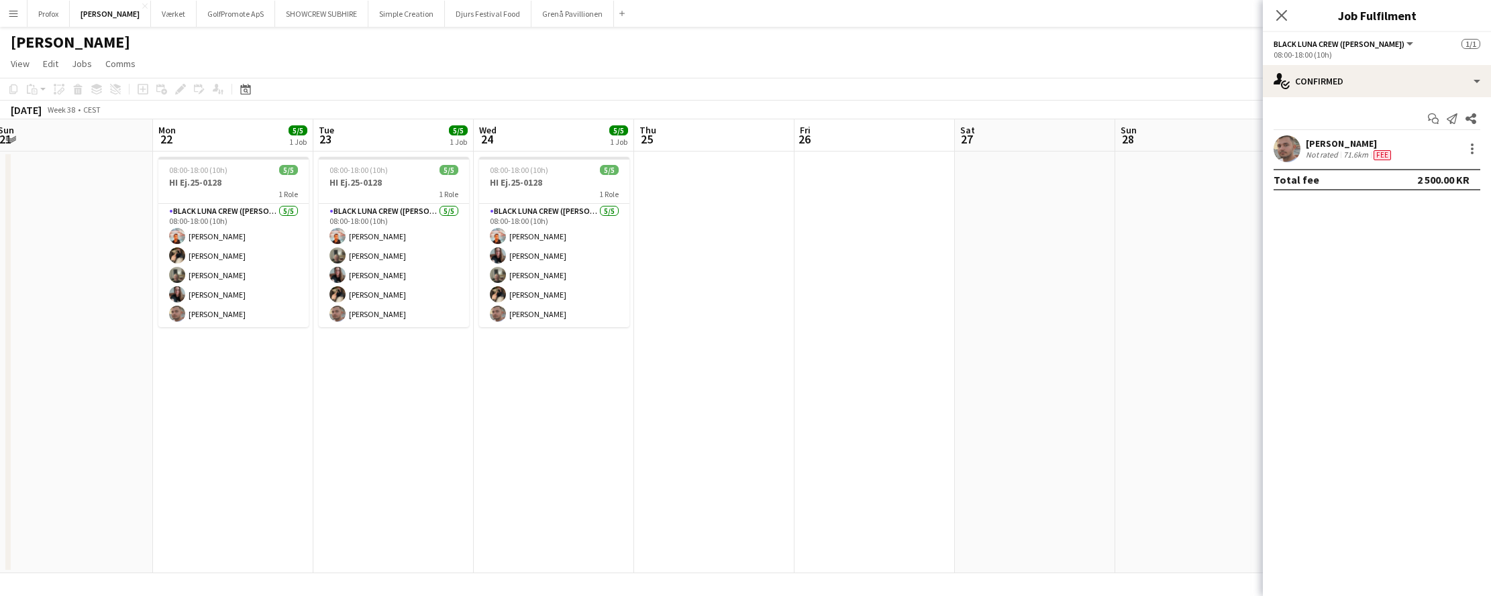
drag, startPoint x: 963, startPoint y: 451, endPoint x: 614, endPoint y: 458, distance: 348.9
click at [929, 462] on app-calendar-viewport "Fri 19 5/5 1 Job Sat 20 Sun 21 Mon 22 5/5 1 Job Tue 23 5/5 1 Job Wed 24 5/5 1 J…" at bounding box center [745, 346] width 1491 height 454
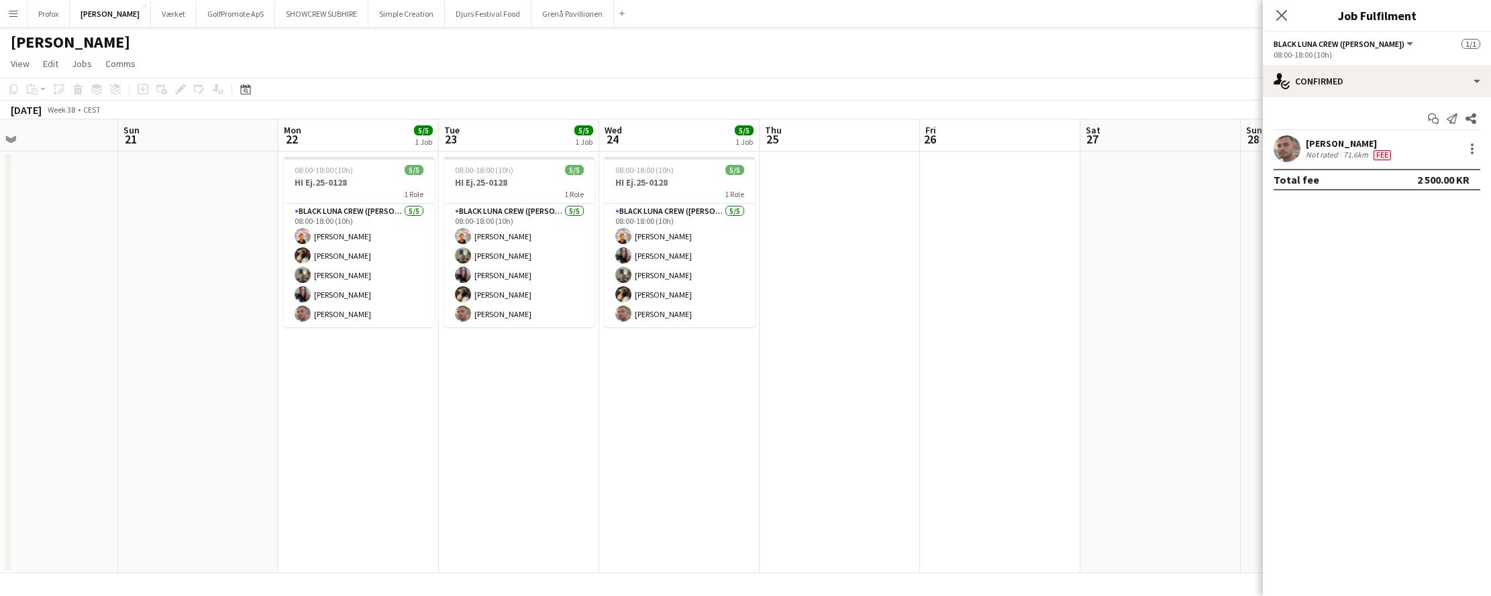
drag, startPoint x: 485, startPoint y: 449, endPoint x: 766, endPoint y: 437, distance: 281.3
click at [766, 437] on app-calendar-viewport "Thu 18 5/5 1 Job Fri 19 5/5 1 Job Sat 20 Sun 21 Mon 22 5/5 1 Job Tue 23 5/5 1 J…" at bounding box center [745, 346] width 1491 height 454
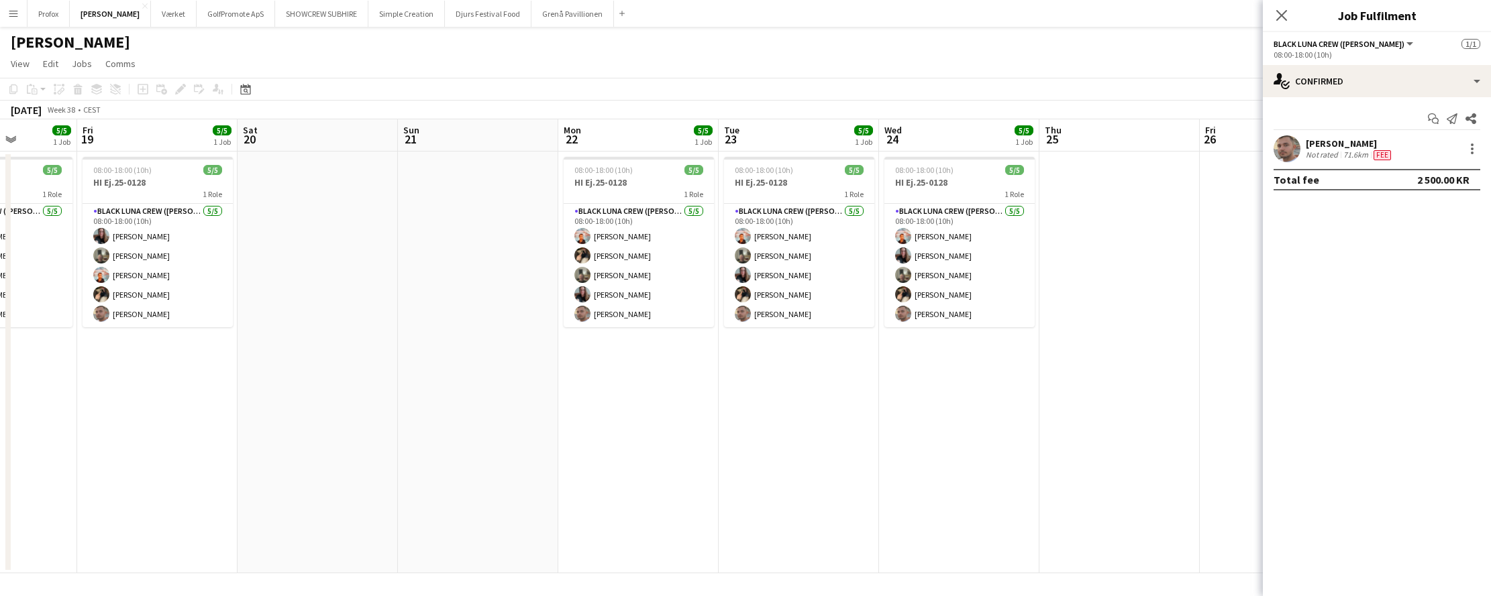
drag, startPoint x: 649, startPoint y: 449, endPoint x: 793, endPoint y: 443, distance: 143.7
click at [774, 444] on app-calendar-viewport "Tue 16 4/4 1 Job Wed 17 5/5 1 Job Thu 18 5/5 1 Job Fri 19 5/5 1 Job Sat 20 Sun …" at bounding box center [745, 346] width 1491 height 454
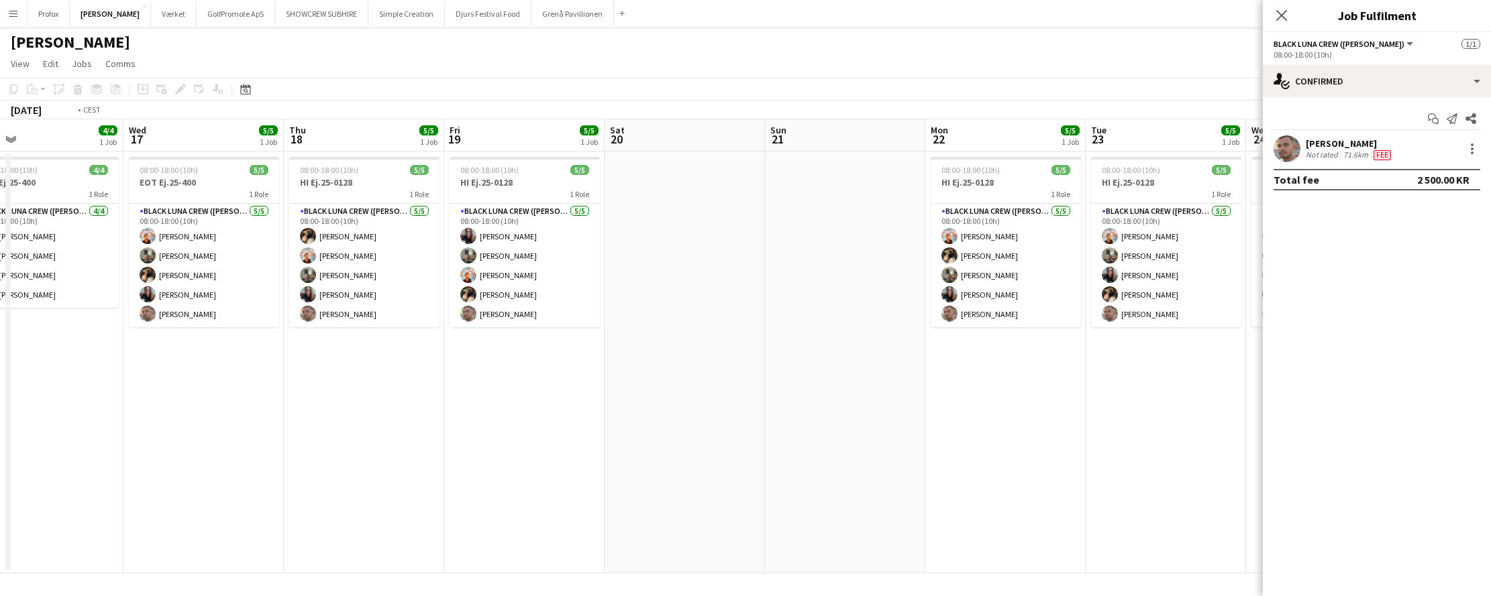
drag, startPoint x: 394, startPoint y: 440, endPoint x: 533, endPoint y: 437, distance: 138.9
click at [784, 428] on app-calendar-viewport "Sun 14 10/10 1 Job Mon 15 4/4 1 Job Tue 16 4/4 1 Job Wed 17 5/5 1 Job Thu 18 5/…" at bounding box center [745, 346] width 1491 height 454
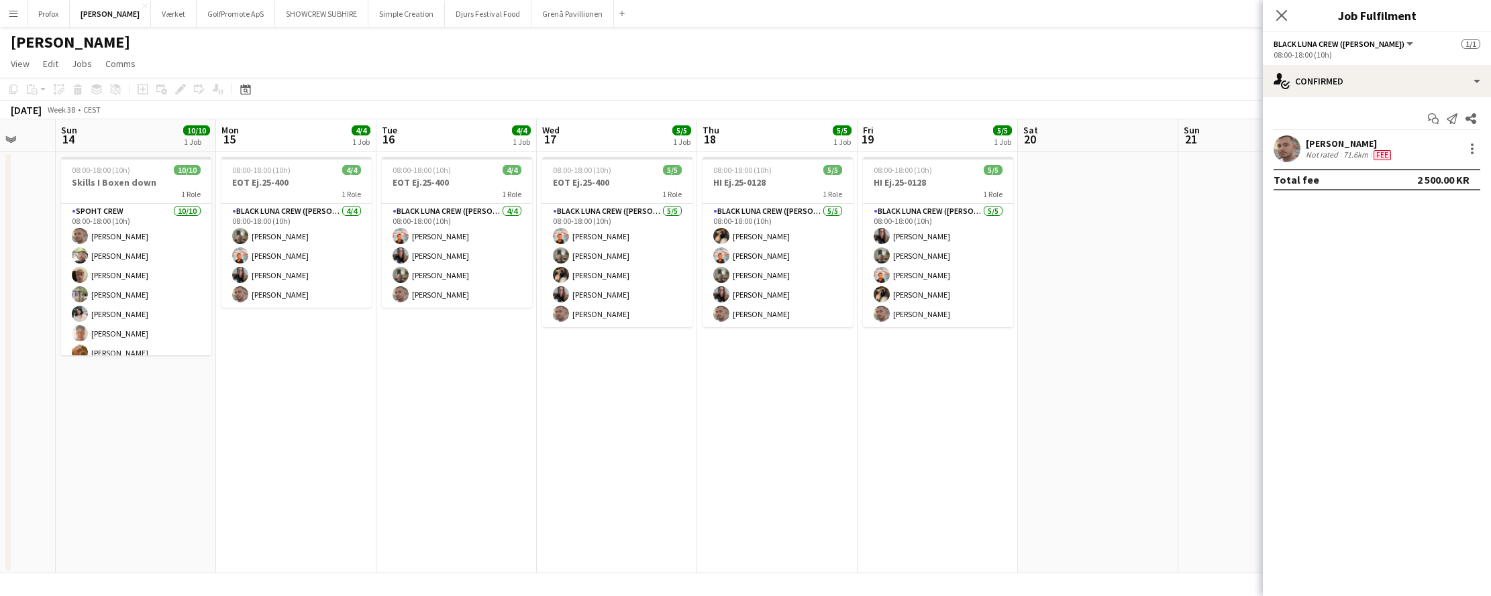
drag, startPoint x: 663, startPoint y: 429, endPoint x: 858, endPoint y: 424, distance: 195.3
click at [856, 424] on app-calendar-viewport "Fri 12 1/4 1 Job Sat 13 Sun 14 10/10 1 Job Mon 15 4/4 1 Job Tue 16 4/4 1 Job We…" at bounding box center [745, 346] width 1491 height 454
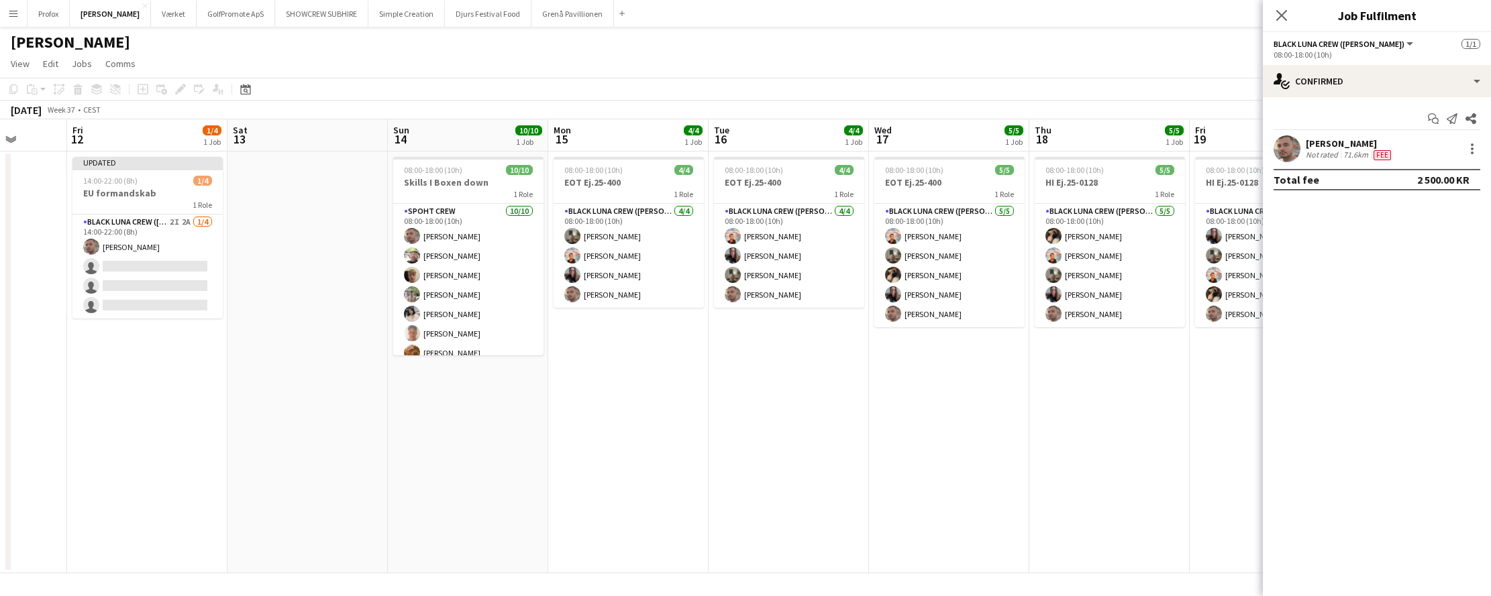
click at [368, 435] on app-calendar-viewport "Tue 9 1/1 1 Job Wed 10 Thu 11 Fri 12 1/4 1 Job Sat 13 Sun 14 10/10 1 Job Mon 15…" at bounding box center [745, 346] width 1491 height 454
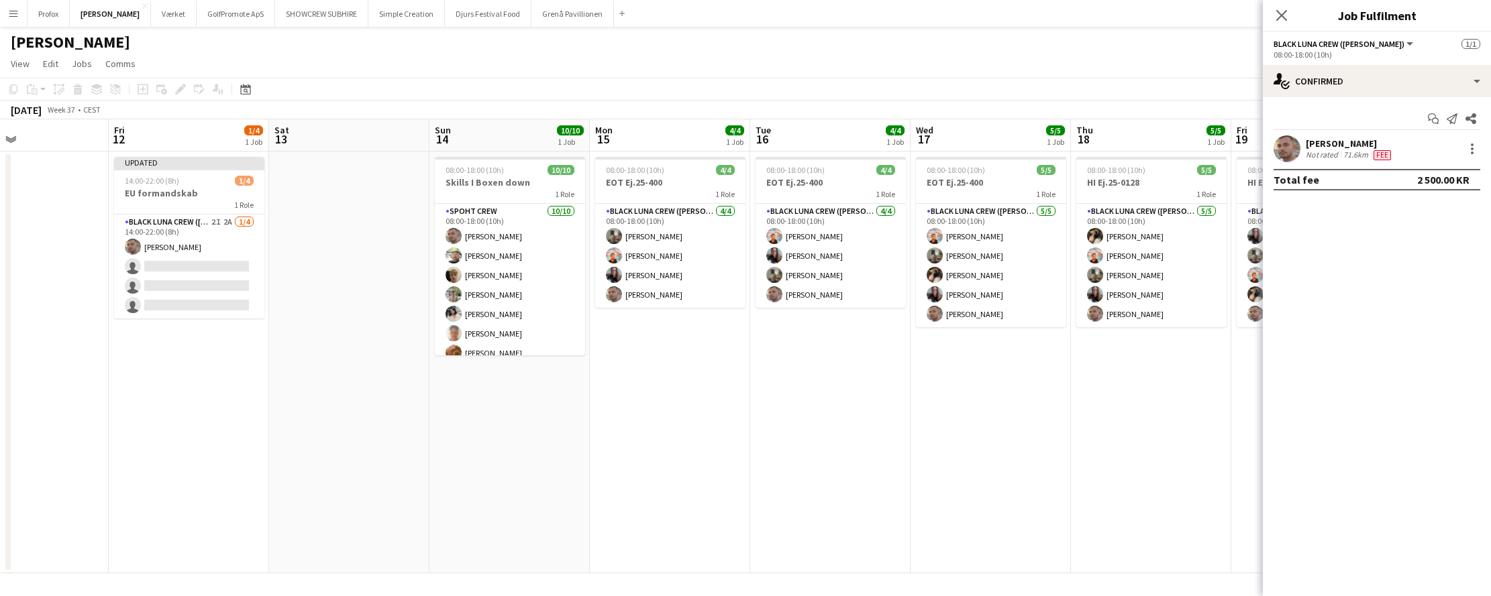
drag, startPoint x: 382, startPoint y: 436, endPoint x: 702, endPoint y: 429, distance: 320.1
click at [702, 429] on app-calendar-viewport "Tue 9 1/1 1 Job Wed 10 Thu 11 Fri 12 1/4 1 Job Sat 13 Sun 14 10/10 1 Job Mon 15…" at bounding box center [745, 346] width 1491 height 454
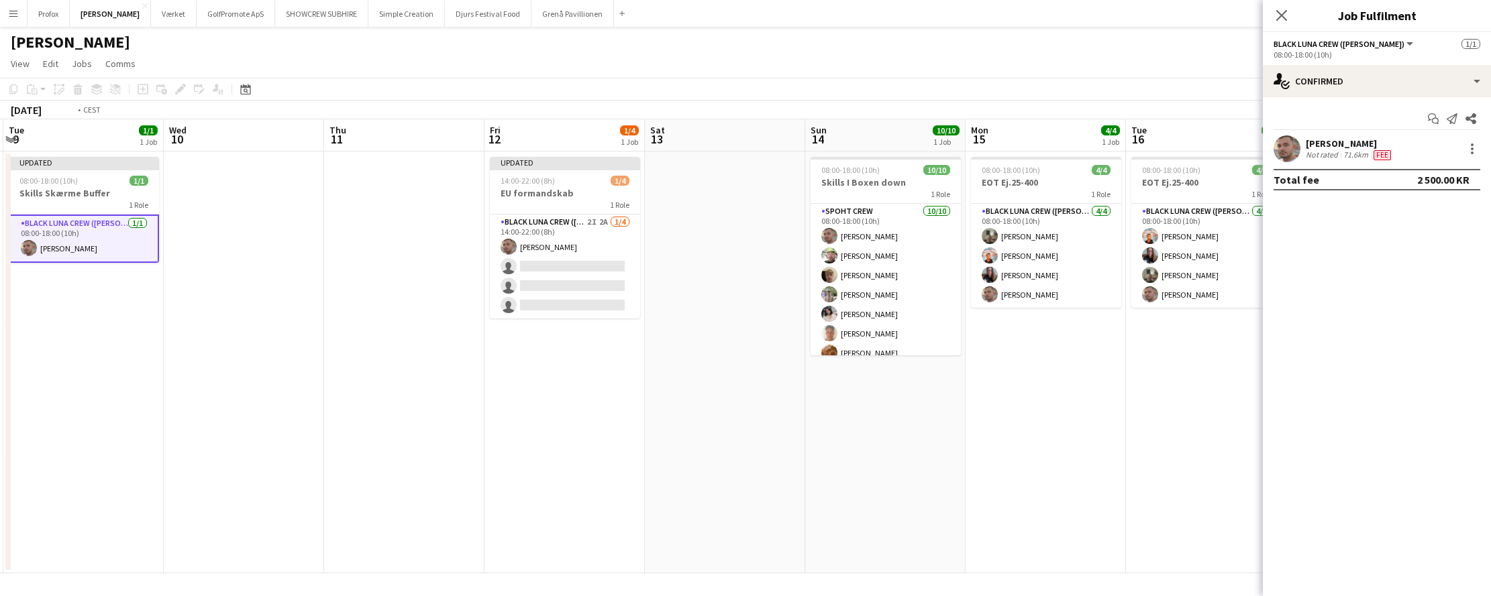
drag, startPoint x: 721, startPoint y: 433, endPoint x: 627, endPoint y: 435, distance: 93.9
click at [732, 433] on app-calendar-viewport "Sun 7 10/10 1 Job Mon 8 1/6 2 Jobs Tue 9 1/1 1 Job Wed 10 Thu 11 Fri 12 1/4 1 J…" at bounding box center [745, 346] width 1491 height 454
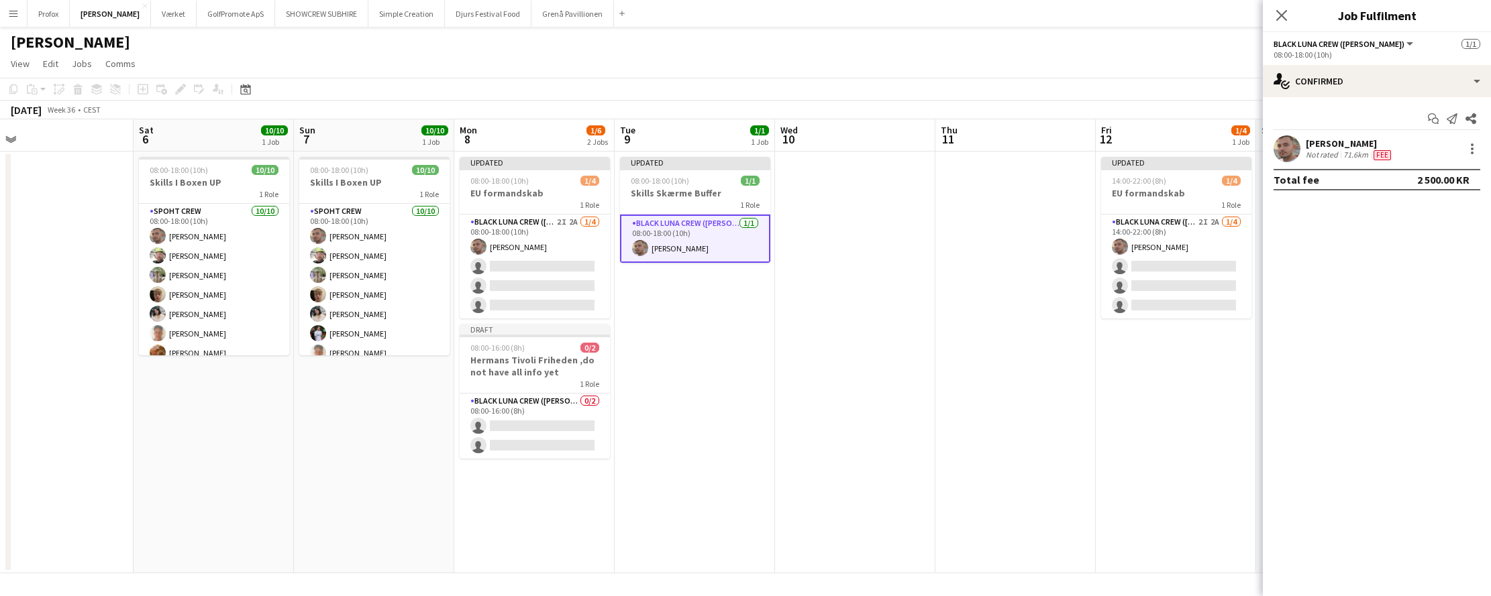
drag, startPoint x: 537, startPoint y: 426, endPoint x: 637, endPoint y: 429, distance: 100.7
click at [675, 425] on app-calendar-viewport "Wed 3 Thu 4 1/1 1 Job Fri 5 Sat 6 10/10 1 Job Sun 7 10/10 1 Job Mon 8 1/6 2 Job…" at bounding box center [745, 346] width 1491 height 454
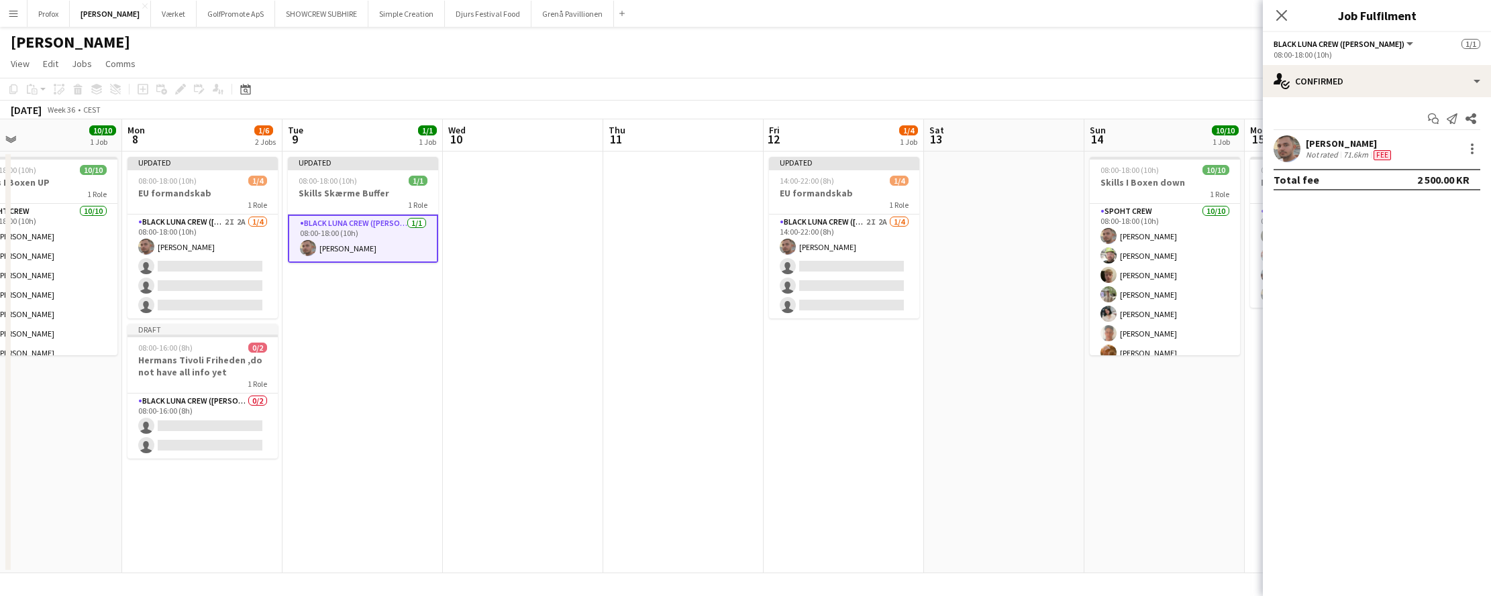
drag, startPoint x: 1010, startPoint y: 443, endPoint x: 711, endPoint y: 429, distance: 299.6
click at [711, 429] on app-calendar-viewport "Fri 5 Sat 6 10/10 1 Job Sun 7 10/10 1 Job Mon 8 1/6 2 Jobs Tue 9 1/1 1 Job Wed …" at bounding box center [745, 346] width 1491 height 454
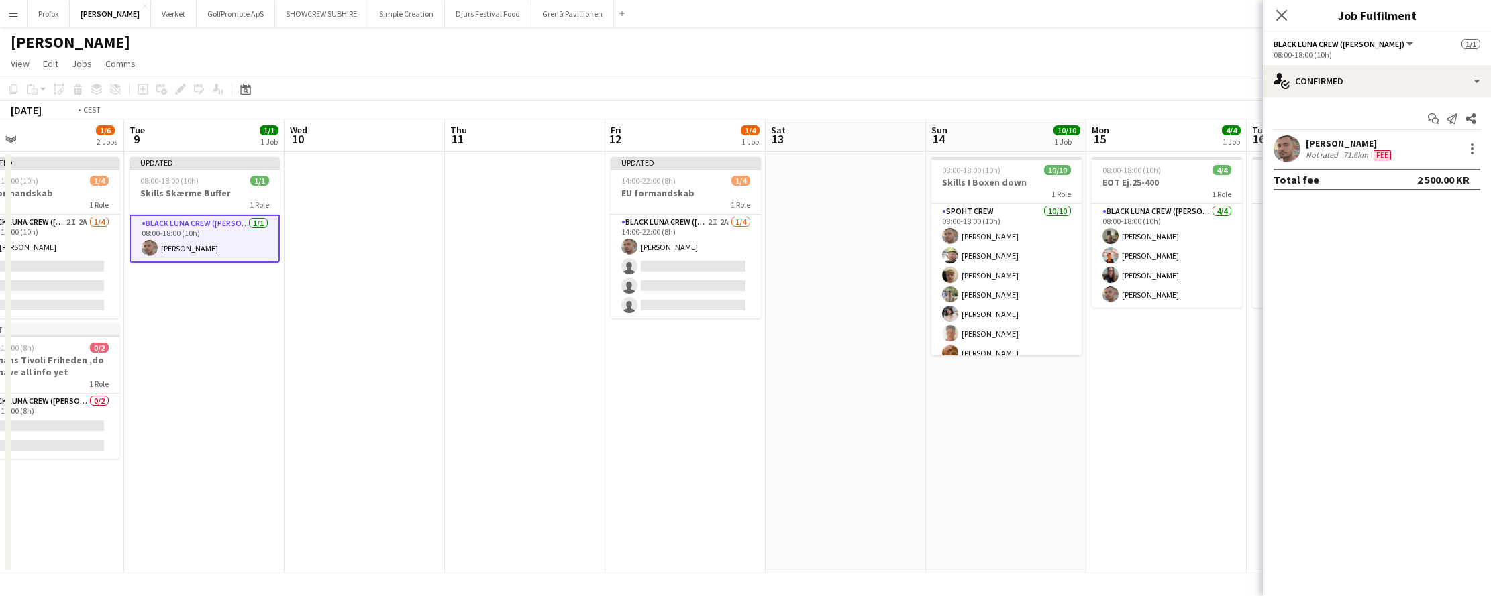
drag, startPoint x: 948, startPoint y: 439, endPoint x: 724, endPoint y: 419, distance: 225.0
click at [717, 420] on app-calendar-viewport "Fri 5 Sat 6 10/10 1 Job Sun 7 10/10 1 Job Mon 8 1/6 2 Jobs Tue 9 1/1 1 Job Wed …" at bounding box center [745, 346] width 1491 height 454
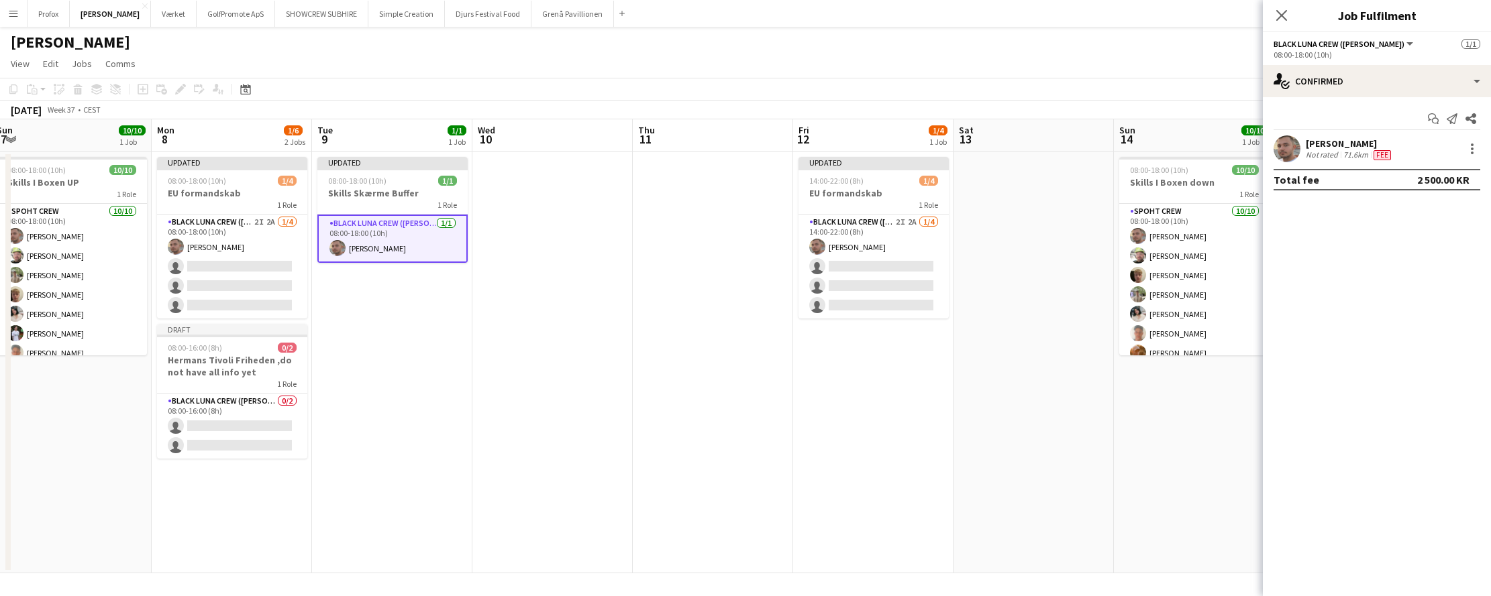
drag, startPoint x: 997, startPoint y: 447, endPoint x: 762, endPoint y: 421, distance: 236.2
click at [674, 414] on app-calendar-viewport "Fri 5 Sat 6 10/10 1 Job Sun 7 10/10 1 Job Mon 8 1/6 2 Jobs Tue 9 1/1 1 Job Wed …" at bounding box center [745, 346] width 1491 height 454
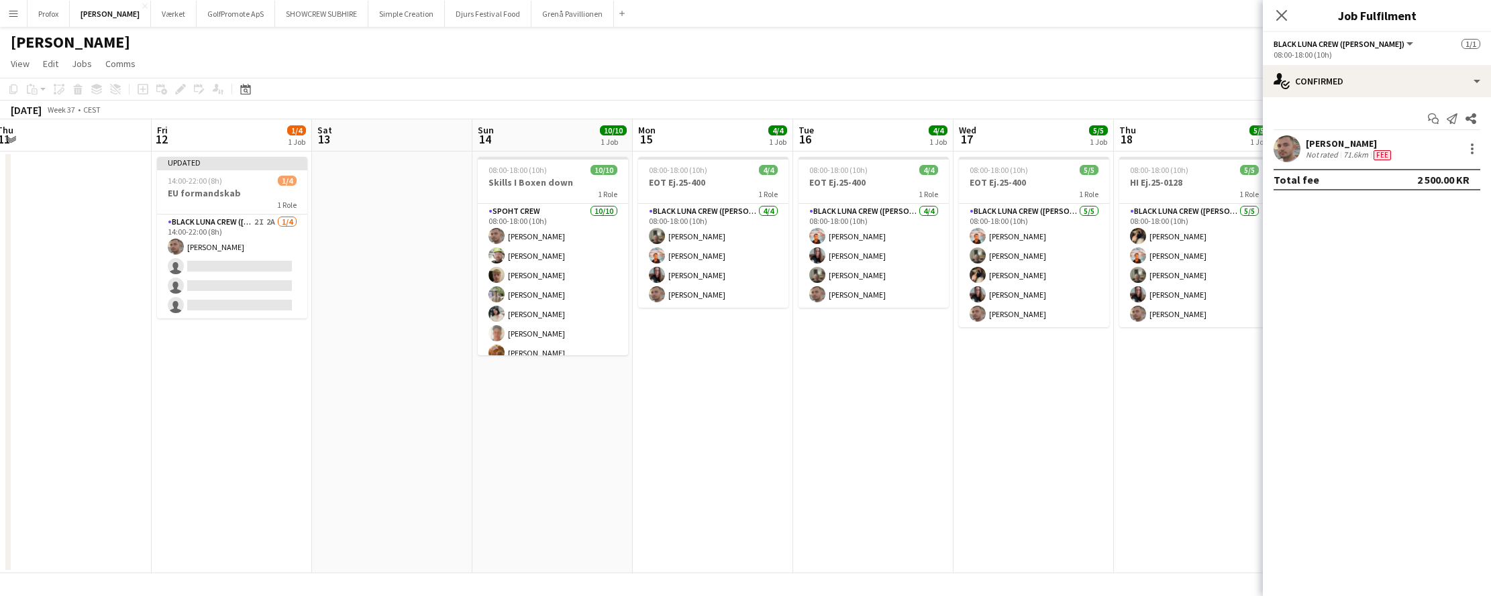
drag, startPoint x: 1084, startPoint y: 460, endPoint x: 867, endPoint y: 432, distance: 218.5
click at [771, 430] on app-calendar-viewport "Tue 9 1/1 1 Job Wed 10 Thu 11 Fri 12 1/4 1 Job Sat 13 Sun 14 10/10 1 Job Mon 15…" at bounding box center [745, 346] width 1491 height 454
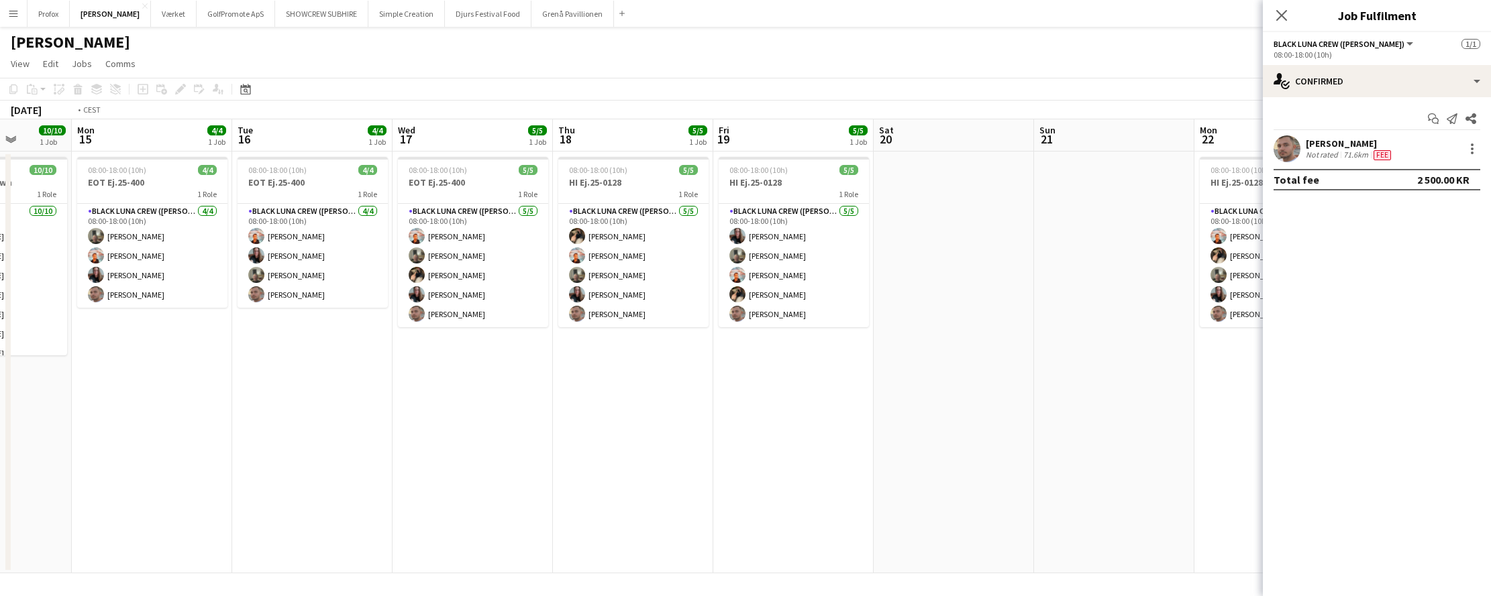
drag, startPoint x: 1089, startPoint y: 456, endPoint x: 941, endPoint y: 435, distance: 149.8
click at [777, 427] on app-calendar-viewport "Thu 11 Fri 12 1/4 1 Job Sat 13 Sun 14 10/10 1 Job Mon 15 4/4 1 Job Tue 16 4/4 1…" at bounding box center [745, 346] width 1491 height 454
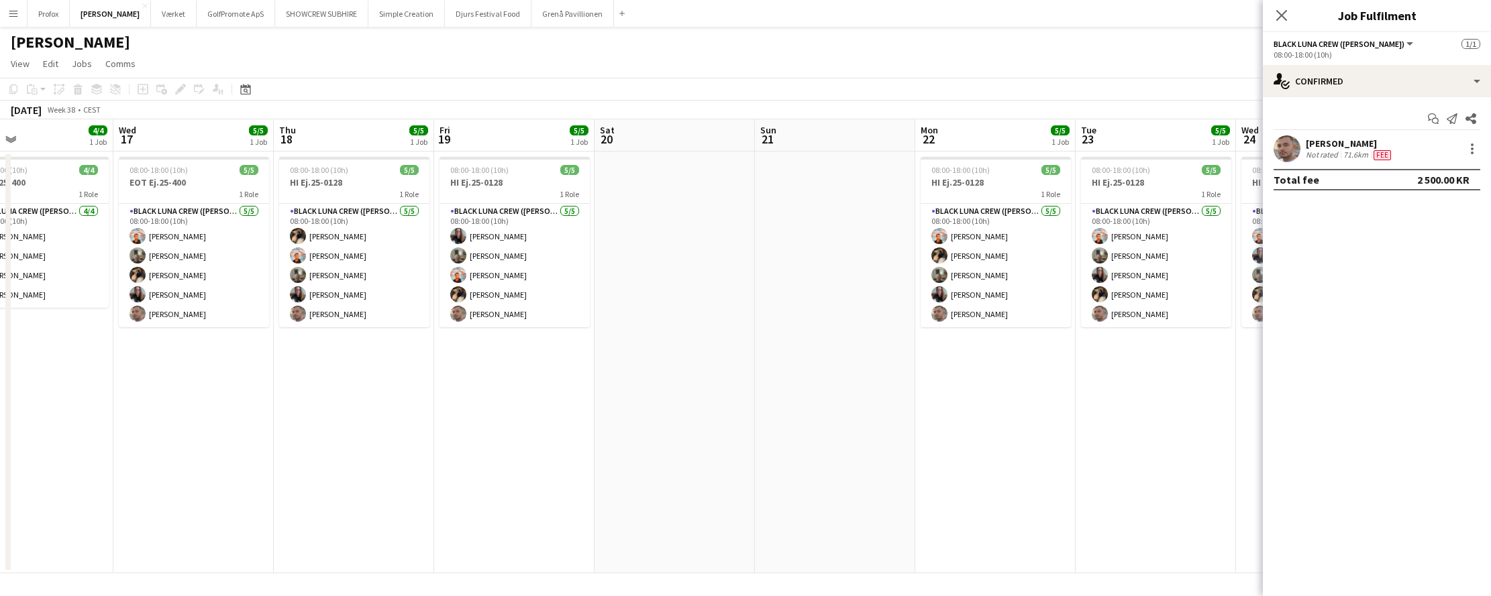
drag, startPoint x: 802, startPoint y: 432, endPoint x: 911, endPoint y: 431, distance: 109.3
click at [751, 425] on app-calendar-viewport "Sat 13 Sun 14 10/10 1 Job Mon 15 4/4 1 Job Tue 16 4/4 1 Job Wed 17 5/5 1 Job Th…" at bounding box center [745, 346] width 1491 height 454
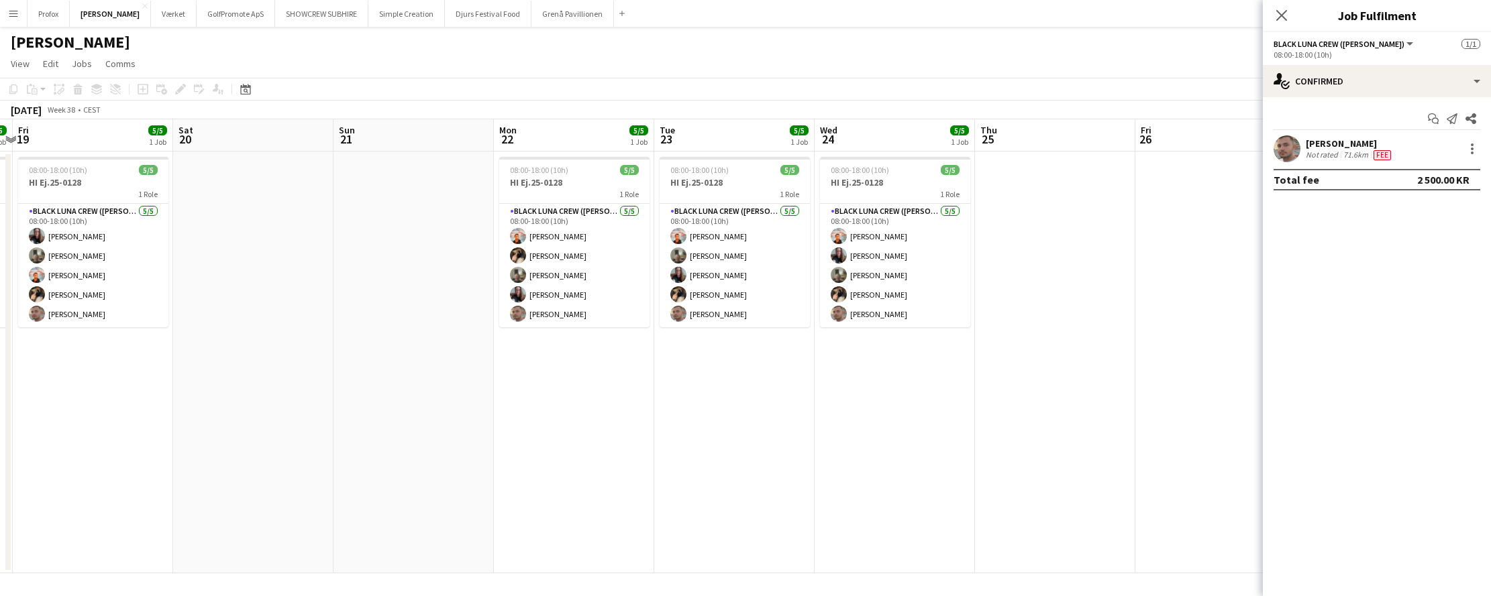
scroll to position [0, 309]
drag, startPoint x: 981, startPoint y: 444, endPoint x: 731, endPoint y: 432, distance: 249.8
click at [731, 432] on app-calendar-viewport "Wed 17 5/5 1 Job Thu 18 5/5 1 Job Fri 19 5/5 1 Job Sat 20 Sun 21 Mon 22 5/5 1 J…" at bounding box center [745, 346] width 1491 height 454
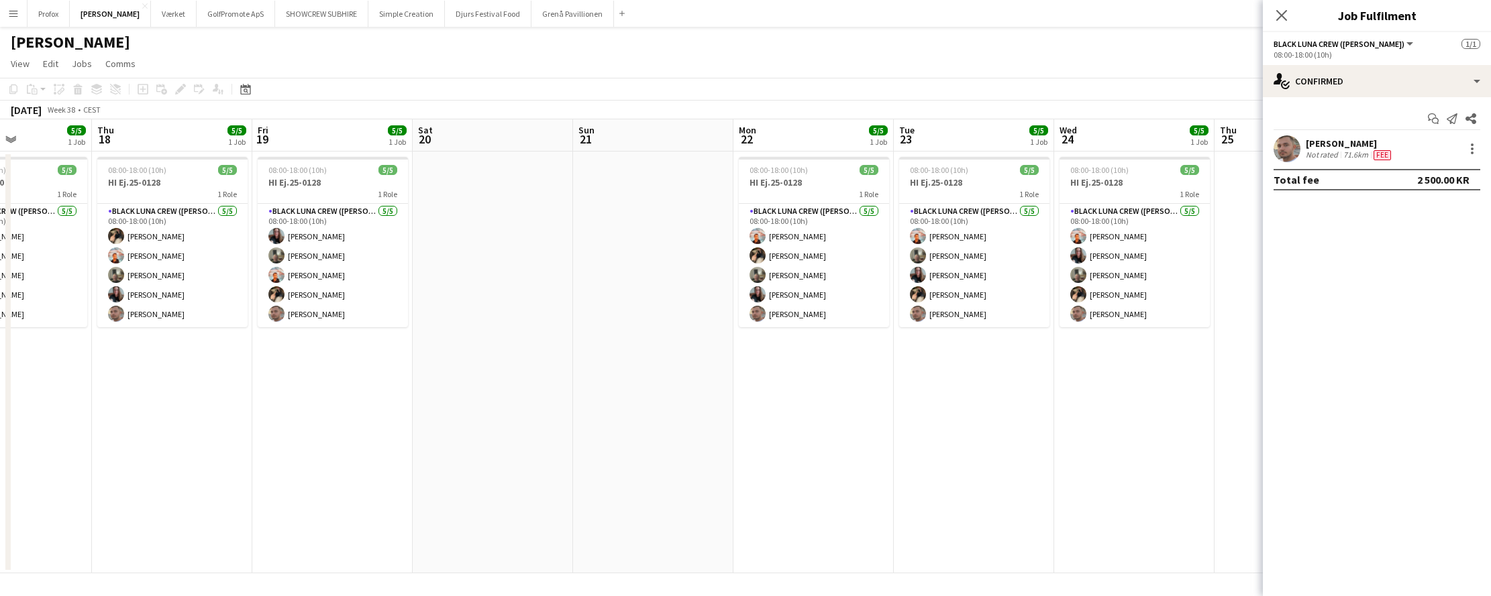
drag, startPoint x: 237, startPoint y: 416, endPoint x: 473, endPoint y: 428, distance: 236.4
click at [474, 428] on app-calendar-viewport "Mon 15 4/4 1 Job Tue 16 4/4 1 Job Wed 17 5/5 1 Job Thu 18 5/5 1 Job Fri 19 5/5 …" at bounding box center [745, 346] width 1491 height 454
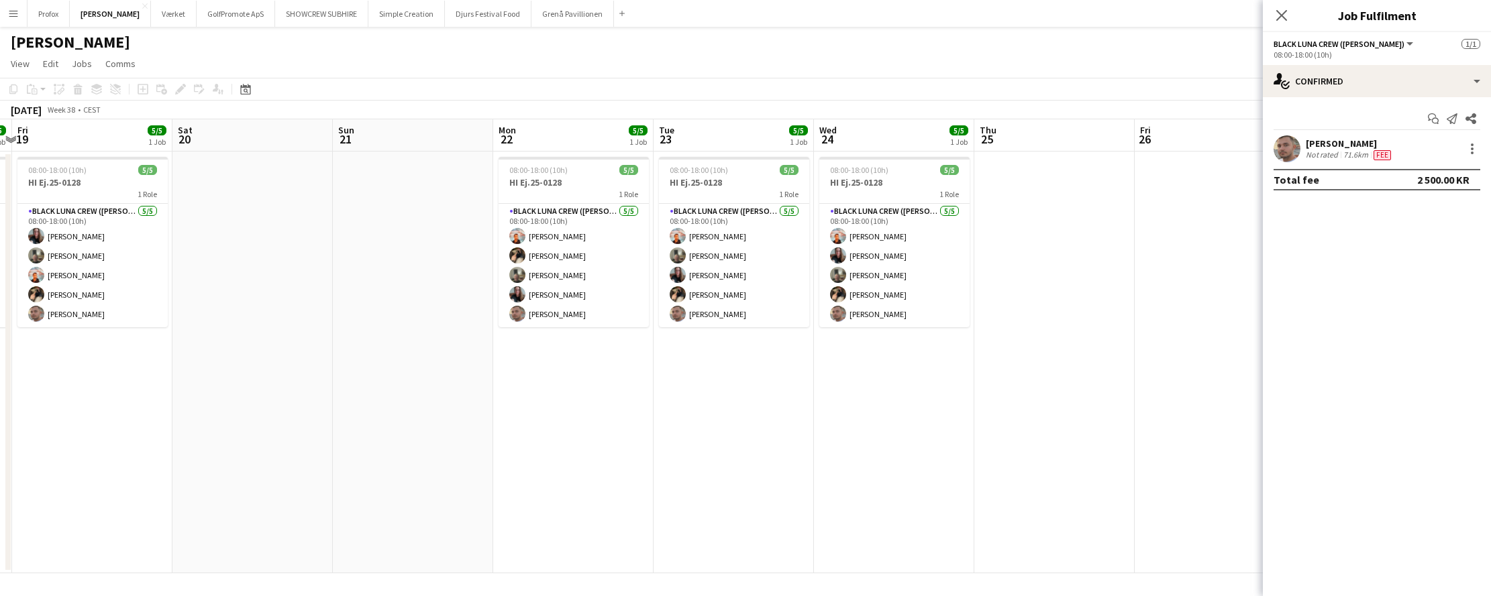
drag, startPoint x: 1122, startPoint y: 412, endPoint x: 836, endPoint y: 428, distance: 286.2
click at [890, 423] on app-calendar-viewport "Mon 15 4/4 1 Job Tue 16 4/4 1 Job Wed 17 5/5 1 Job Thu 18 5/5 1 Job Fri 19 5/5 …" at bounding box center [745, 346] width 1491 height 454
drag, startPoint x: 90, startPoint y: 374, endPoint x: 1051, endPoint y: 341, distance: 961.2
click at [1051, 341] on div "08:00-18:00 (10h) 4/4 EOT Ej.25-400 1 Role Black Luna Crew ([PERSON_NAME]) [DAT…" at bounding box center [573, 363] width 2405 height 422
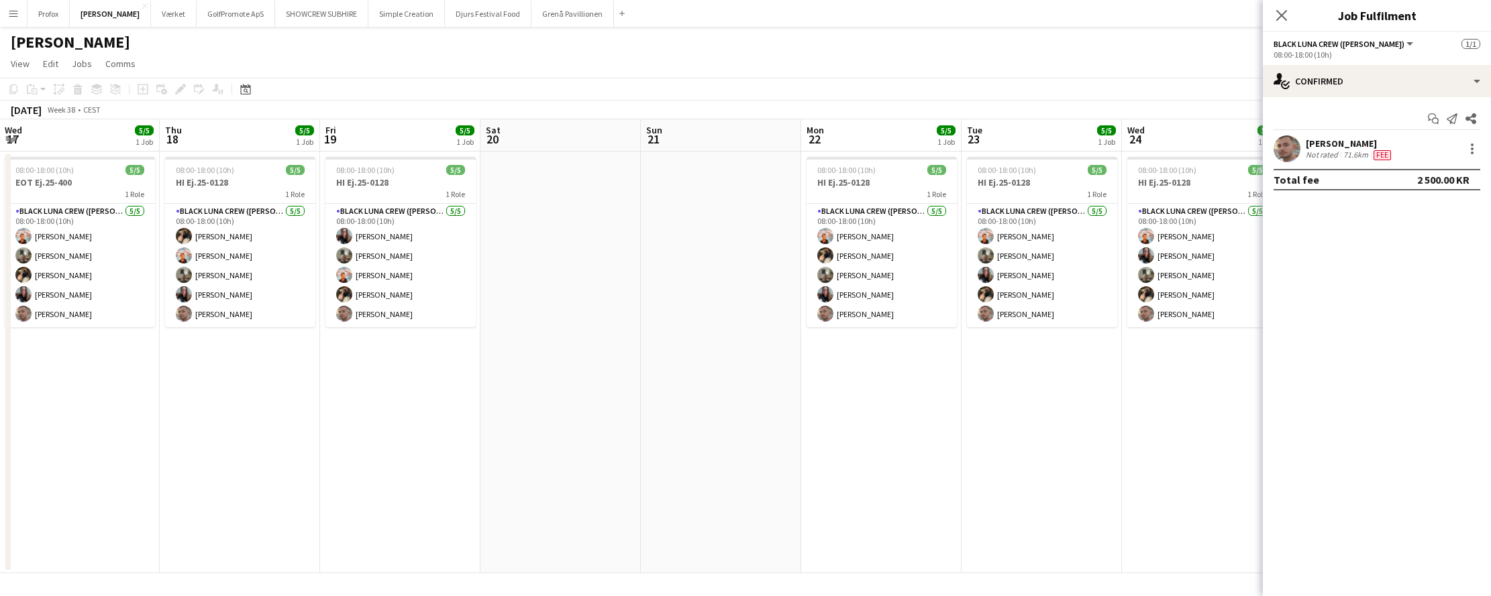
drag, startPoint x: 406, startPoint y: 131, endPoint x: 705, endPoint y: 122, distance: 299.3
click at [705, 122] on app-calendar-viewport "Mon 15 4/4 1 Job Tue 16 4/4 1 Job Wed 17 5/5 1 Job Thu 18 5/5 1 Job Fri 19 5/5 …" at bounding box center [745, 346] width 1491 height 454
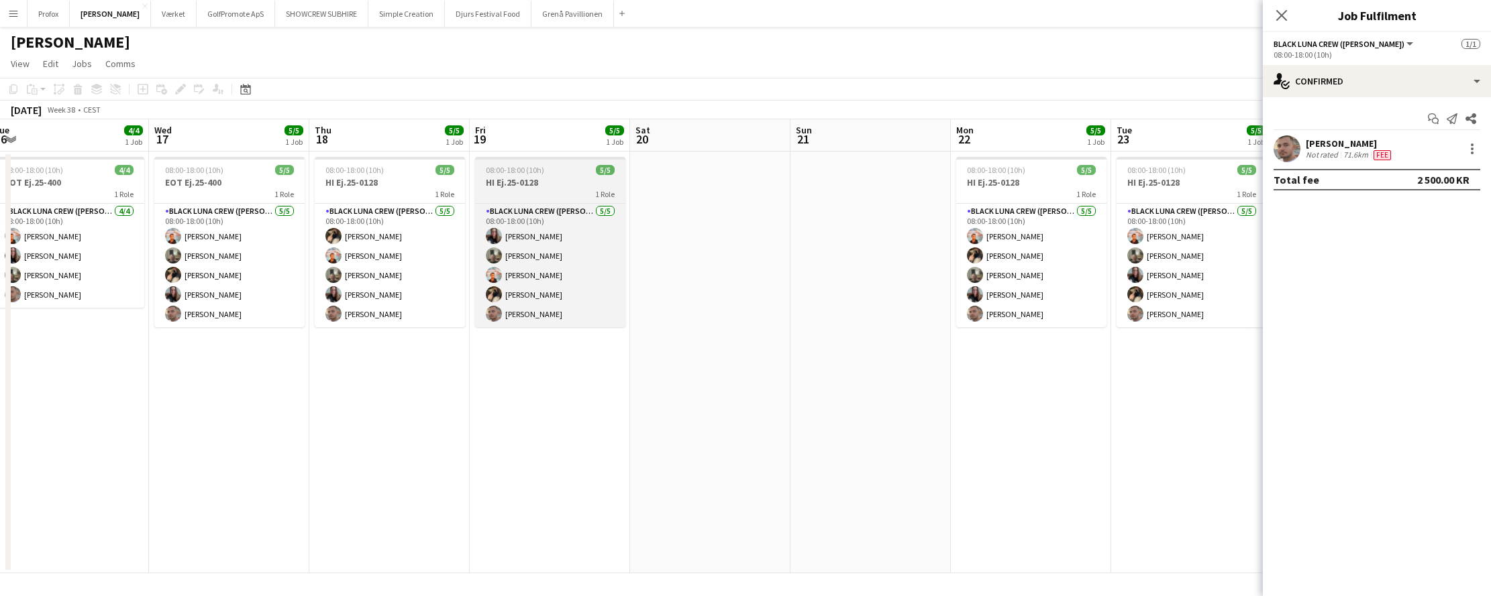
drag, startPoint x: 612, startPoint y: 164, endPoint x: 653, endPoint y: 173, distance: 42.6
click at [824, 148] on app-calendar-viewport "Sun 14 10/10 1 Job Mon 15 4/4 1 Job Tue 16 4/4 1 Job Wed 17 5/5 1 Job Thu 18 5/…" at bounding box center [745, 346] width 1491 height 454
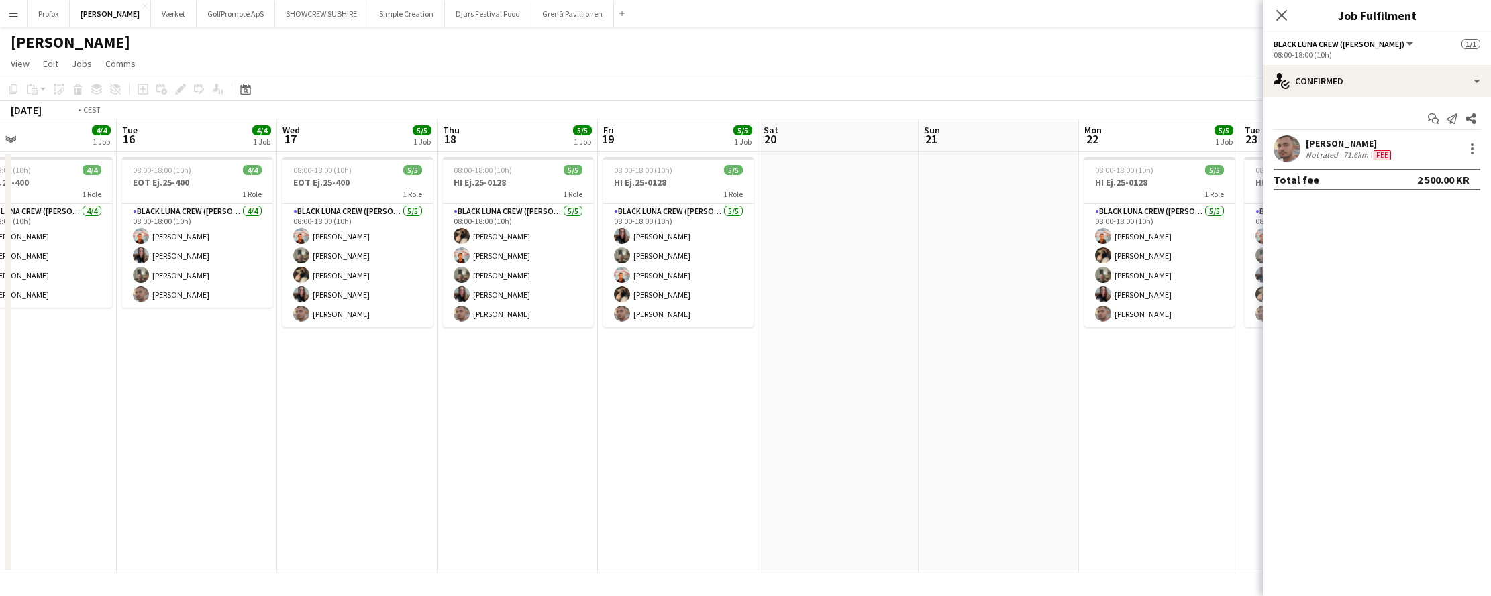
click at [781, 154] on app-calendar-viewport "Sat 13 Sun 14 10/10 1 Job Mon 15 4/4 1 Job Tue 16 4/4 1 Job Wed 17 5/5 1 Job Th…" at bounding box center [745, 346] width 1491 height 454
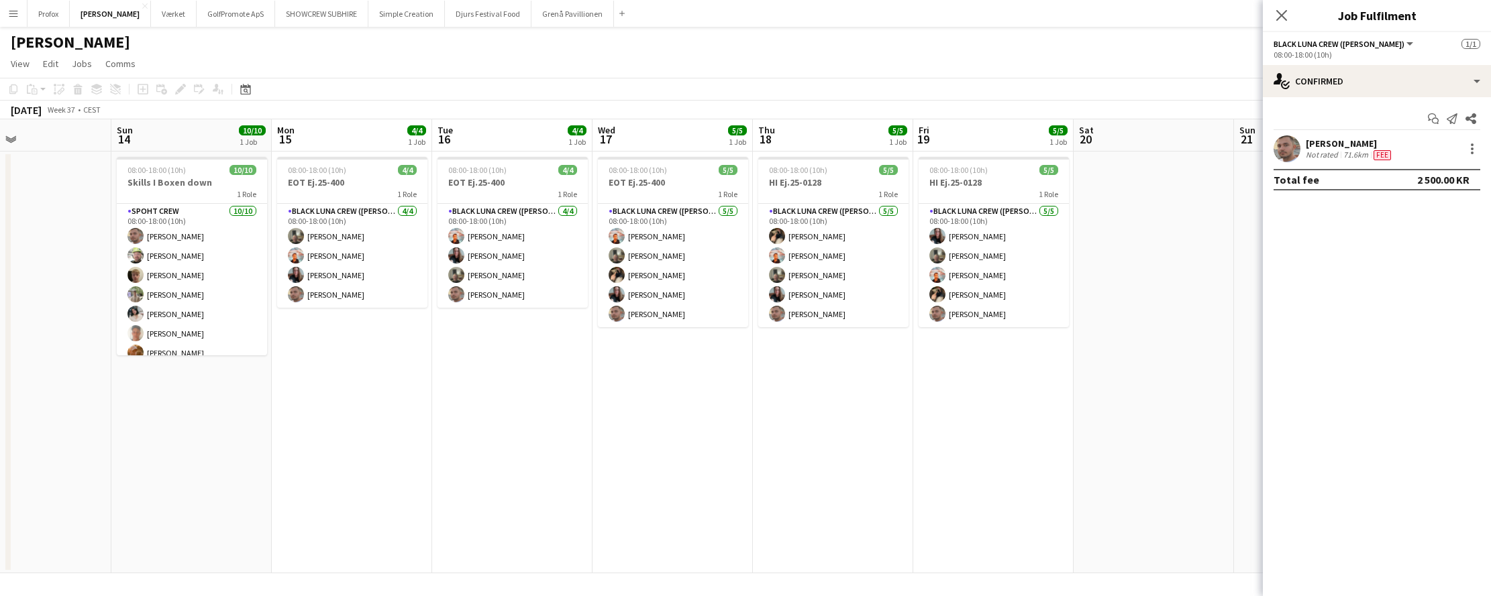
scroll to position [0, 365]
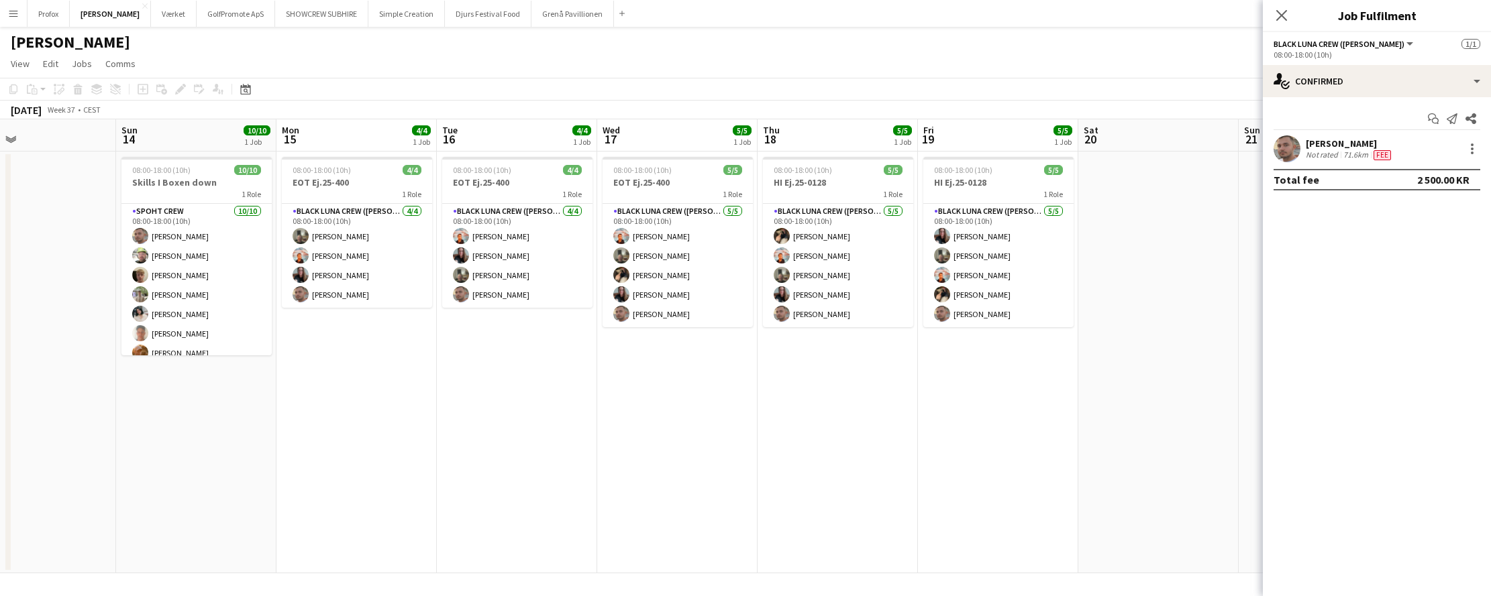
drag, startPoint x: 667, startPoint y: 171, endPoint x: 818, endPoint y: 160, distance: 151.4
click at [818, 160] on app-calendar-viewport "Thu 11 Fri 12 1/4 1 Job Sat 13 Sun 14 10/10 1 Job Mon 15 4/4 1 Job Tue 16 4/4 1…" at bounding box center [745, 346] width 1491 height 454
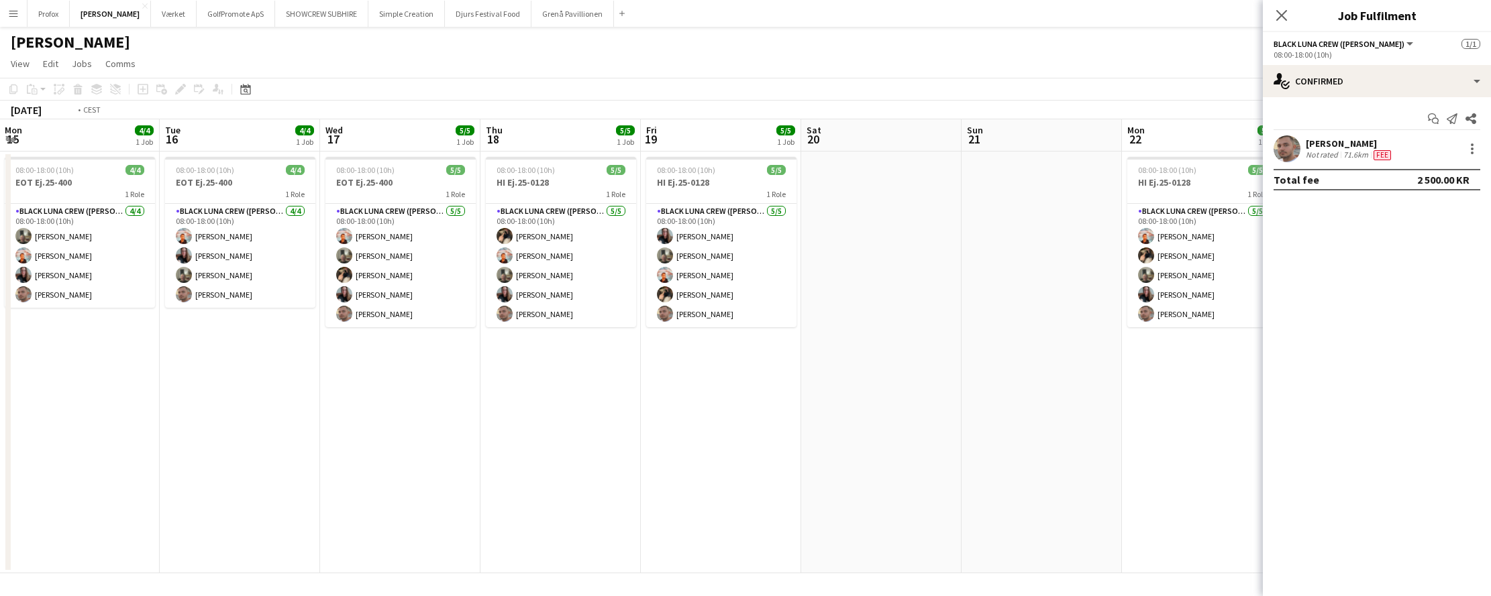
drag, startPoint x: 1020, startPoint y: 441, endPoint x: 700, endPoint y: 445, distance: 319.3
click at [699, 445] on app-calendar-viewport "Thu 11 Fri 12 1/4 1 Job Sat 13 Sun 14 10/10 1 Job Mon 15 4/4 1 Job Tue 16 4/4 1…" at bounding box center [745, 346] width 1491 height 454
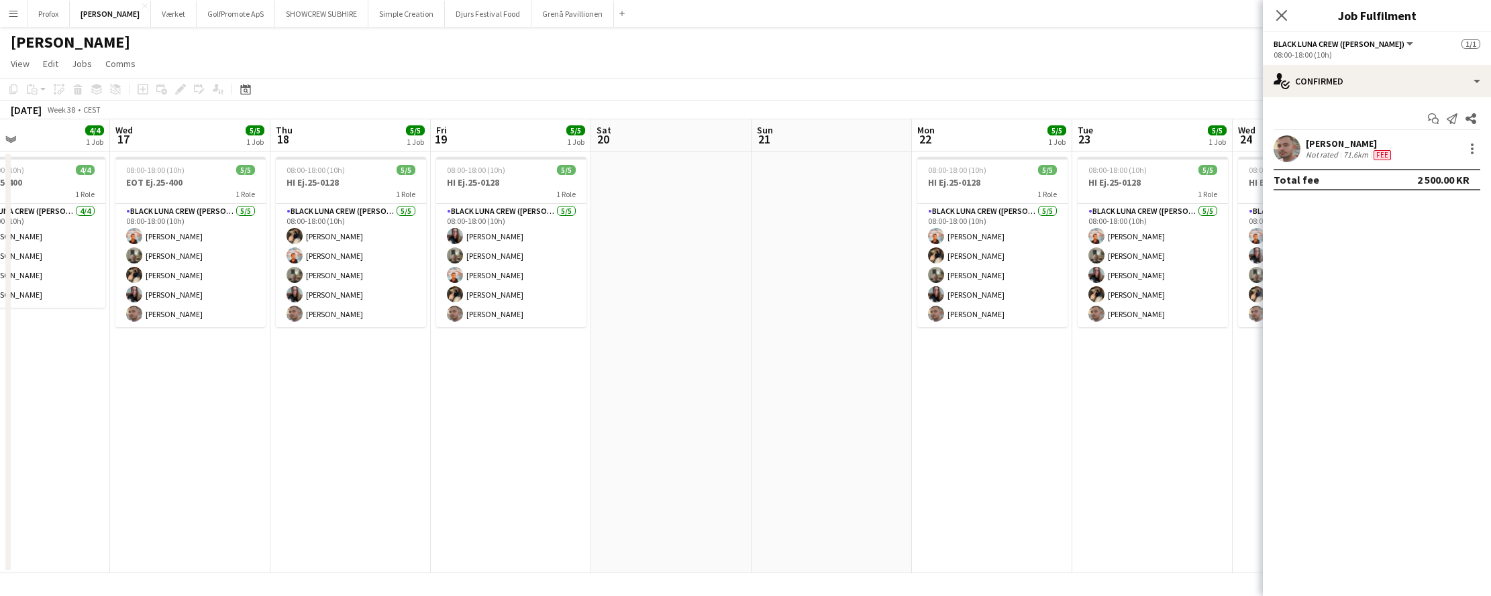
drag, startPoint x: 965, startPoint y: 444, endPoint x: 727, endPoint y: 444, distance: 238.1
click at [716, 445] on app-calendar-viewport "Sat 13 Sun 14 10/10 1 Job Mon 15 4/4 1 Job Tue 16 4/4 1 Job Wed 17 5/5 1 Job Th…" at bounding box center [745, 346] width 1491 height 454
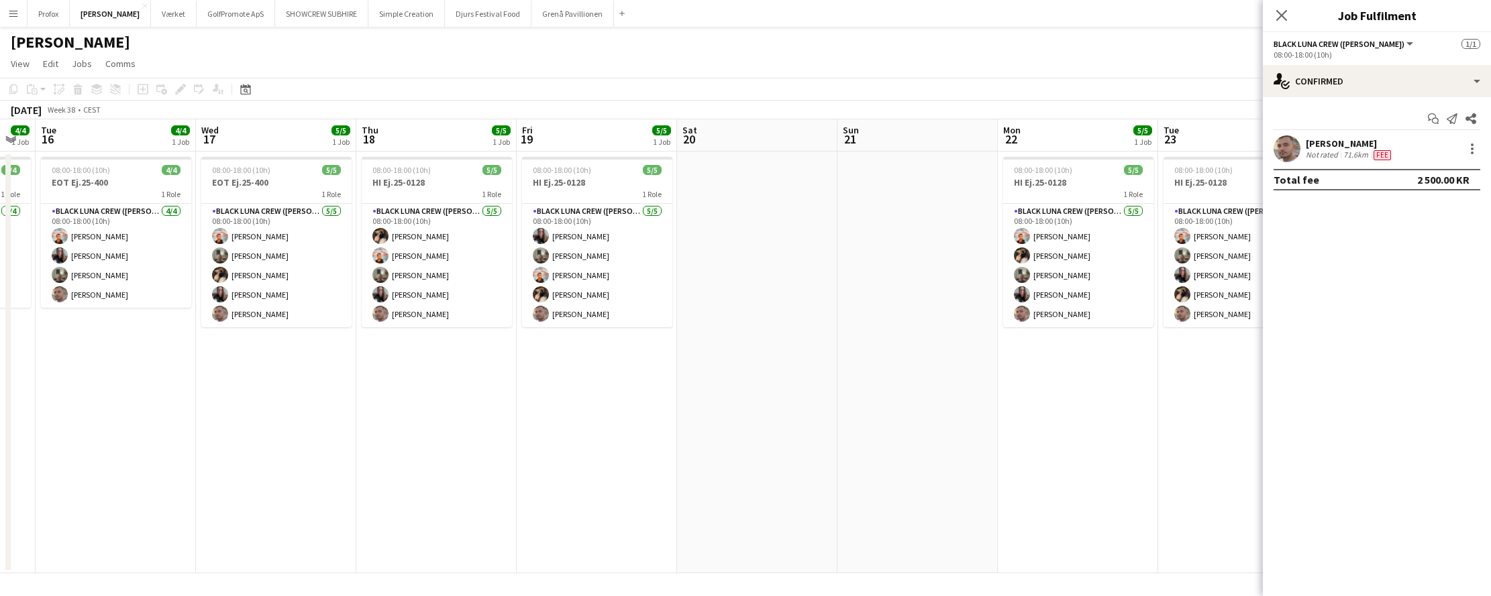
drag, startPoint x: 869, startPoint y: 444, endPoint x: 698, endPoint y: 435, distance: 171.3
click at [679, 435] on app-calendar-viewport "Sat 13 Sun 14 10/10 1 Job Mon 15 4/4 1 Job Tue 16 4/4 1 Job Wed 17 5/5 1 Job Th…" at bounding box center [745, 346] width 1491 height 454
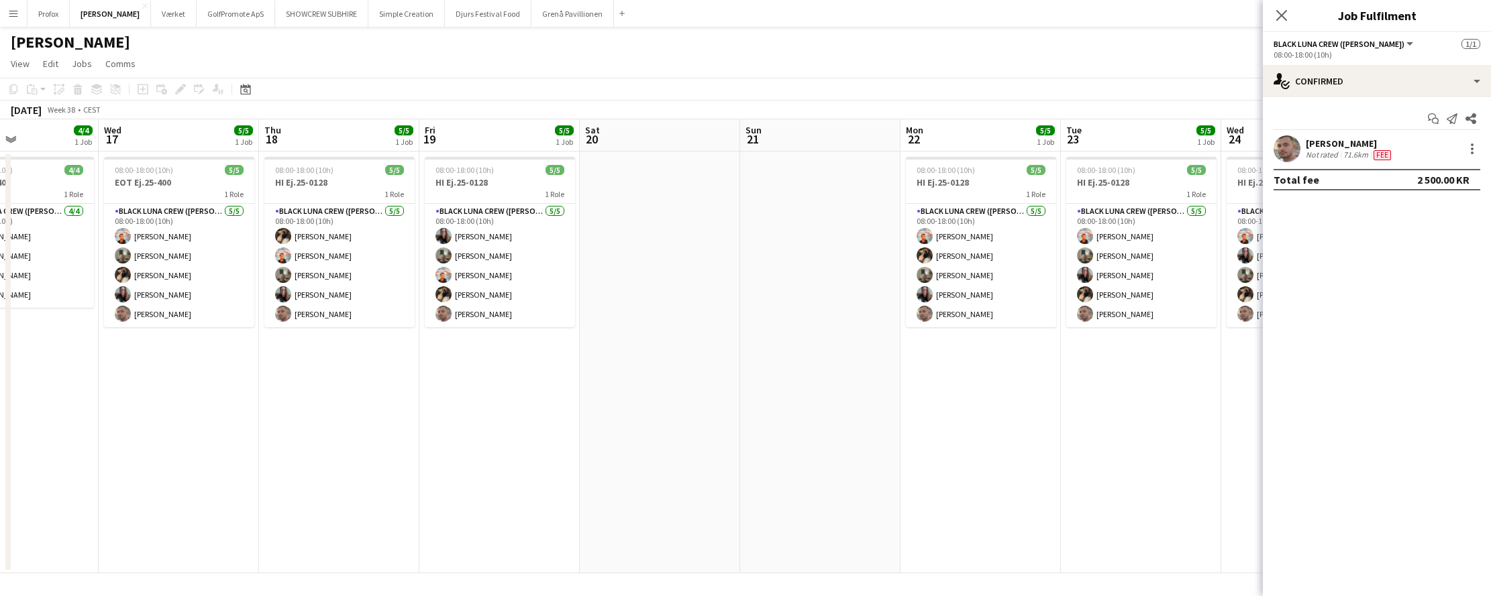
drag, startPoint x: 542, startPoint y: 493, endPoint x: 894, endPoint y: 478, distance: 351.9
click at [959, 472] on app-calendar-viewport "Sun 14 10/10 1 Job Mon 15 4/4 1 Job Tue 16 4/4 1 Job Wed 17 5/5 1 Job Thu 18 5/…" at bounding box center [745, 346] width 1491 height 454
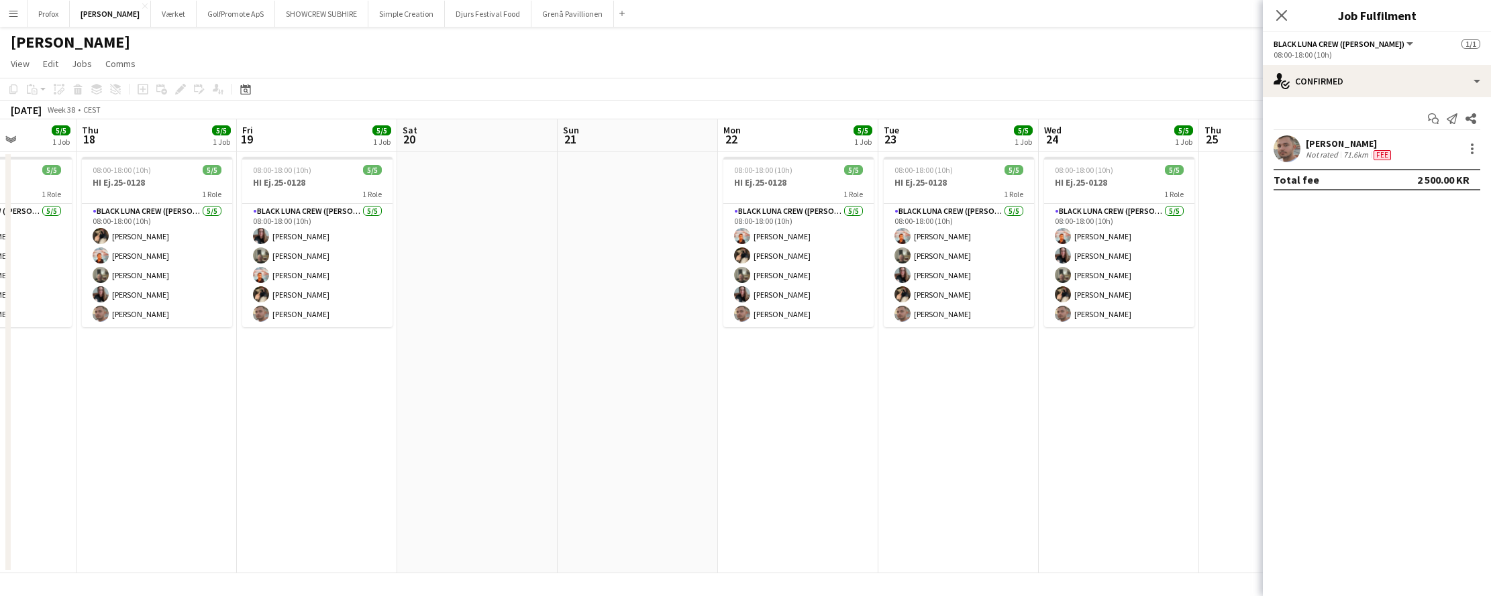
scroll to position [0, 325]
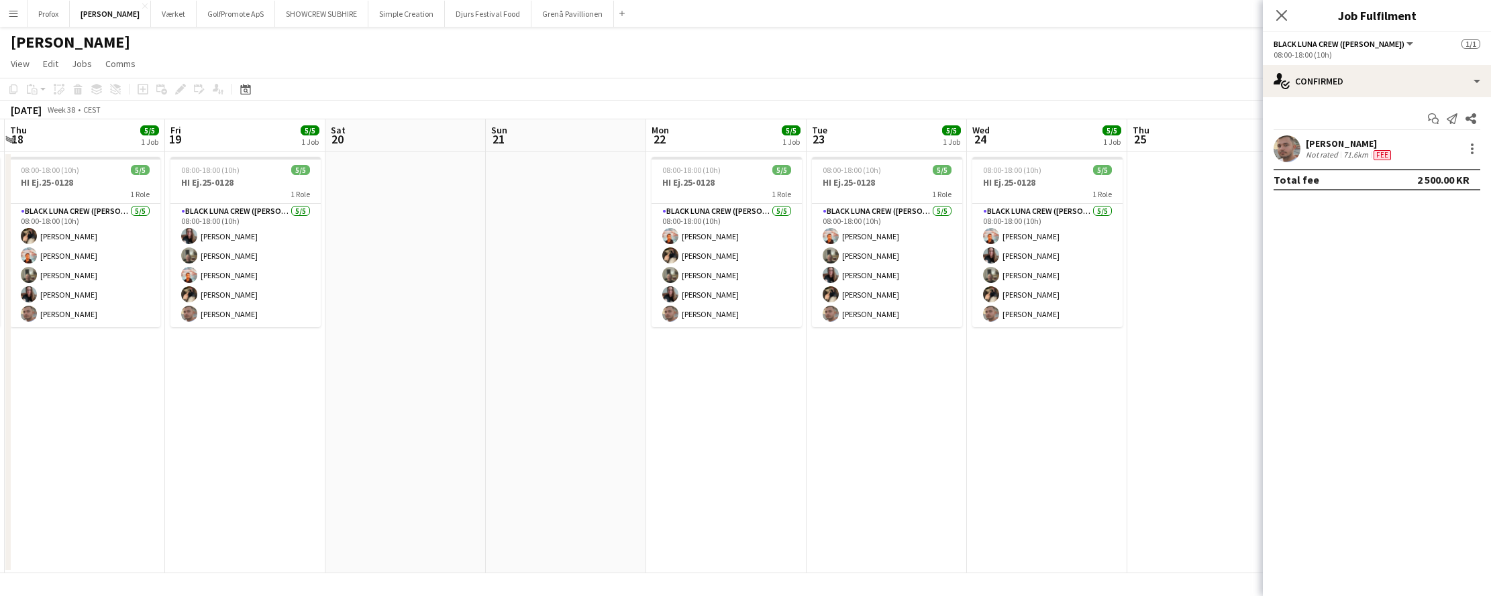
drag, startPoint x: 888, startPoint y: 470, endPoint x: 395, endPoint y: 482, distance: 492.5
click at [370, 480] on app-calendar-viewport "Sun 14 10/10 1 Job Mon 15 4/4 1 Job Tue 16 4/4 1 Job Wed 17 5/5 1 Job Thu 18 5/…" at bounding box center [745, 346] width 1491 height 454
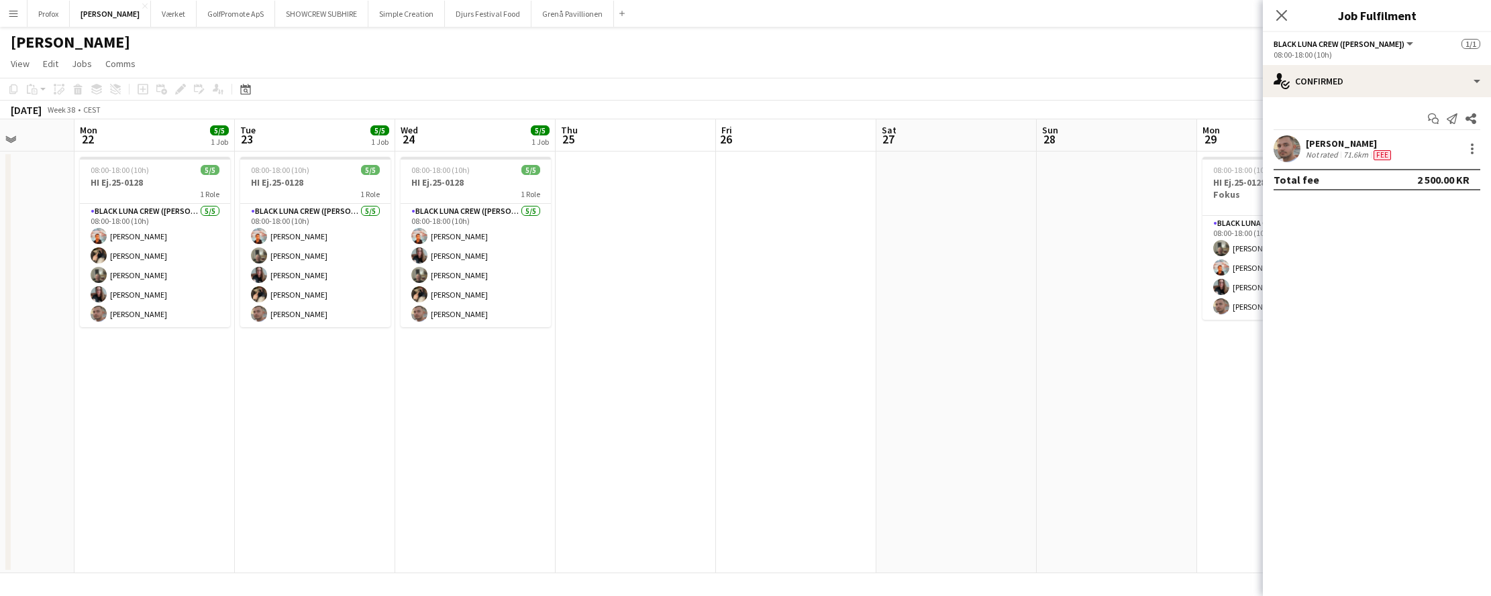
drag, startPoint x: 708, startPoint y: 486, endPoint x: 443, endPoint y: 493, distance: 265.1
click at [427, 493] on app-calendar-viewport "Thu 18 5/5 1 Job Fri 19 5/5 1 Job Sat 20 Sun 21 Mon 22 5/5 1 Job Tue 23 5/5 1 J…" at bounding box center [745, 346] width 1491 height 454
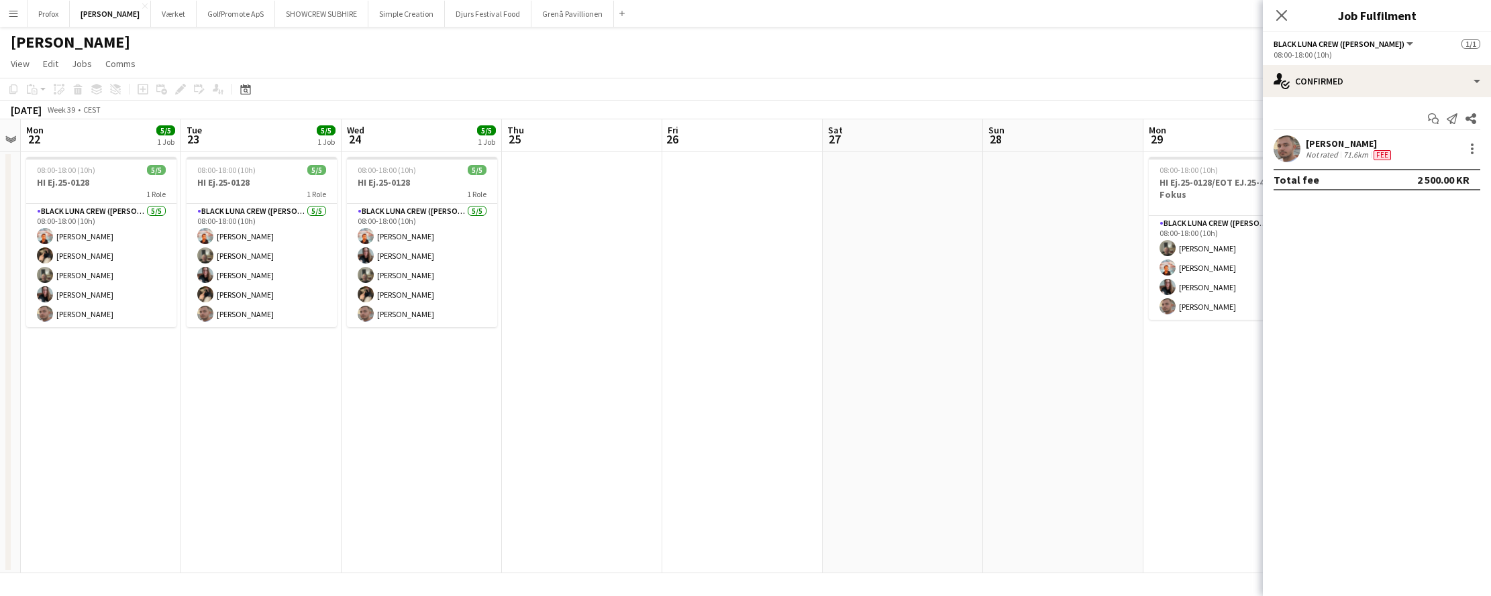
drag, startPoint x: 924, startPoint y: 490, endPoint x: 708, endPoint y: 494, distance: 216.1
click at [652, 497] on app-calendar-viewport "Thu 18 5/5 1 Job Fri 19 5/5 1 Job Sat 20 Sun 21 Mon 22 5/5 1 Job Tue 23 5/5 1 J…" at bounding box center [745, 346] width 1491 height 454
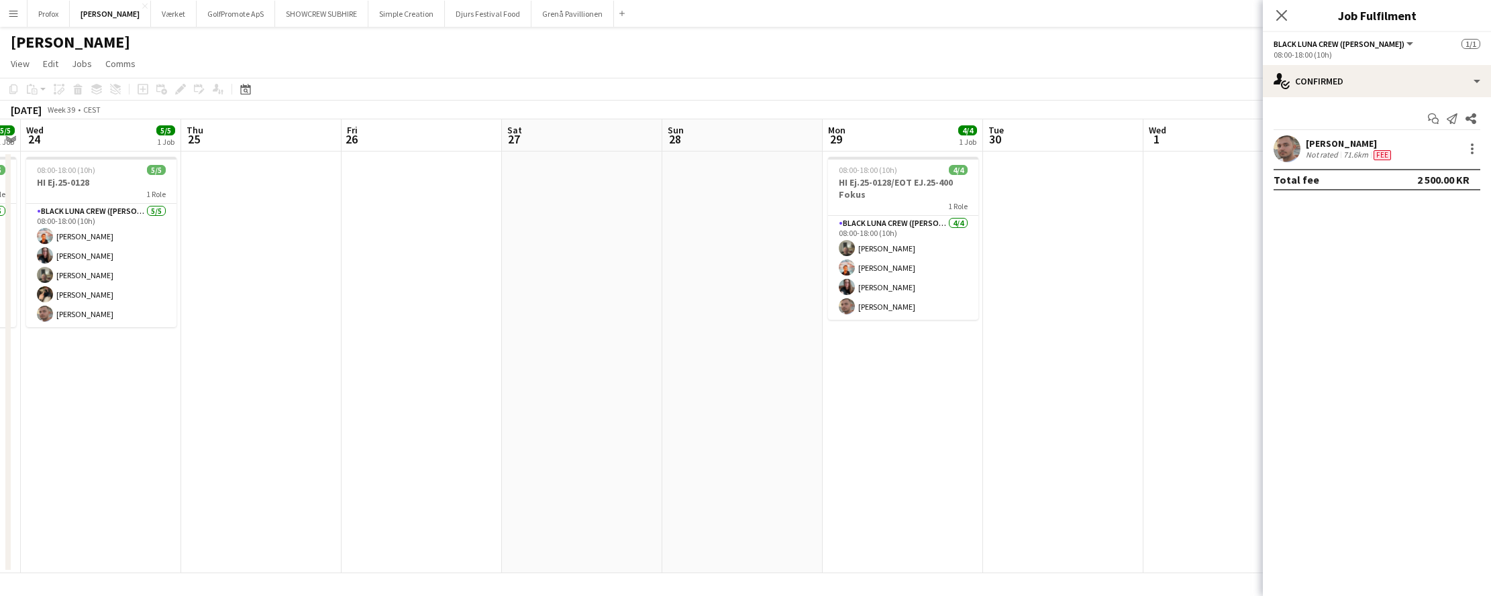
scroll to position [0, 616]
drag, startPoint x: 1024, startPoint y: 480, endPoint x: 655, endPoint y: 502, distance: 369.0
click at [639, 503] on app-calendar-viewport "Sat 20 Sun 21 Mon 22 5/5 1 Job Tue 23 5/5 1 Job Wed 24 5/5 1 Job Thu 25 Fri 26 …" at bounding box center [745, 346] width 1491 height 454
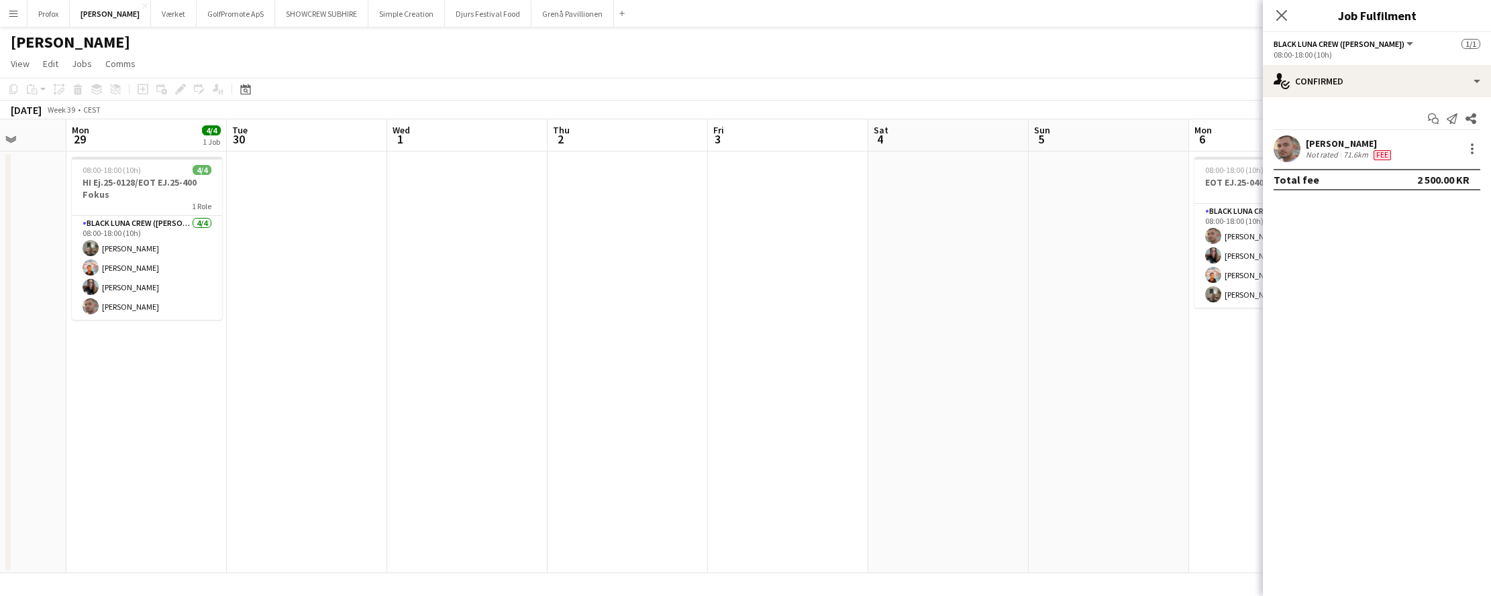
drag, startPoint x: 943, startPoint y: 486, endPoint x: 836, endPoint y: 492, distance: 106.9
click at [605, 507] on app-calendar-viewport "Fri 26 Sat 27 Sun 28 Mon 29 4/4 1 Job Tue 30 Wed 1 Thu 2 Fri 3 Sat 4 Sun 5 Mon …" at bounding box center [745, 346] width 1491 height 454
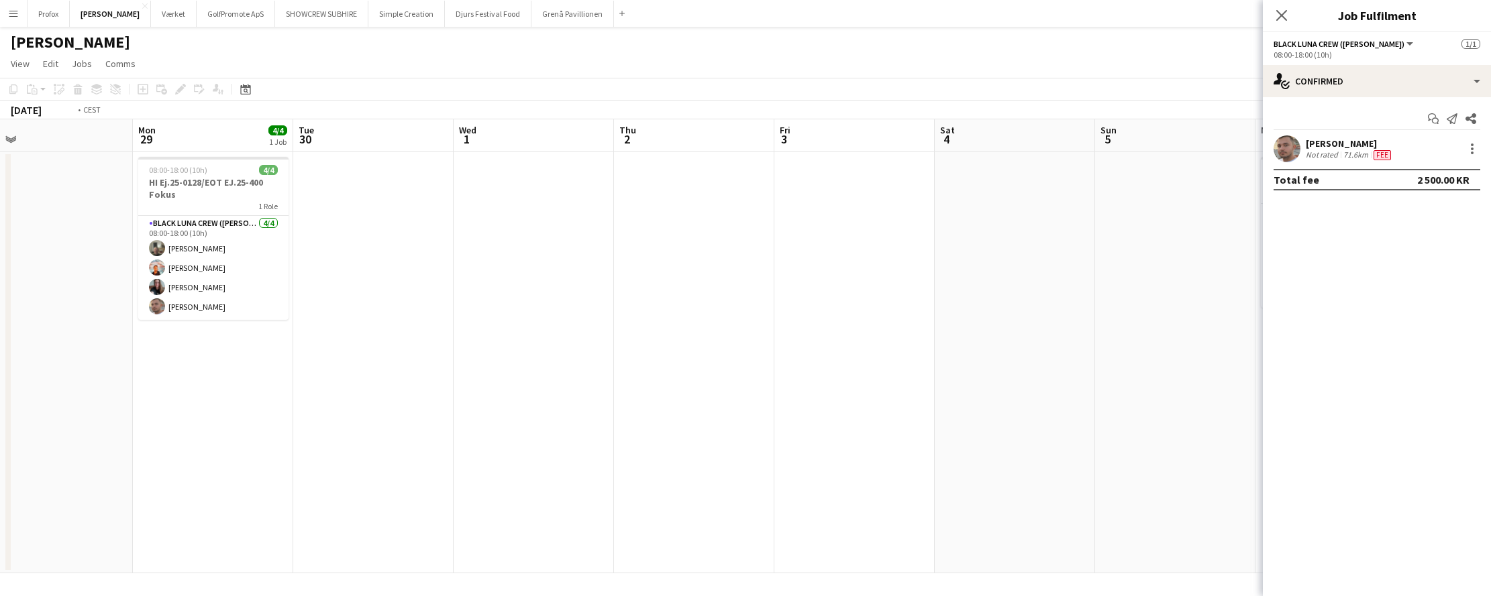
drag, startPoint x: 1102, startPoint y: 477, endPoint x: 865, endPoint y: 484, distance: 236.9
click at [816, 487] on app-calendar-viewport "Fri 26 Sat 27 Sun 28 Mon 29 4/4 1 Job Tue 30 Wed 1 Thu 2 Fri 3 Sat 4 Sun 5 Mon …" at bounding box center [745, 346] width 1491 height 454
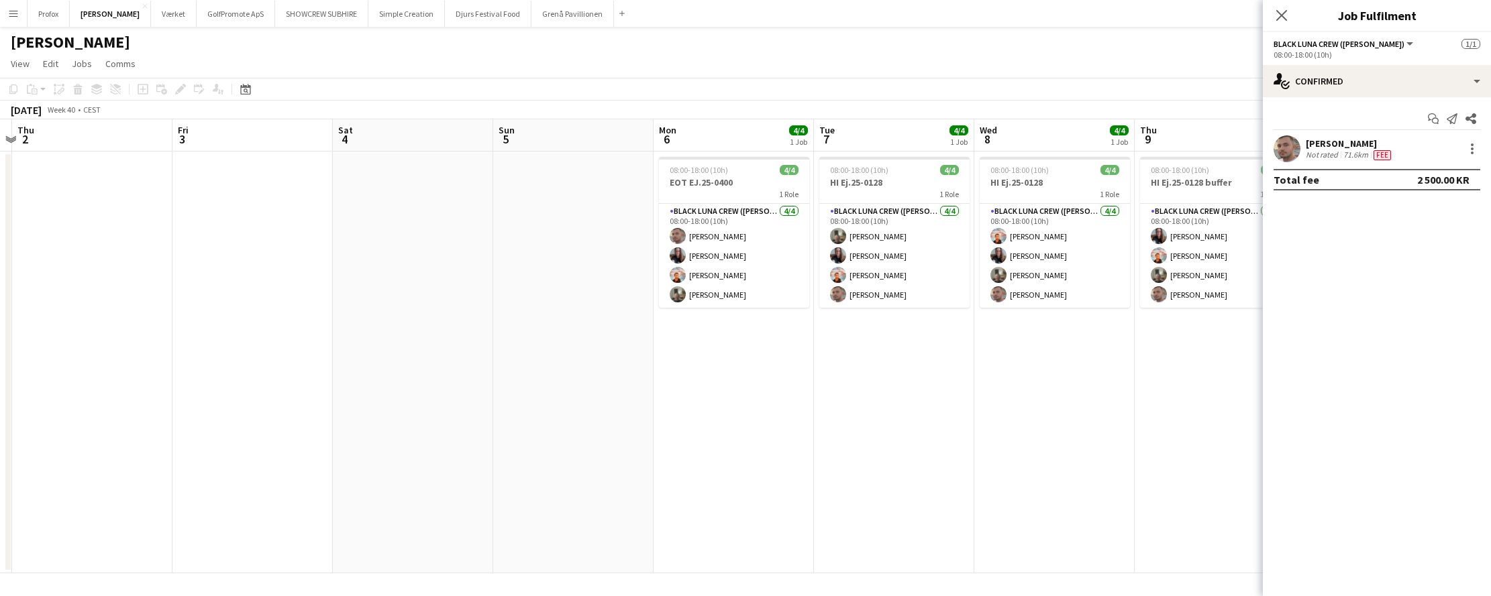
drag, startPoint x: 1066, startPoint y: 472, endPoint x: 865, endPoint y: 480, distance: 200.7
click at [847, 482] on app-calendar-viewport "Sun 28 Mon 29 4/4 1 Job Tue 30 Wed 1 Thu 2 Fri 3 Sat 4 Sun 5 Mon 6 4/4 1 Job Tu…" at bounding box center [745, 346] width 1491 height 454
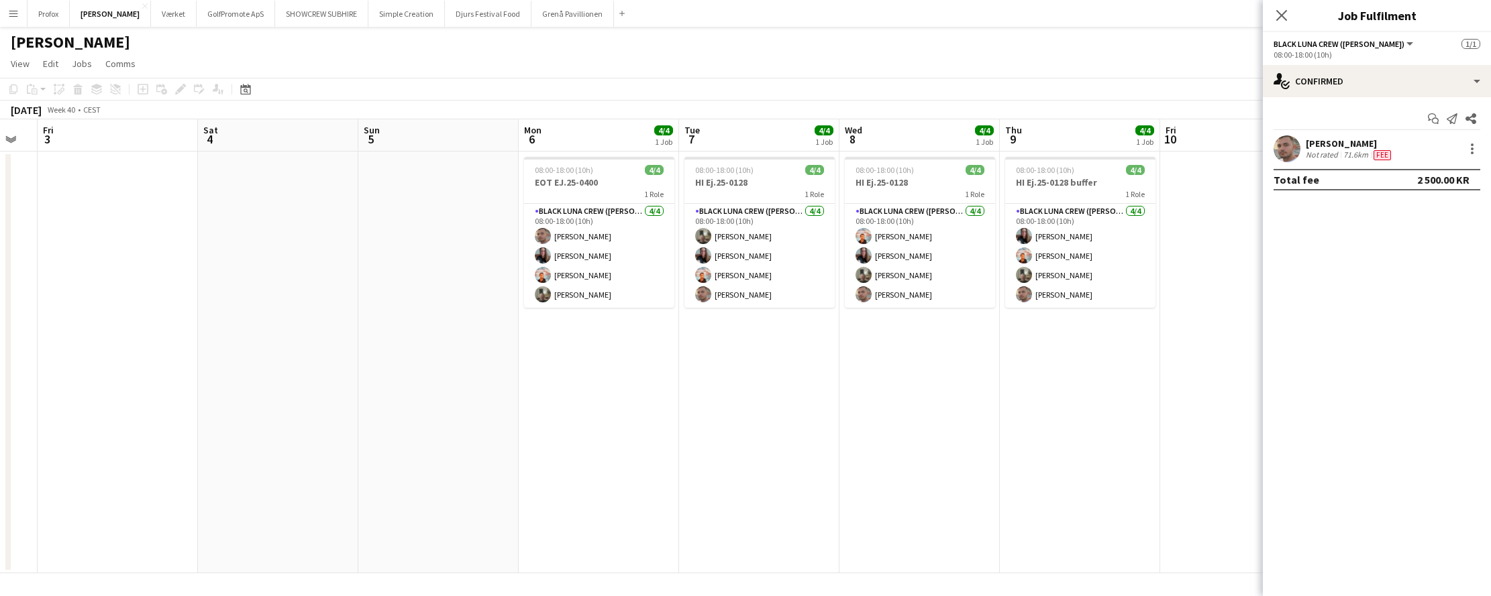
scroll to position [0, 500]
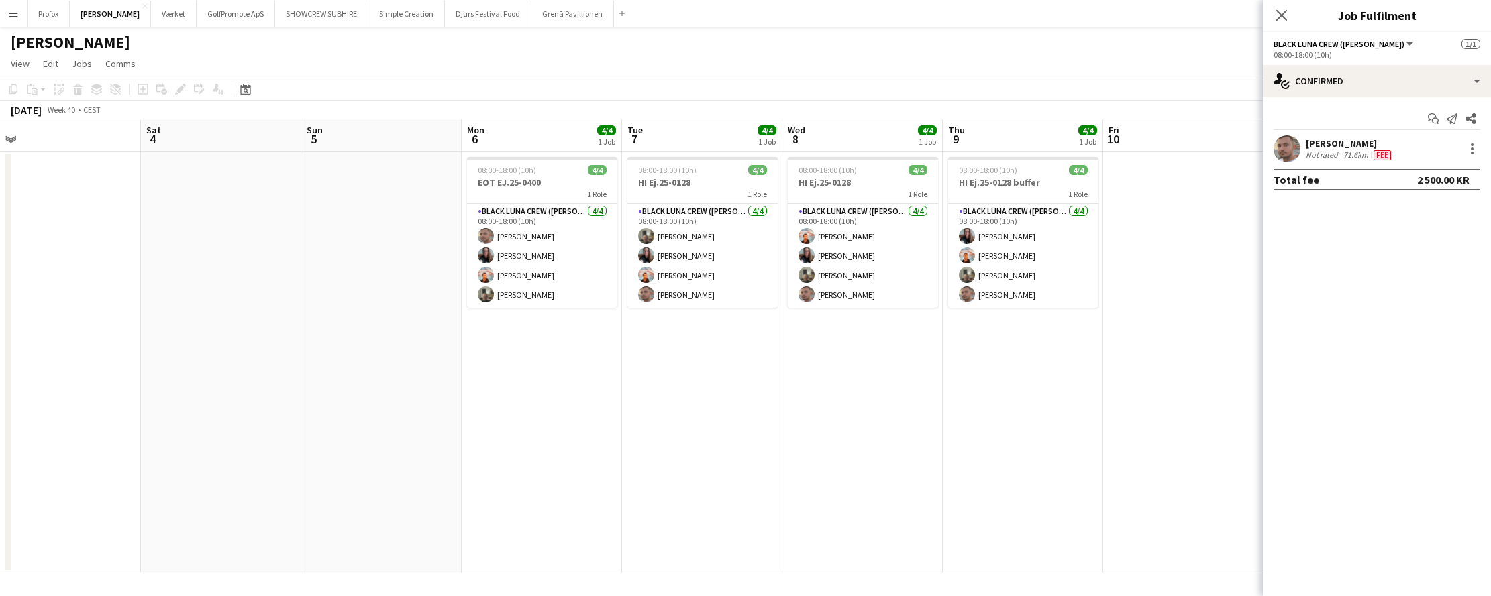
drag, startPoint x: 1039, startPoint y: 478, endPoint x: 1008, endPoint y: 483, distance: 32.0
click at [881, 490] on app-calendar-viewport "Tue 30 Wed 1 Thu 2 Fri 3 Sat 4 Sun 5 Mon 6 4/4 1 Job Tue 7 4/4 1 Job Wed 8 4/4 …" at bounding box center [745, 346] width 1491 height 454
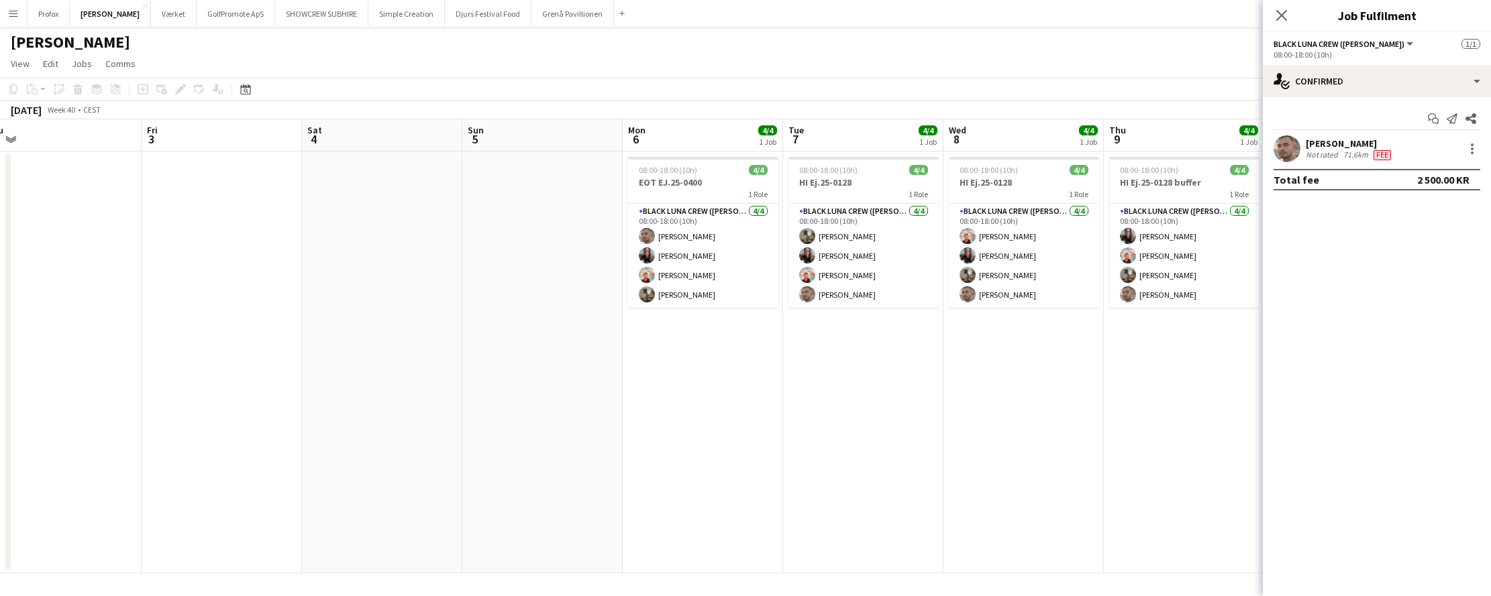
drag, startPoint x: 459, startPoint y: 482, endPoint x: 761, endPoint y: 472, distance: 302.7
click at [1091, 468] on app-calendar-viewport "Tue 30 Wed 1 Thu 2 Fri 3 Sat 4 Sun 5 Mon 6 4/4 1 Job Tue 7 4/4 1 Job Wed 8 4/4 …" at bounding box center [745, 346] width 1491 height 454
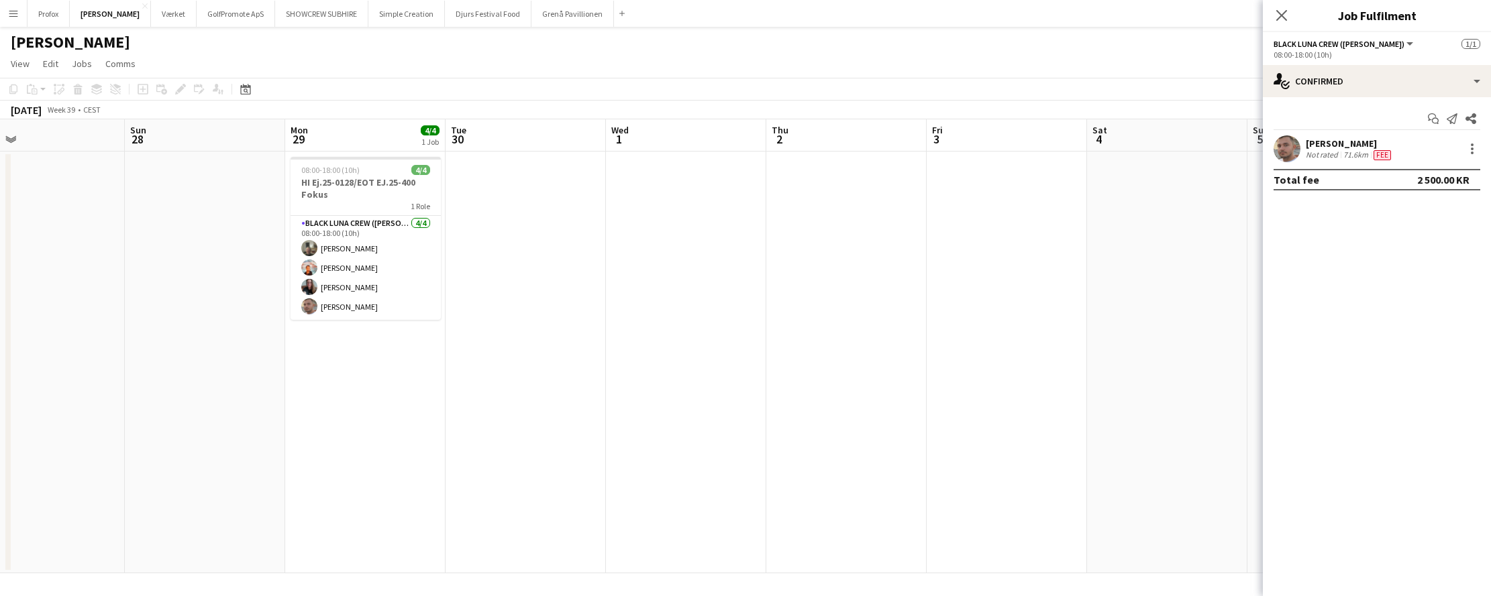
drag, startPoint x: 476, startPoint y: 465, endPoint x: 390, endPoint y: 450, distance: 87.8
click at [934, 452] on app-calendar-viewport "Thu 25 Fri 26 Sat 27 Sun 28 Mon 29 4/4 1 Job Tue 30 Wed 1 Thu 2 Fri 3 Sat 4 Sun…" at bounding box center [745, 346] width 1491 height 454
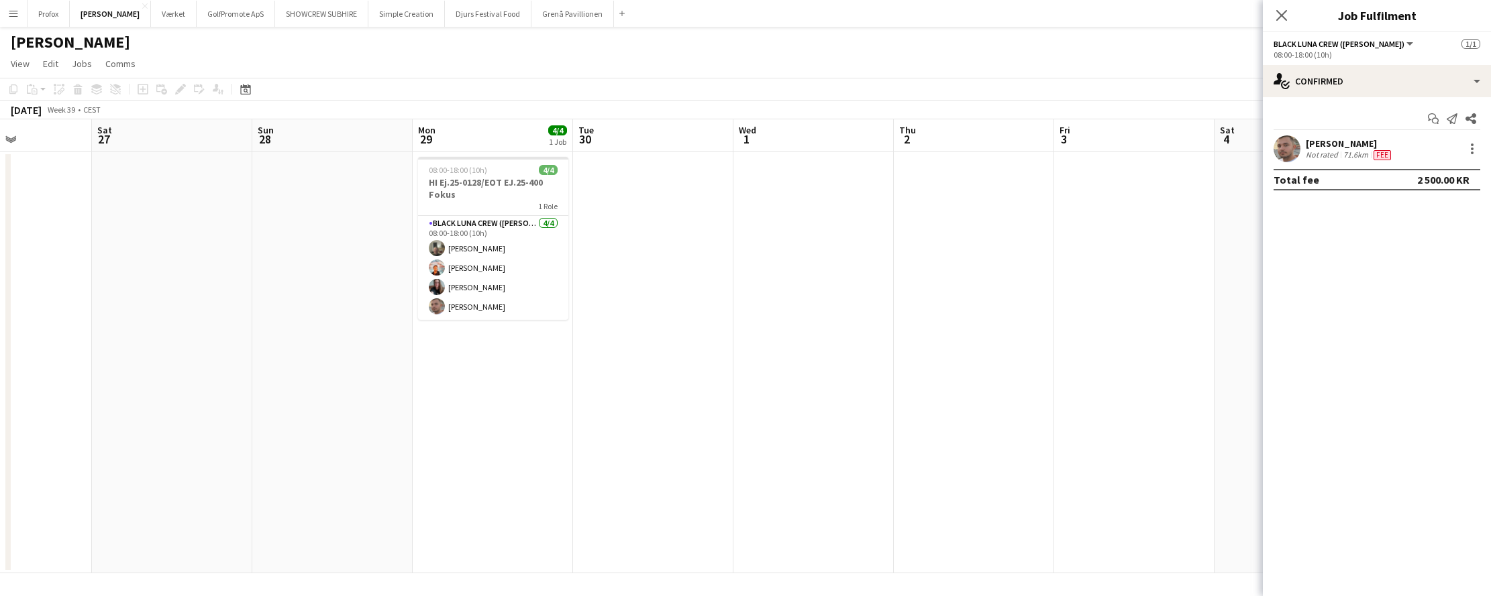
drag, startPoint x: 395, startPoint y: 449, endPoint x: 713, endPoint y: 452, distance: 318.0
click at [712, 449] on app-calendar-viewport "Wed 24 5/5 1 Job Thu 25 Fri 26 Sat 27 Sun 28 Mon 29 4/4 1 Job Tue 30 Wed 1 Thu …" at bounding box center [745, 346] width 1491 height 454
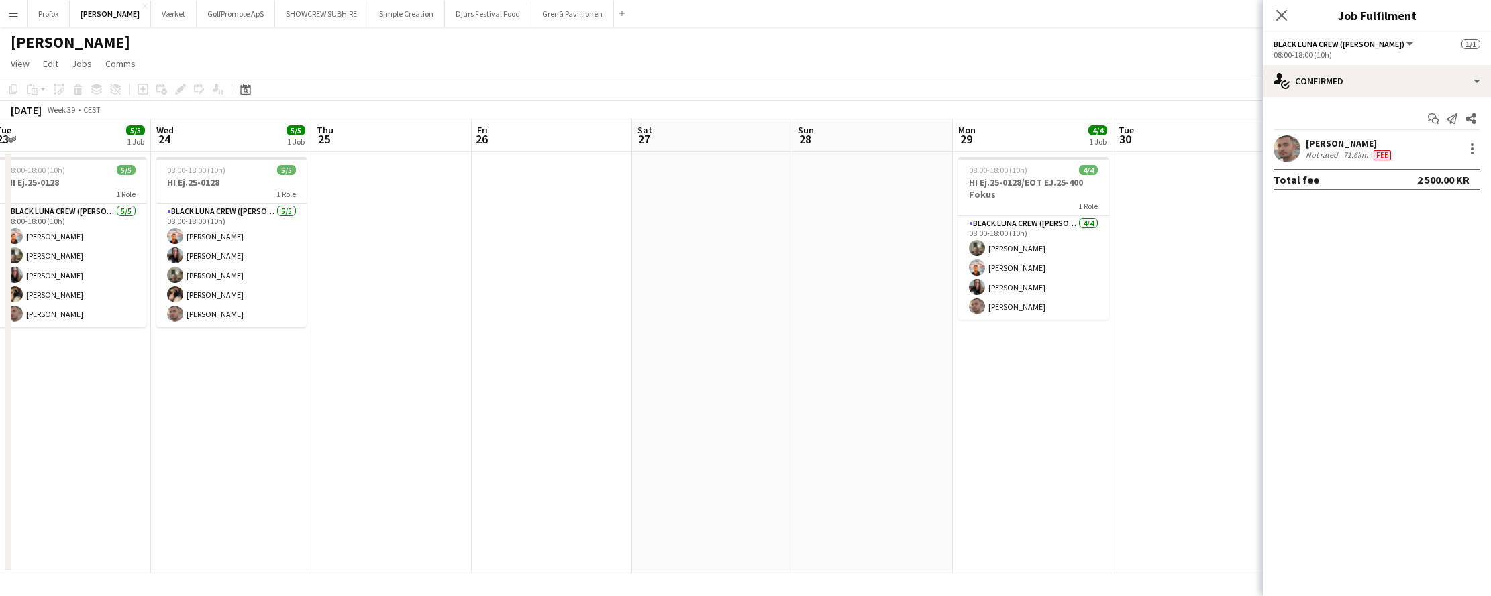
scroll to position [0, 325]
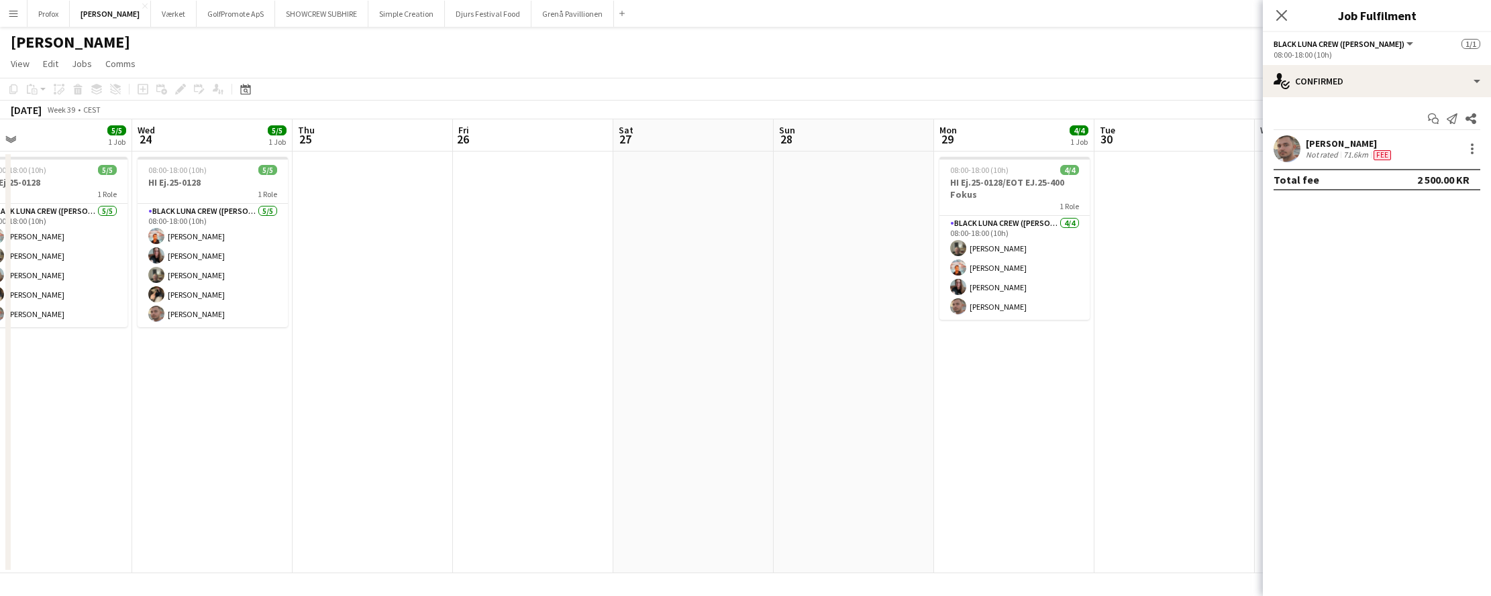
drag, startPoint x: 521, startPoint y: 460, endPoint x: 655, endPoint y: 462, distance: 134.9
click at [701, 460] on app-calendar-viewport "Sun 21 Mon 22 5/5 1 Job Tue 23 5/5 1 Job Wed 24 5/5 1 Job Thu 25 Fri 26 Sat 27 …" at bounding box center [745, 346] width 1491 height 454
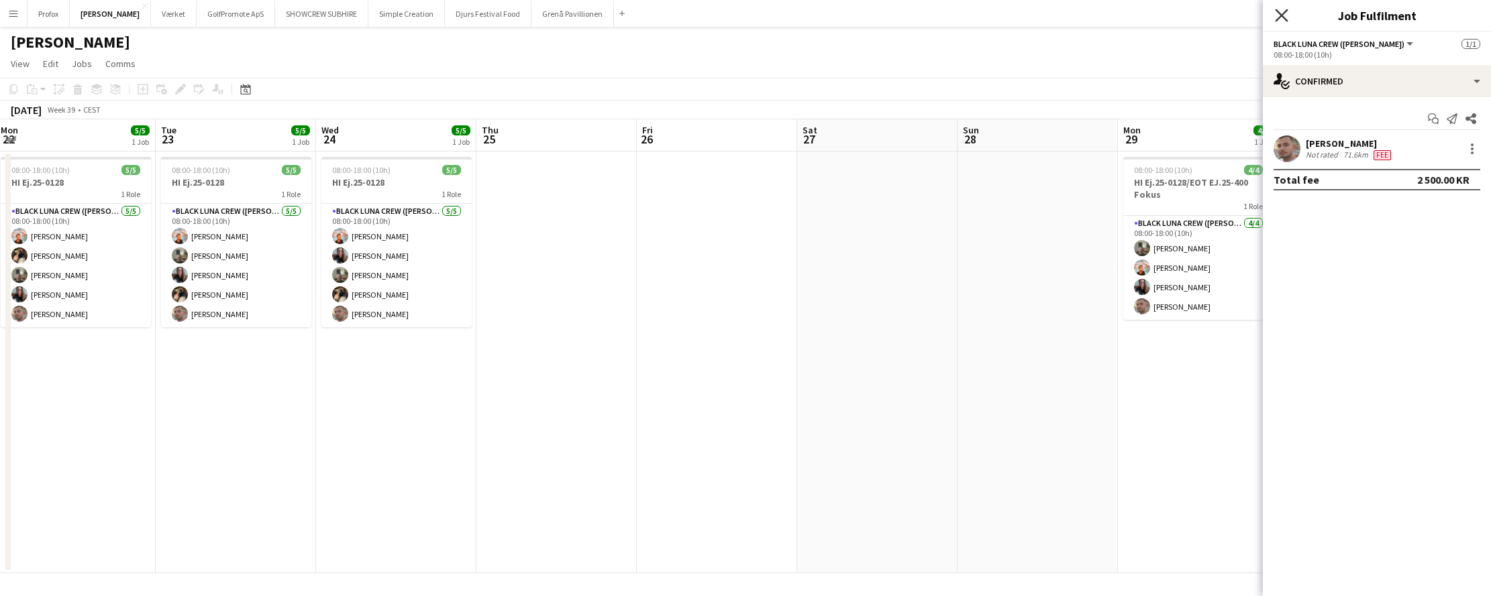
click at [1284, 13] on icon "Close pop-in" at bounding box center [1281, 15] width 13 height 13
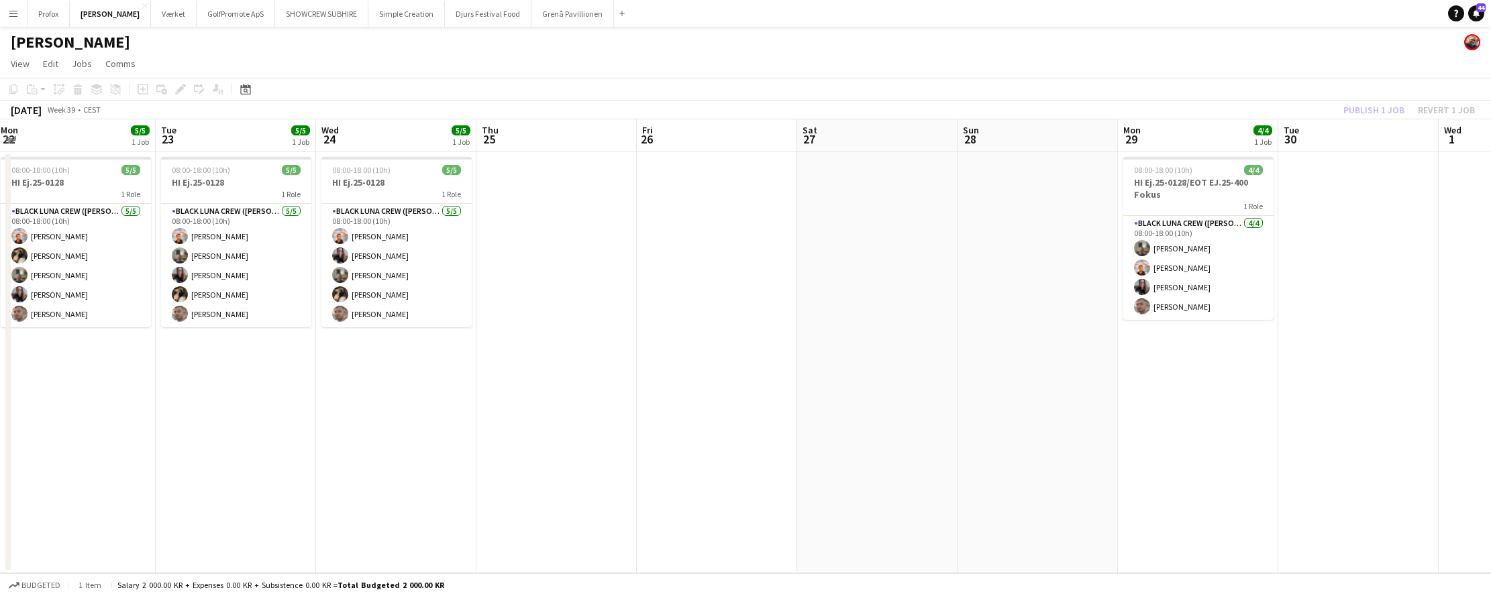
click at [1381, 111] on div "Publish 1 job Revert 1 job" at bounding box center [1409, 109] width 164 height 17
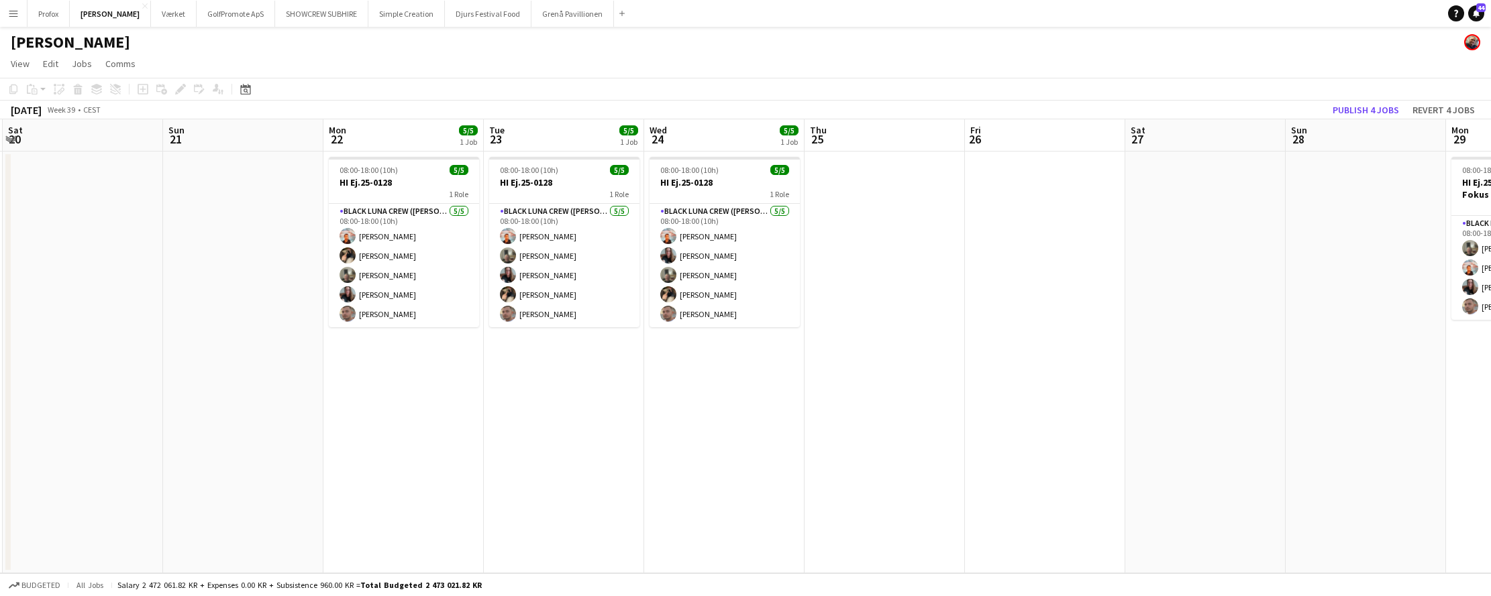
drag, startPoint x: 631, startPoint y: 249, endPoint x: 1114, endPoint y: 251, distance: 483.0
click at [1119, 250] on app-calendar-viewport "Thu 18 5/5 1 Job Fri 19 5/5 1 Job Sat 20 Sun 21 Mon 22 5/5 1 Job Tue 23 5/5 1 J…" at bounding box center [745, 346] width 1491 height 454
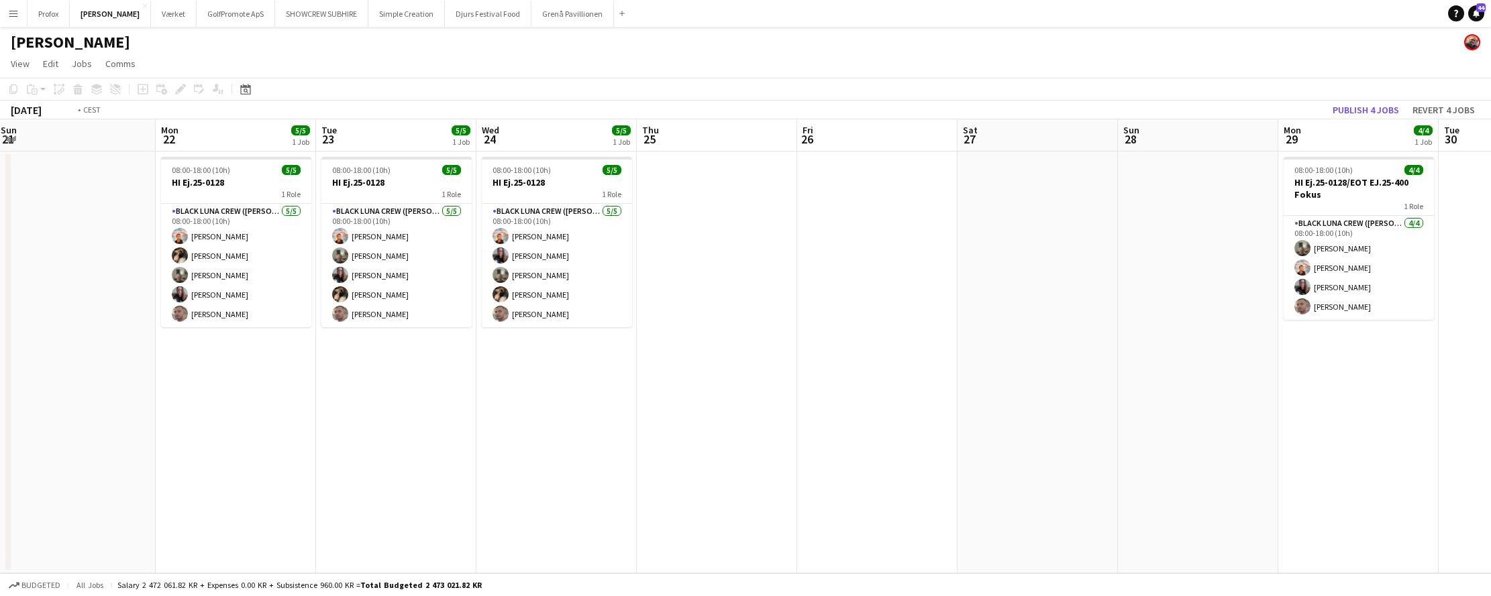
drag, startPoint x: 439, startPoint y: 281, endPoint x: -555, endPoint y: 142, distance: 1004.5
click at [0, 142] on html "Menu Boards Boards Boards All jobs Status Workforce Workforce My Workforce Recr…" at bounding box center [745, 298] width 1491 height 596
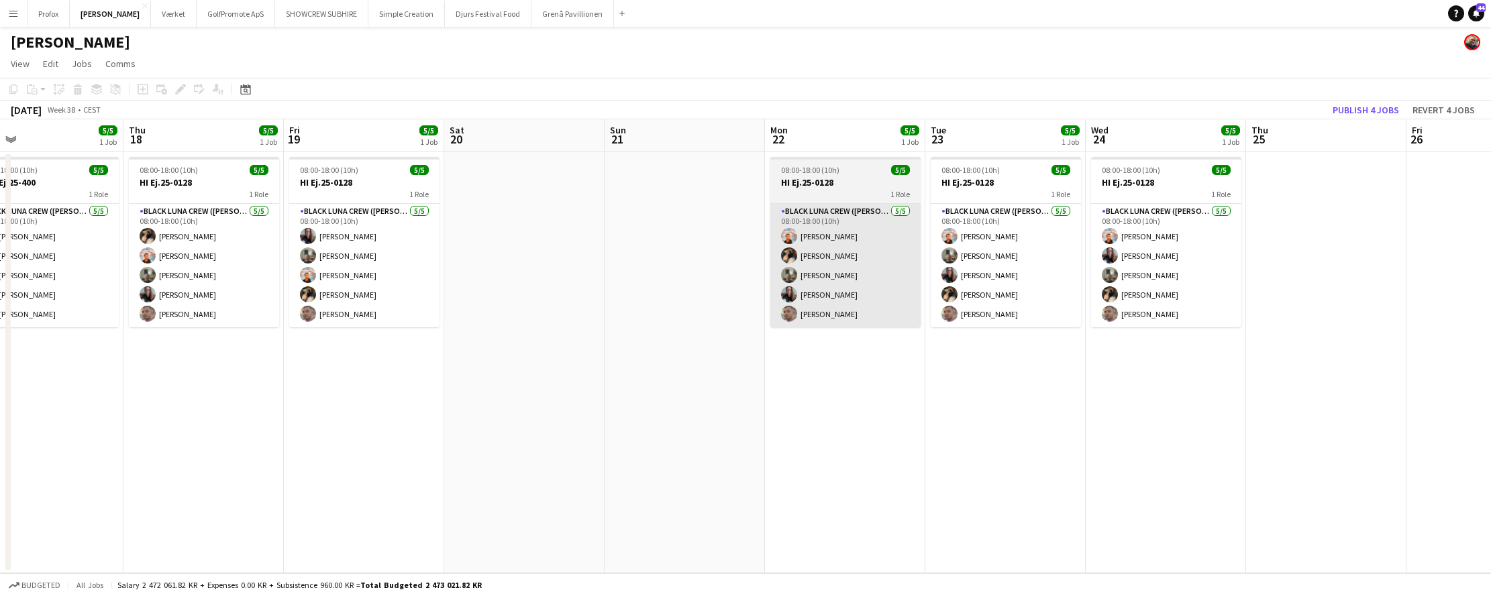
drag, startPoint x: 1250, startPoint y: 294, endPoint x: 885, endPoint y: 326, distance: 366.3
click at [775, 332] on app-calendar-viewport "Sun 14 10/10 1 Job Mon 15 4/4 1 Job Tue 16 4/4 1 Job Wed 17 5/5 1 Job Thu 18 5/…" at bounding box center [745, 346] width 1491 height 454
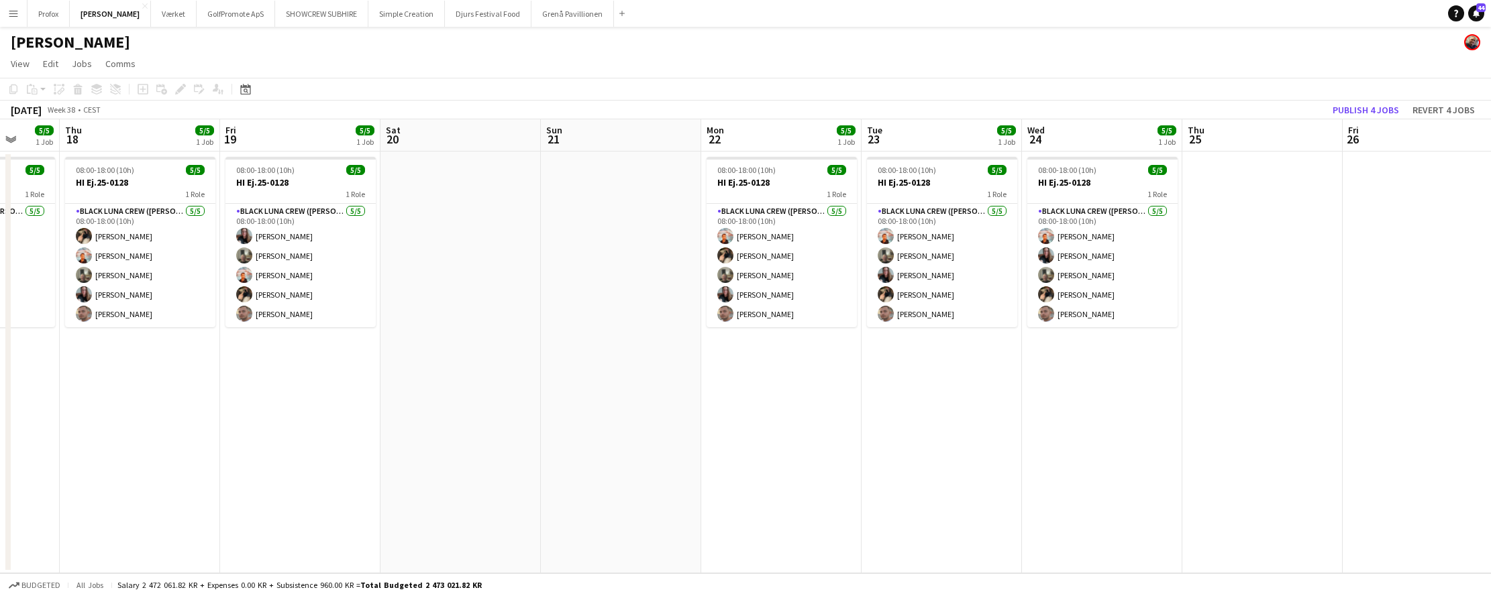
drag, startPoint x: 1224, startPoint y: 328, endPoint x: 714, endPoint y: 315, distance: 510.7
click at [681, 314] on app-calendar-viewport "Sun 14 10/10 1 Job Mon 15 4/4 1 Job Tue 16 4/4 1 Job Wed 17 5/5 1 Job Thu 18 5/…" at bounding box center [745, 346] width 1491 height 454
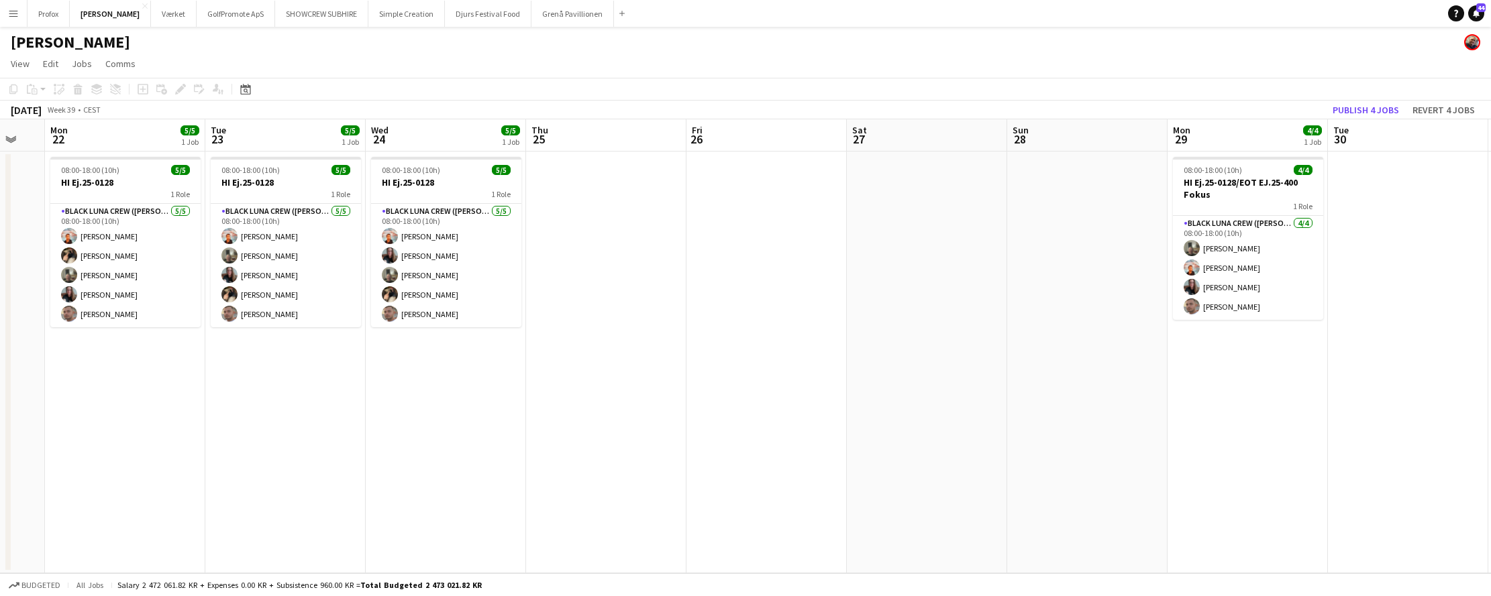
drag, startPoint x: 989, startPoint y: 330, endPoint x: 997, endPoint y: 329, distance: 8.1
click at [829, 329] on app-calendar-viewport "Fri 19 5/5 1 Job Sat 20 Sun 21 Mon 22 5/5 1 Job Tue 23 5/5 1 Job Wed 24 5/5 1 J…" at bounding box center [745, 346] width 1491 height 454
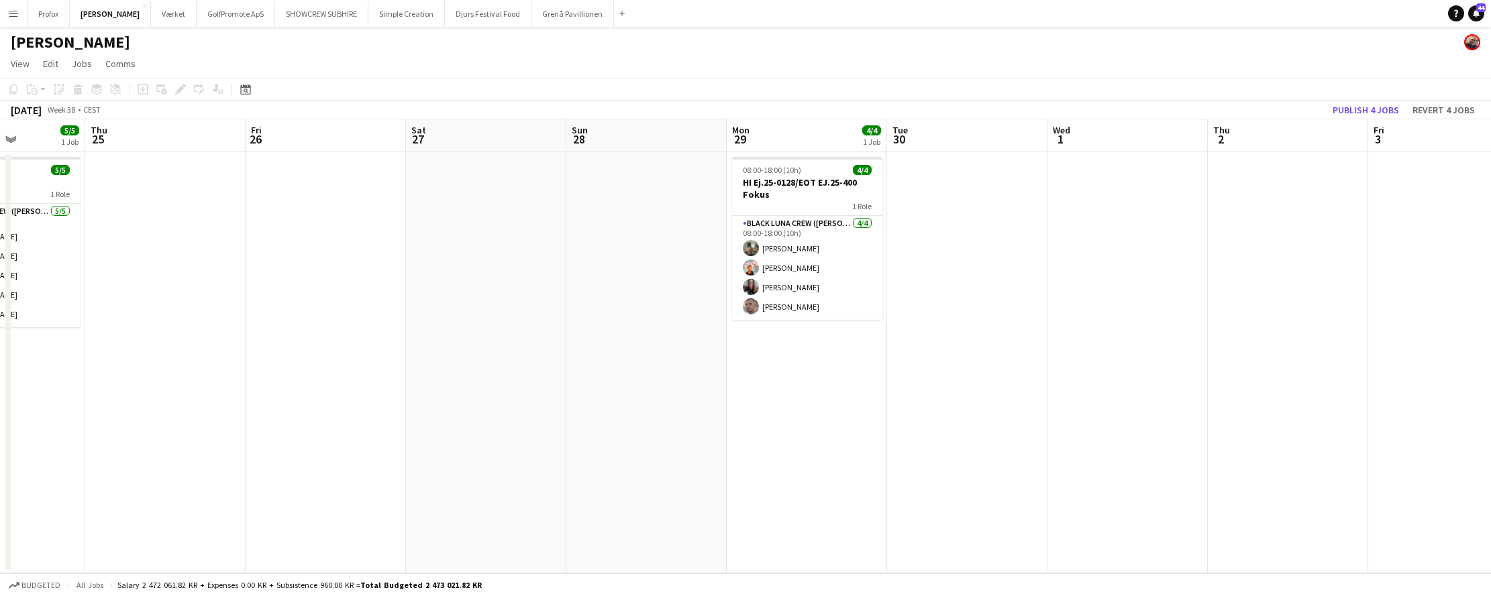
drag, startPoint x: 1326, startPoint y: 341, endPoint x: 818, endPoint y: 331, distance: 507.2
click at [803, 334] on app-calendar-viewport "Sun 21 Mon 22 5/5 1 Job Tue 23 5/5 1 Job Wed 24 5/5 1 Job Thu 25 Fri 26 Sat 27 …" at bounding box center [745, 346] width 1491 height 454
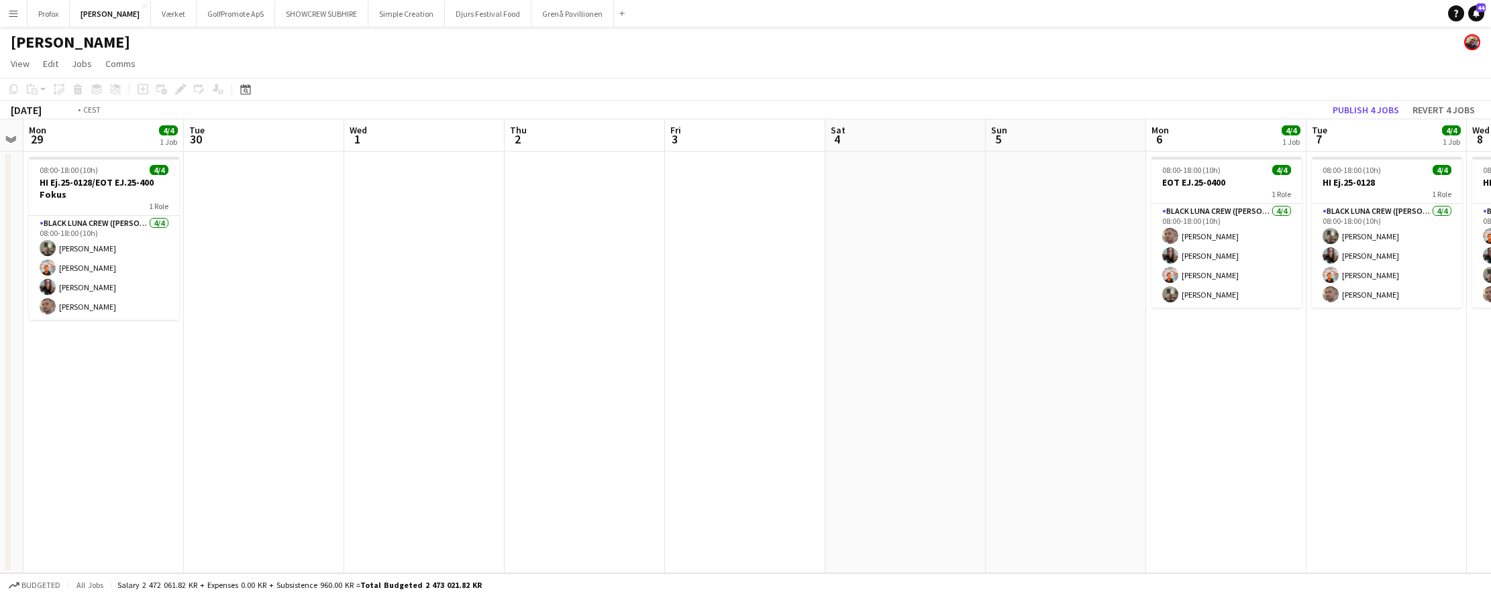
drag, startPoint x: 1036, startPoint y: 323, endPoint x: 987, endPoint y: 311, distance: 49.6
click at [894, 318] on app-calendar-viewport "Thu 25 Fri 26 Sat 27 Sun 28 Mon 29 4/4 1 Job Tue 30 Wed 1 Thu 2 Fri 3 Sat 4 Sun…" at bounding box center [745, 346] width 1491 height 454
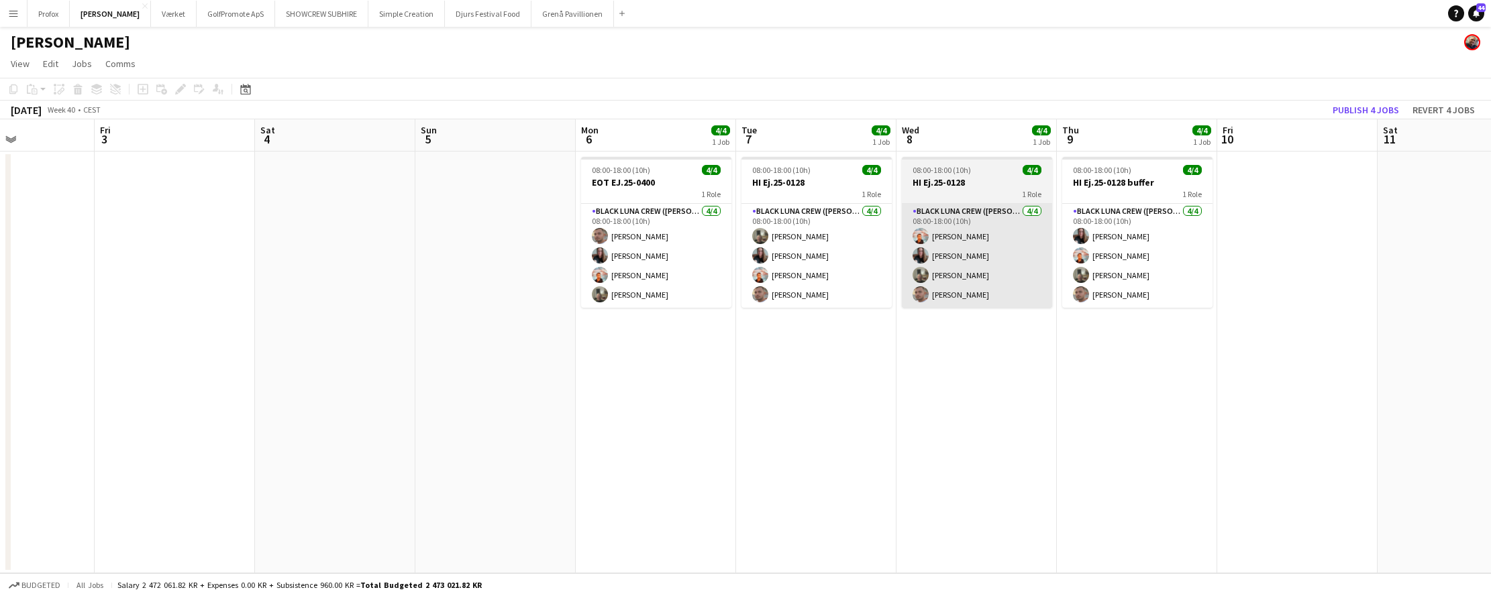
drag, startPoint x: 1045, startPoint y: 318, endPoint x: 720, endPoint y: 301, distance: 325.8
click at [687, 301] on app-calendar-viewport "Mon 29 4/4 1 Job Tue 30 Wed 1 Thu 2 Fri 3 Sat 4 Sun 5 Mon 6 4/4 1 Job Tue 7 4/4…" at bounding box center [745, 346] width 1491 height 454
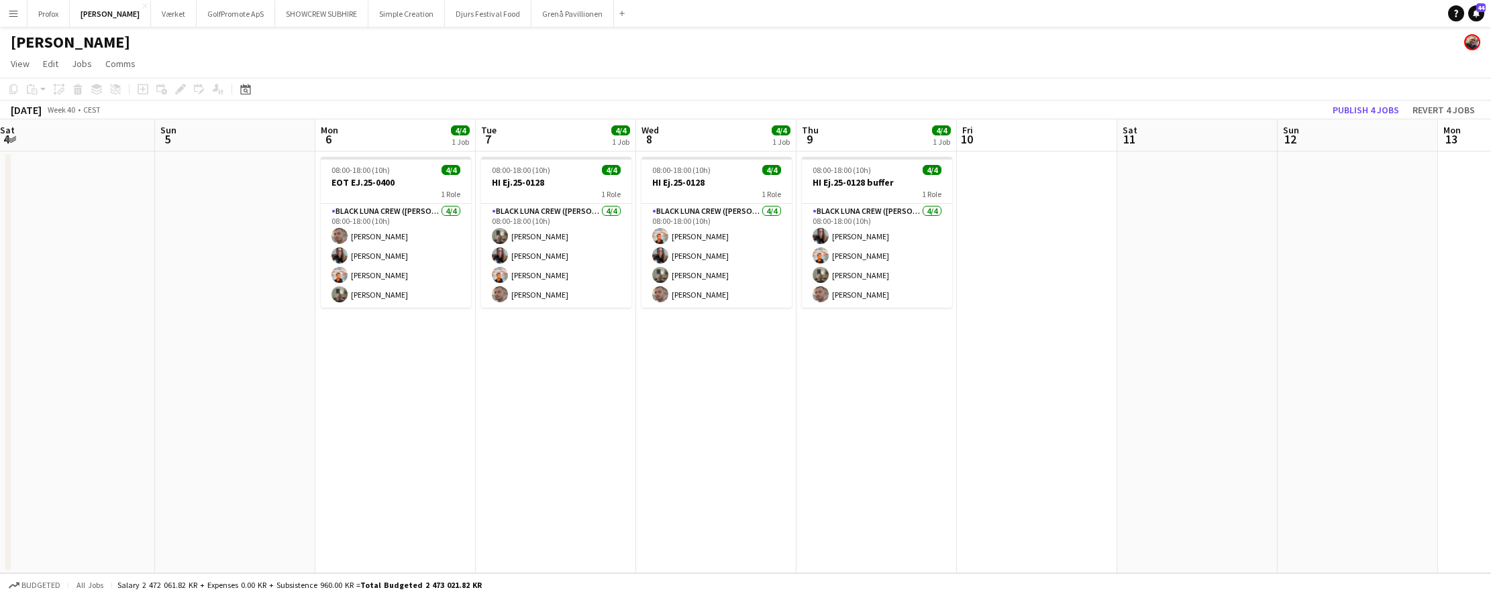
drag, startPoint x: 1143, startPoint y: 290, endPoint x: 1065, endPoint y: 301, distance: 78.6
click at [1065, 301] on app-calendar-viewport "Wed 1 Thu 2 Fri 3 Sat 4 Sun 5 Mon 6 4/4 1 Job Tue 7 4/4 1 Job Wed 8 4/4 1 Job T…" at bounding box center [745, 346] width 1491 height 454
